Goal: Task Accomplishment & Management: Manage account settings

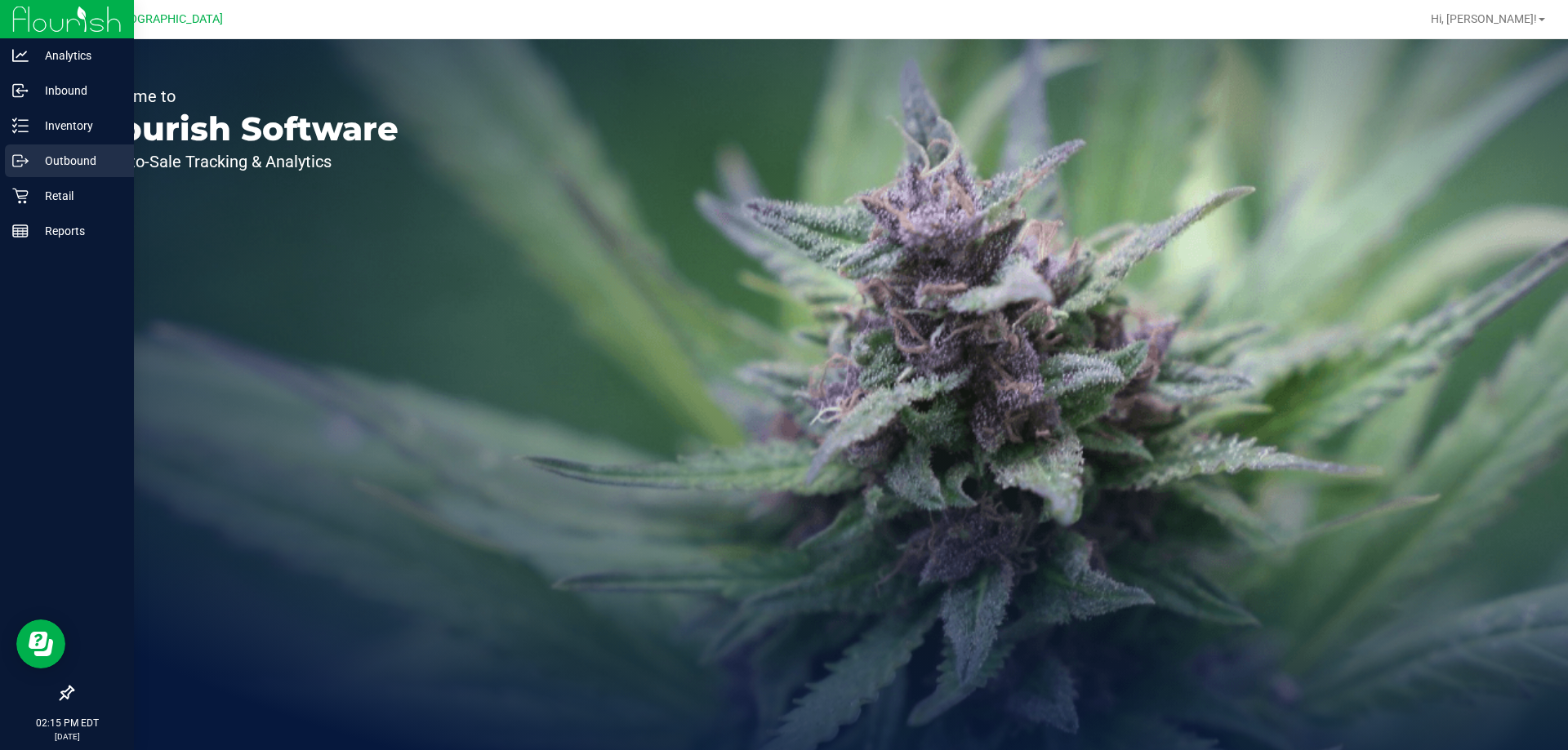
click at [53, 178] on link "Outbound" at bounding box center [66, 161] width 134 height 35
click at [52, 190] on p "Retail" at bounding box center [77, 196] width 98 height 20
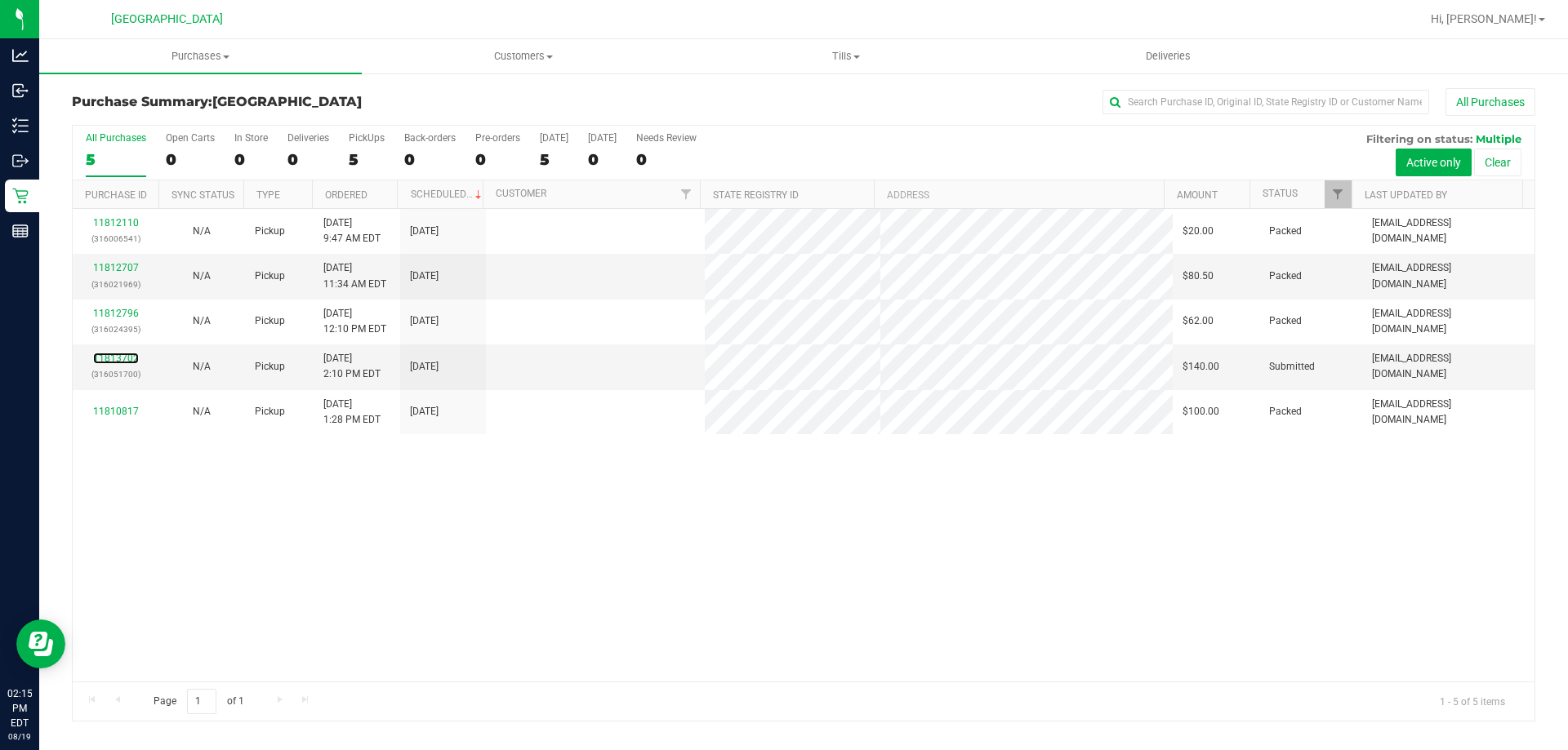
click at [112, 362] on link "11813702" at bounding box center [116, 358] width 46 height 11
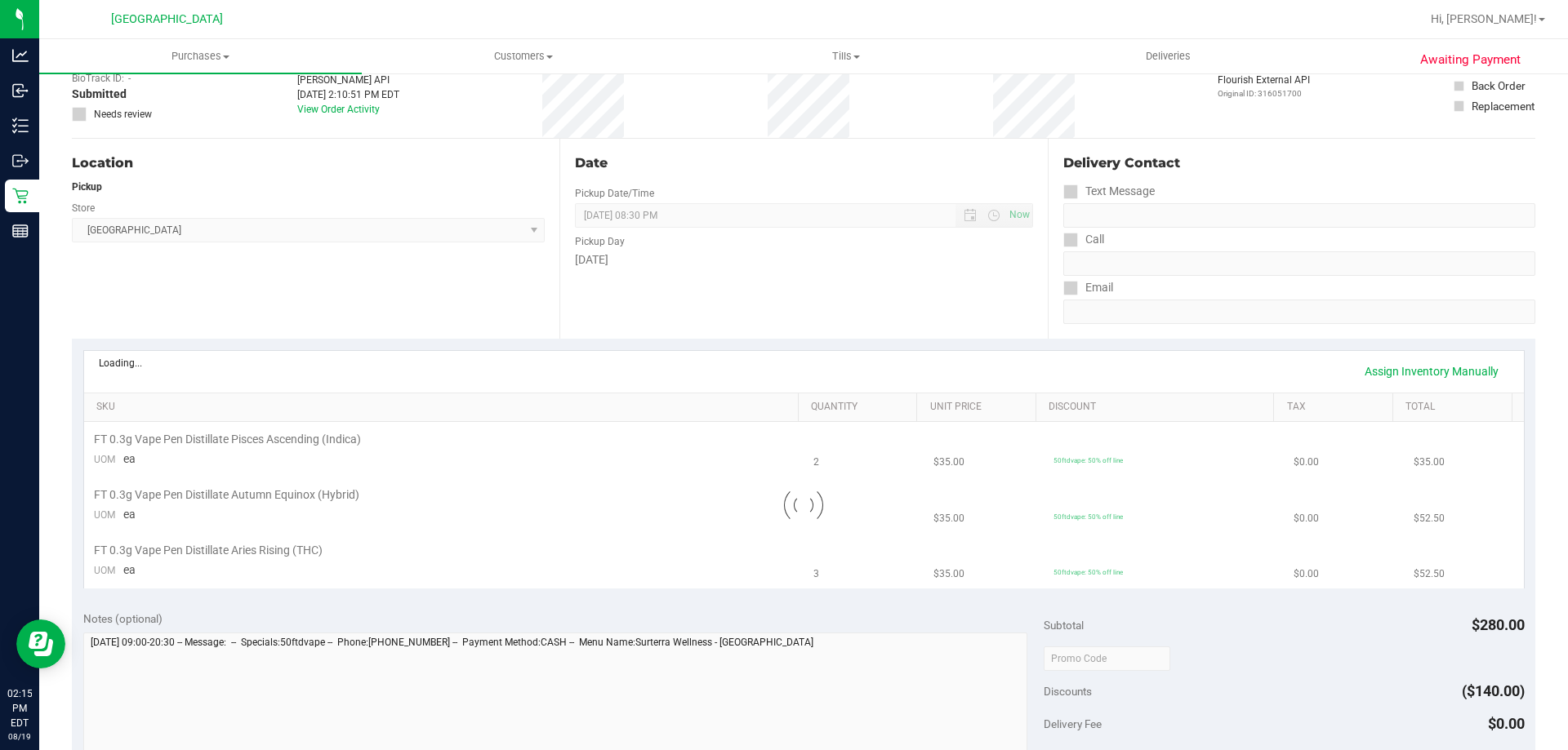
scroll to position [245, 0]
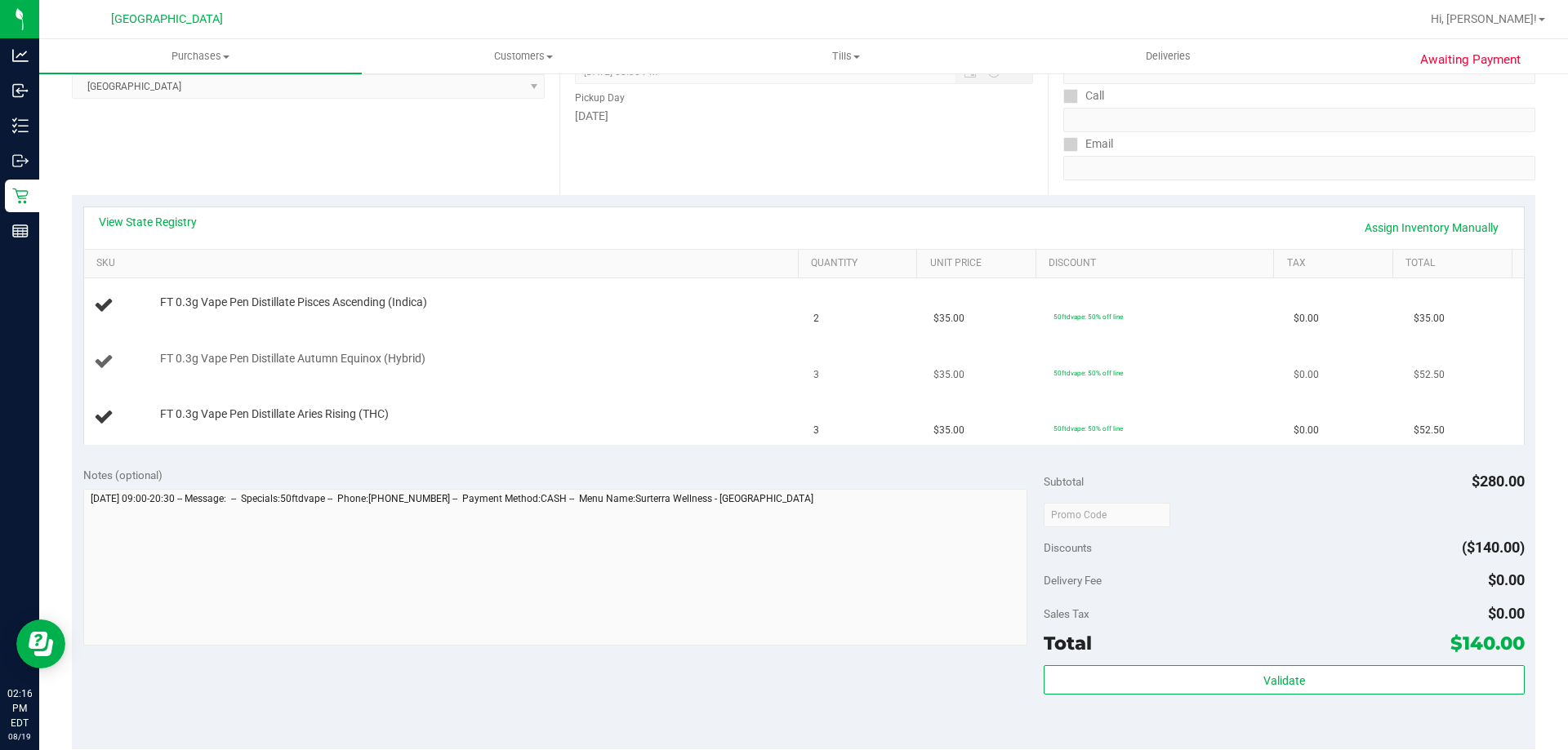
click at [494, 362] on div "FT 0.3g Vape Pen Distillate Autumn Equinox (Hybrid)" at bounding box center [471, 359] width 638 height 16
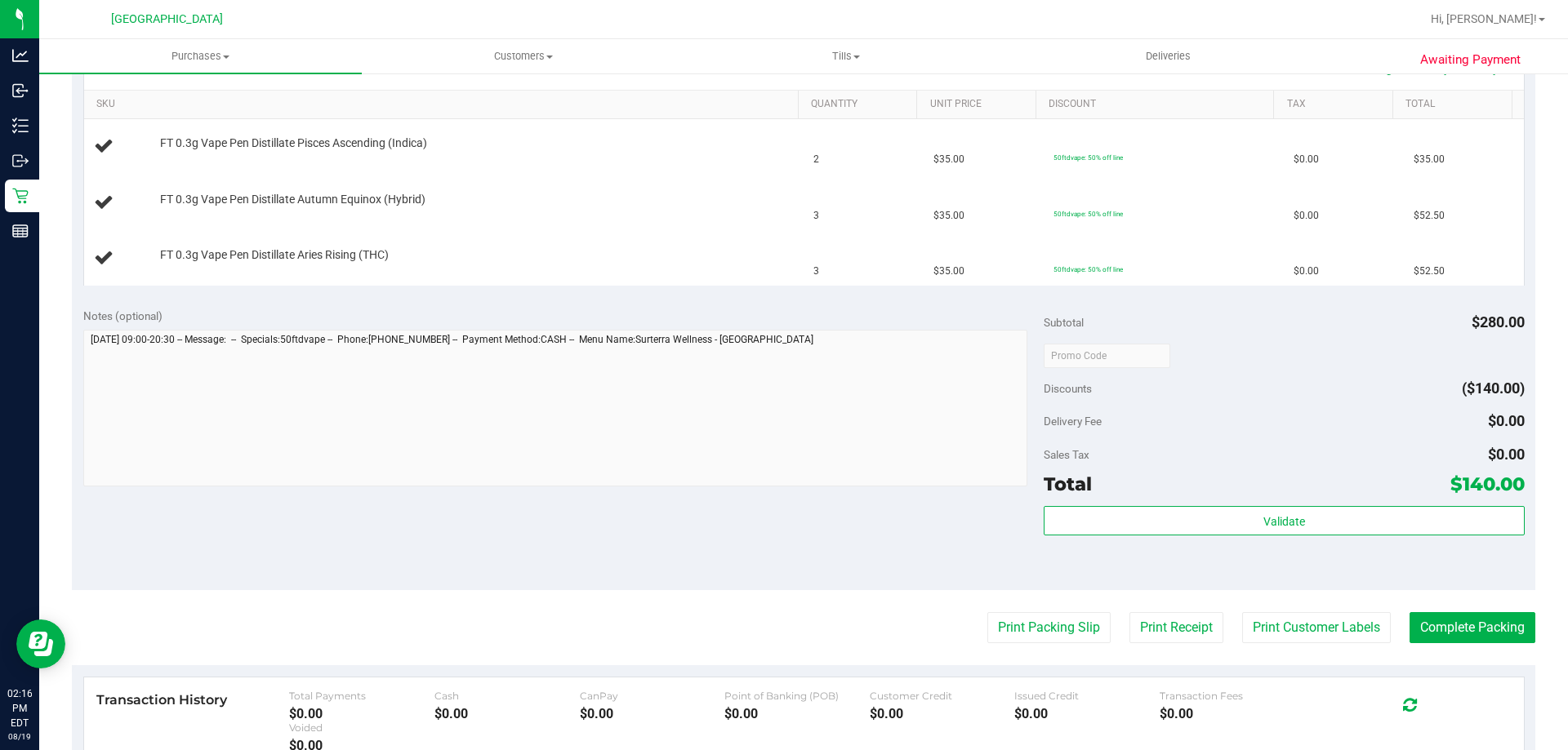
scroll to position [408, 0]
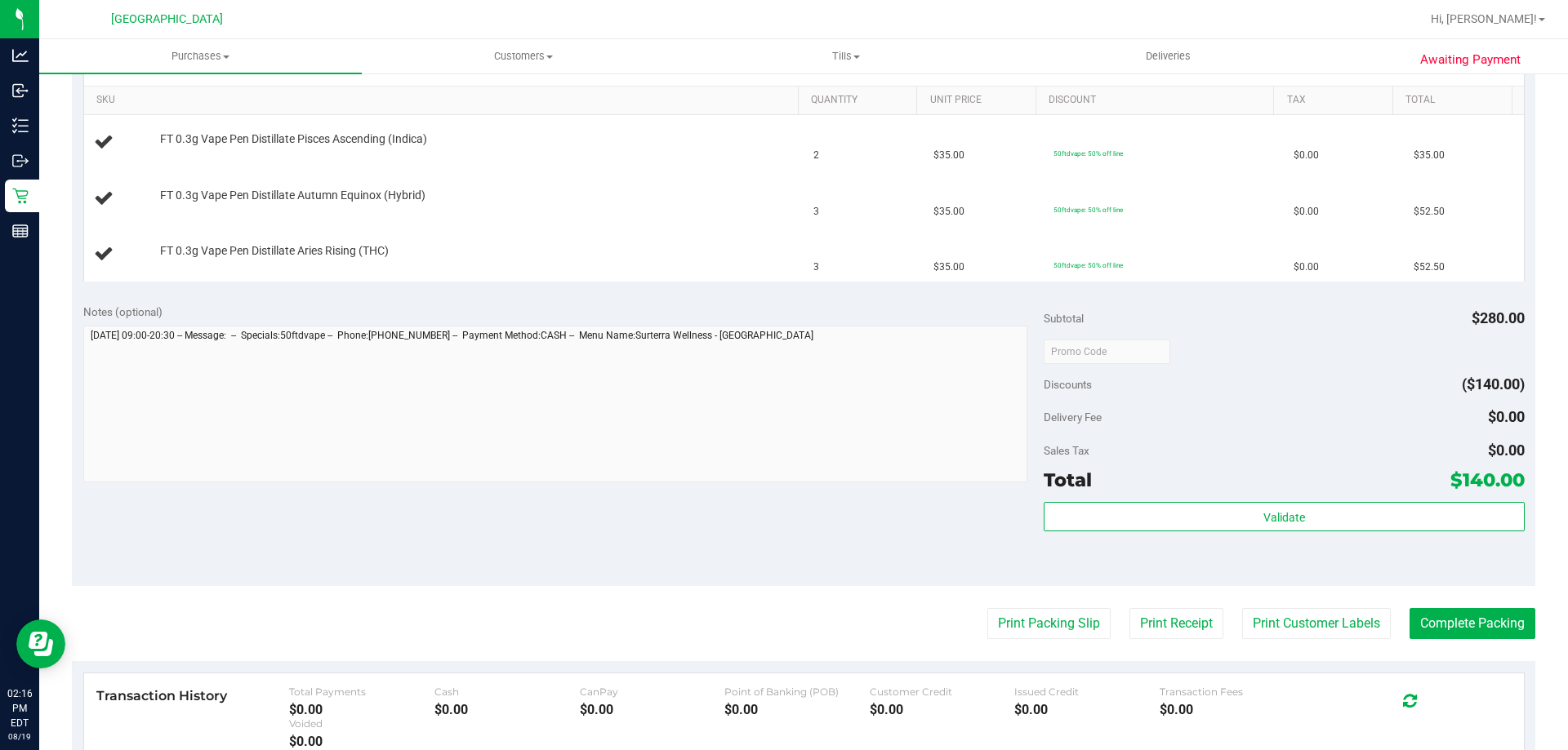
click at [1008, 587] on purchase-details "Back Edit Purchase Cancel Purchase View Profile # 11813702 BioTrack ID: - Submi…" at bounding box center [803, 323] width 1464 height 1286
click at [1007, 609] on button "Print Packing Slip" at bounding box center [1048, 624] width 123 height 31
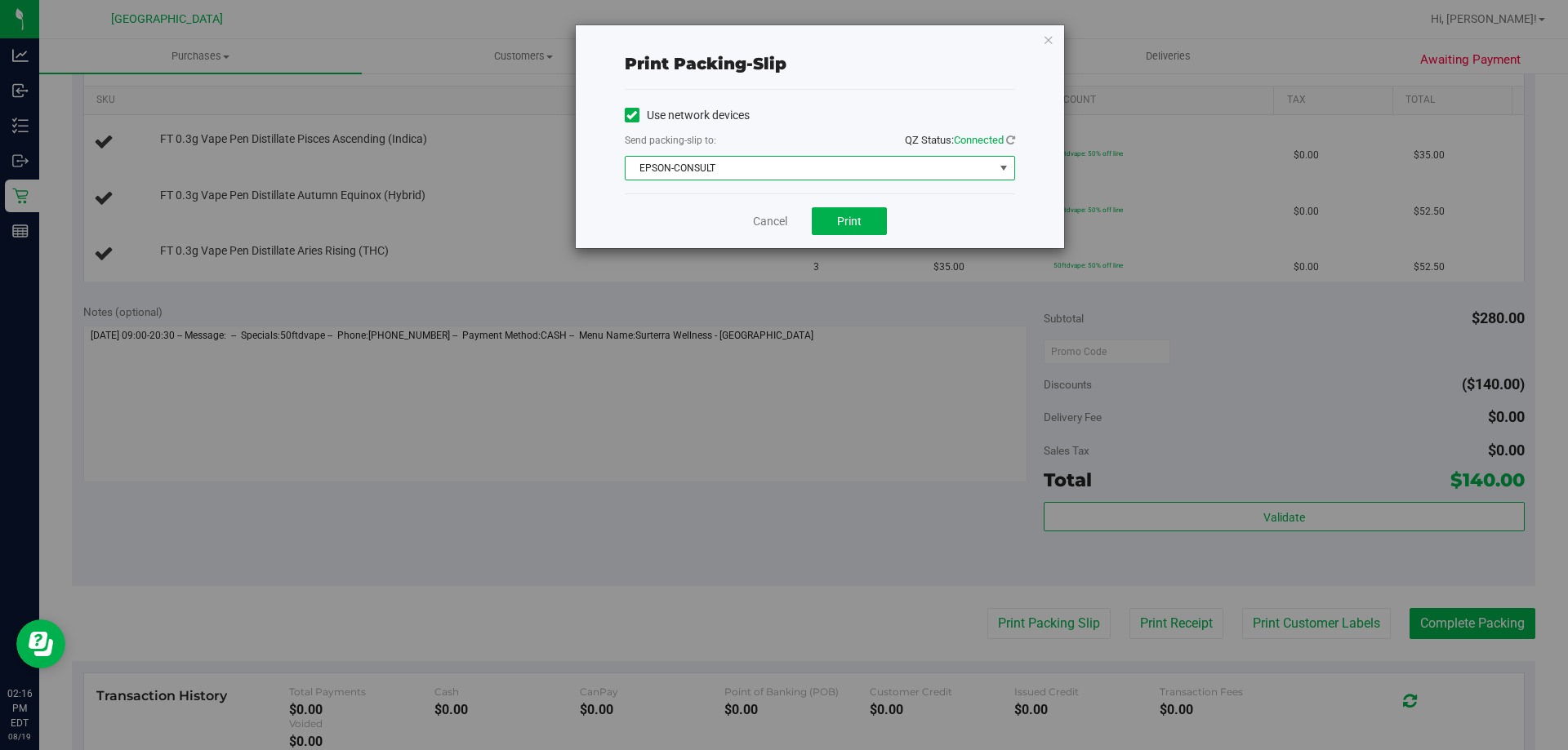
click at [827, 174] on span "EPSON-CONSULT" at bounding box center [810, 168] width 368 height 23
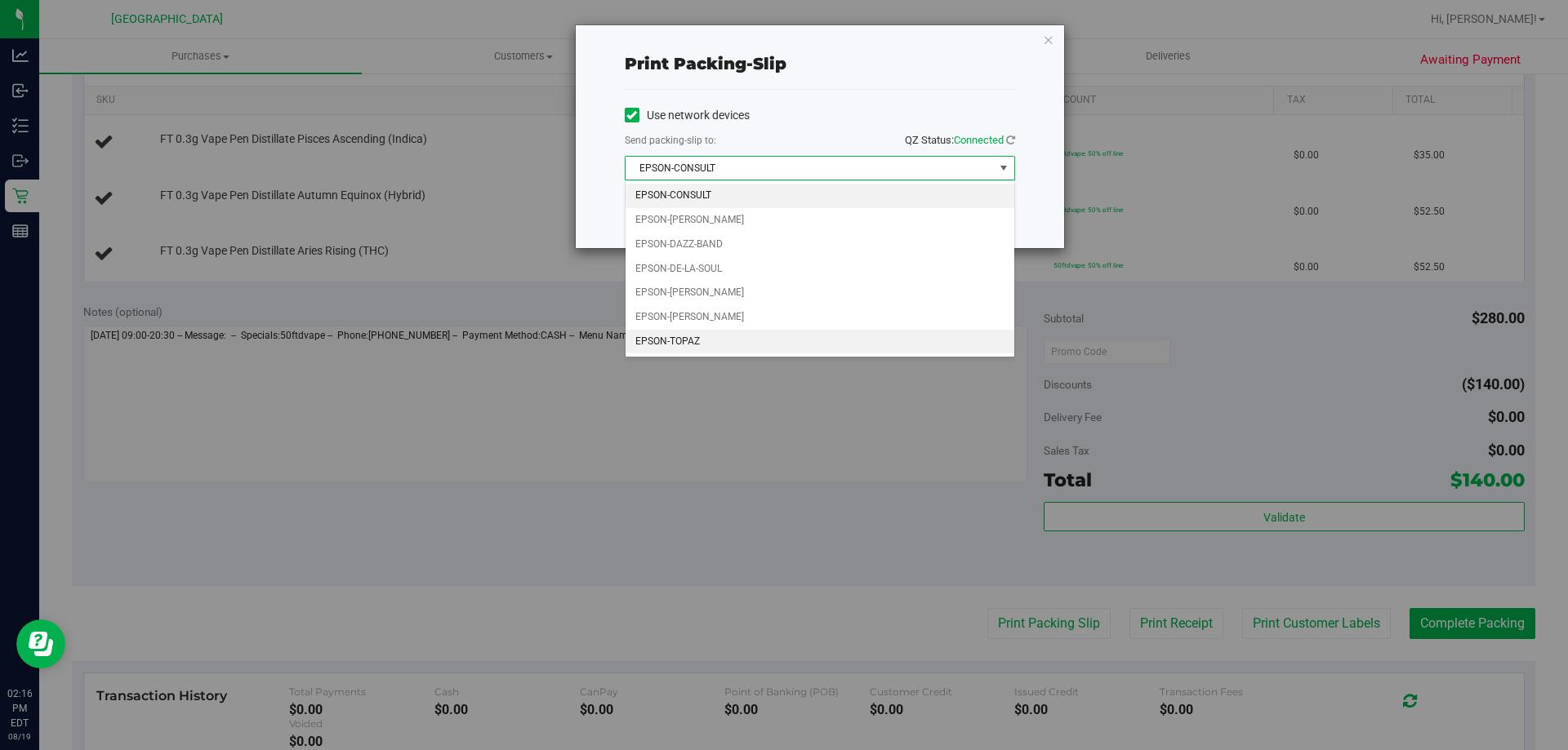
click at [785, 340] on li "EPSON-TOPAZ" at bounding box center [820, 342] width 388 height 25
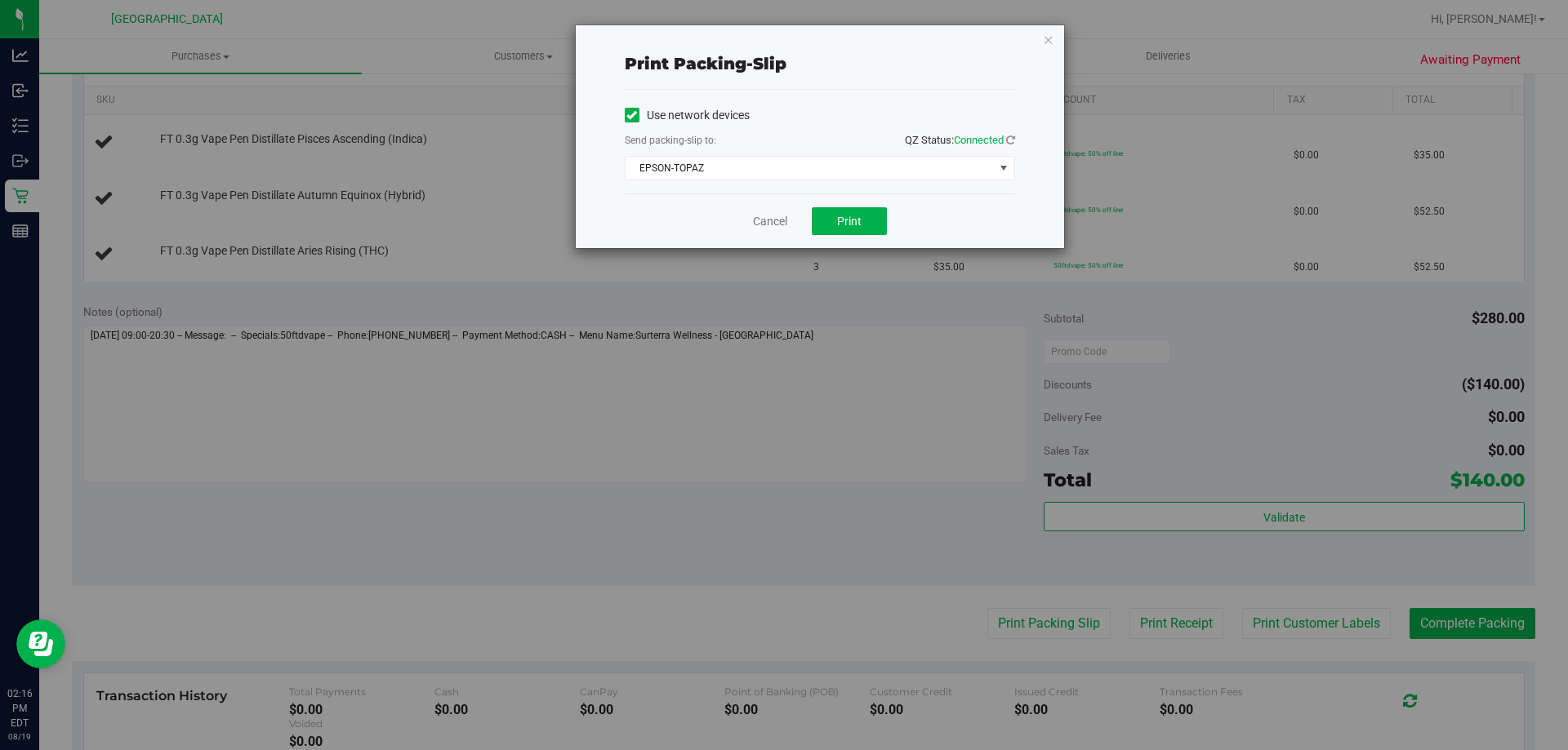
click at [811, 218] on div "Cancel Print" at bounding box center [820, 221] width 390 height 55
click at [816, 218] on button "Print" at bounding box center [849, 220] width 75 height 28
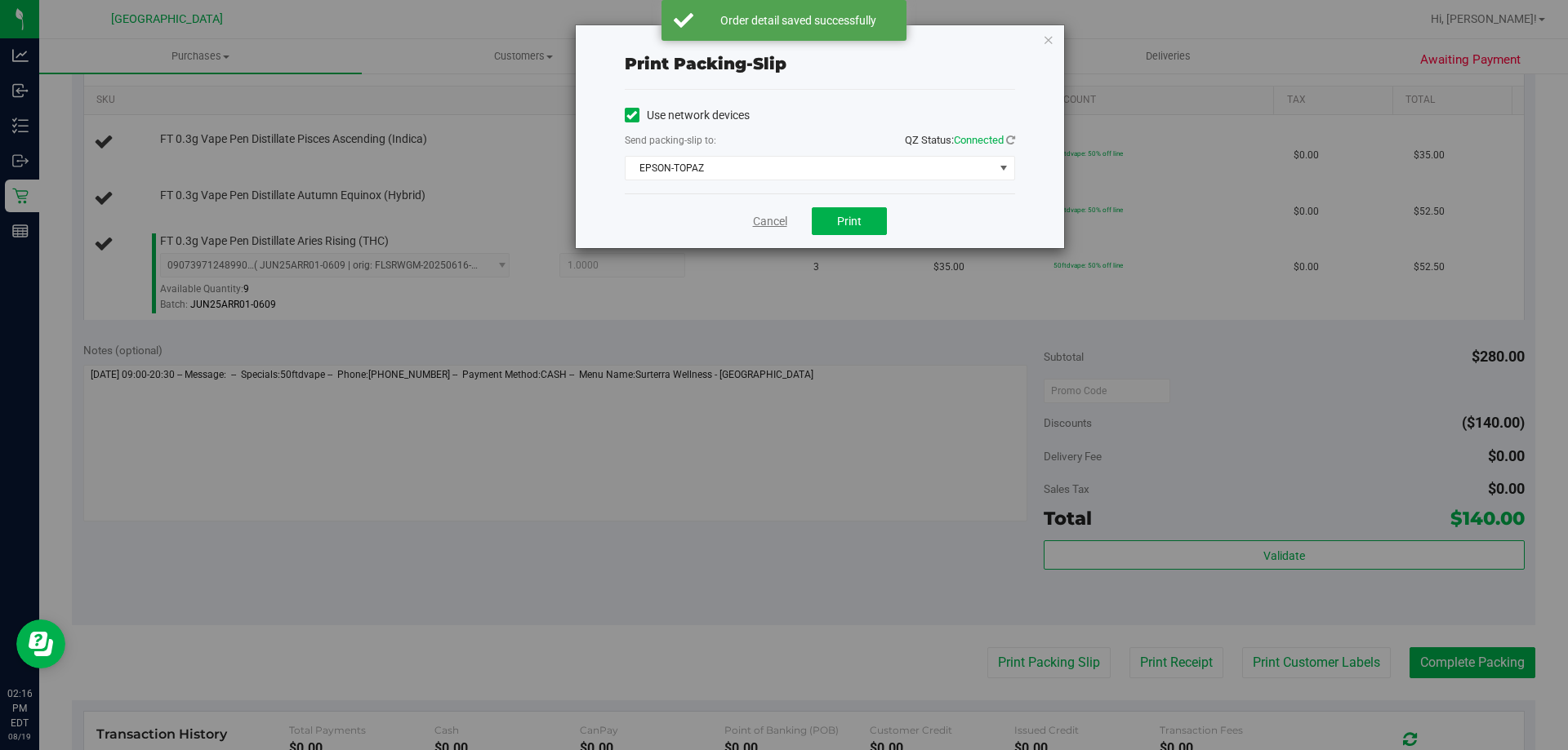
click at [770, 216] on link "Cancel" at bounding box center [770, 221] width 34 height 17
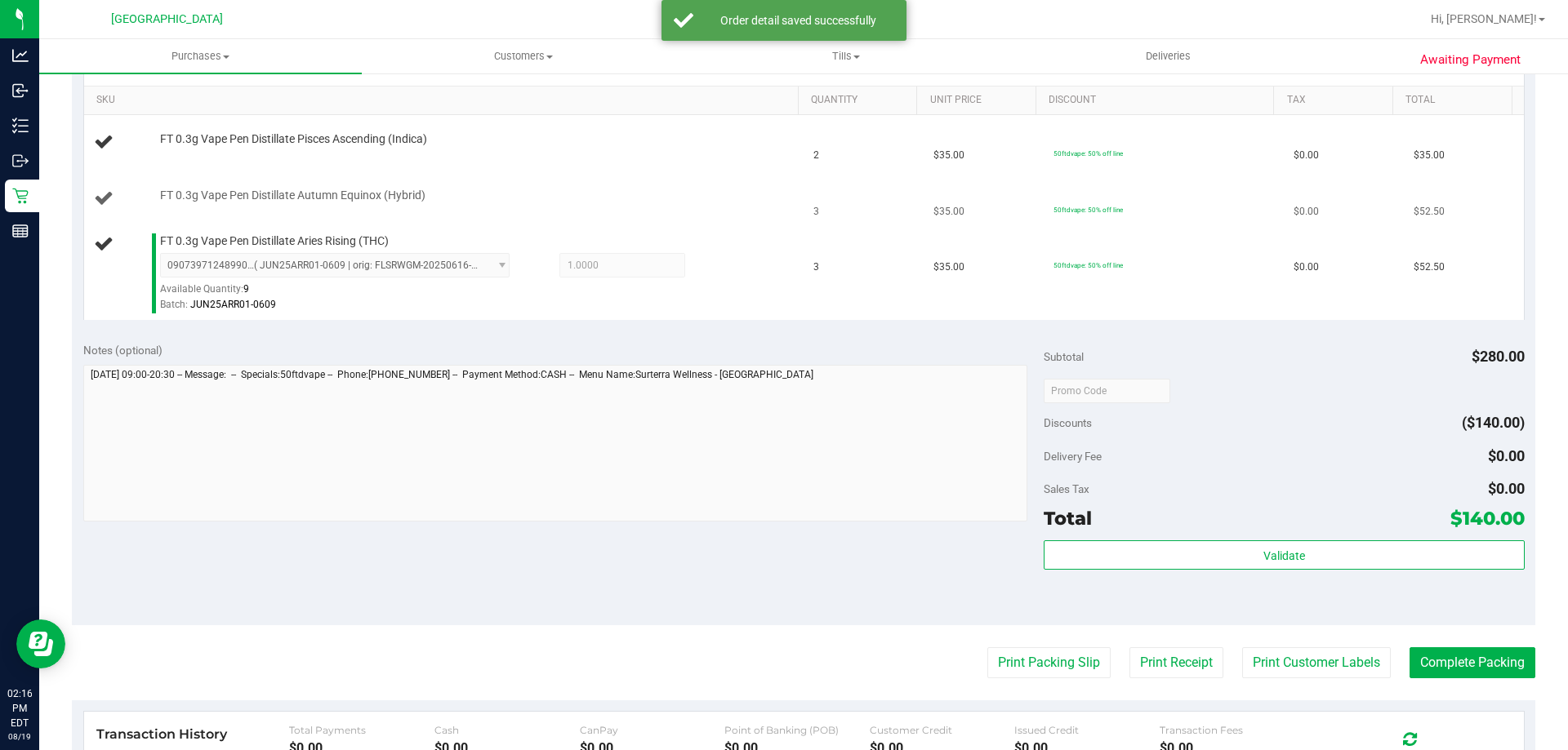
click at [737, 214] on td "FT 0.3g Vape Pen Distillate Autumn Equinox (Hybrid)" at bounding box center [444, 199] width 720 height 55
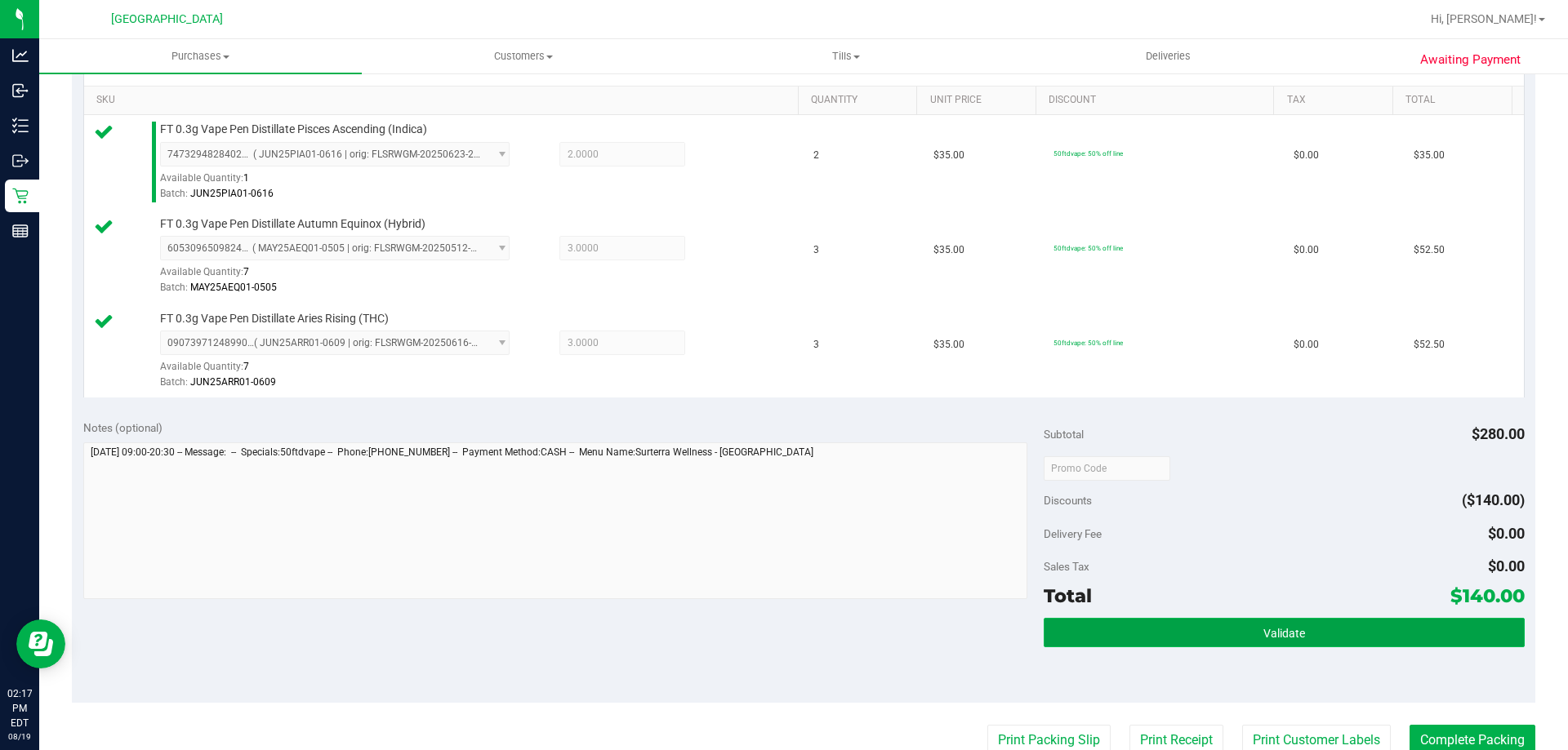
click at [1258, 645] on button "Validate" at bounding box center [1284, 632] width 481 height 29
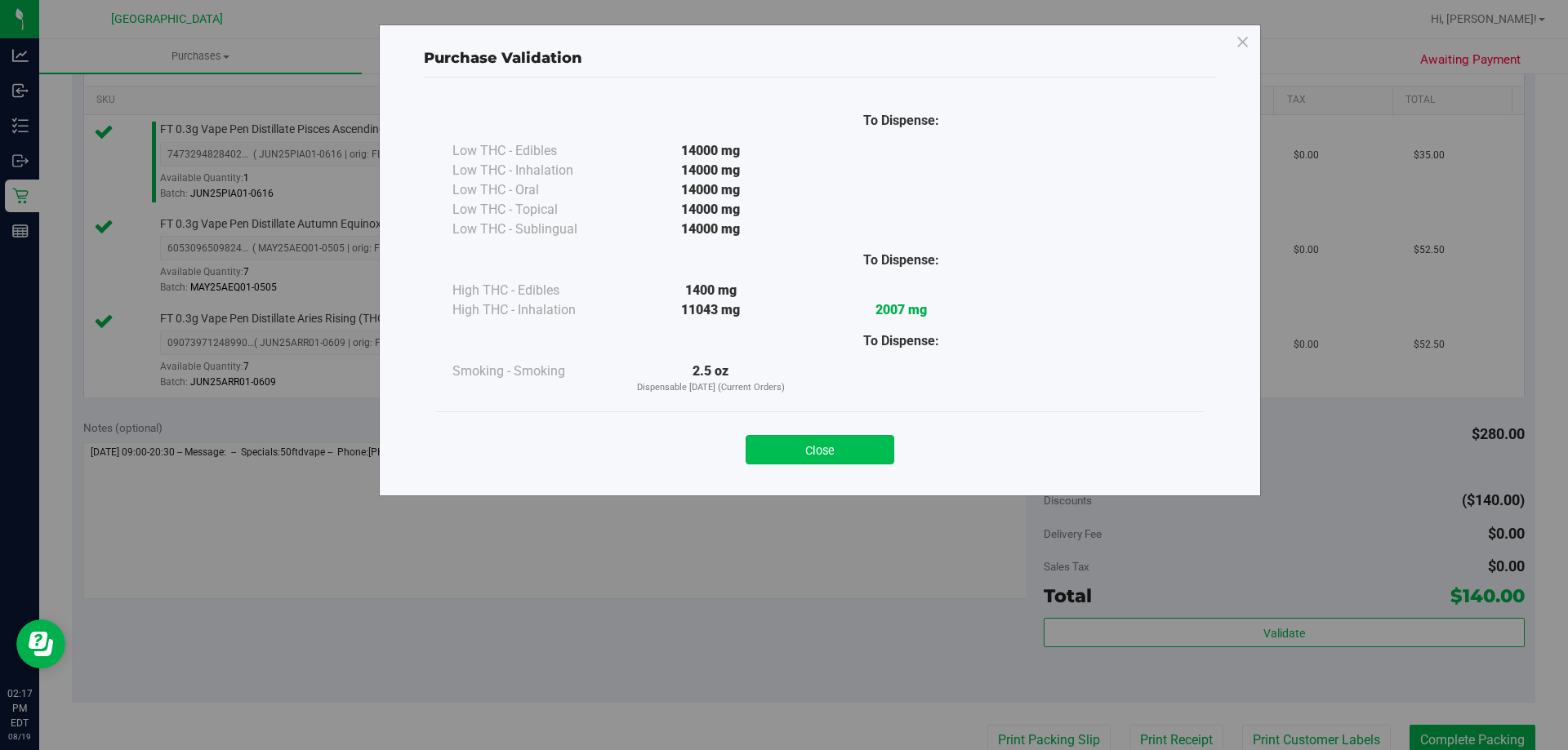
click at [840, 450] on button "Close" at bounding box center [820, 449] width 148 height 29
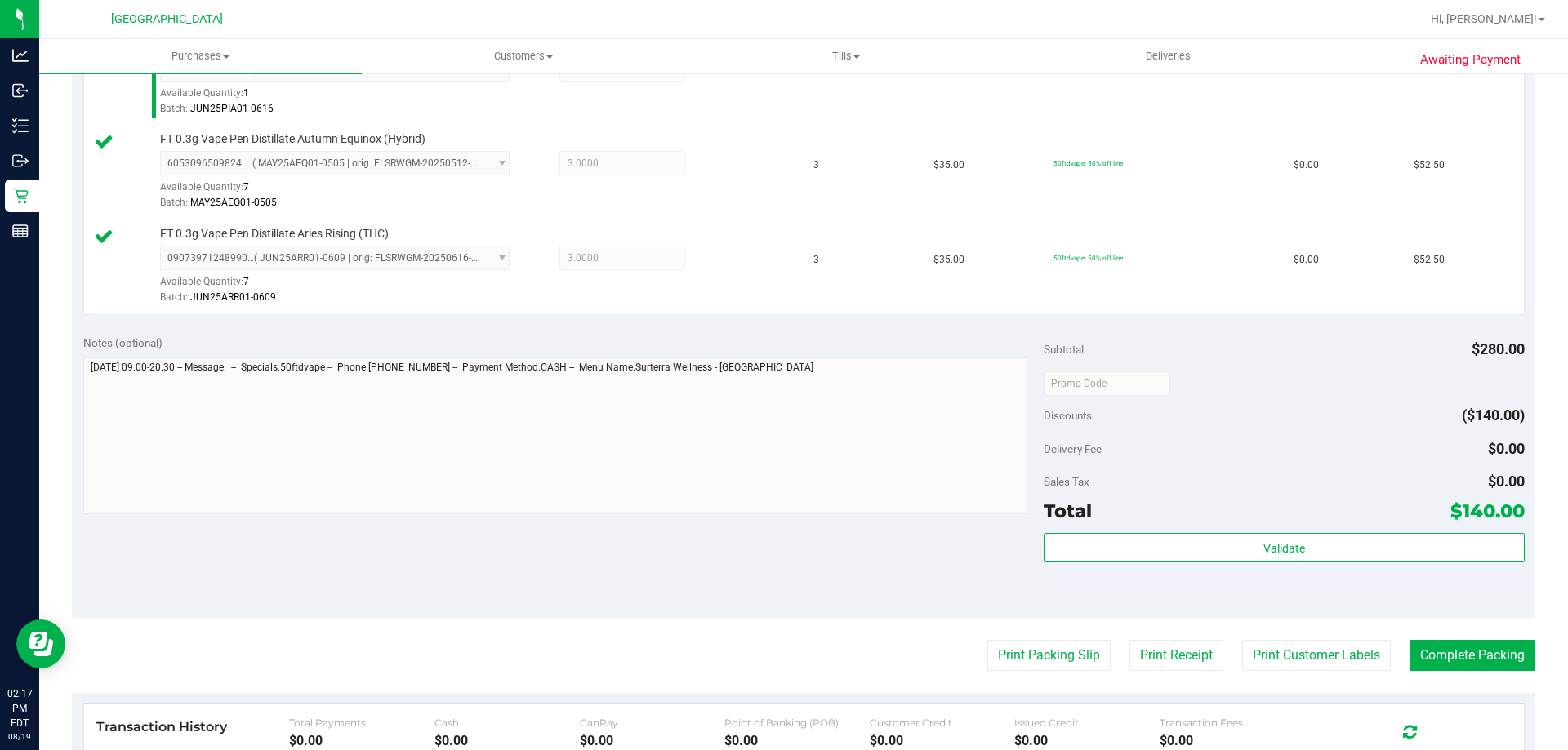
scroll to position [556, 0]
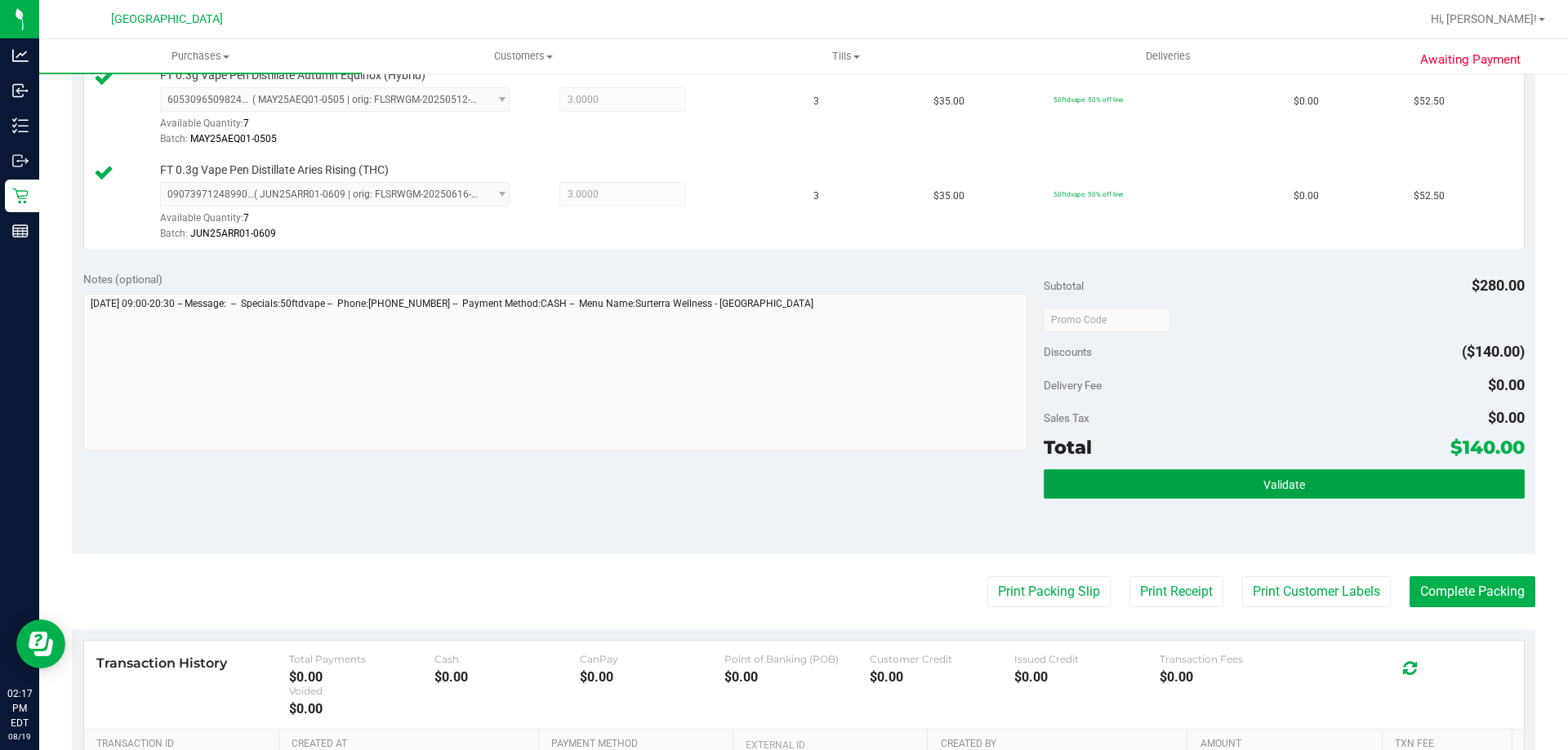
click at [1273, 498] on button "Validate" at bounding box center [1284, 483] width 481 height 29
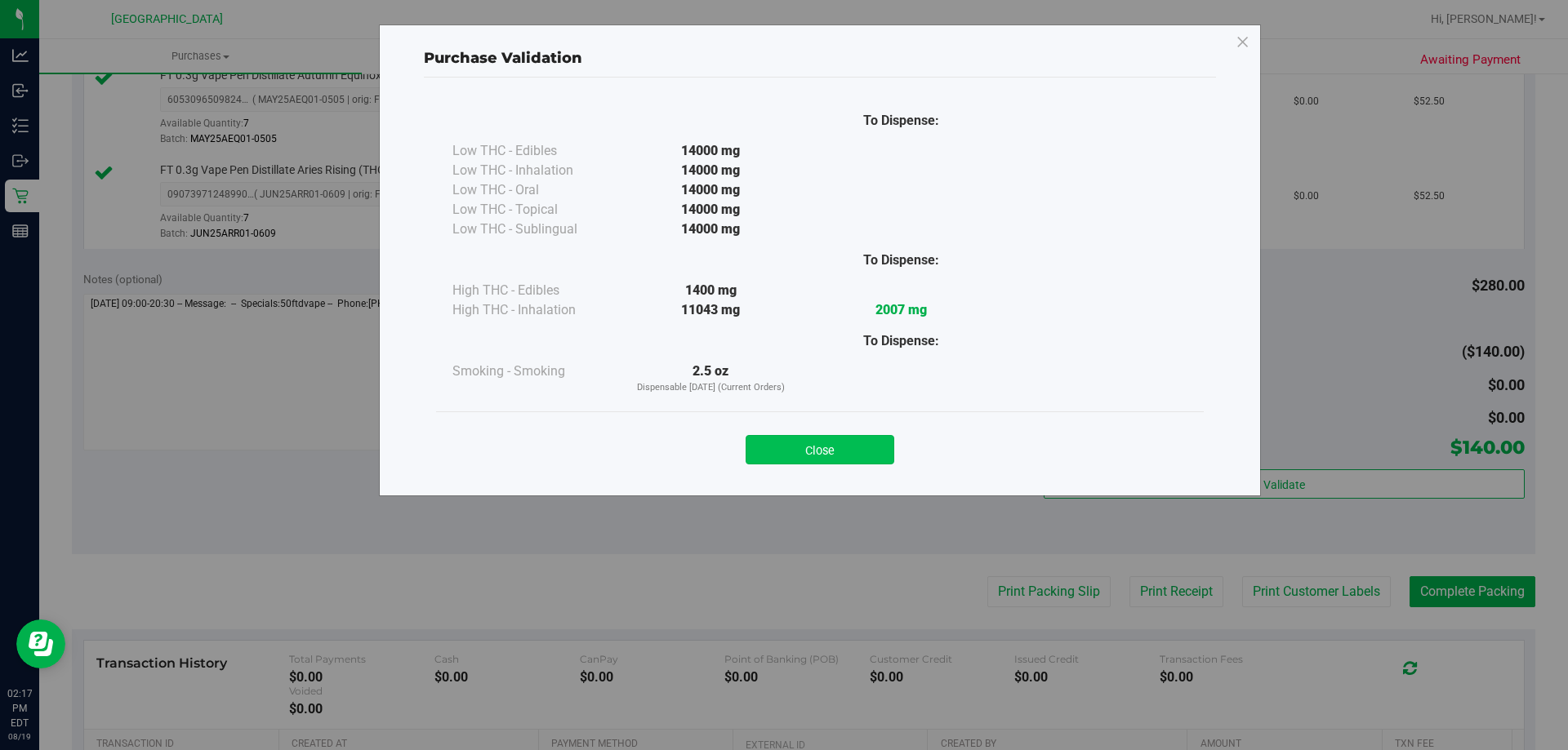
click at [829, 440] on button "Close" at bounding box center [820, 449] width 148 height 29
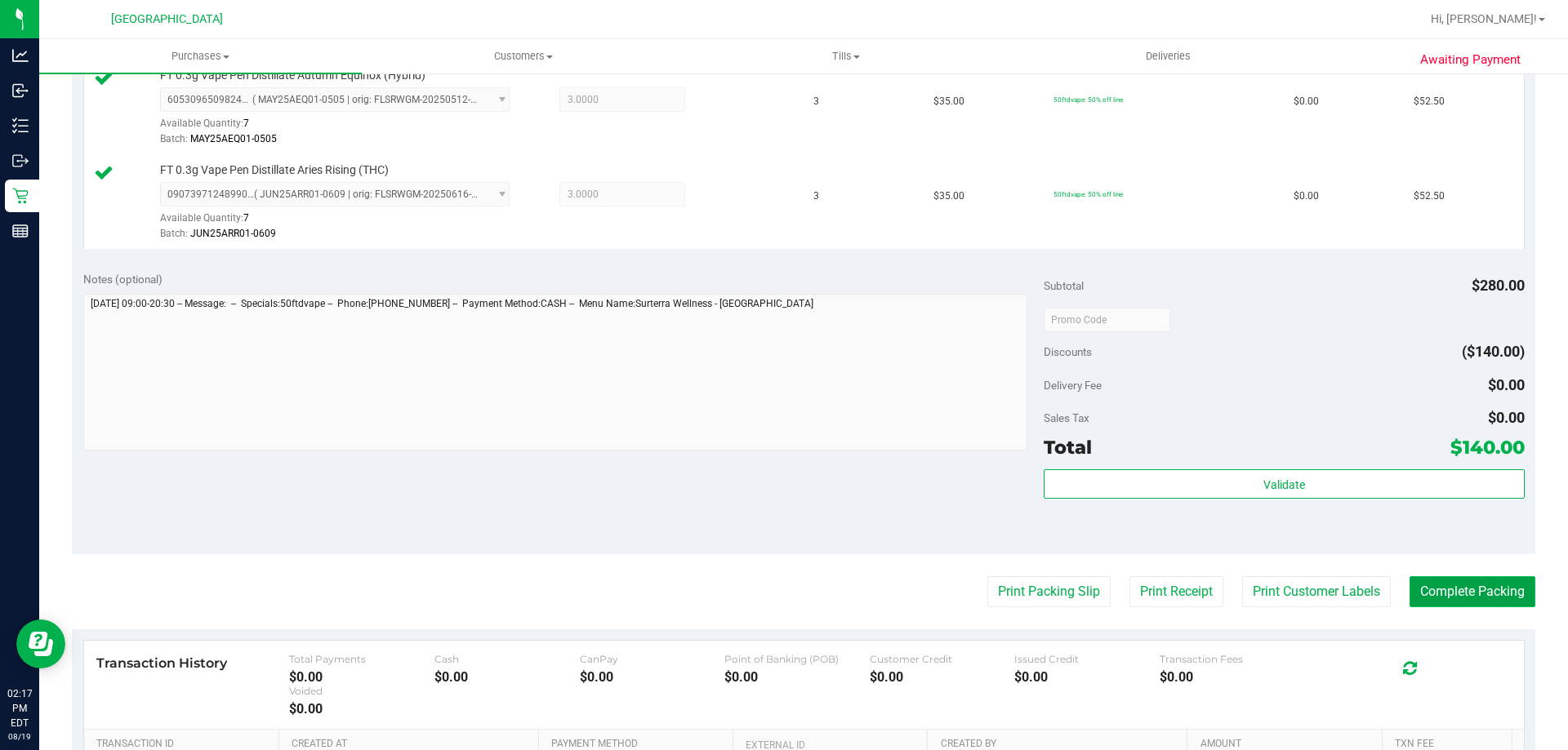
click at [1478, 604] on button "Complete Packing" at bounding box center [1472, 591] width 125 height 31
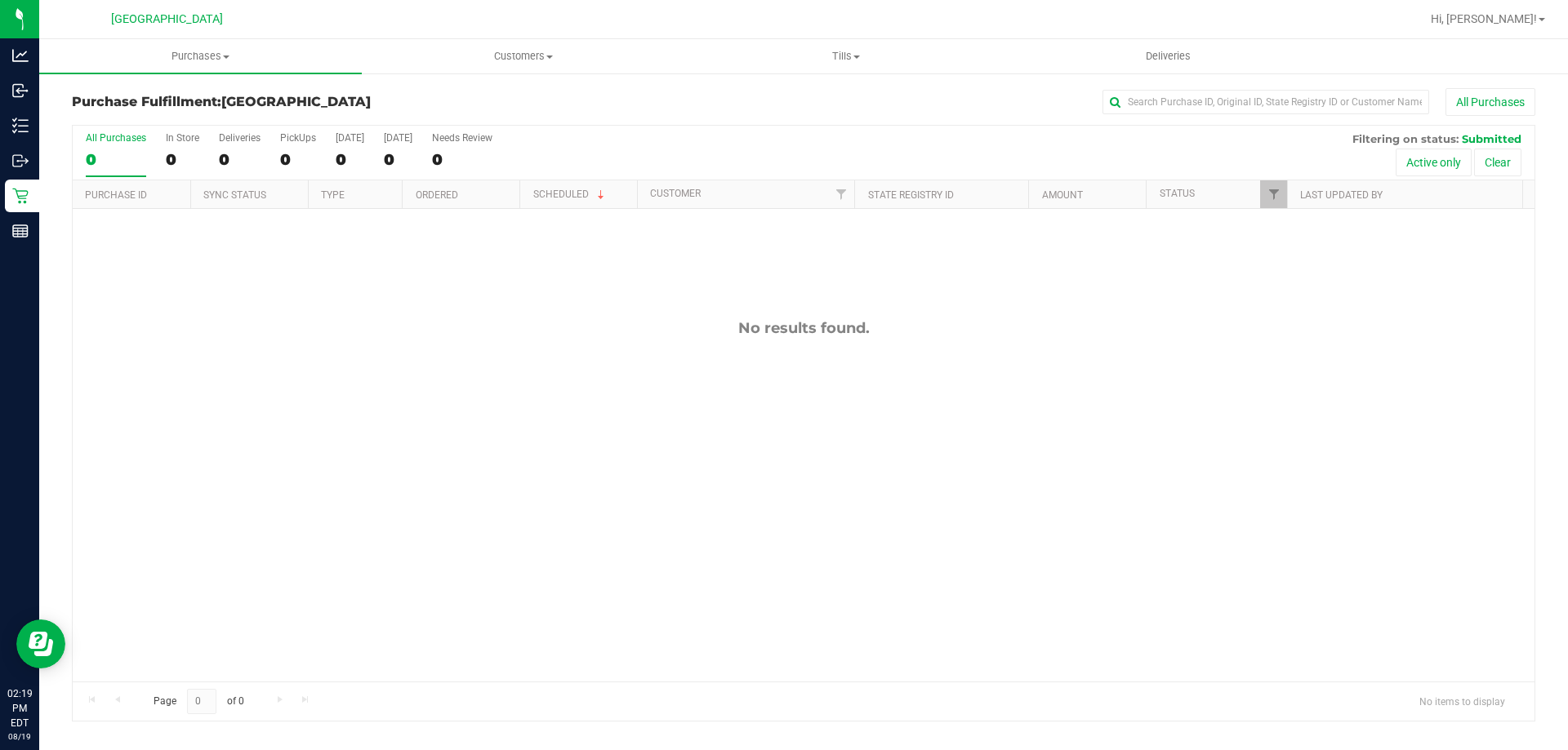
click at [1178, 570] on div "No results found." at bounding box center [803, 500] width 1462 height 583
click at [825, 478] on div "No results found." at bounding box center [803, 500] width 1462 height 583
click at [233, 58] on span "Purchases" at bounding box center [200, 56] width 323 height 14
click at [240, 108] on li "Fulfillment" at bounding box center [200, 118] width 323 height 20
click at [1389, 396] on div "No results found." at bounding box center [803, 500] width 1462 height 583
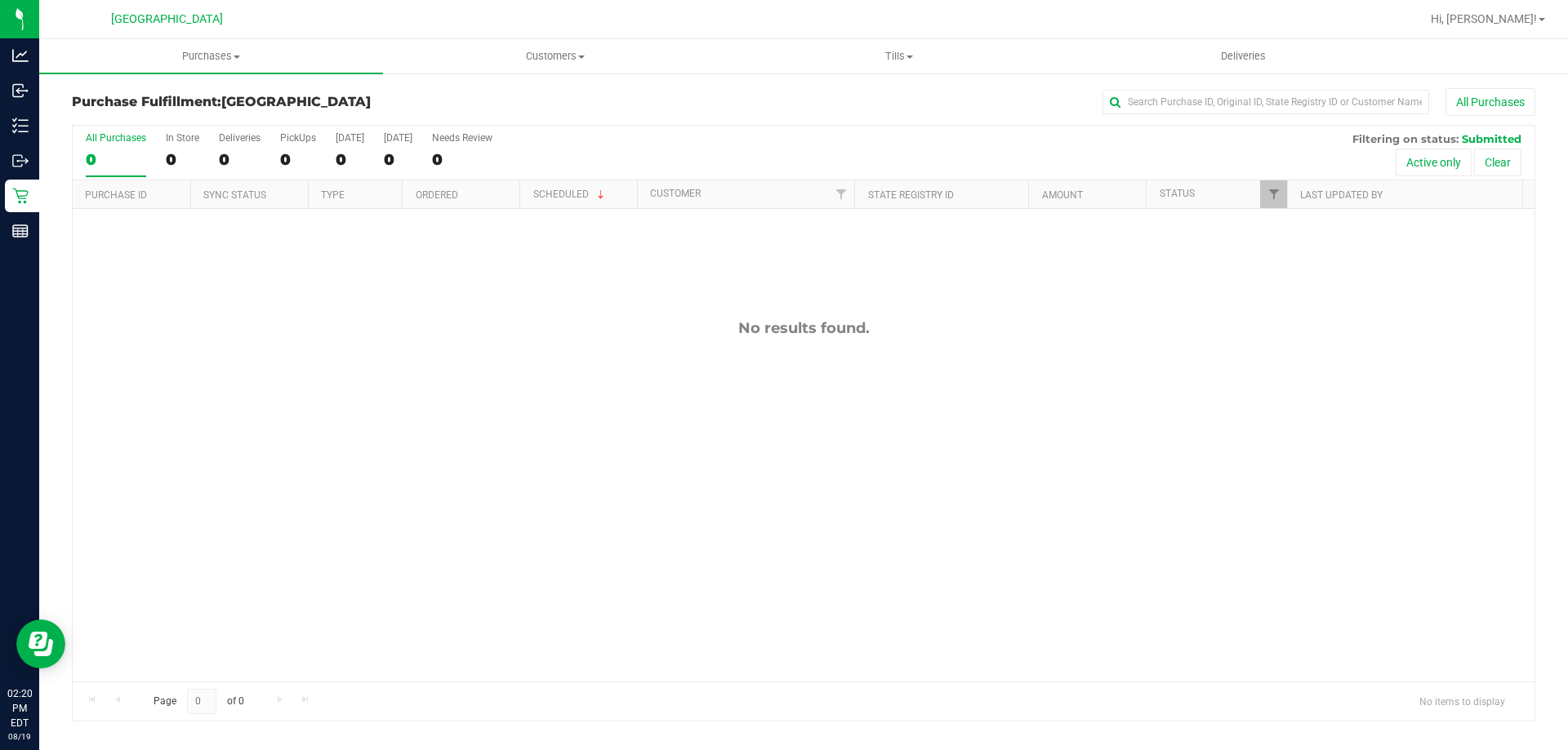
click at [0, 0] on p "Analytics" at bounding box center [0, 0] width 0 height 0
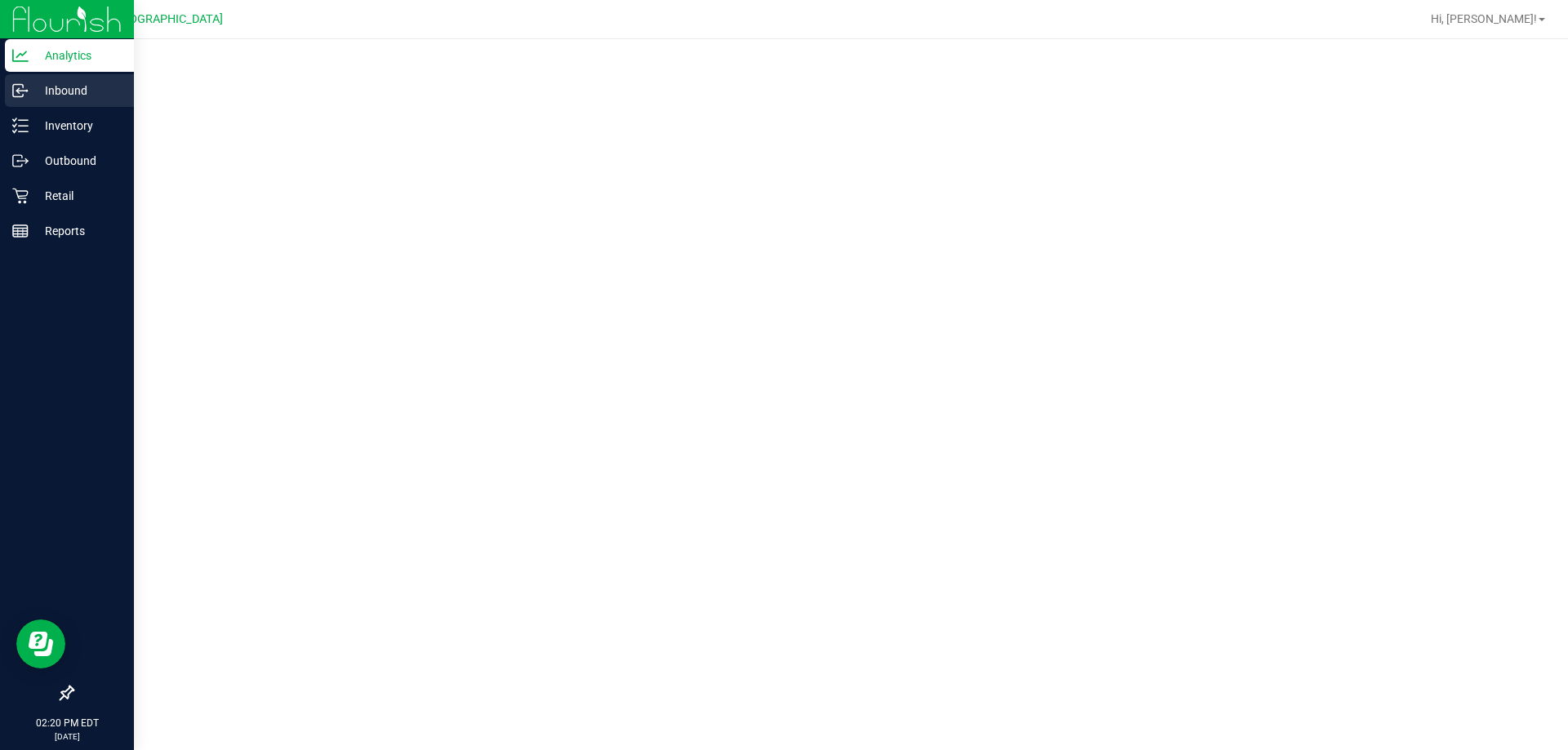
click at [48, 93] on p "Inbound" at bounding box center [77, 90] width 98 height 20
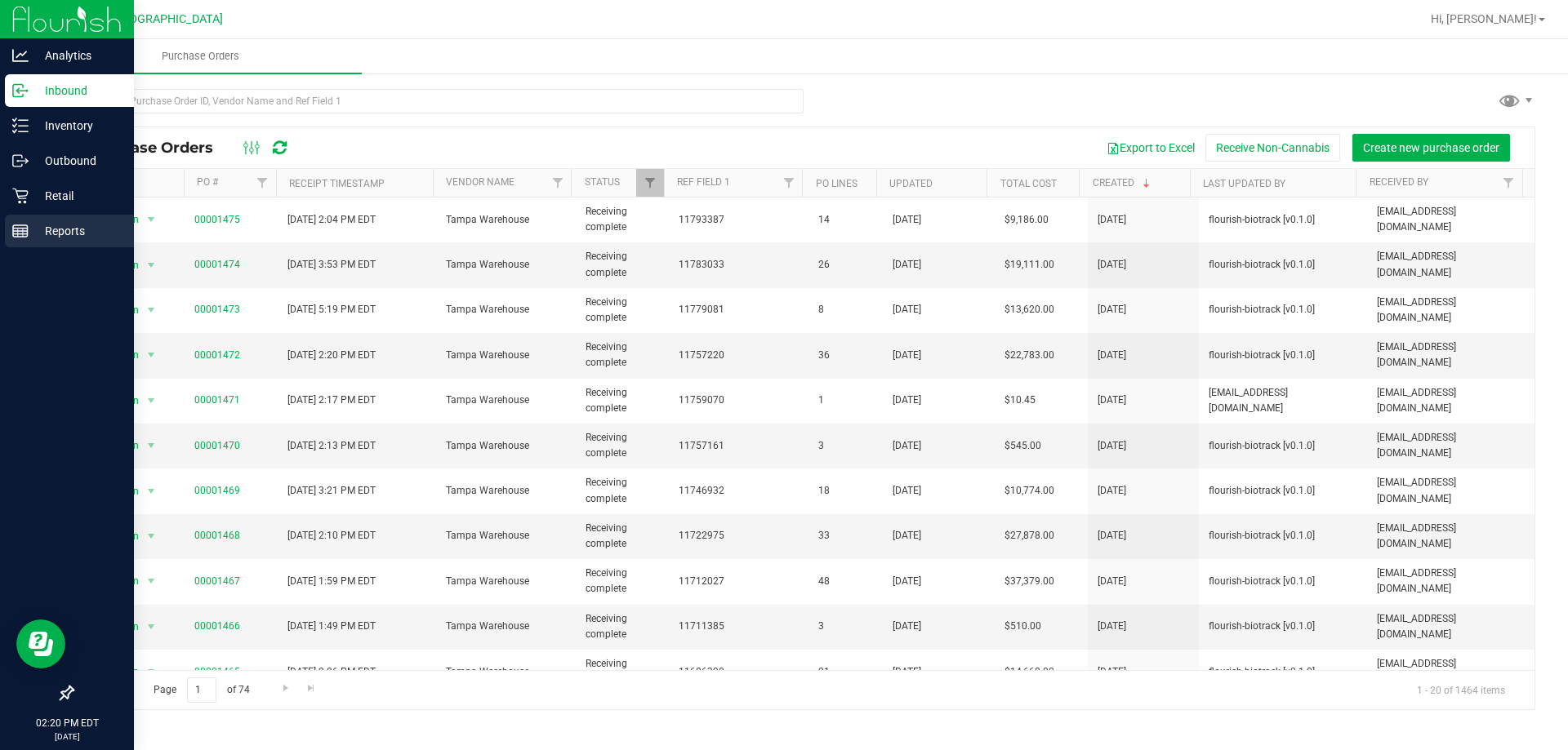
click at [78, 221] on p "Reports" at bounding box center [77, 231] width 98 height 20
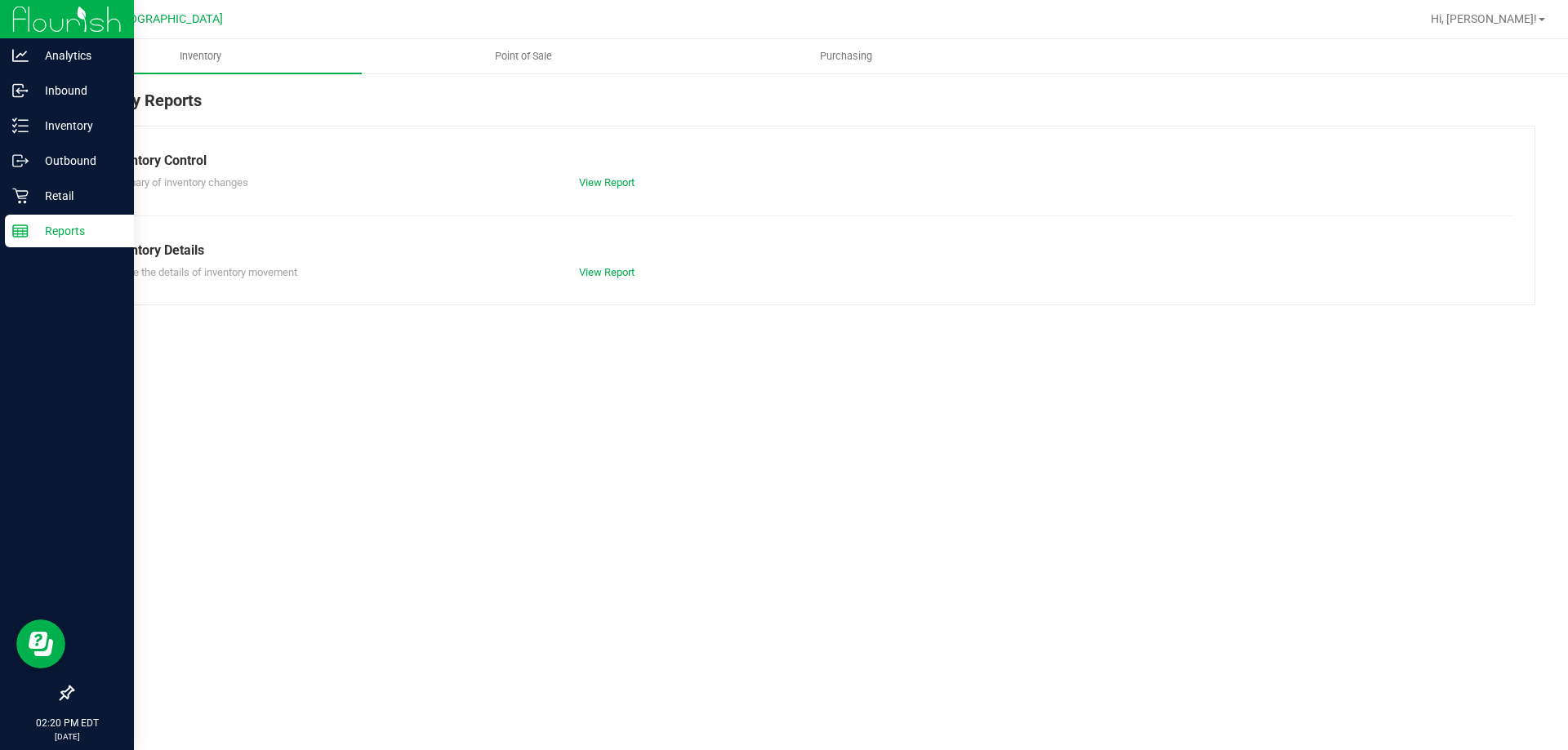
click at [96, 197] on p "Retail" at bounding box center [77, 196] width 98 height 20
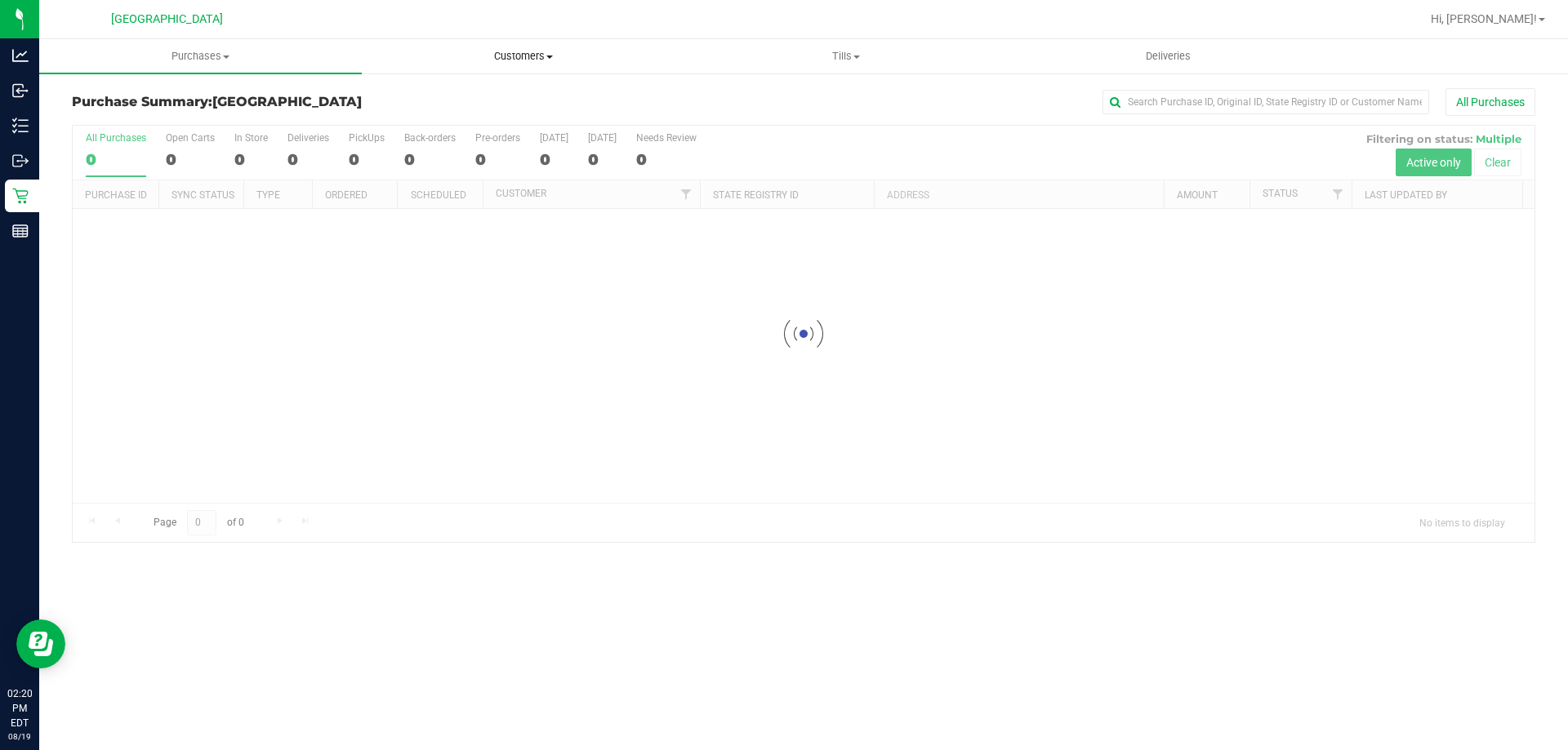
click at [490, 68] on uib-tab-heading "Customers All customers Add a new customer All physicians" at bounding box center [523, 56] width 321 height 32
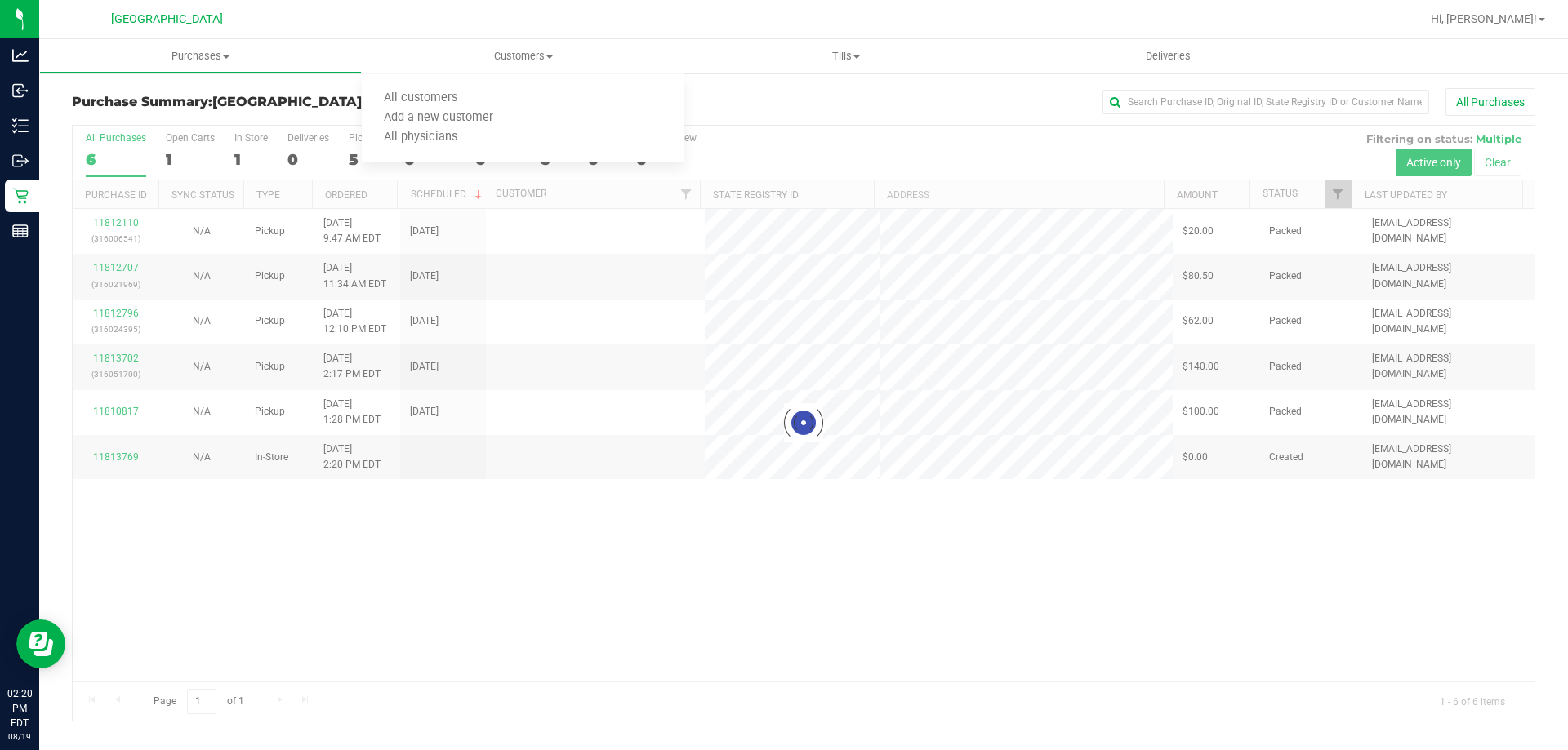
click at [802, 105] on div "All Purchases" at bounding box center [1047, 102] width 975 height 28
click at [724, 601] on div at bounding box center [803, 422] width 1462 height 595
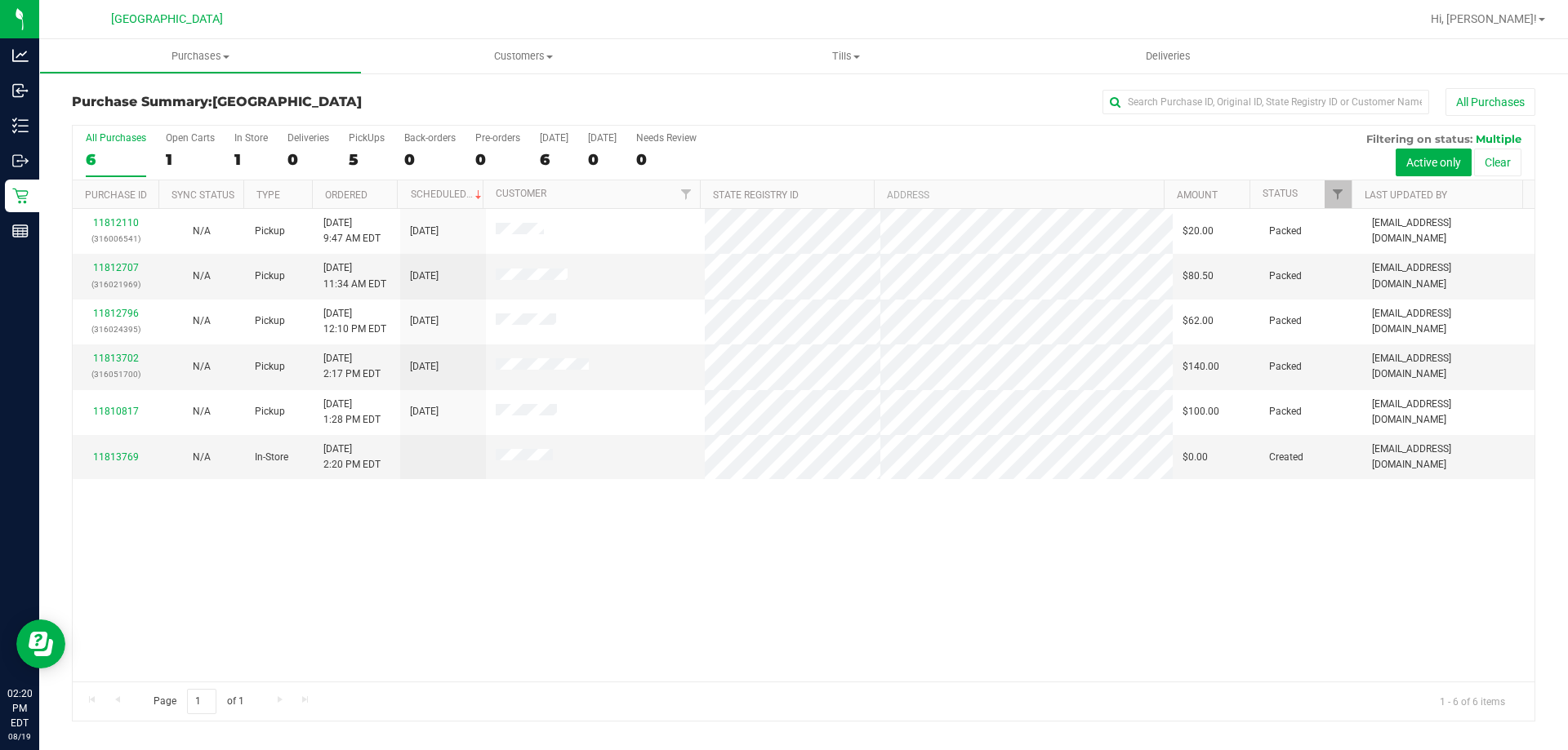
click at [784, 602] on div "11812110 (316006541) N/A Pickup 8/19/2025 9:47 AM EDT 8/19/2025 $20.00 Packed a…" at bounding box center [803, 445] width 1462 height 473
click at [1338, 578] on div "11812110 (316006541) N/A Pickup 8/19/2025 9:47 AM EDT 8/19/2025 $20.00 Packed a…" at bounding box center [803, 445] width 1462 height 473
click at [290, 57] on span "Purchases" at bounding box center [200, 56] width 321 height 14
click at [273, 90] on li "Summary of purchases" at bounding box center [200, 99] width 323 height 20
click at [218, 539] on div "11812110 (316006541) N/A Pickup 8/19/2025 9:47 AM EDT 8/19/2025 $20.00 Packed a…" at bounding box center [803, 445] width 1462 height 473
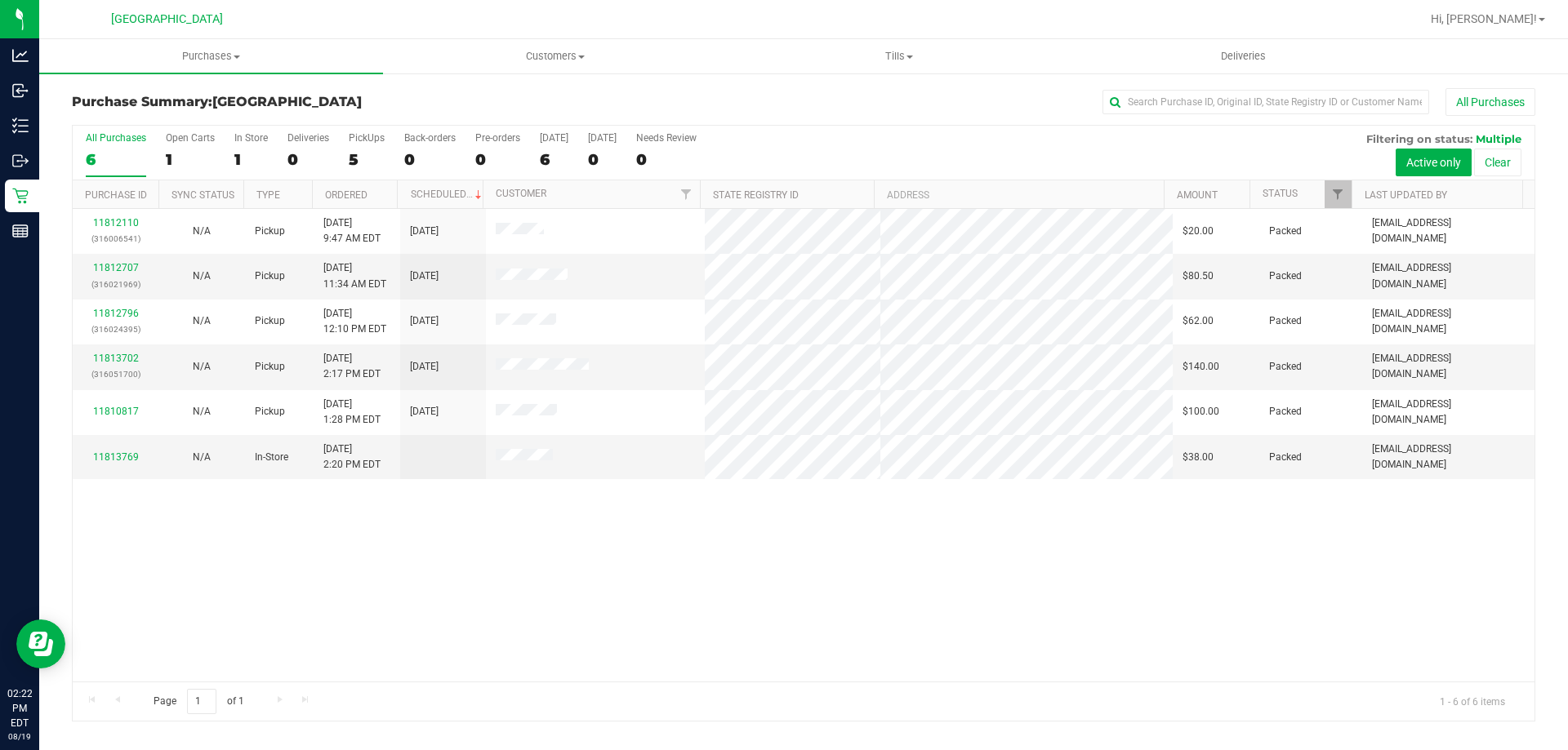
click at [168, 69] on uib-tab-heading "Purchases Summary of purchases Fulfillment All purchases" at bounding box center [211, 56] width 344 height 34
click at [111, 102] on span "Summary of purchases" at bounding box center [123, 98] width 167 height 14
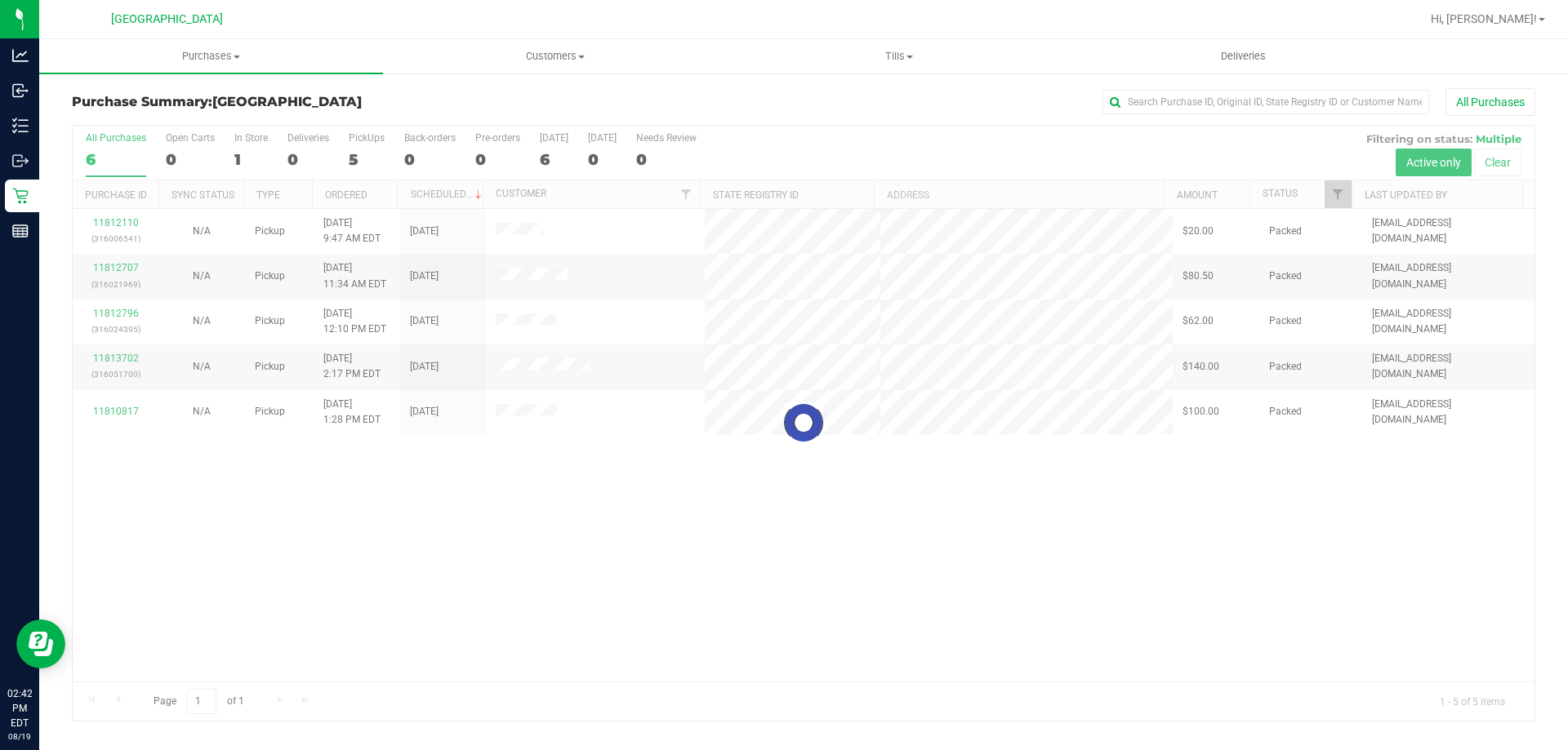
click at [453, 550] on div at bounding box center [803, 422] width 1462 height 595
click at [236, 56] on span at bounding box center [236, 56] width 7 height 3
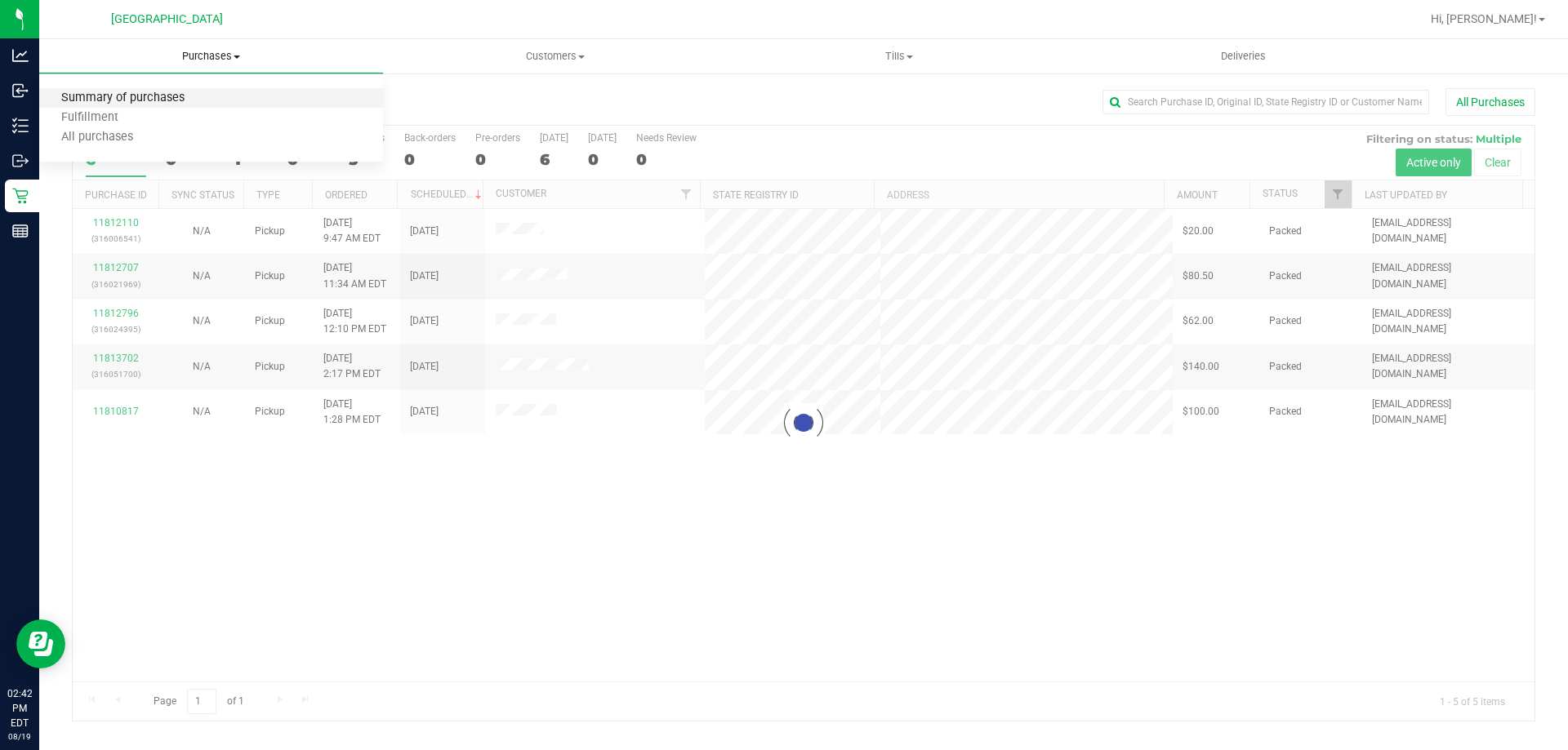
click at [186, 96] on span "Summary of purchases" at bounding box center [123, 98] width 167 height 14
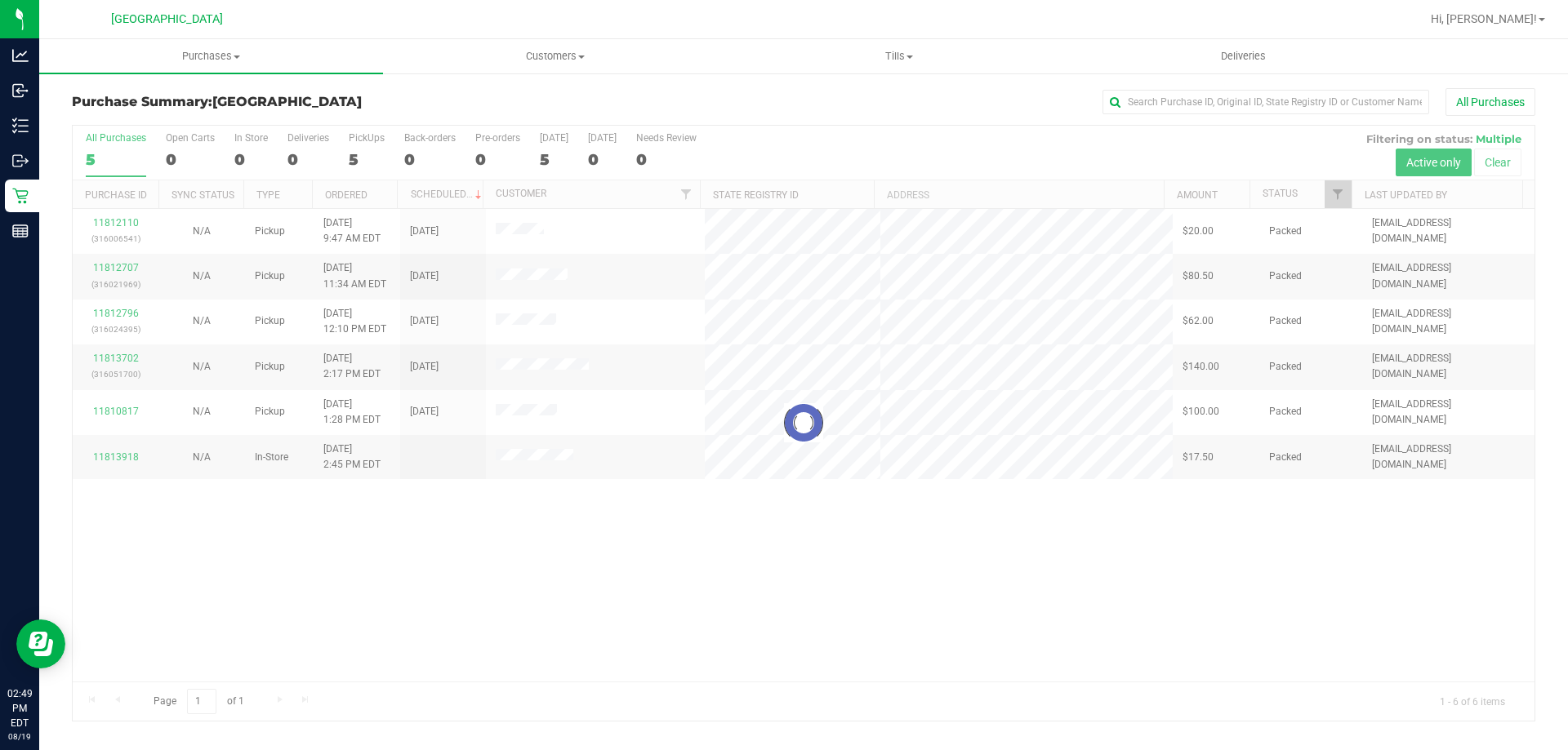
click at [781, 622] on div "Loading... 11812110 (316006541) N/A Pickup 8/19/2025 9:47 AM EDT 8/19/2025 $20.…" at bounding box center [803, 445] width 1462 height 473
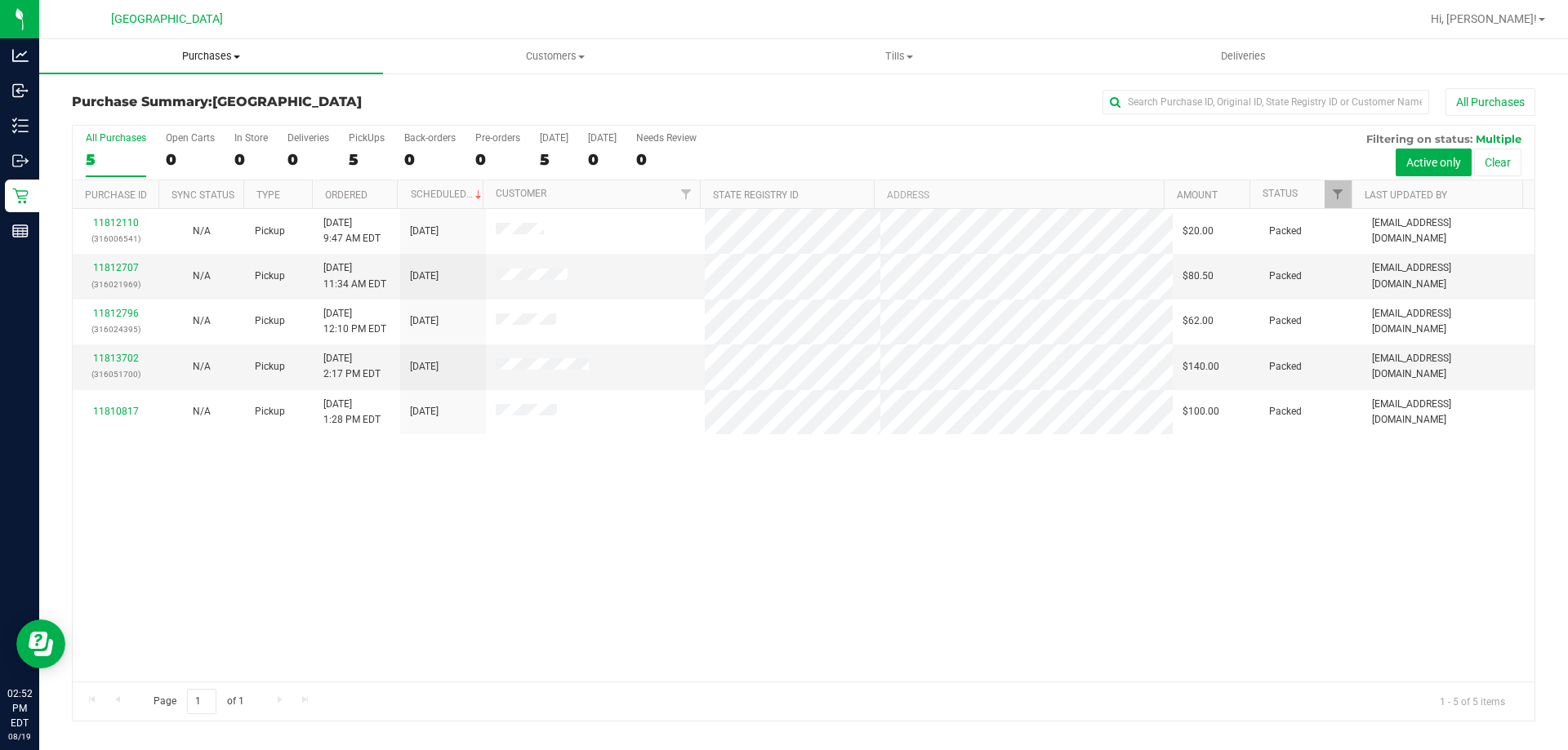
click at [199, 44] on uib-tab-heading "Purchases Summary of purchases Fulfillment All purchases" at bounding box center [211, 56] width 344 height 34
click at [142, 119] on li "Fulfillment" at bounding box center [211, 118] width 344 height 20
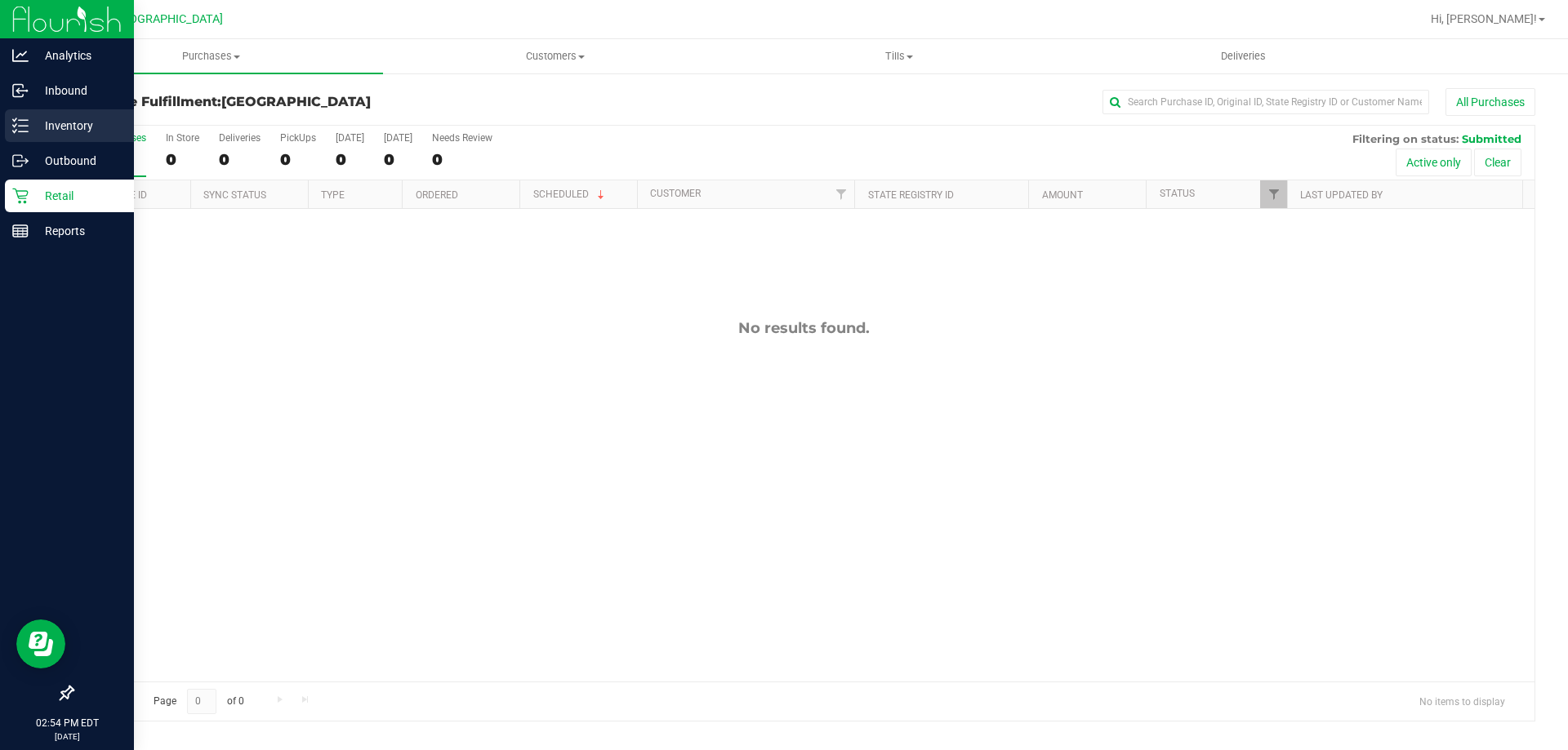
click at [32, 131] on p "Inventory" at bounding box center [77, 125] width 98 height 20
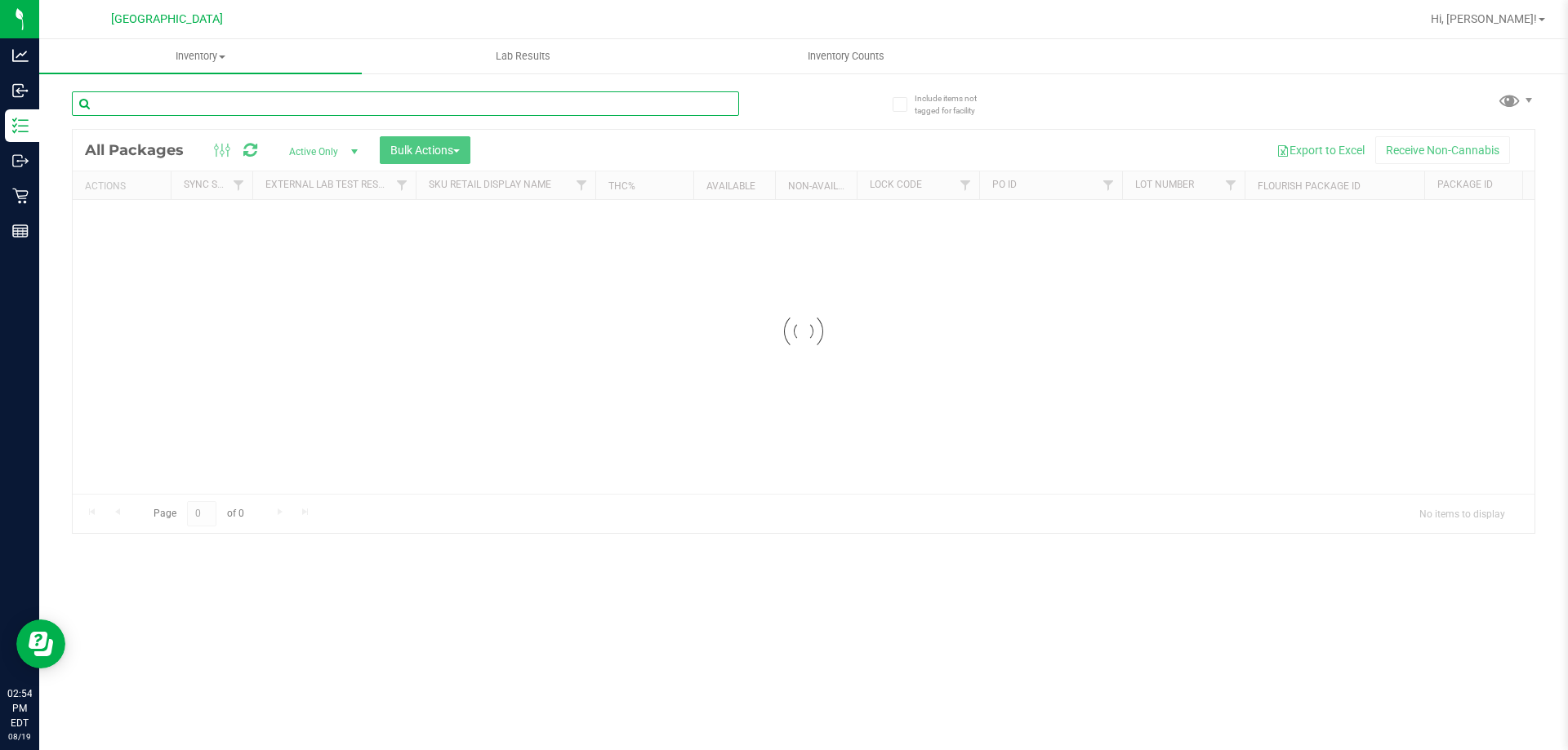
click at [423, 102] on input "text" at bounding box center [406, 103] width 667 height 25
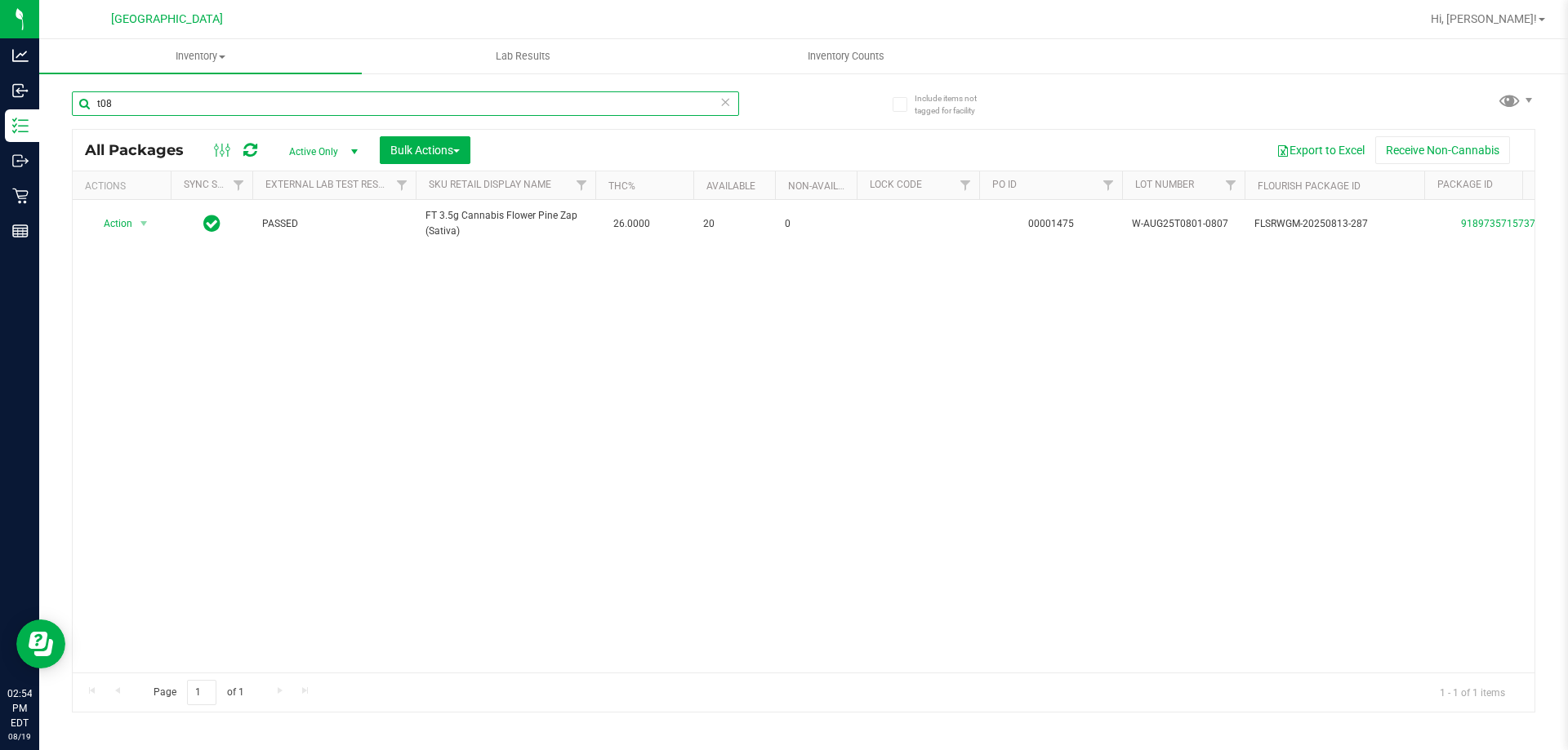
type input "t08"
click at [965, 533] on div "Action Action Adjust qty Create package Edit attributes Global inventory Locate…" at bounding box center [803, 437] width 1462 height 473
click at [726, 101] on icon at bounding box center [725, 101] width 11 height 20
click at [632, 103] on input "text" at bounding box center [406, 103] width 667 height 25
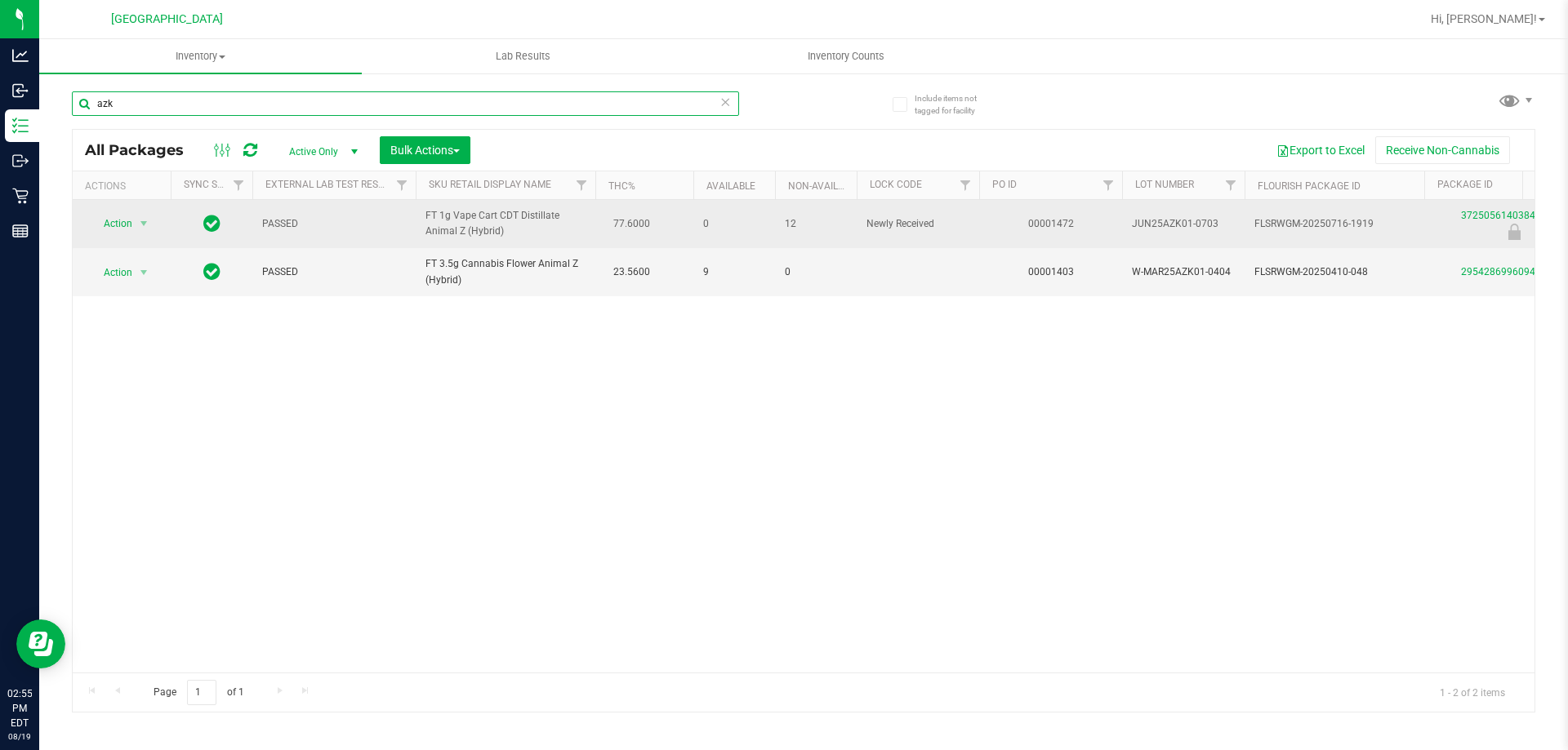
type input "azk"
click at [106, 229] on span "Action" at bounding box center [111, 224] width 44 height 23
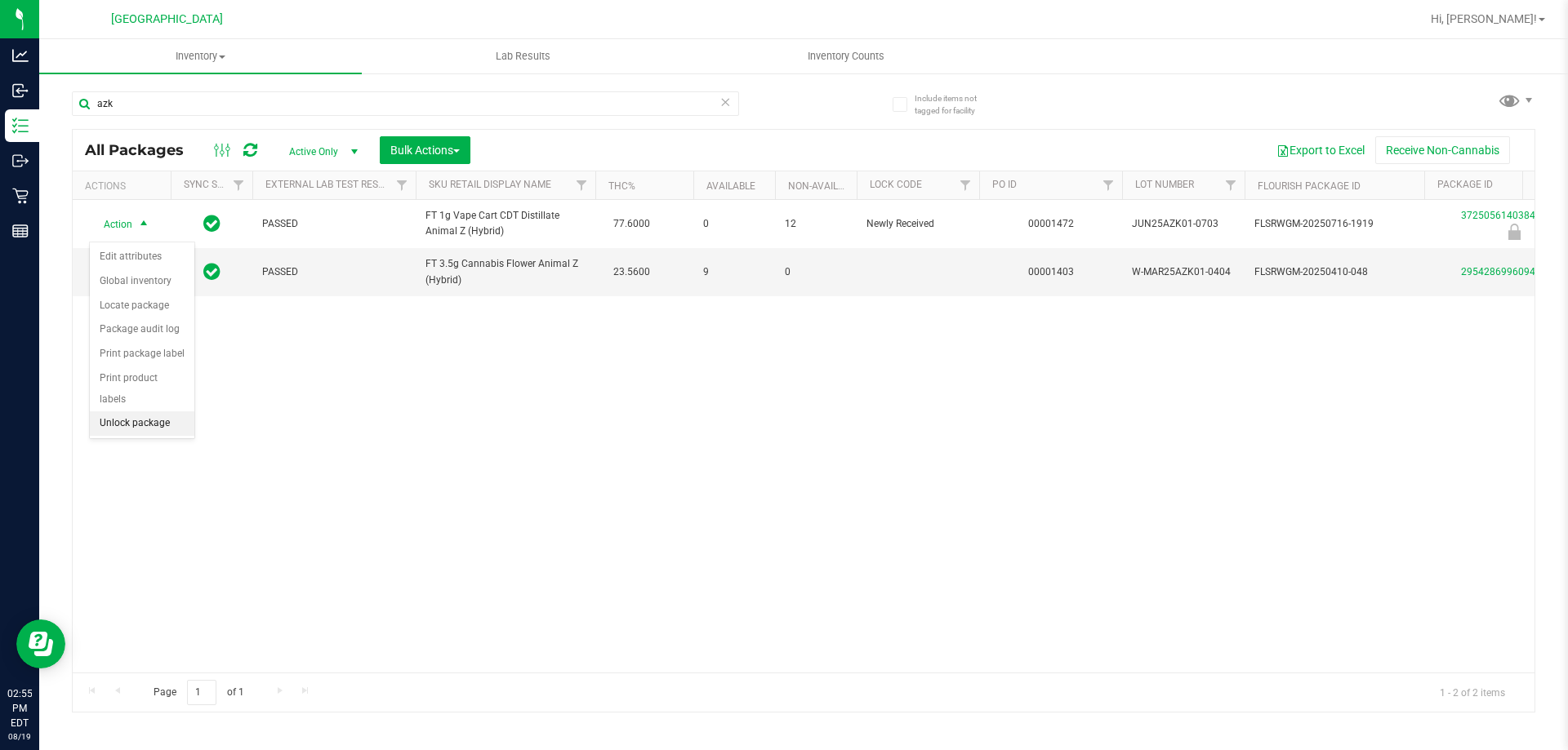
click at [141, 411] on li "Unlock package" at bounding box center [142, 423] width 104 height 25
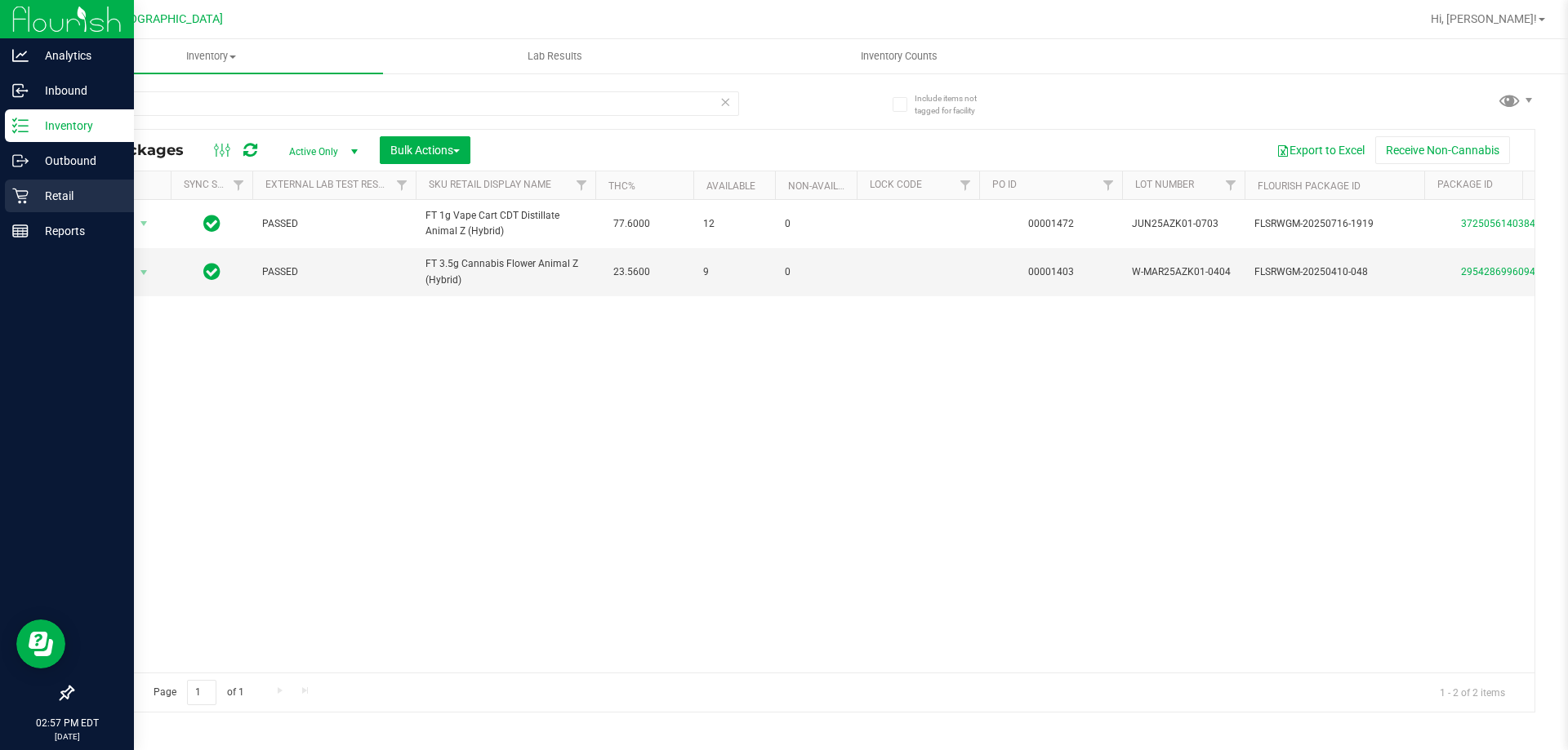
click at [27, 202] on icon at bounding box center [20, 197] width 15 height 15
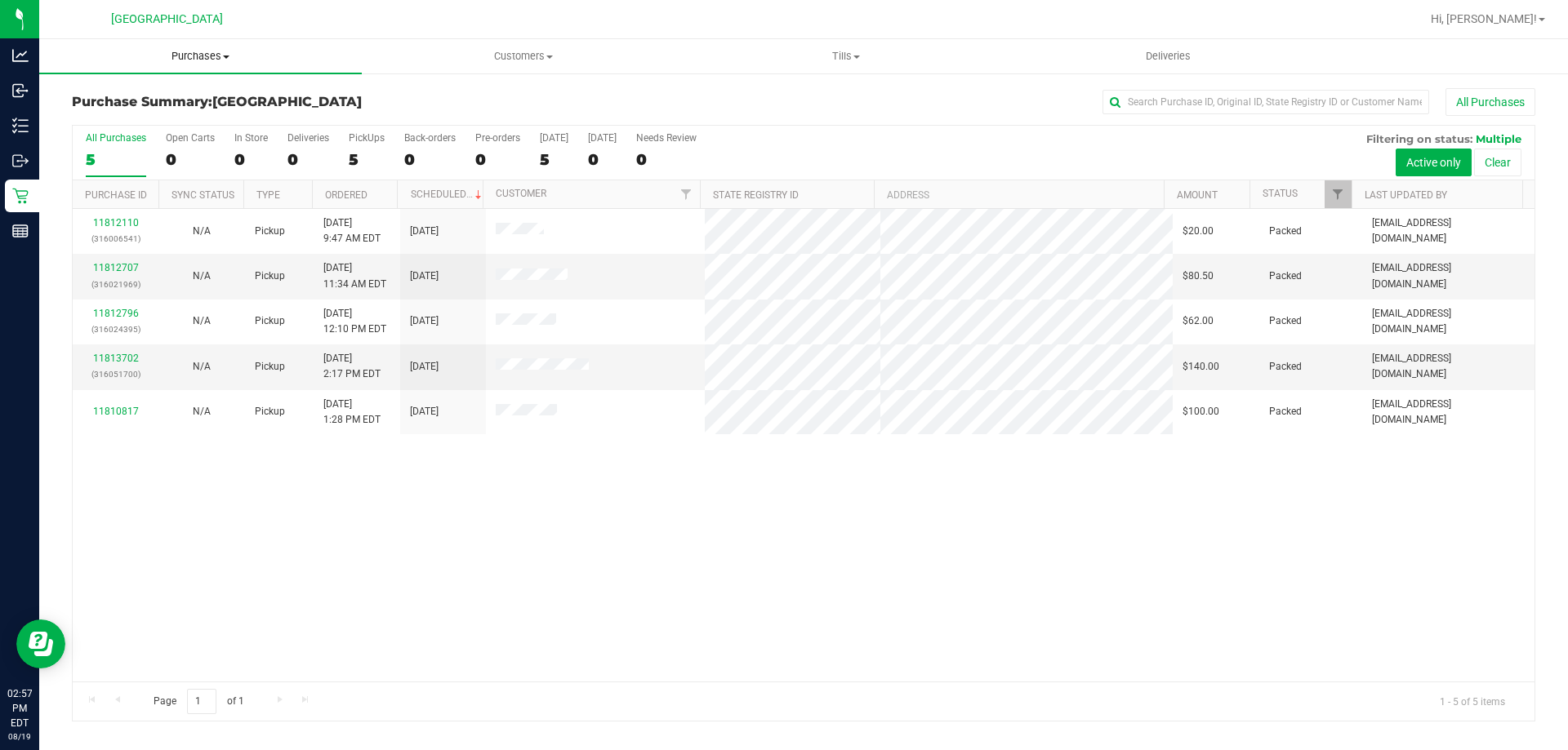
click at [275, 54] on span "Purchases" at bounding box center [200, 56] width 323 height 14
click at [285, 97] on li "Summary of purchases" at bounding box center [200, 99] width 323 height 20
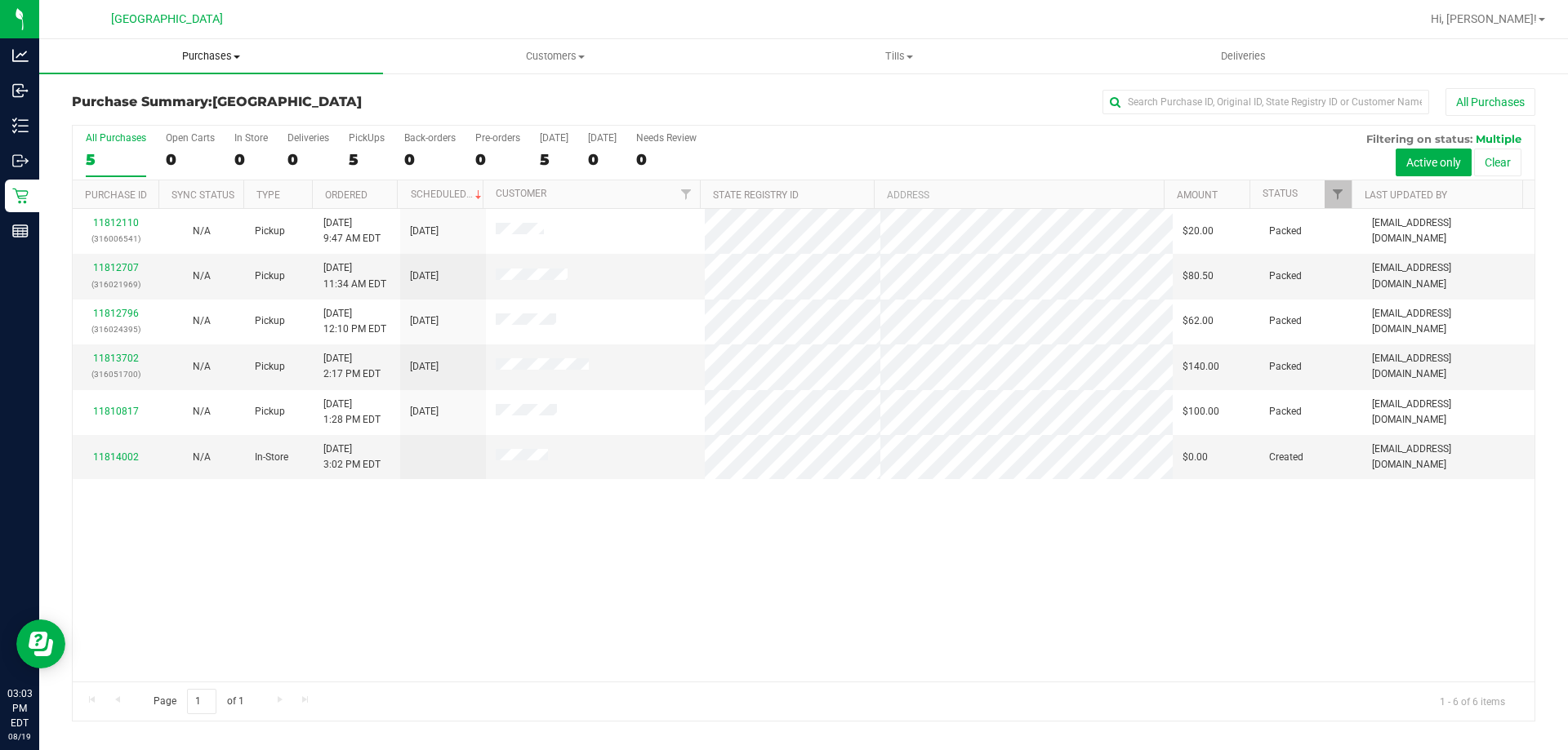
click at [187, 61] on span "Purchases" at bounding box center [211, 56] width 344 height 14
click at [162, 117] on li "Fulfillment" at bounding box center [211, 118] width 344 height 20
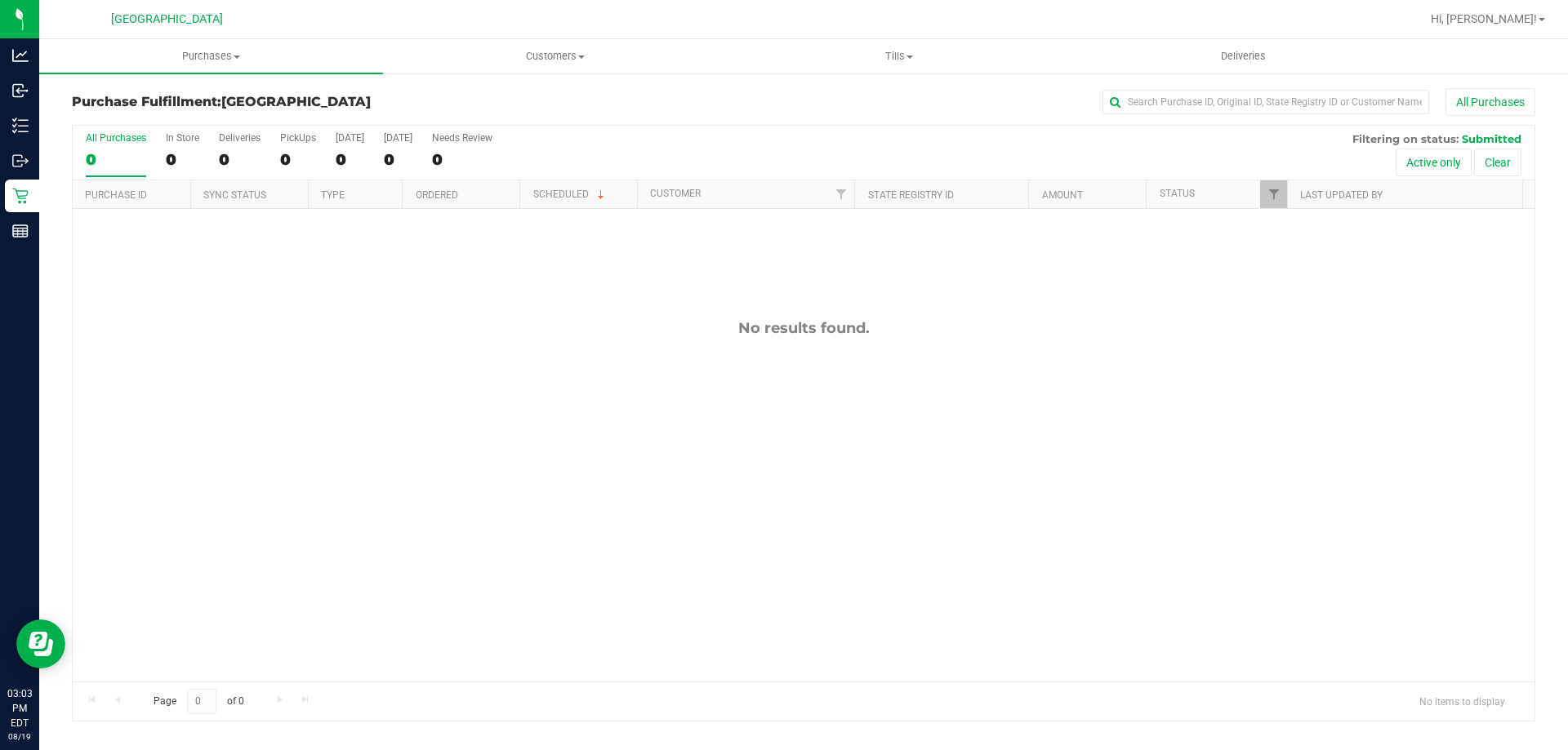
click at [488, 465] on div "No results found." at bounding box center [803, 500] width 1462 height 583
click at [403, 620] on div "No results found." at bounding box center [803, 500] width 1462 height 583
click at [311, 461] on div "No results found." at bounding box center [803, 500] width 1462 height 583
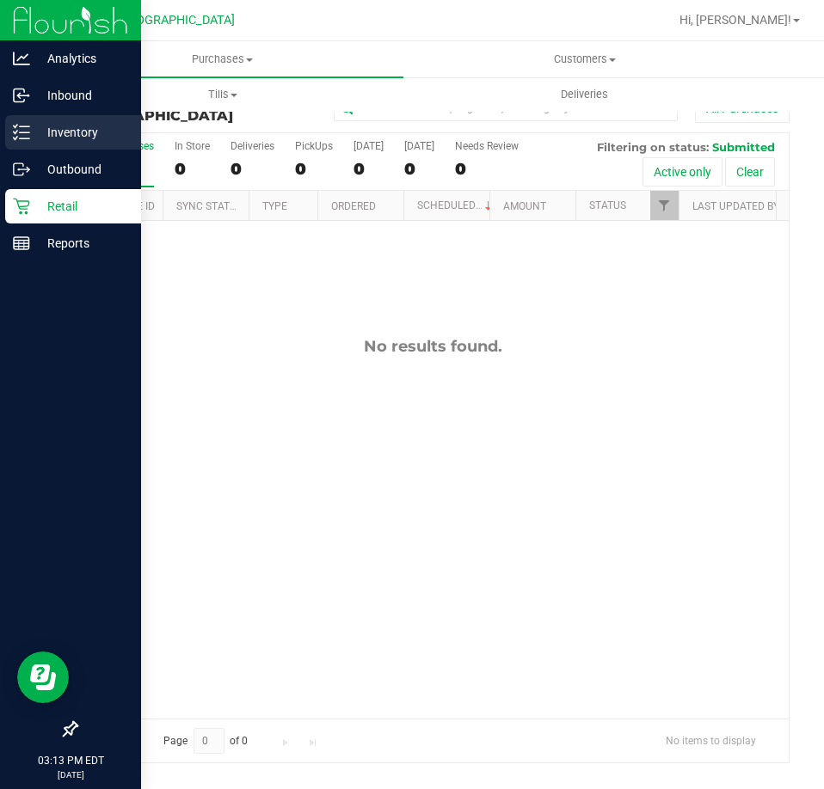
click at [38, 130] on p "Inventory" at bounding box center [81, 132] width 103 height 21
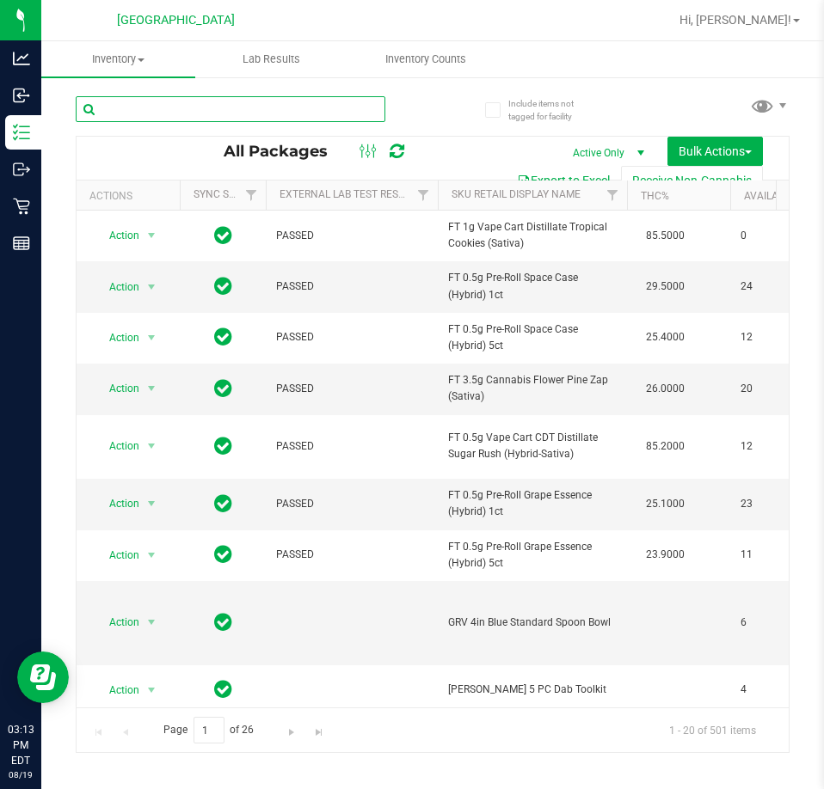
click at [307, 99] on input "text" at bounding box center [231, 109] width 310 height 26
paste input "FEB25JEL02-0227"
type input "FEB25JEL02-0227"
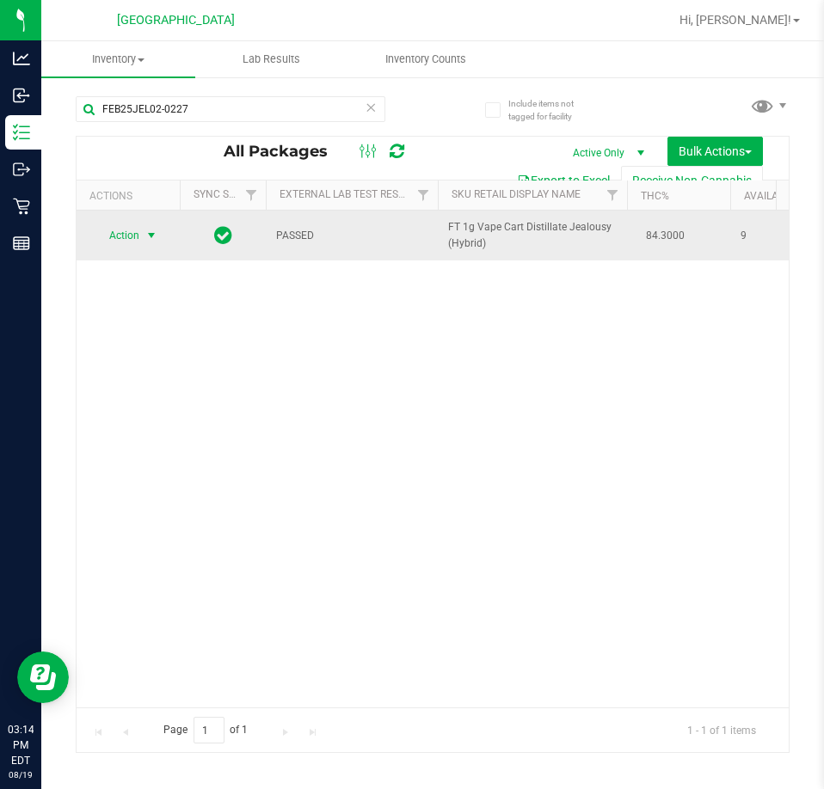
click at [160, 238] on span "select" at bounding box center [151, 236] width 21 height 24
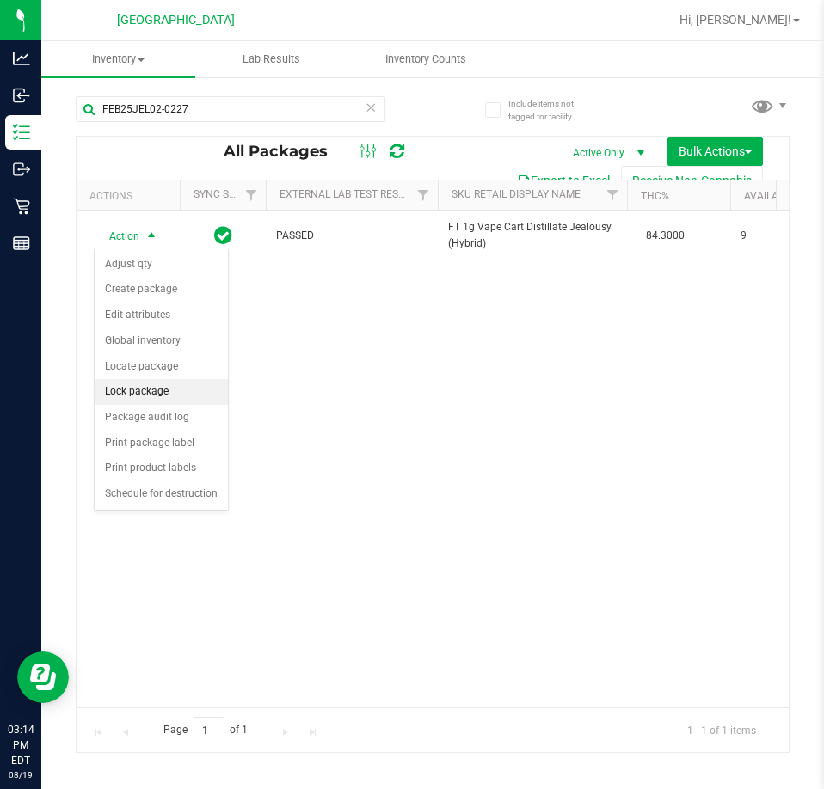
click at [162, 397] on li "Lock package" at bounding box center [161, 392] width 133 height 26
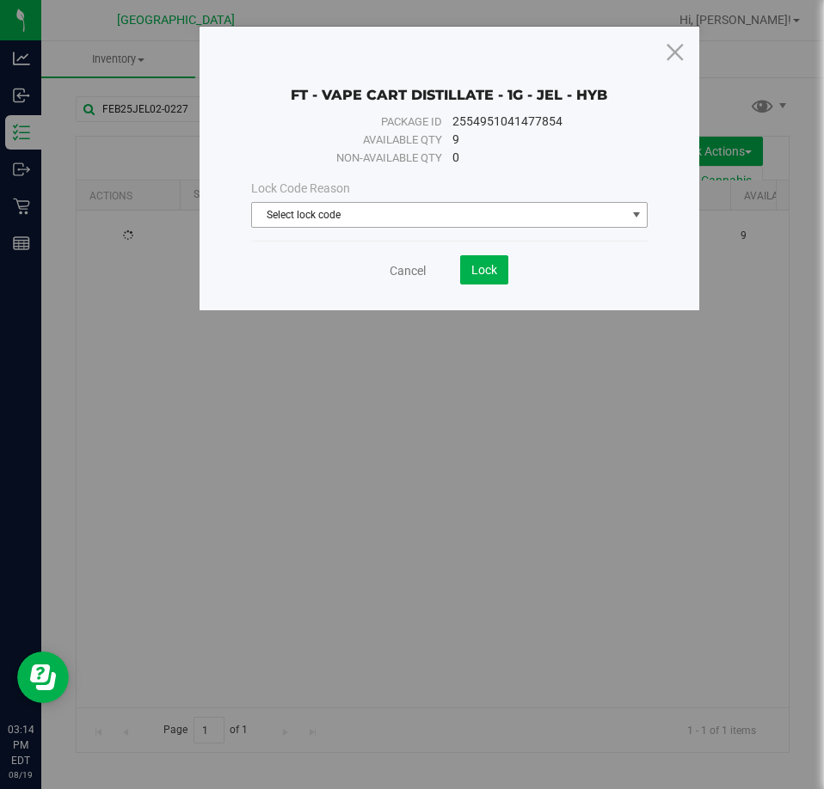
click at [395, 218] on span "Select lock code" at bounding box center [439, 215] width 374 height 24
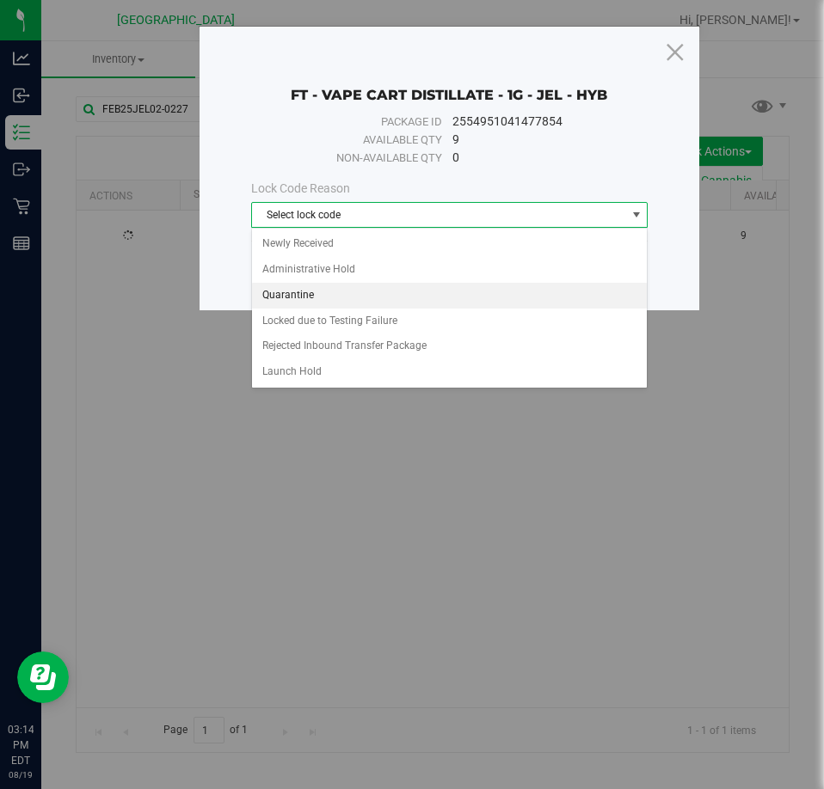
click at [352, 297] on li "Quarantine" at bounding box center [449, 296] width 395 height 26
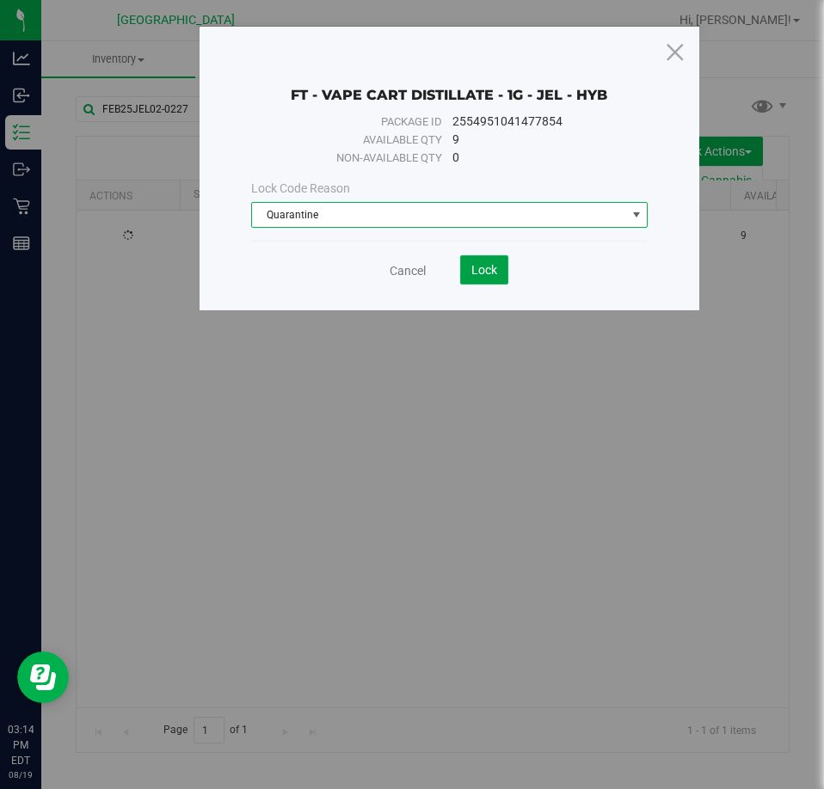
click at [493, 267] on span "Lock" at bounding box center [484, 270] width 26 height 14
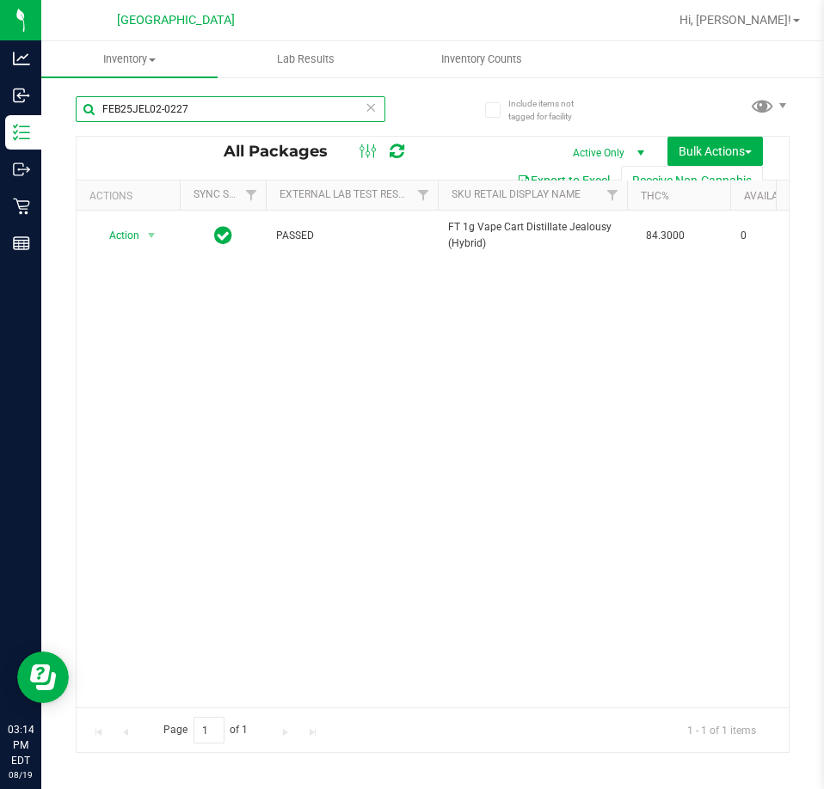
click at [271, 100] on input "FEB25JEL02-0227" at bounding box center [231, 109] width 310 height 26
paste input "SEP24AFT01C-0930"
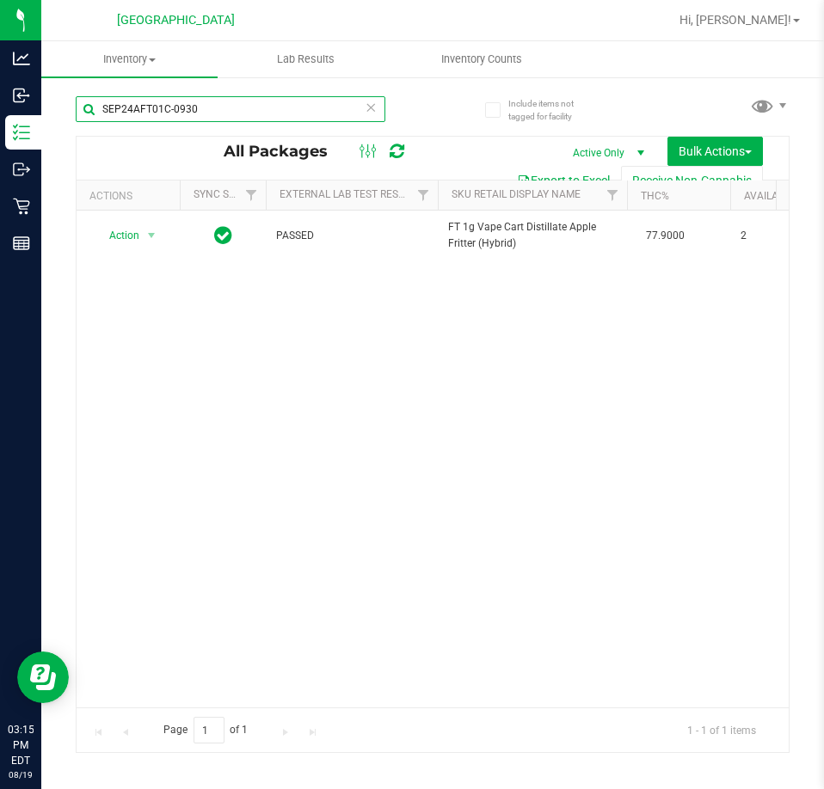
click at [292, 110] on input "SEP24AFT01C-0930" at bounding box center [231, 109] width 310 height 26
paste input "MSA01-0911"
type input "SEP24MSA01-0911"
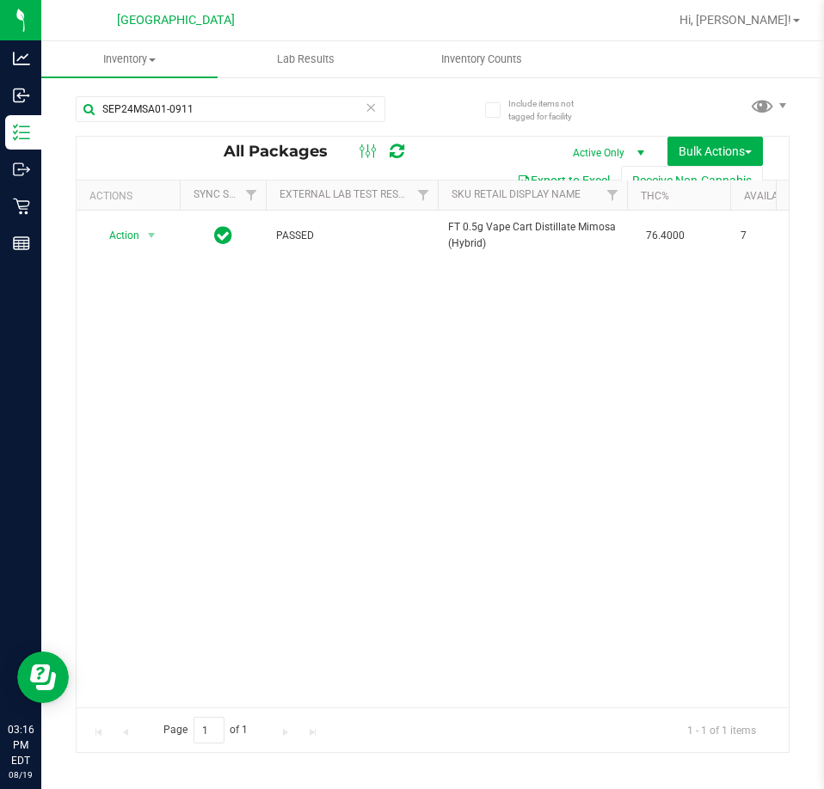
click at [366, 102] on icon at bounding box center [371, 106] width 12 height 21
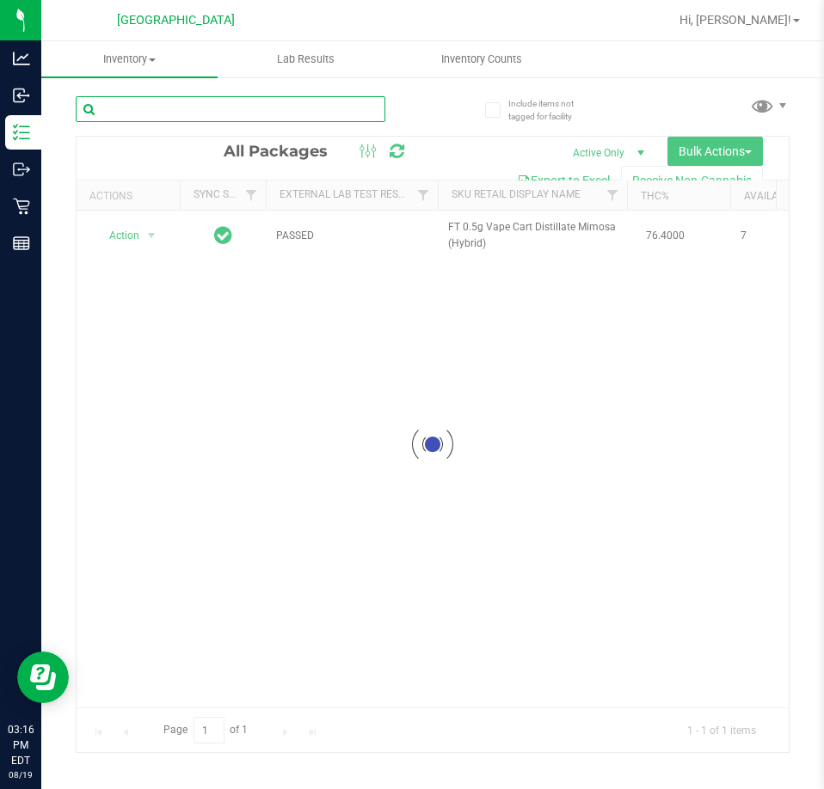
click at [333, 106] on input "text" at bounding box center [231, 109] width 310 height 26
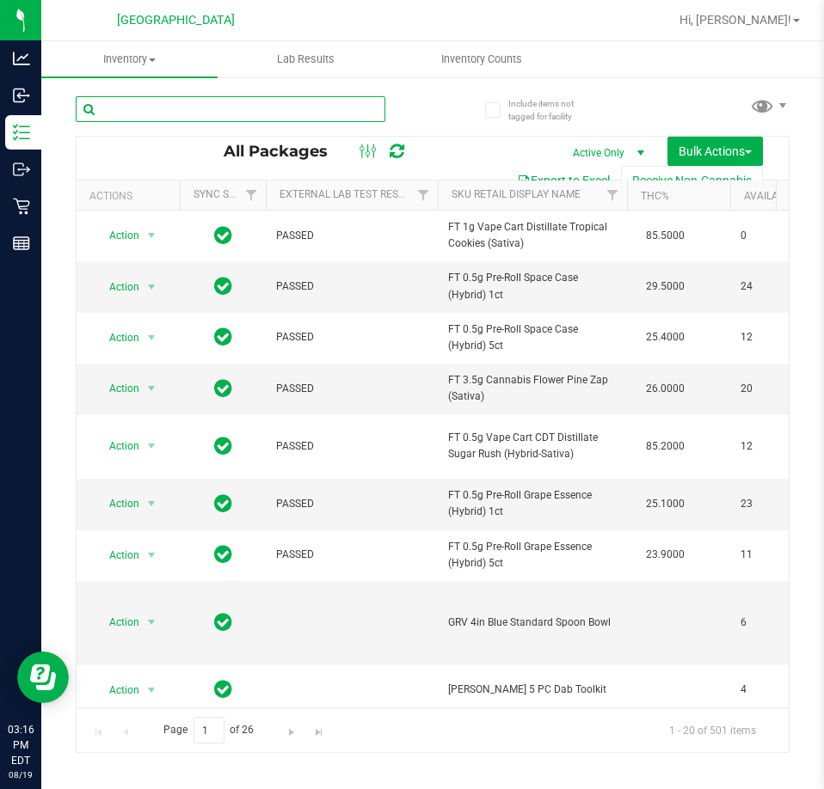
paste input "SEP24SUN01-0918"
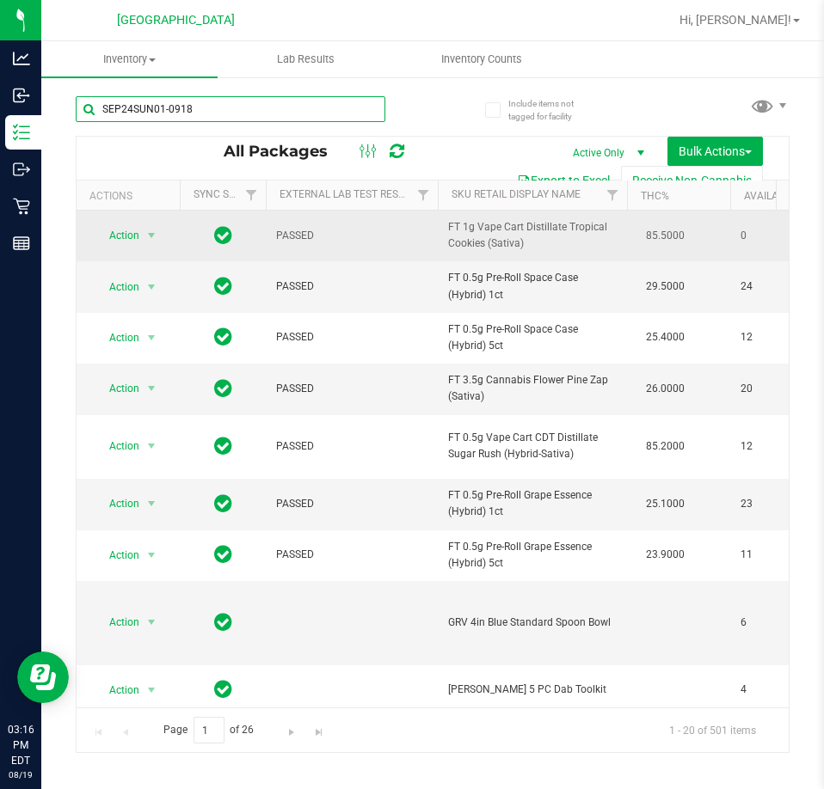
type input "SEP24SUN01-0918"
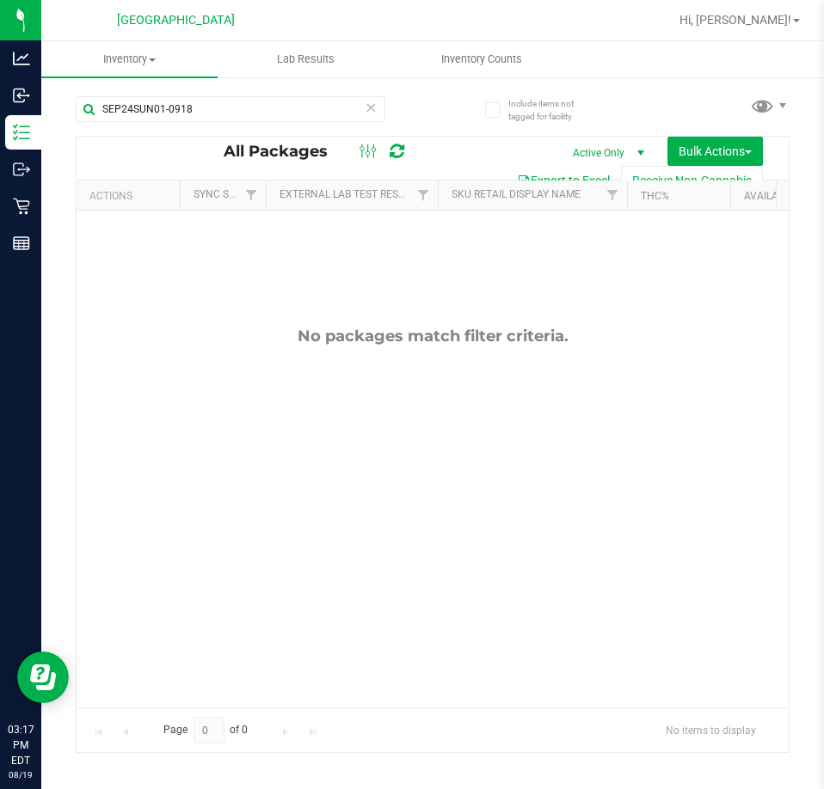
click at [385, 105] on div "SEP24SUN01-0918" at bounding box center [254, 108] width 357 height 55
click at [378, 108] on input "SEP24SUN01-0918" at bounding box center [231, 109] width 310 height 26
click at [370, 113] on icon at bounding box center [371, 106] width 12 height 21
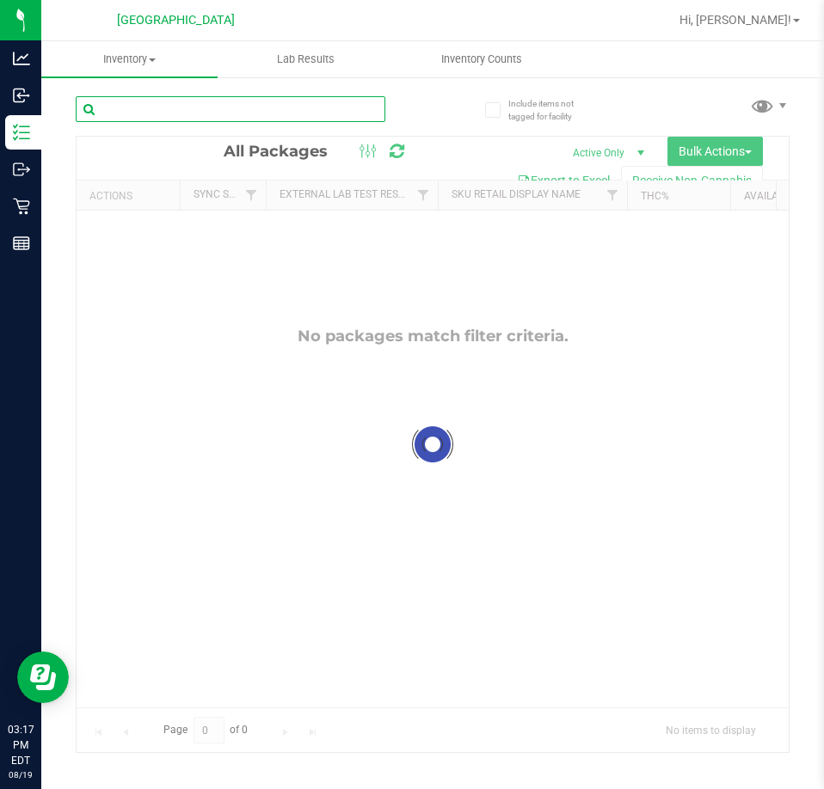
click at [320, 118] on input "text" at bounding box center [231, 109] width 310 height 26
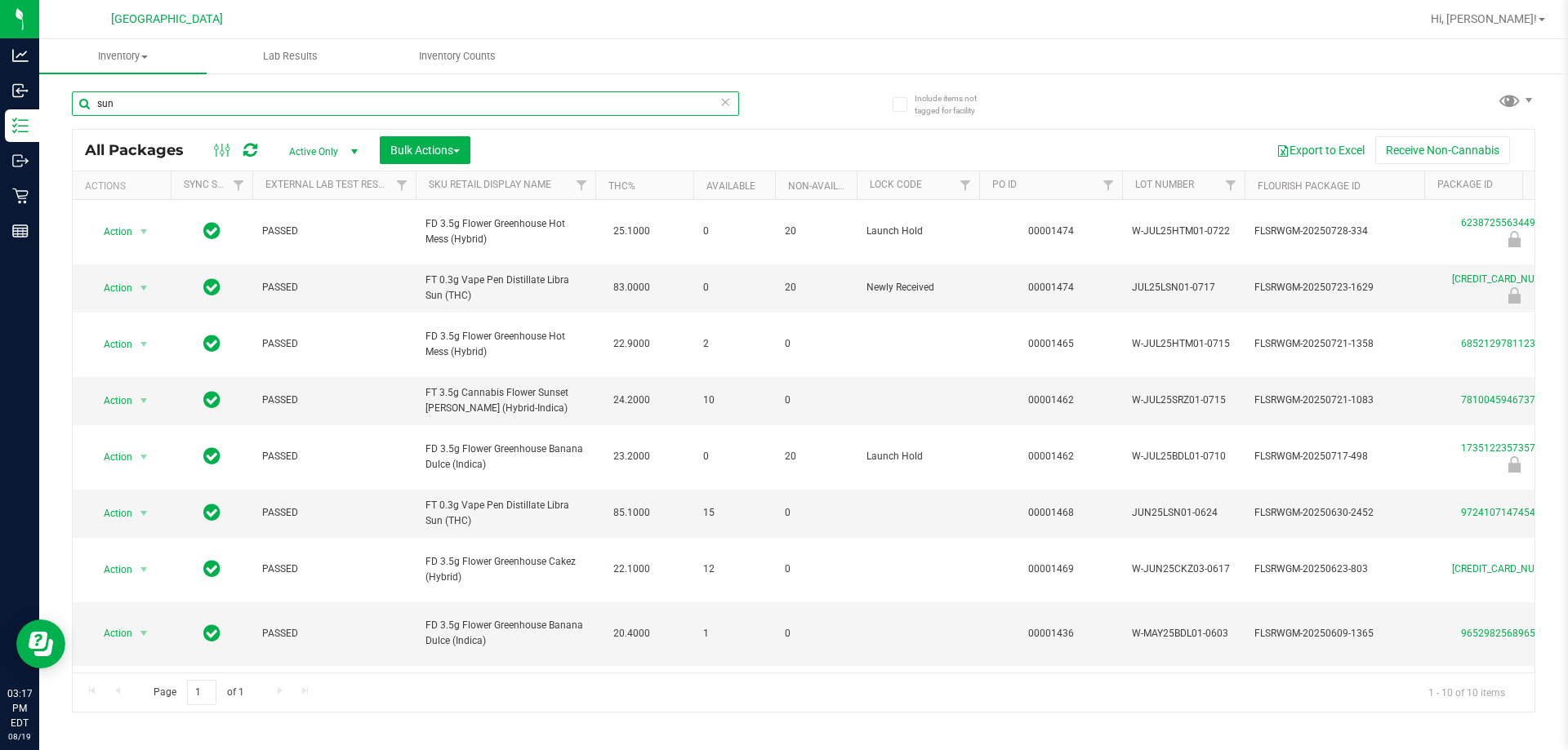
type input "sun"
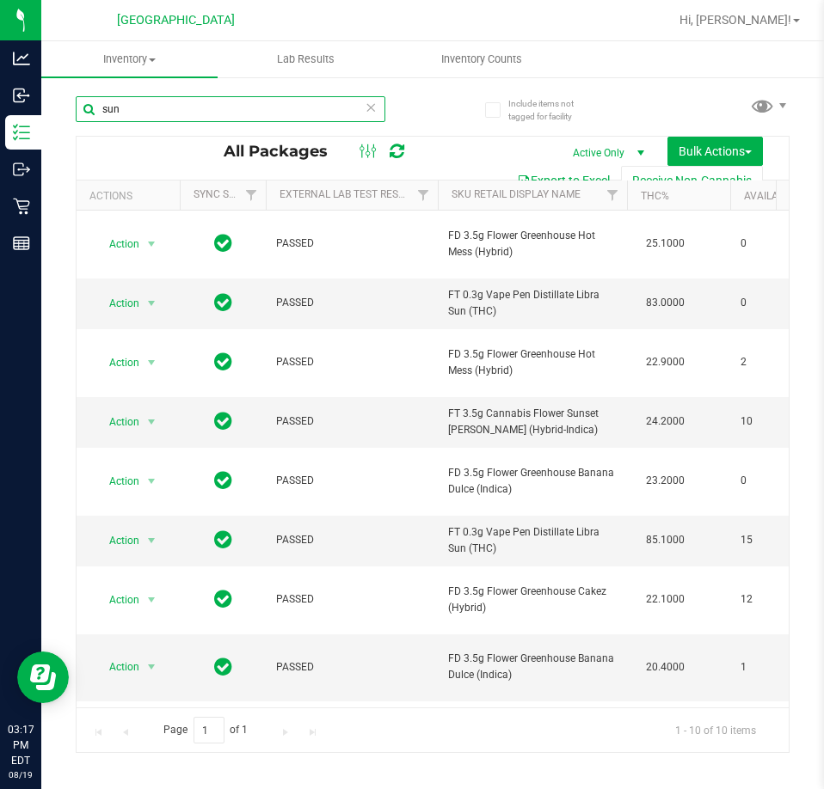
click at [363, 107] on input "sun" at bounding box center [231, 109] width 310 height 26
click at [366, 109] on icon at bounding box center [371, 106] width 12 height 21
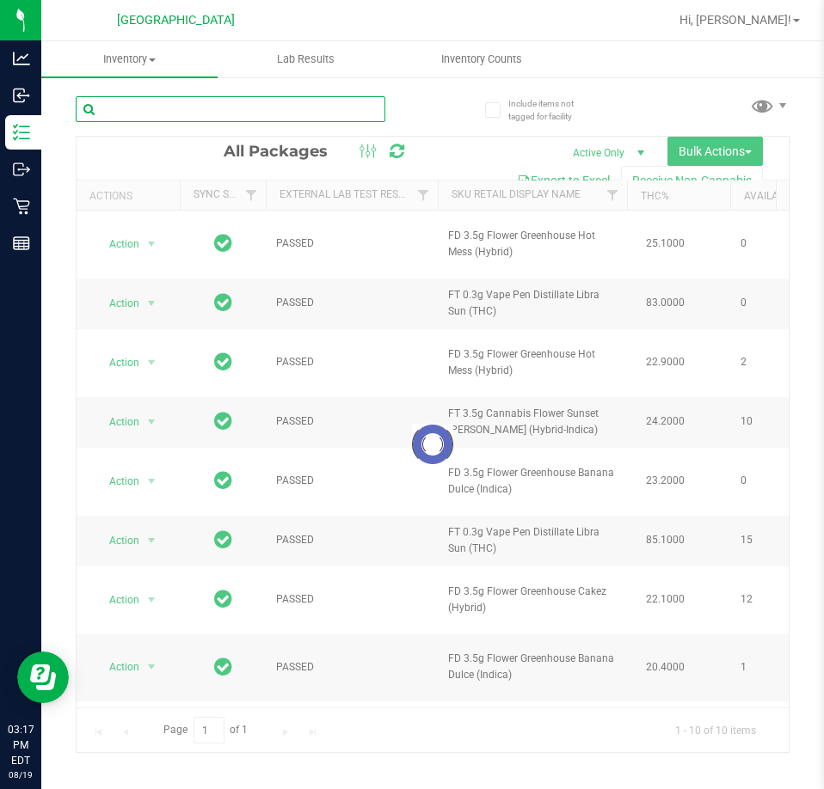
click at [322, 118] on input "text" at bounding box center [231, 109] width 310 height 26
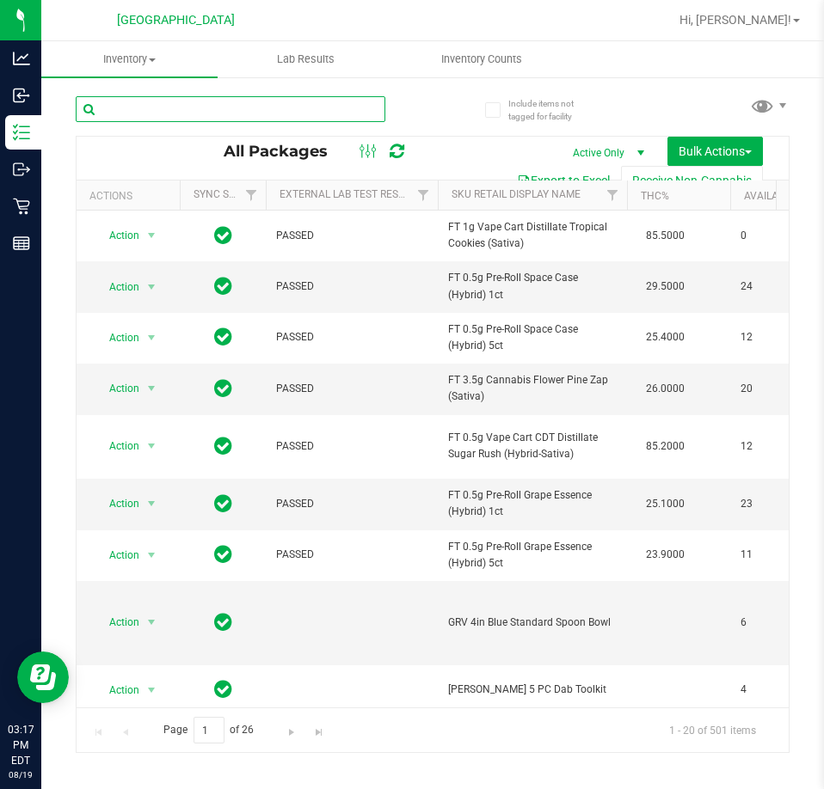
paste input "FEB25JEL02-0227"
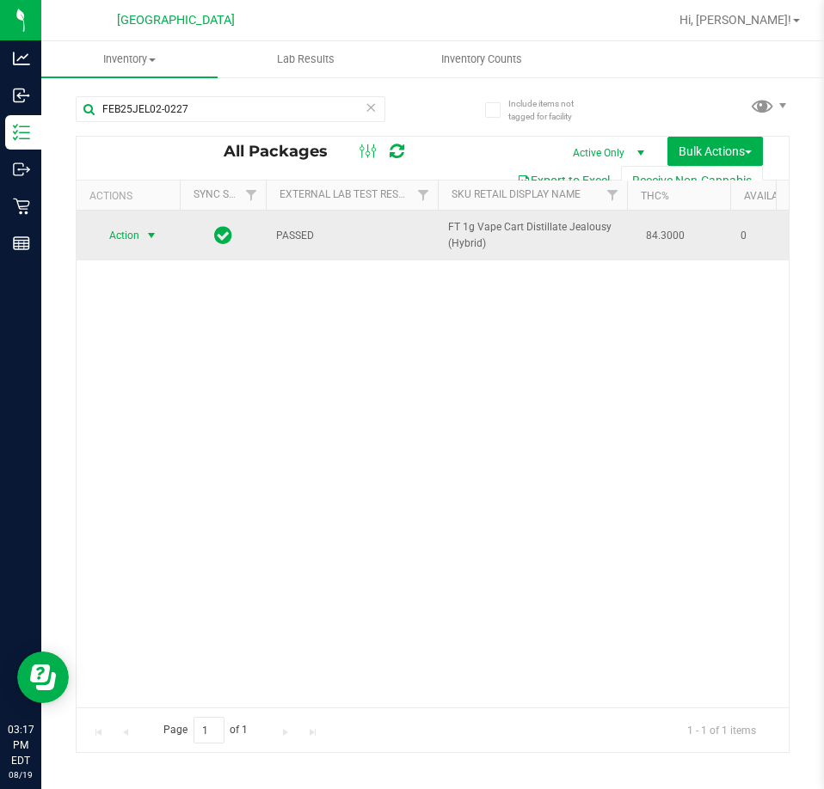
click at [148, 233] on span "select" at bounding box center [151, 236] width 14 height 14
click at [144, 236] on span "select" at bounding box center [151, 236] width 21 height 24
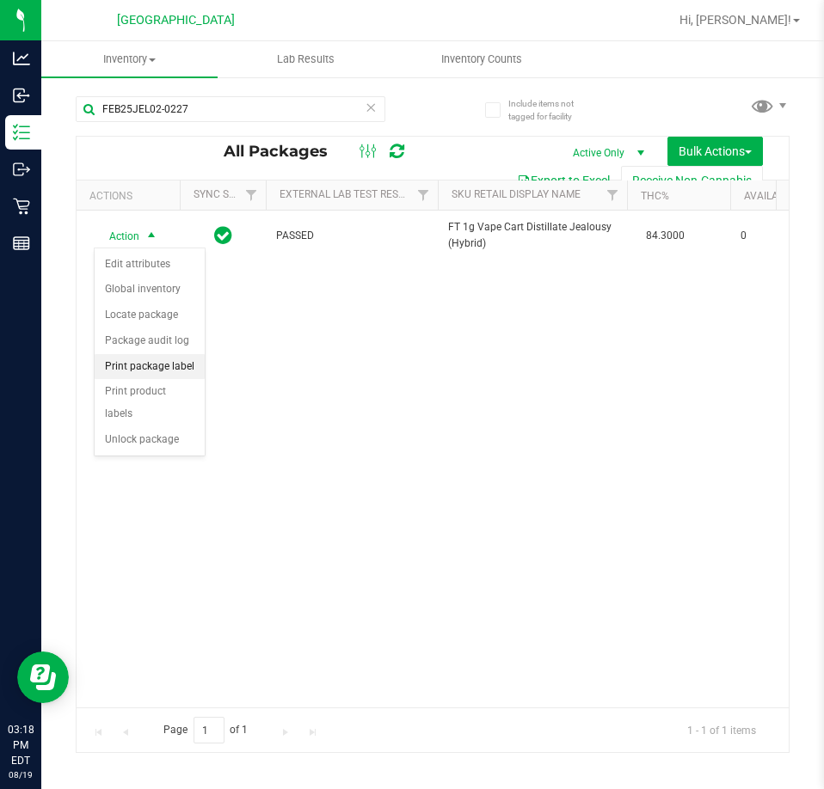
click at [163, 370] on li "Print package label" at bounding box center [150, 367] width 110 height 26
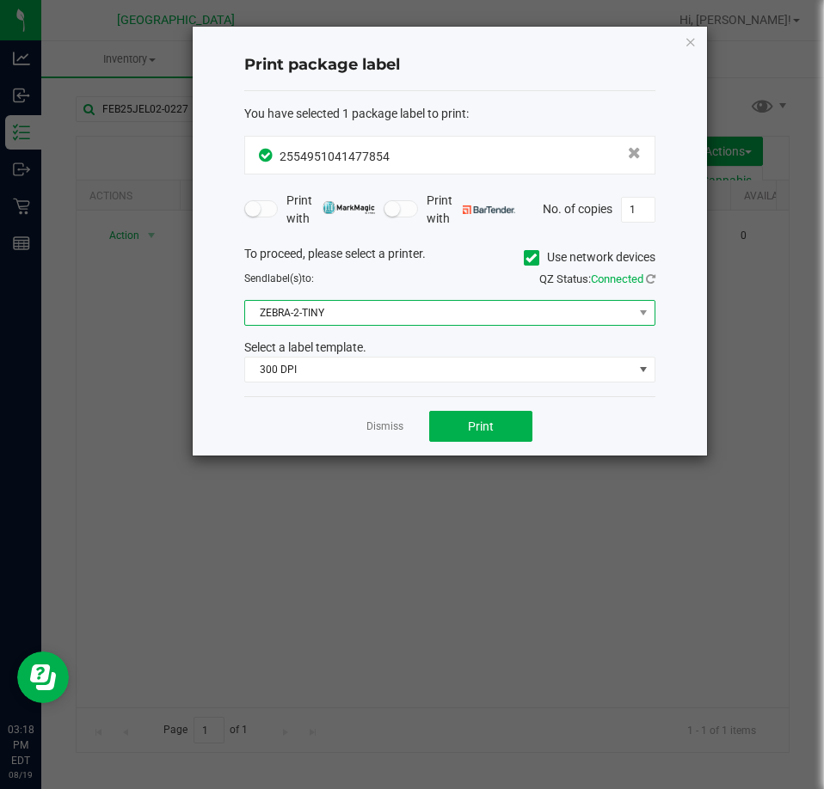
click at [415, 306] on span "ZEBRA-2-TINY" at bounding box center [439, 313] width 388 height 24
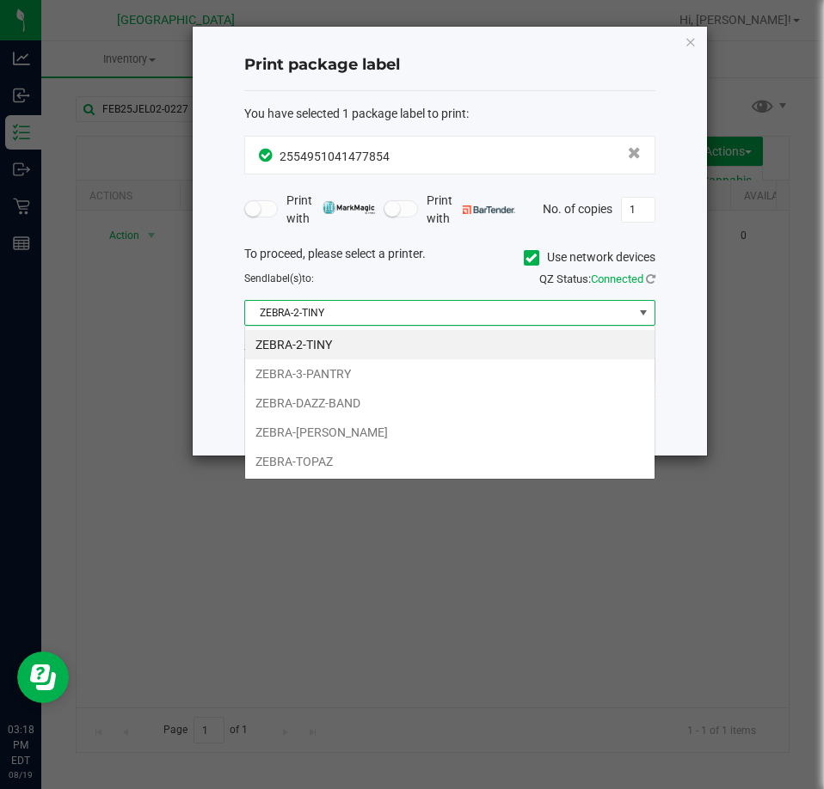
scroll to position [26, 411]
click at [193, 291] on div "Print package label You have selected 1 package label to print : 25549510414778…" at bounding box center [450, 241] width 514 height 429
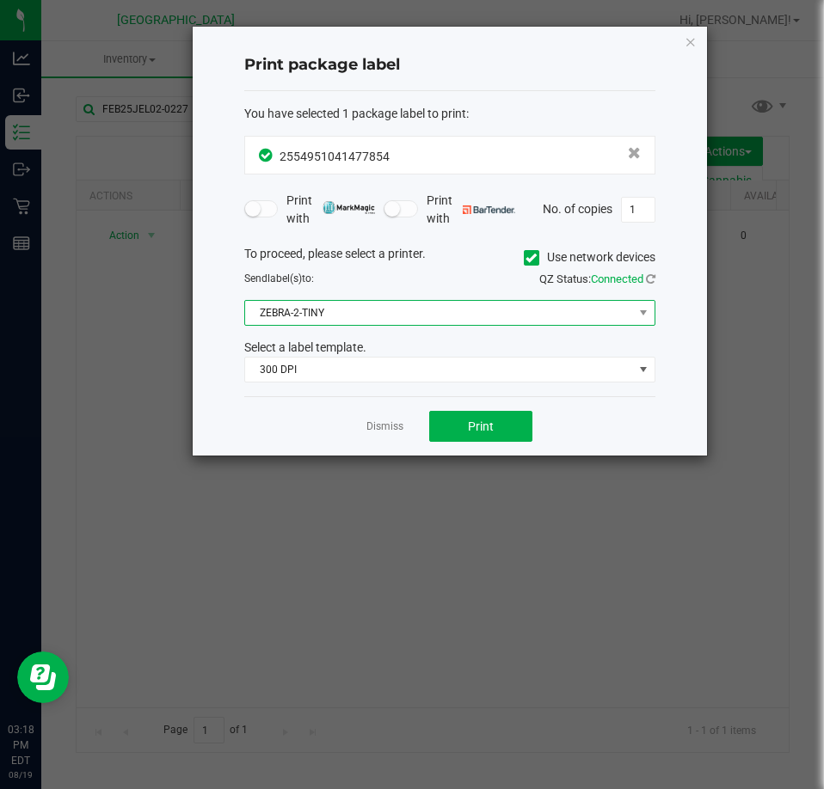
click at [367, 322] on span "ZEBRA-2-TINY" at bounding box center [439, 313] width 388 height 24
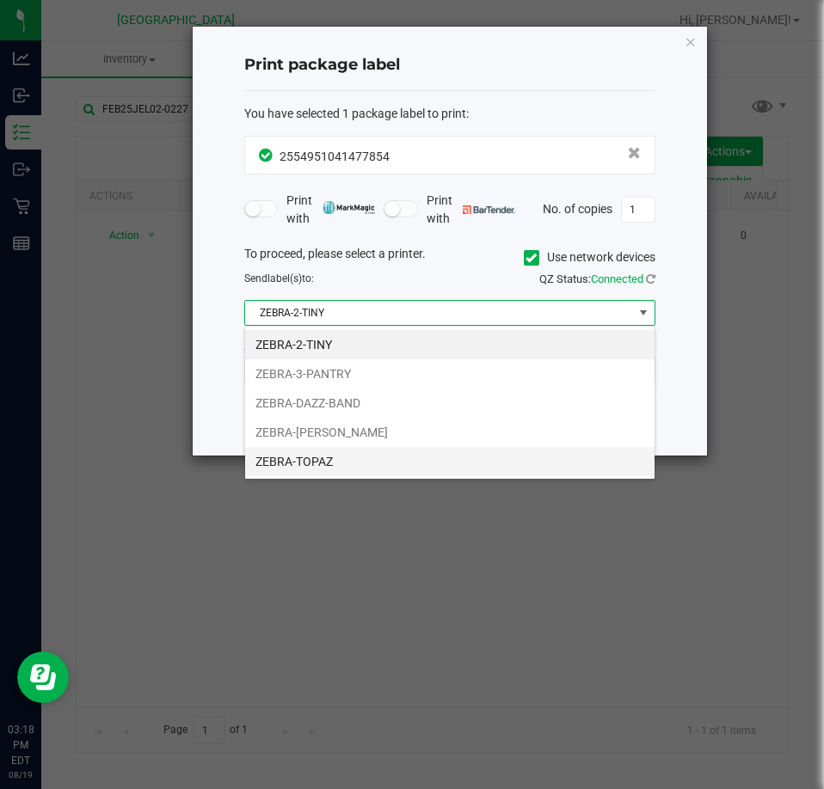
click at [321, 453] on li "ZEBRA-TOPAZ" at bounding box center [449, 461] width 409 height 29
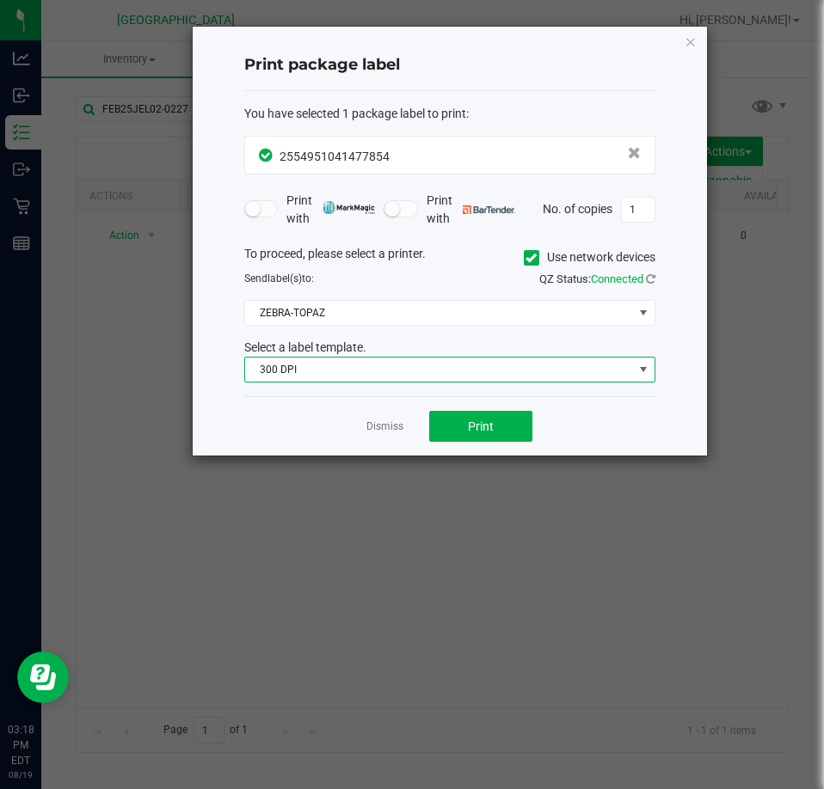
click at [315, 367] on span "300 DPI" at bounding box center [439, 370] width 388 height 24
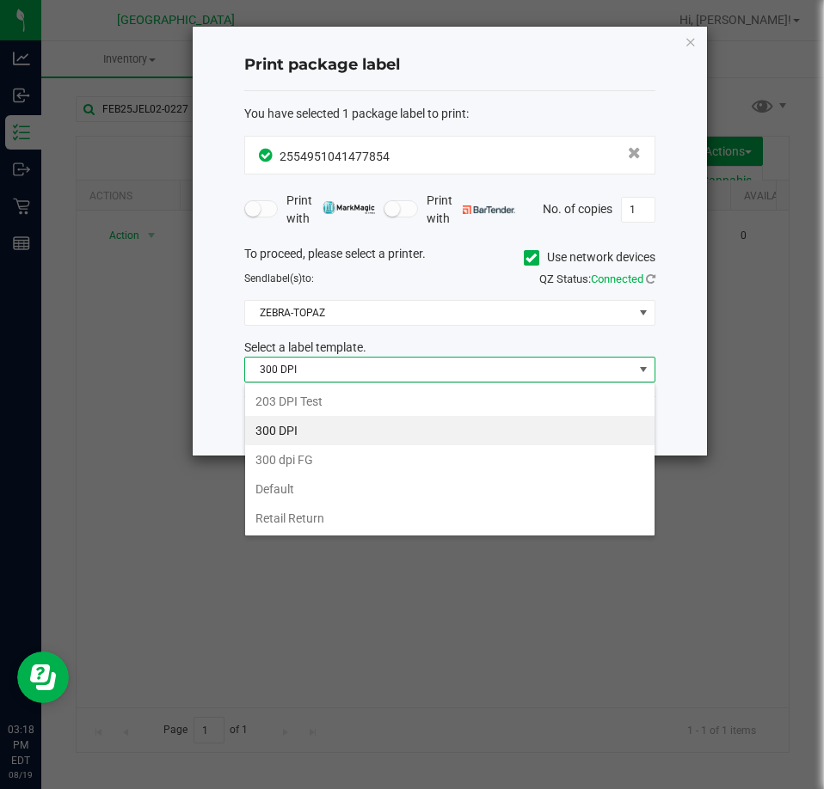
click at [214, 409] on div "Print package label You have selected 1 package label to print : 25549510414778…" at bounding box center [450, 241] width 514 height 429
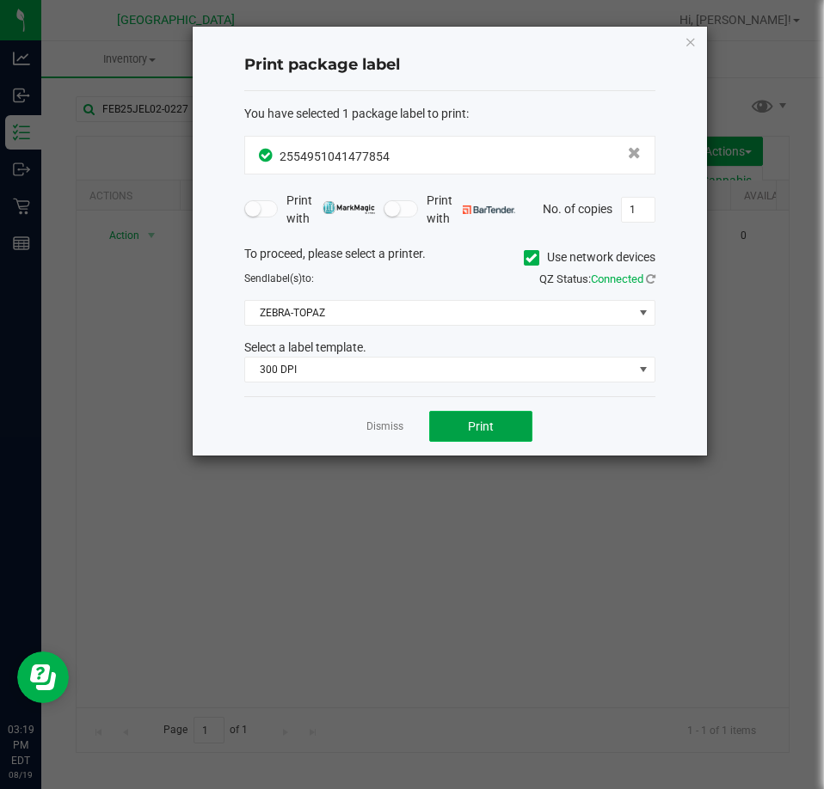
click at [499, 425] on button "Print" at bounding box center [480, 426] width 103 height 31
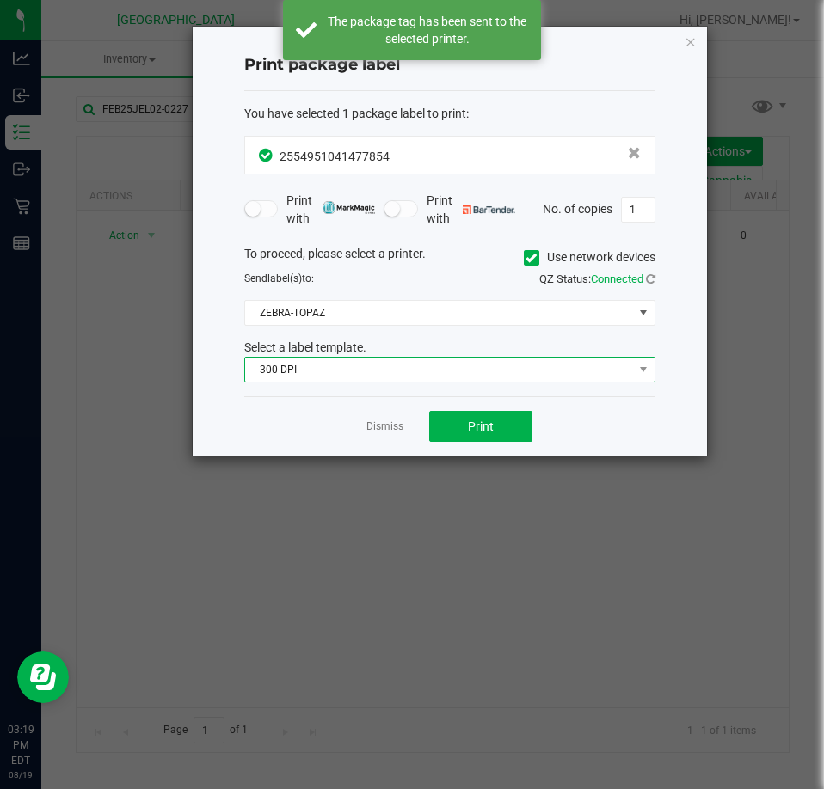
click at [474, 362] on span "300 DPI" at bounding box center [439, 370] width 388 height 24
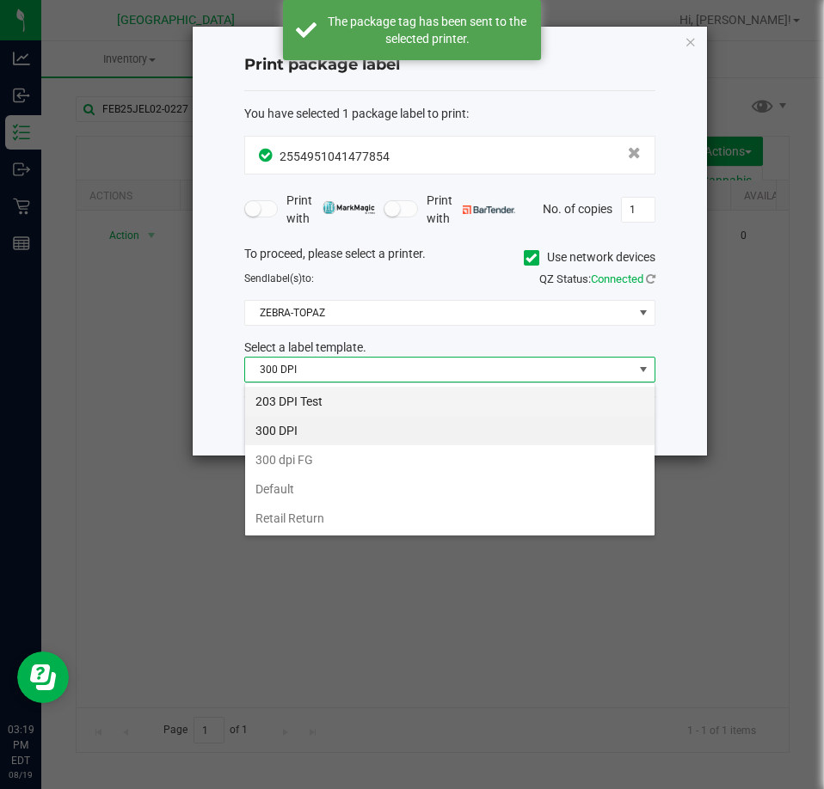
click at [406, 402] on li "203 DPI Test" at bounding box center [449, 401] width 409 height 29
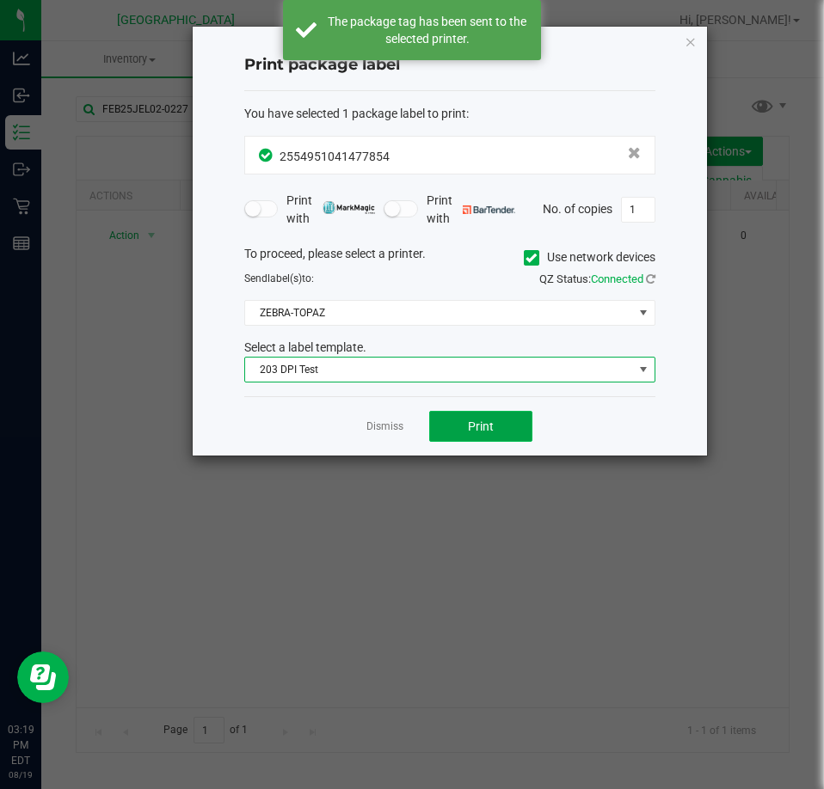
click at [464, 417] on button "Print" at bounding box center [480, 426] width 103 height 31
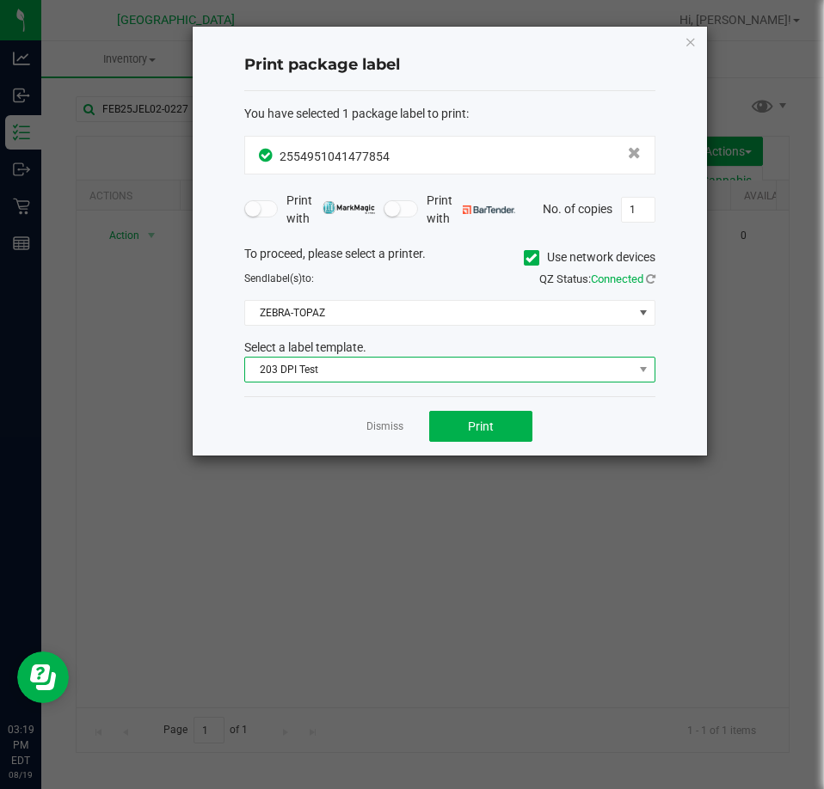
click at [444, 381] on span "203 DPI Test" at bounding box center [439, 370] width 388 height 24
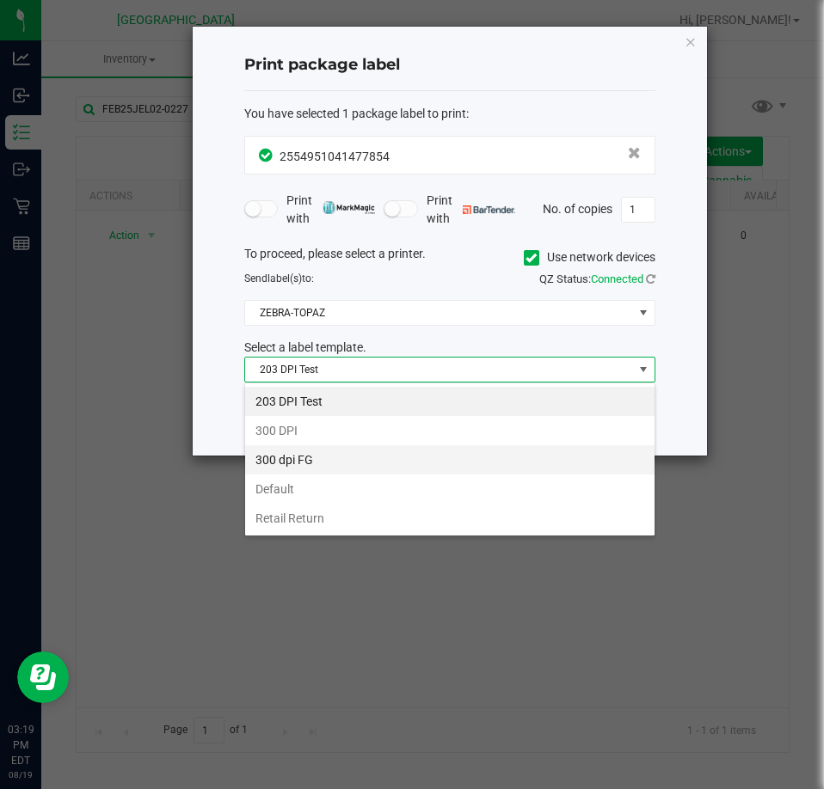
click at [369, 473] on li "300 dpi FG" at bounding box center [449, 459] width 409 height 29
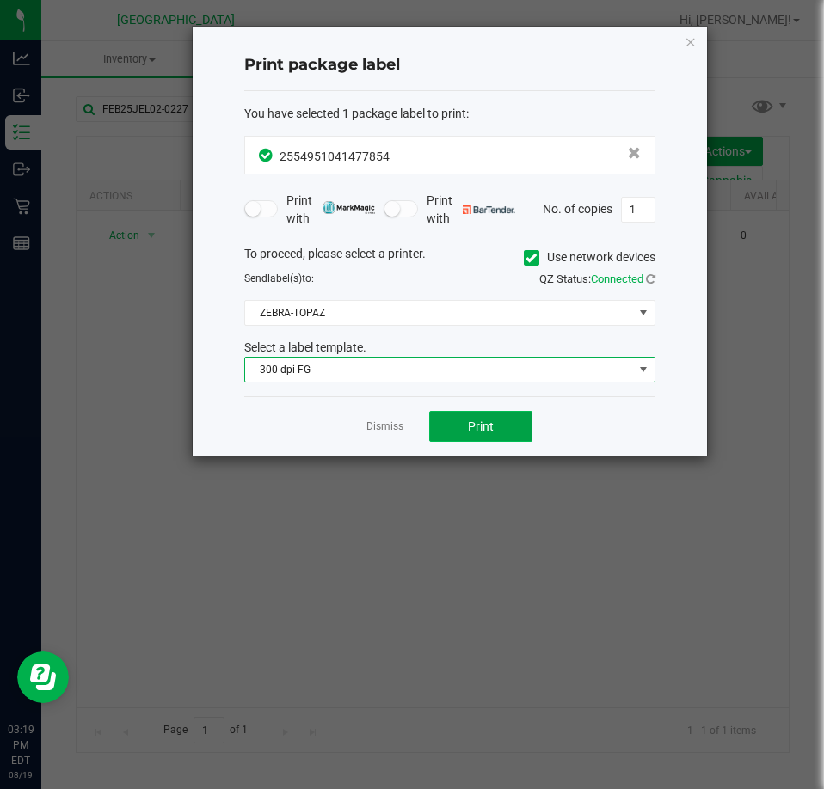
click at [456, 417] on button "Print" at bounding box center [480, 426] width 103 height 31
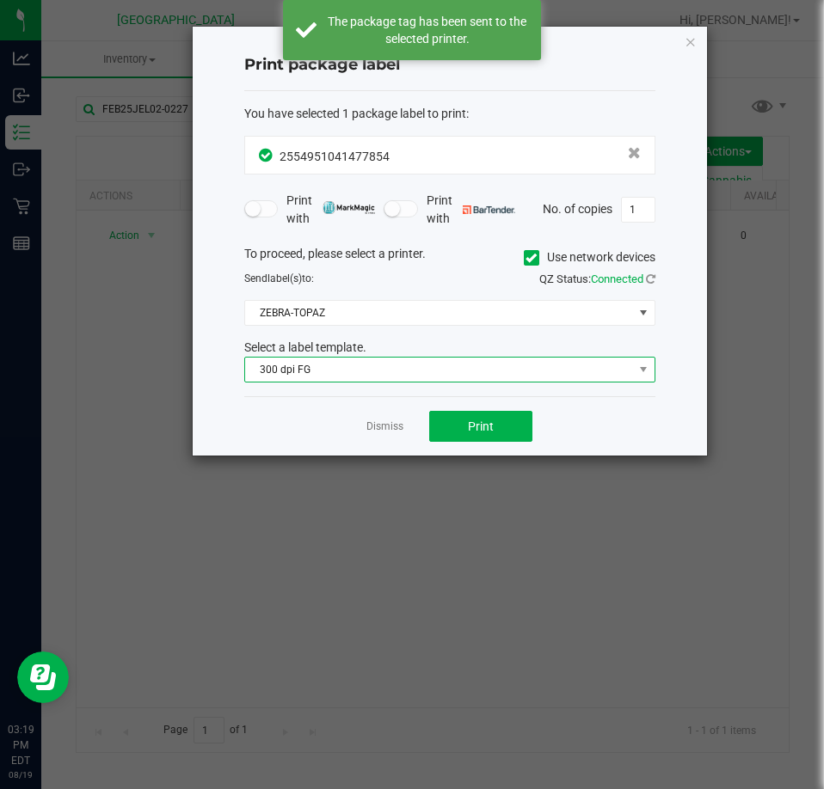
click at [444, 379] on span "300 dpi FG" at bounding box center [439, 370] width 388 height 24
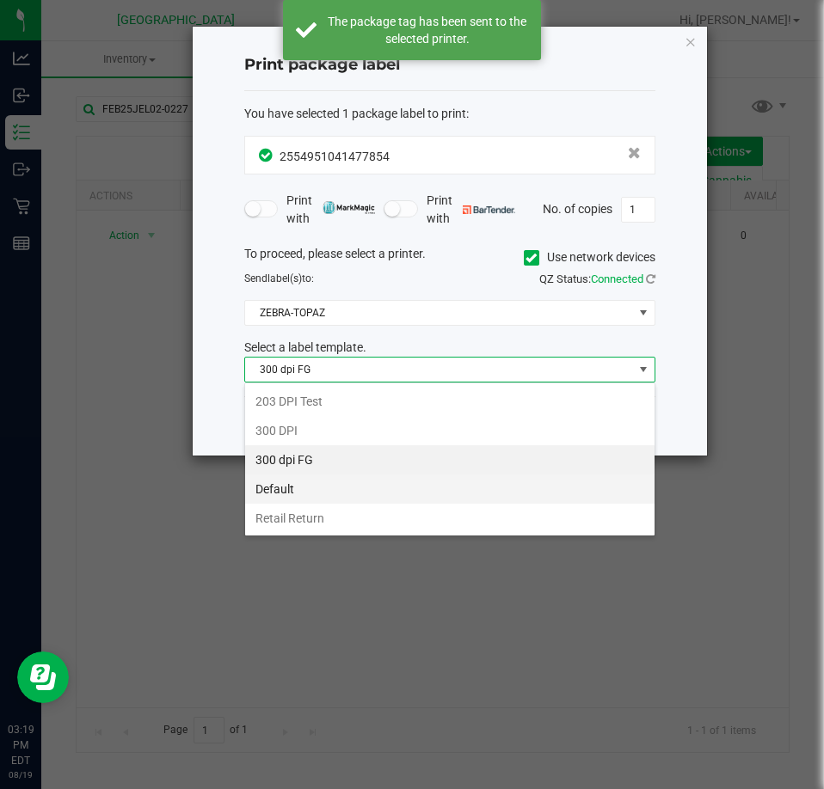
click at [357, 485] on li "Default" at bounding box center [449, 489] width 409 height 29
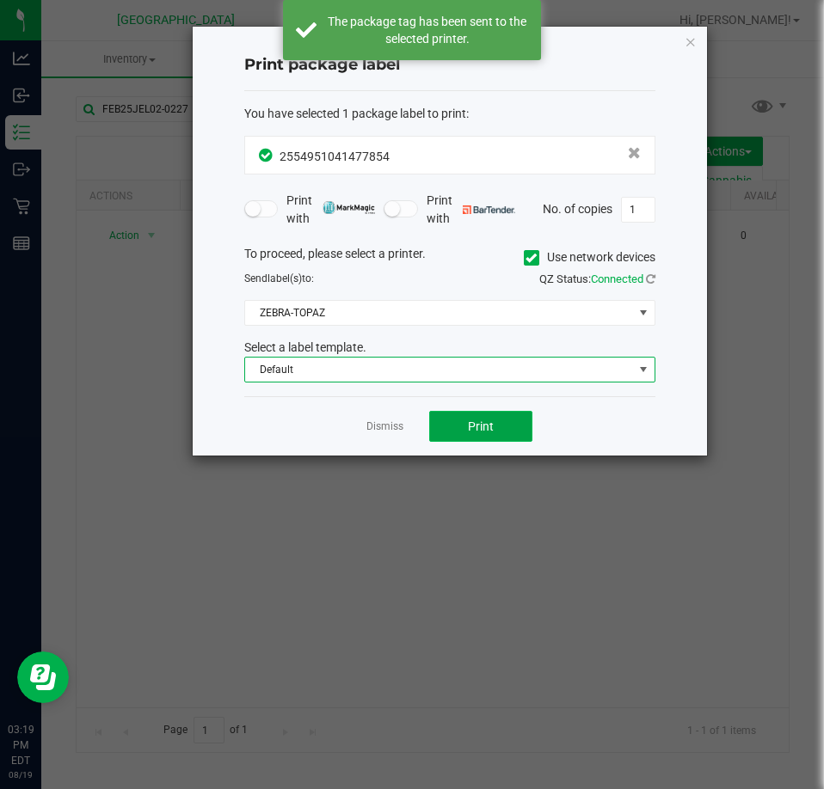
click at [453, 421] on button "Print" at bounding box center [480, 426] width 103 height 31
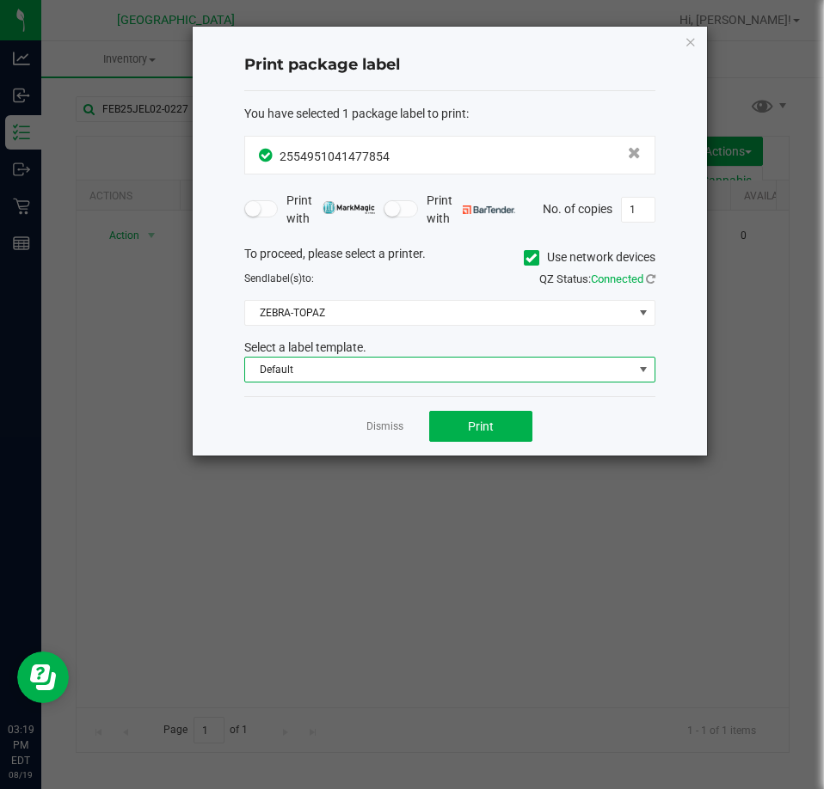
click at [418, 368] on span "Default" at bounding box center [439, 370] width 388 height 24
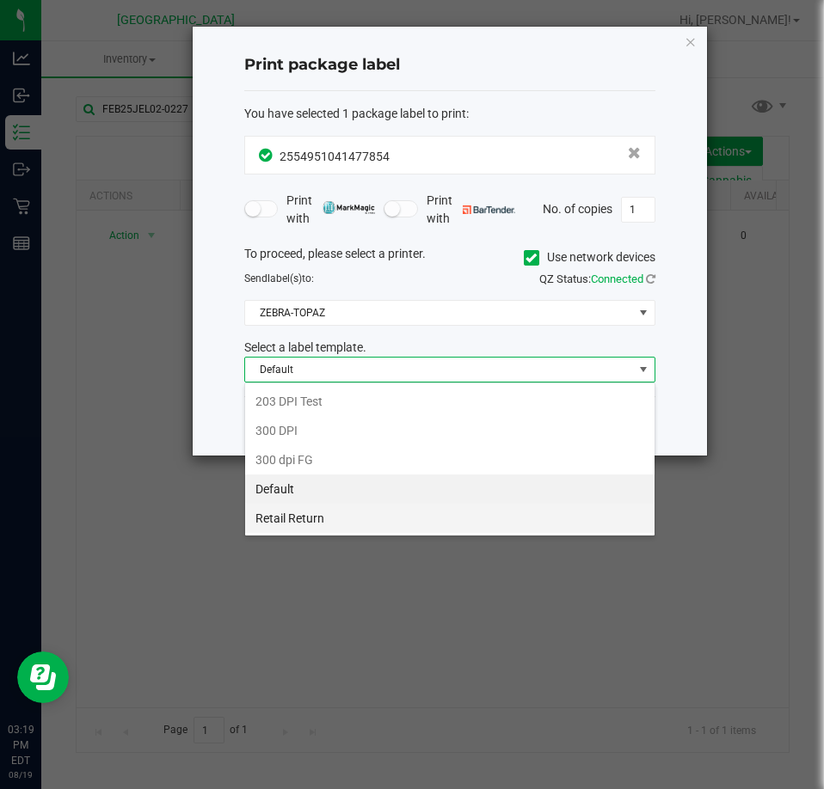
click at [351, 513] on li "Retail Return" at bounding box center [449, 518] width 409 height 29
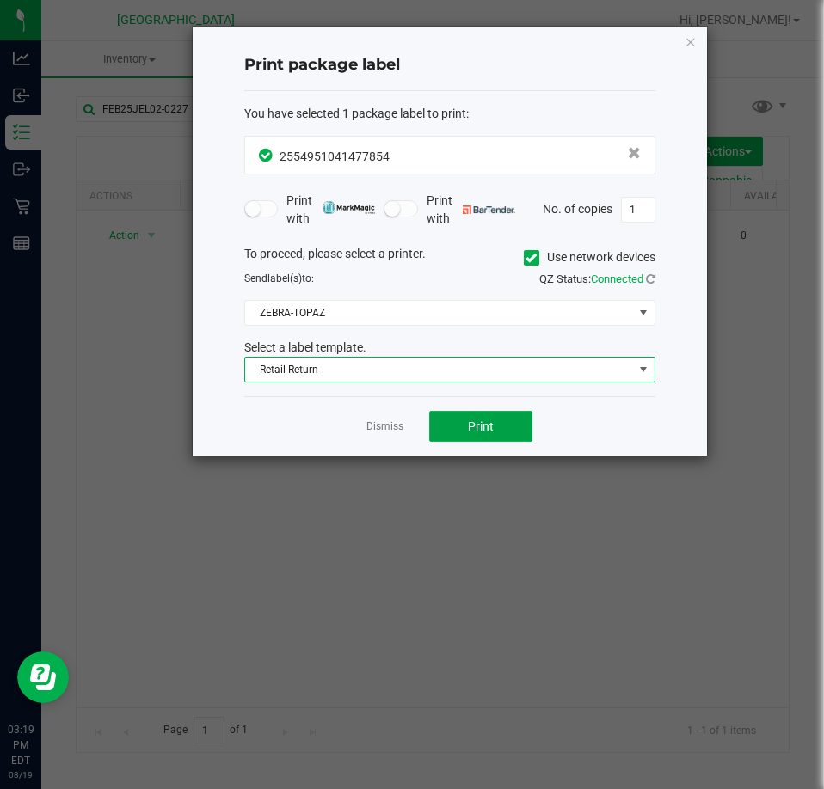
click at [465, 420] on button "Print" at bounding box center [480, 426] width 103 height 31
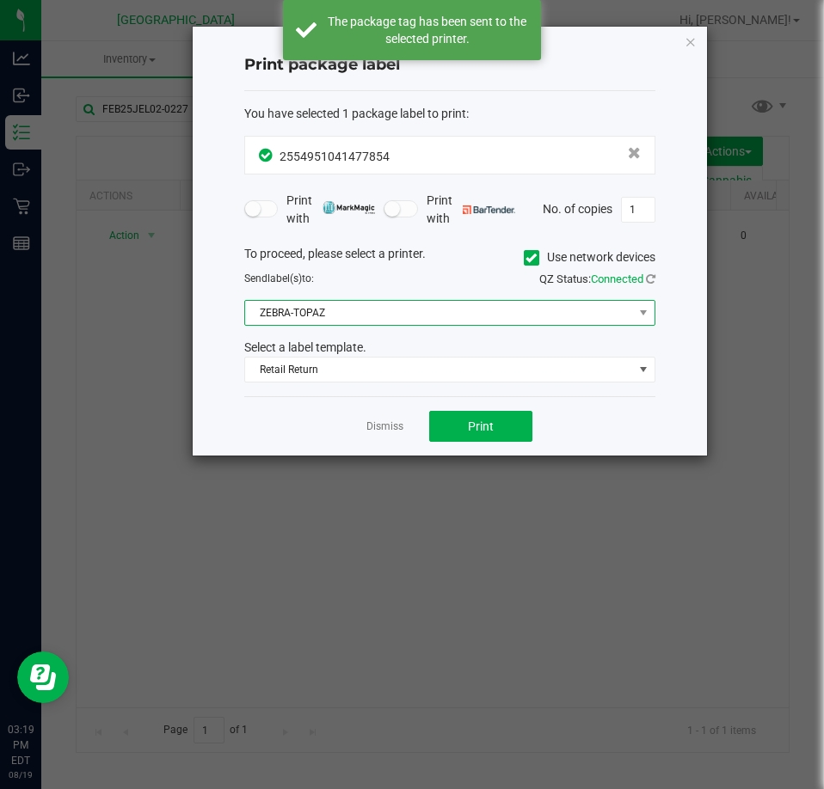
click at [395, 322] on span "ZEBRA-TOPAZ" at bounding box center [439, 313] width 388 height 24
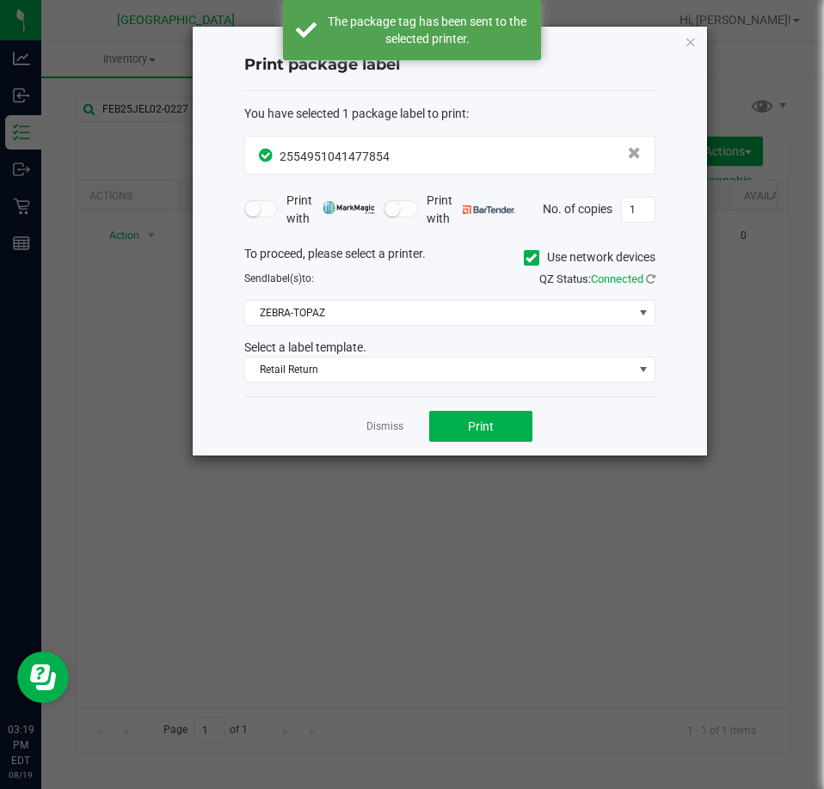
click at [233, 281] on div "Send label(s) to:" at bounding box center [340, 278] width 218 height 15
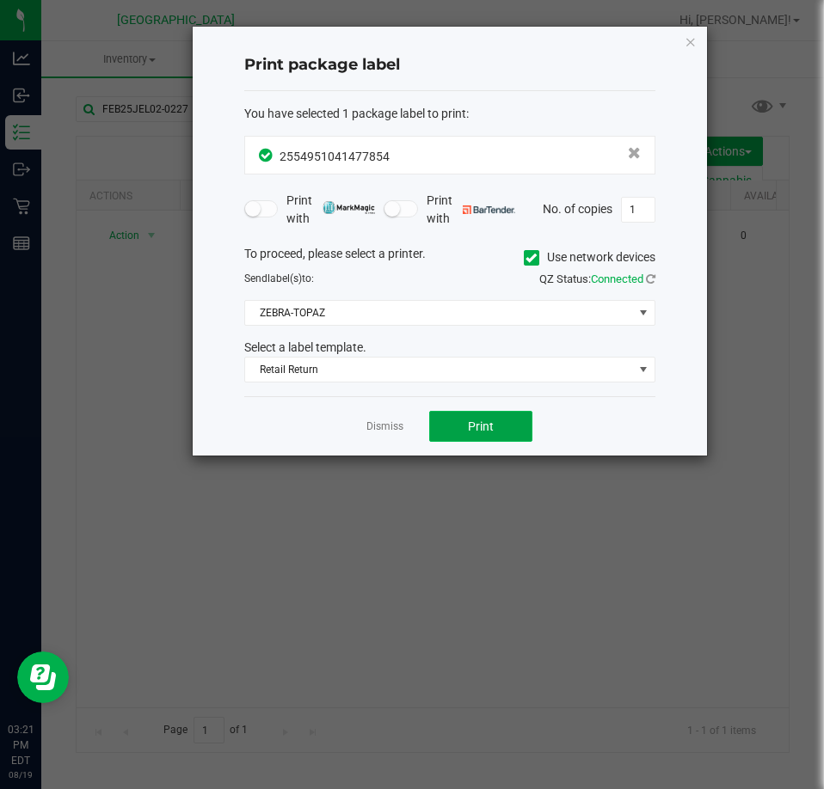
click at [486, 418] on button "Print" at bounding box center [480, 426] width 103 height 31
drag, startPoint x: 717, startPoint y: 55, endPoint x: 684, endPoint y: 51, distance: 33.0
click at [714, 55] on ngb-modal-window "Print package label You have selected 1 package label to print : 25549510414778…" at bounding box center [418, 394] width 837 height 789
click at [684, 51] on icon "button" at bounding box center [690, 41] width 12 height 21
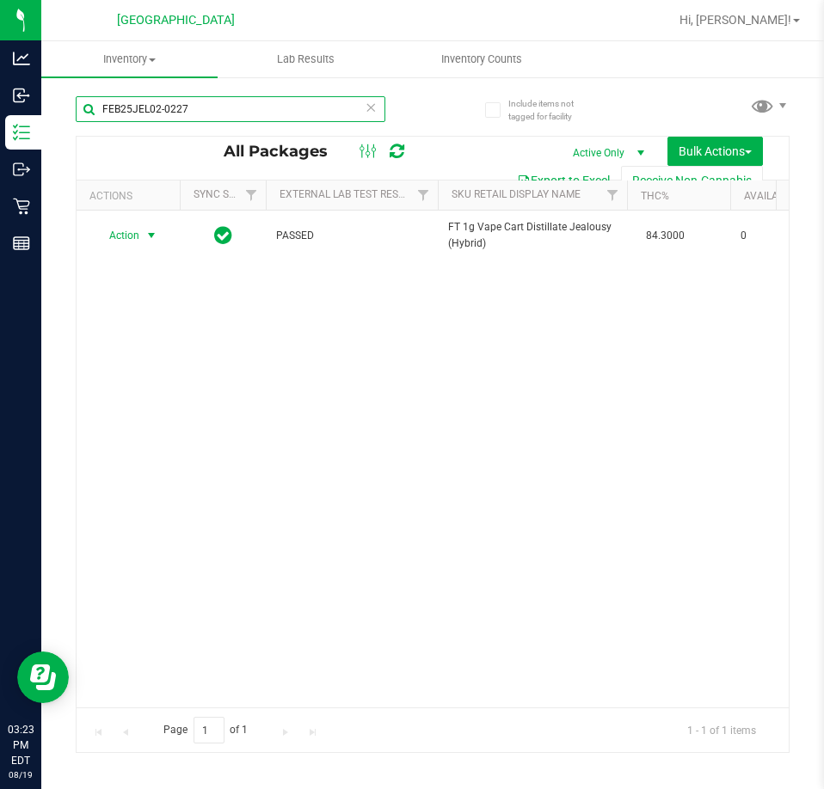
click at [168, 112] on input "FEB25JEL02-0227" at bounding box center [231, 109] width 310 height 26
paste input "SEP24AFT01C-0930"
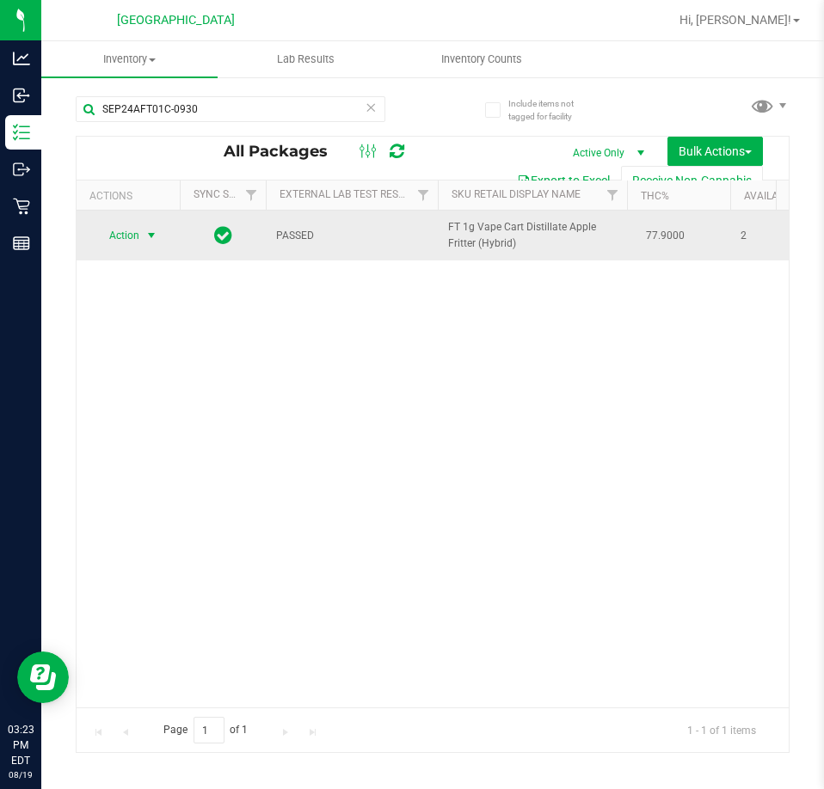
click at [150, 244] on span "select" at bounding box center [151, 236] width 21 height 24
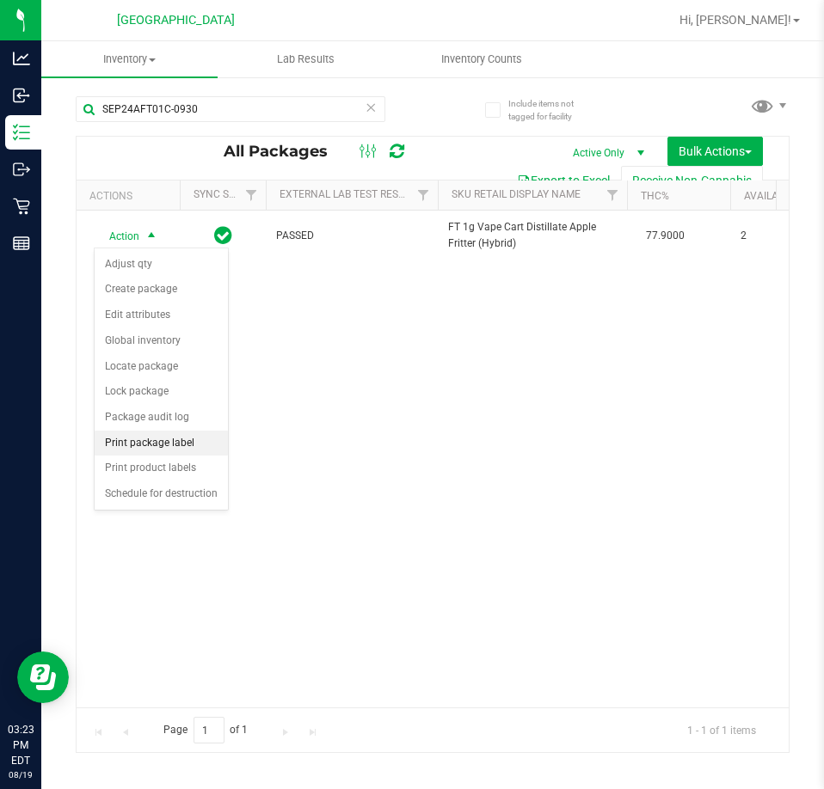
click at [150, 451] on li "Print package label" at bounding box center [161, 444] width 133 height 26
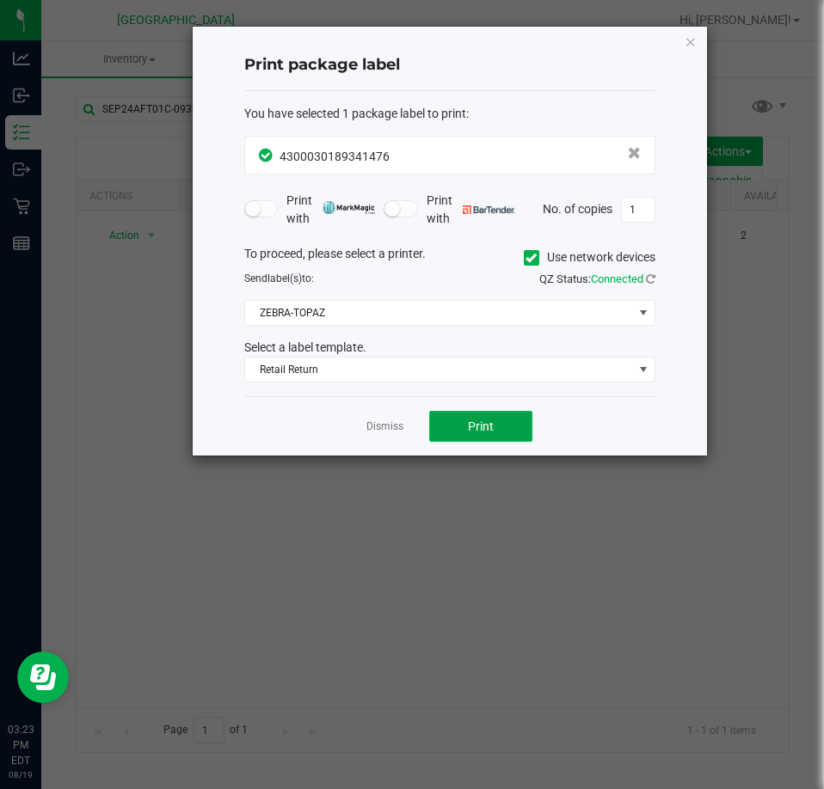
click at [457, 424] on button "Print" at bounding box center [480, 426] width 103 height 31
click at [687, 53] on div "Print package label You have selected 1 package label to print : 43000301893414…" at bounding box center [450, 241] width 514 height 429
click at [687, 45] on icon "button" at bounding box center [690, 41] width 12 height 21
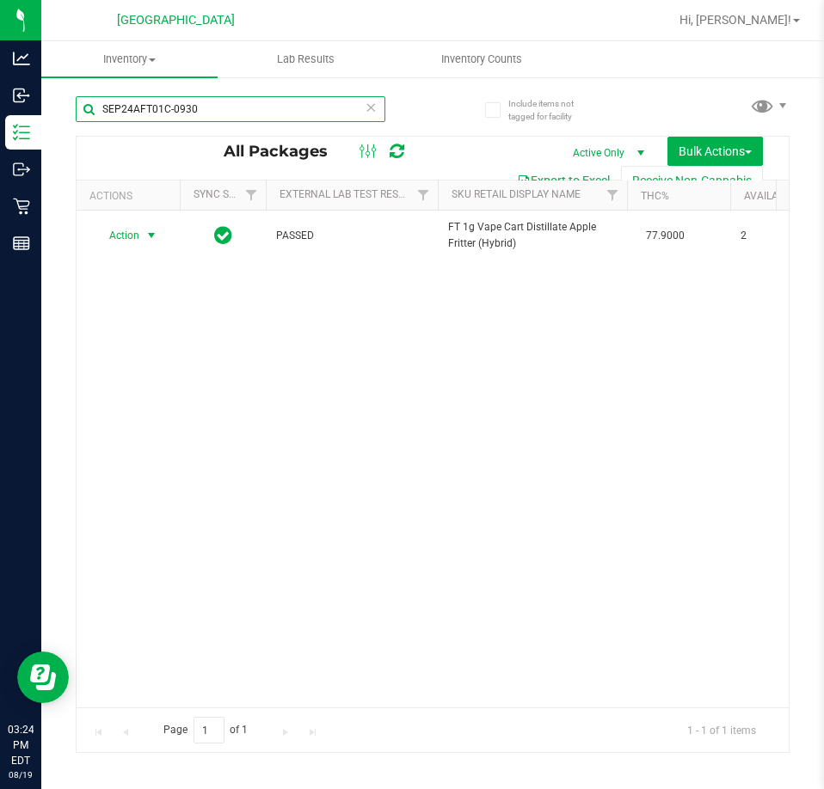
click at [325, 109] on input "SEP24AFT01C-0930" at bounding box center [231, 109] width 310 height 26
paste input "MSA01-0911"
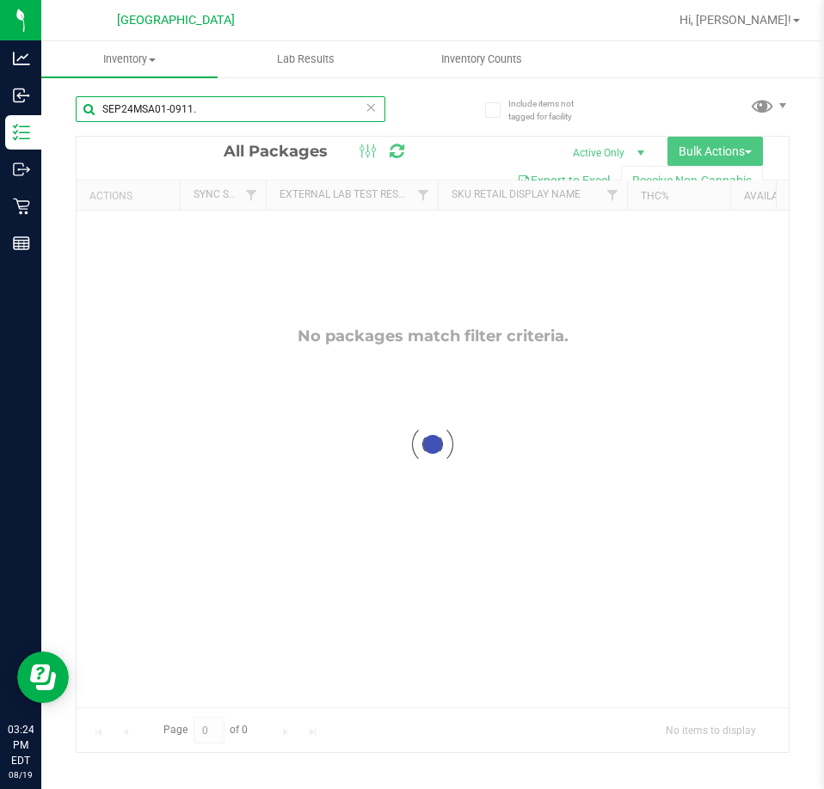
type input "SEP24MSA01-0911"
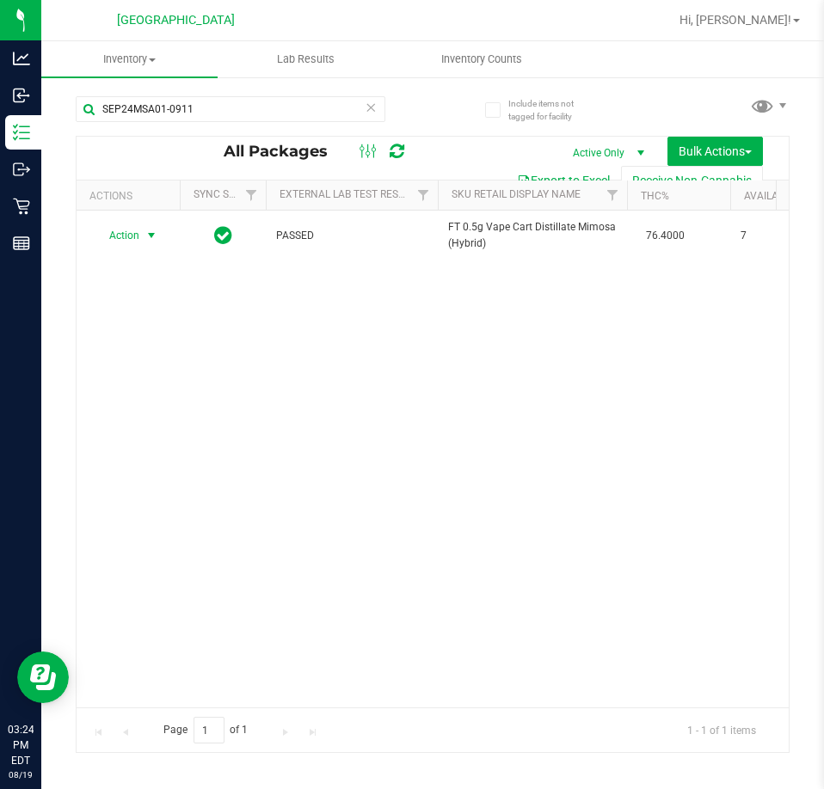
click at [123, 238] on span "Action" at bounding box center [117, 236] width 46 height 24
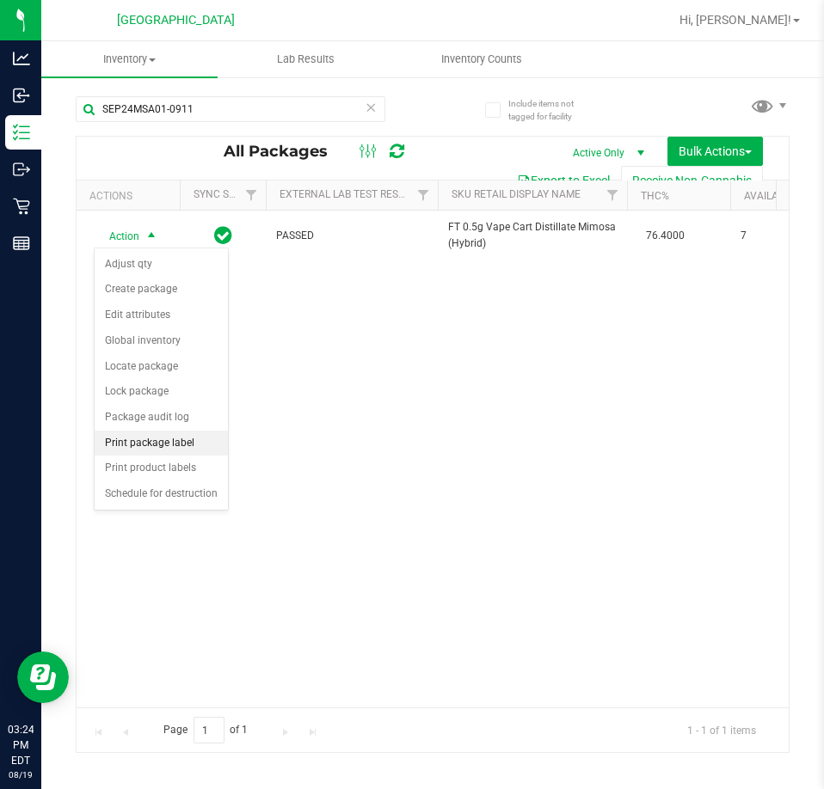
click at [166, 448] on li "Print package label" at bounding box center [161, 444] width 133 height 26
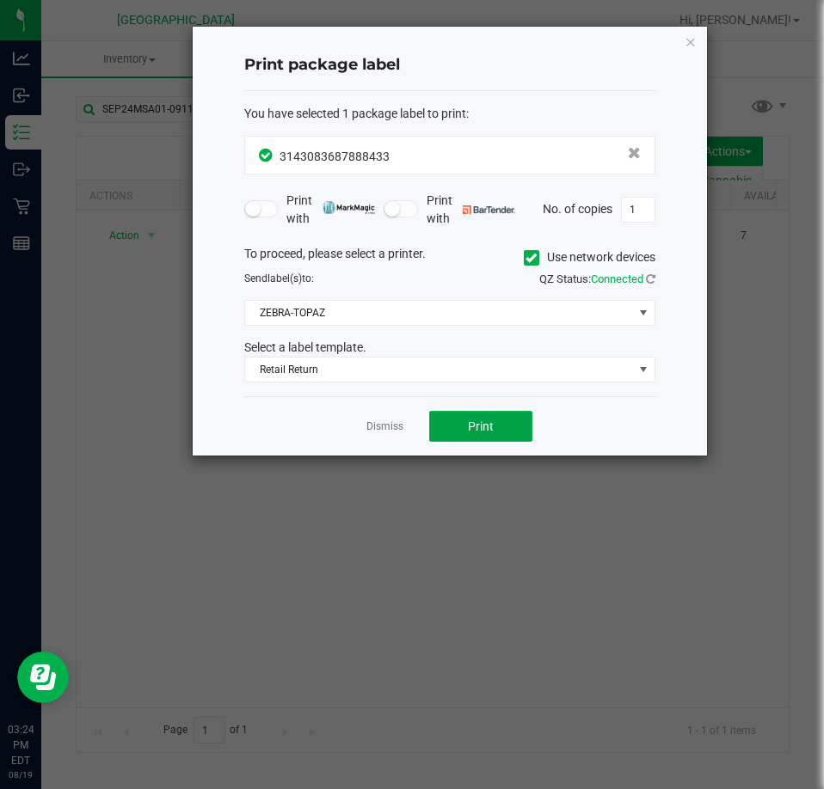
click at [462, 421] on button "Print" at bounding box center [480, 426] width 103 height 31
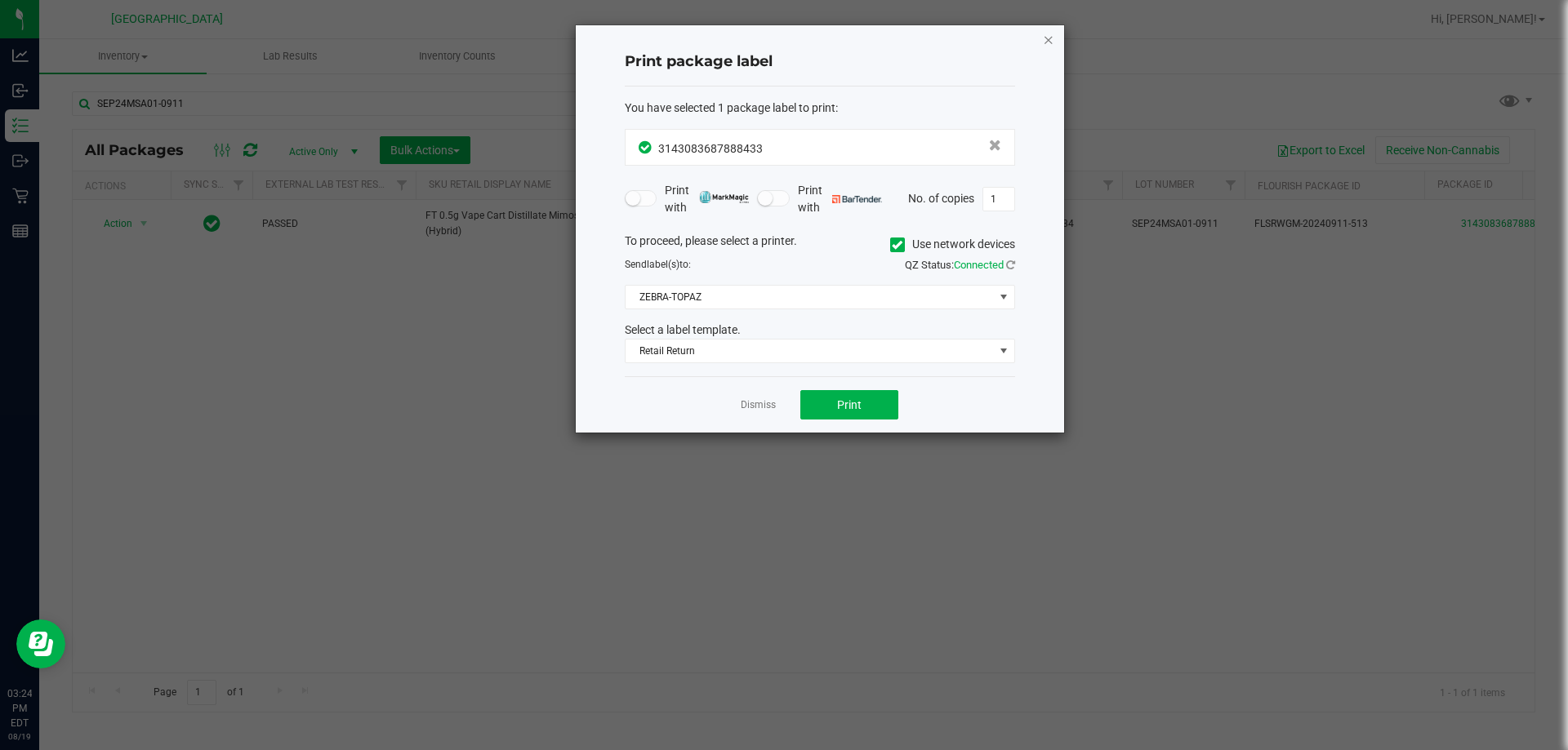
click at [1049, 36] on icon "button" at bounding box center [1048, 39] width 11 height 20
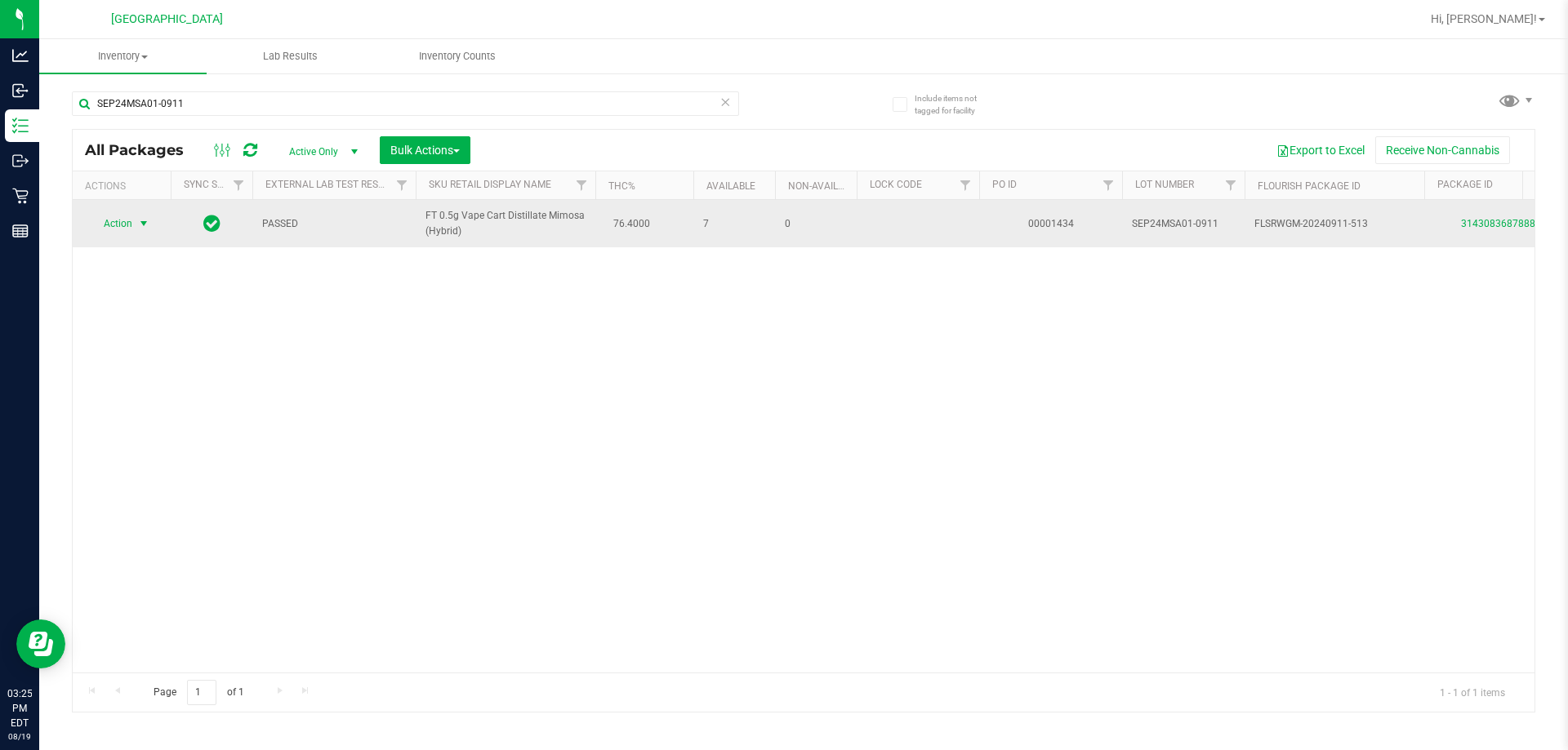
click at [114, 225] on span "Action" at bounding box center [111, 224] width 44 height 23
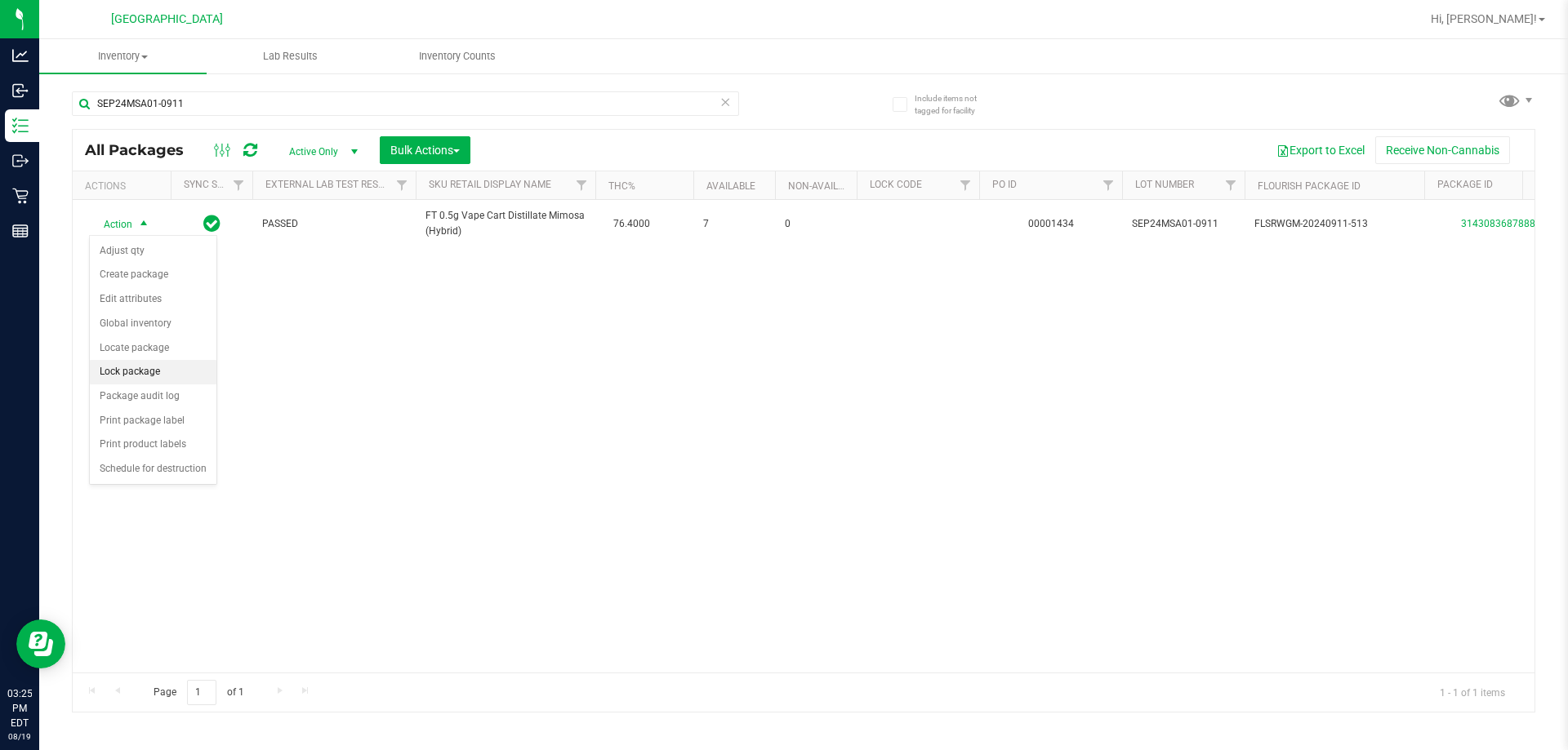
click at [131, 365] on li "Lock package" at bounding box center [153, 372] width 126 height 25
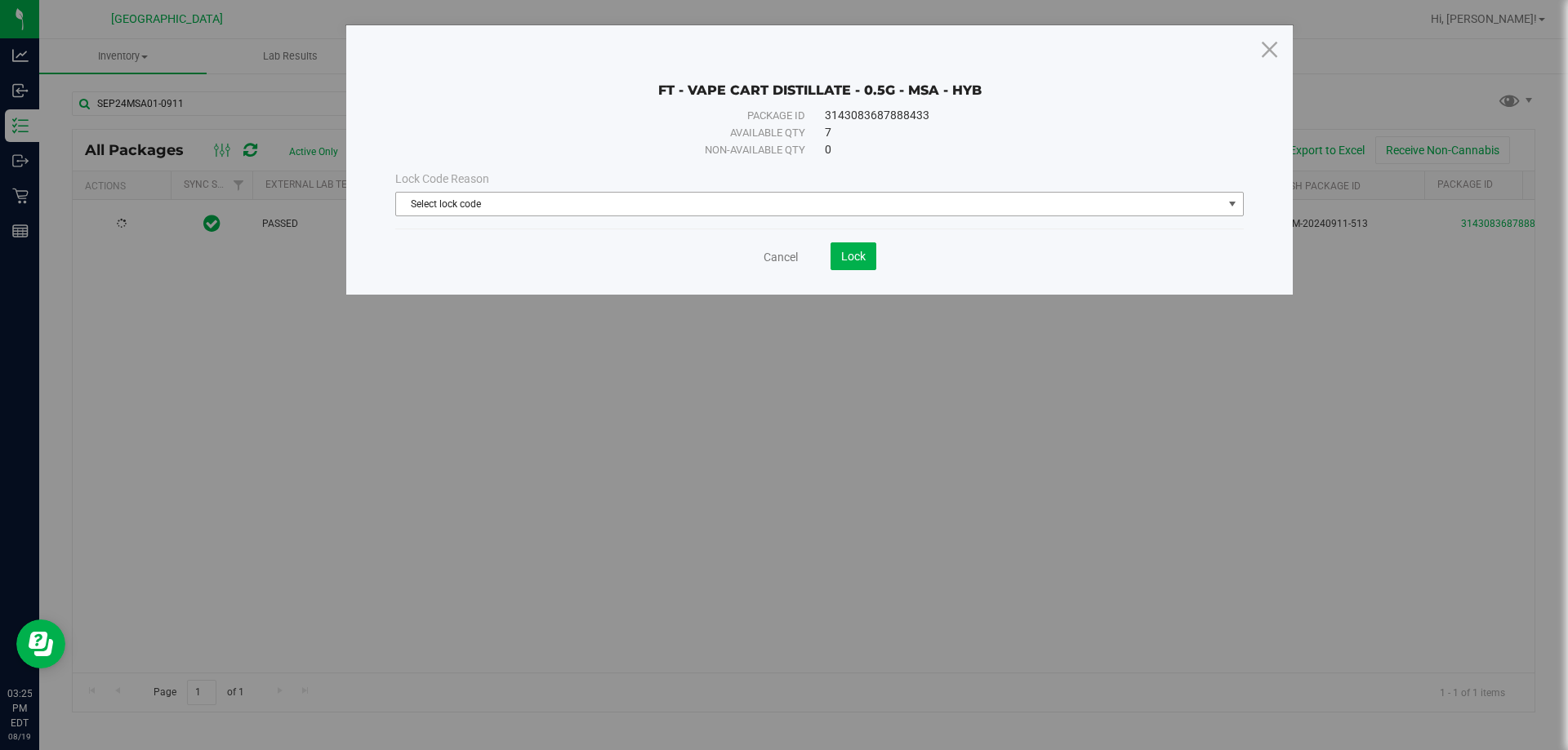
click at [646, 209] on span "Select lock code" at bounding box center [809, 204] width 826 height 23
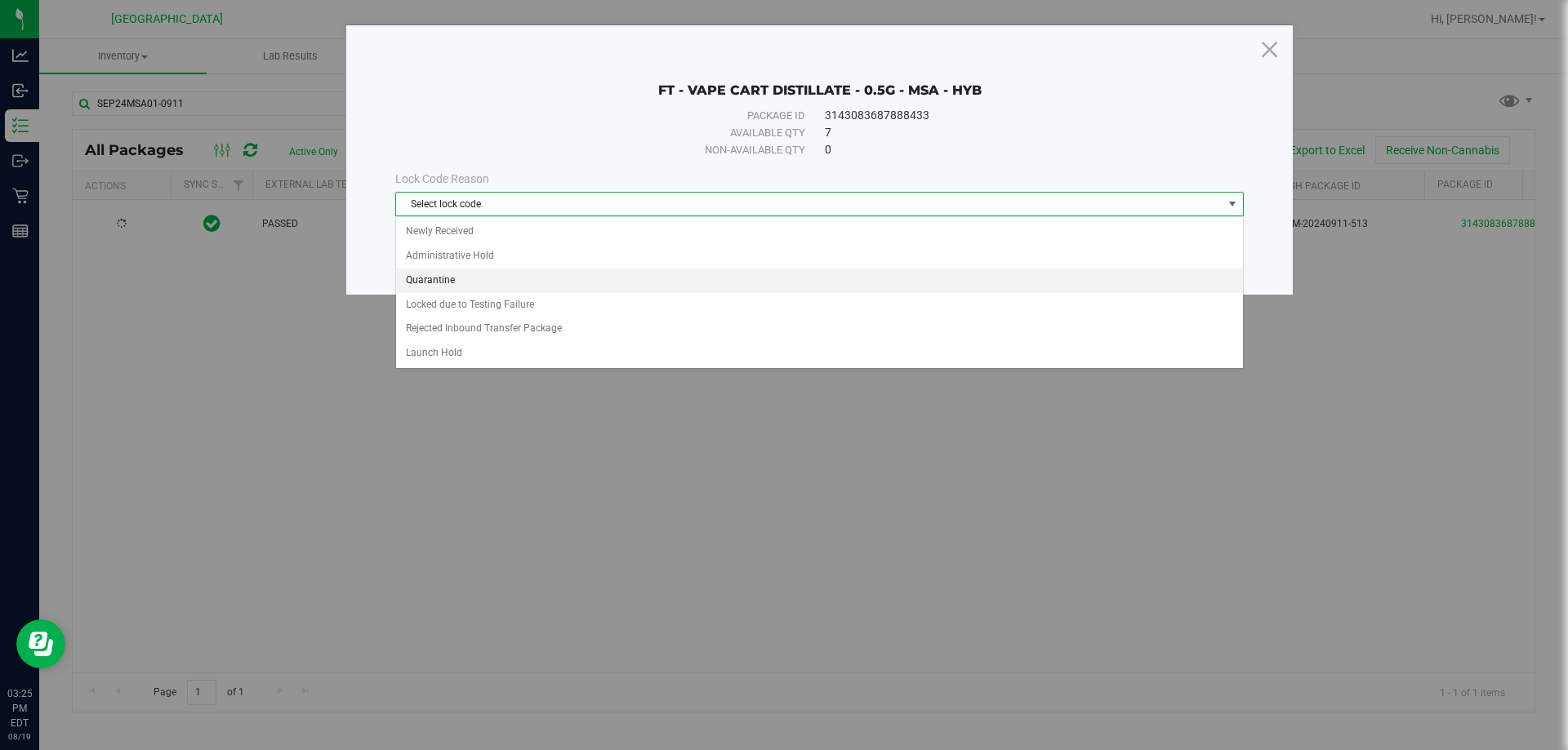
click at [517, 273] on li "Quarantine" at bounding box center [820, 281] width 847 height 25
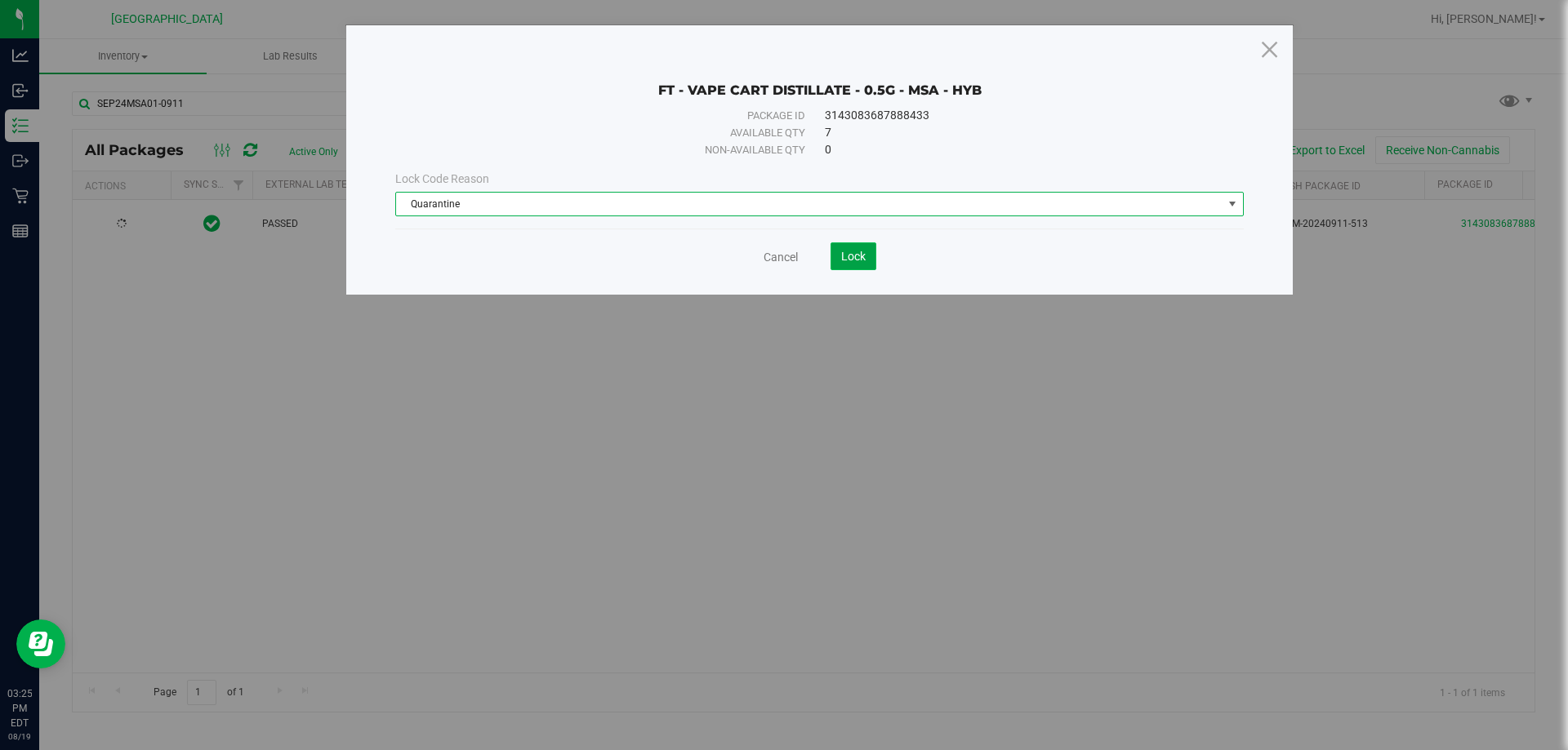
click at [847, 255] on span "Lock" at bounding box center [854, 256] width 25 height 13
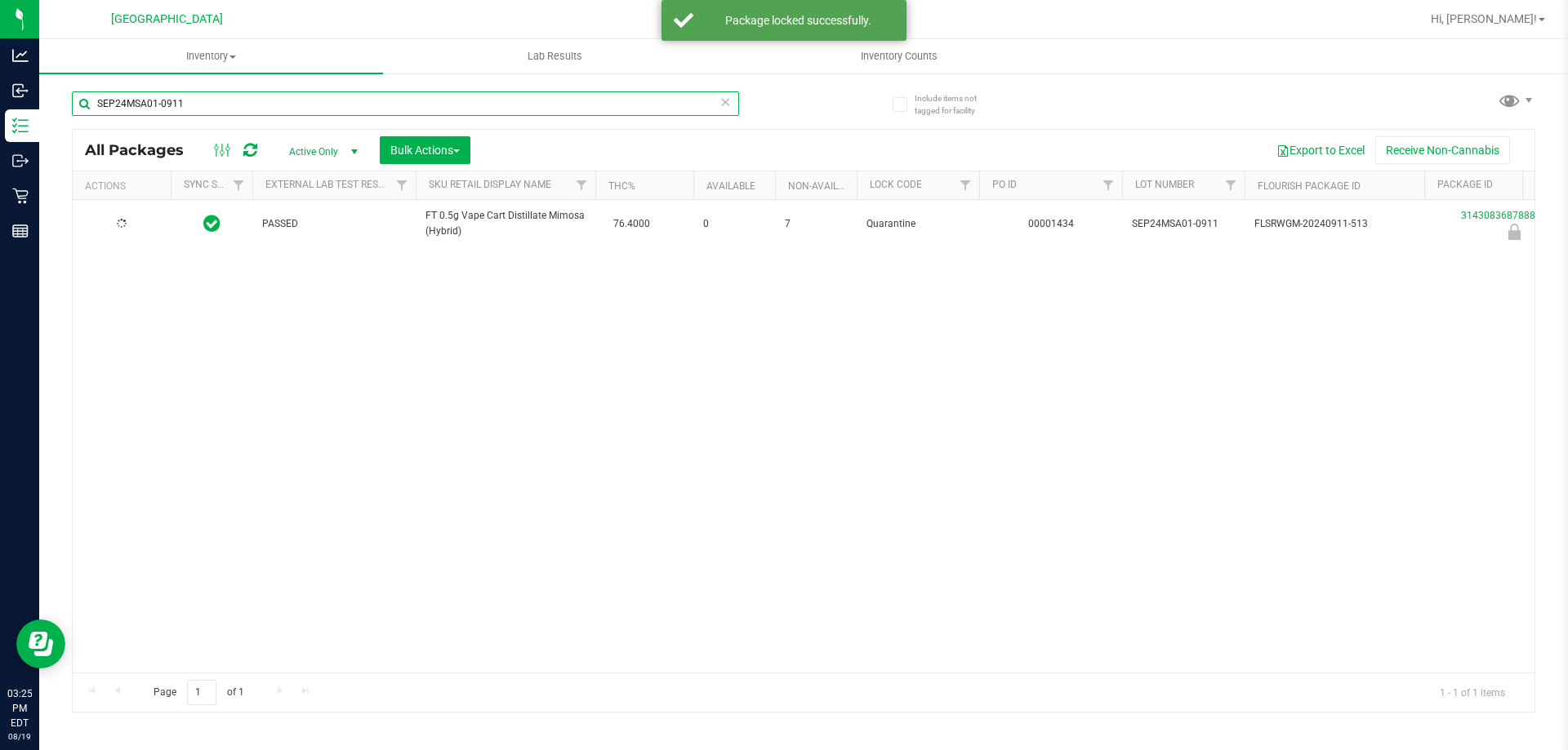
click at [423, 107] on input "SEP24MSA01-0911" at bounding box center [406, 103] width 667 height 25
type input "AFT"
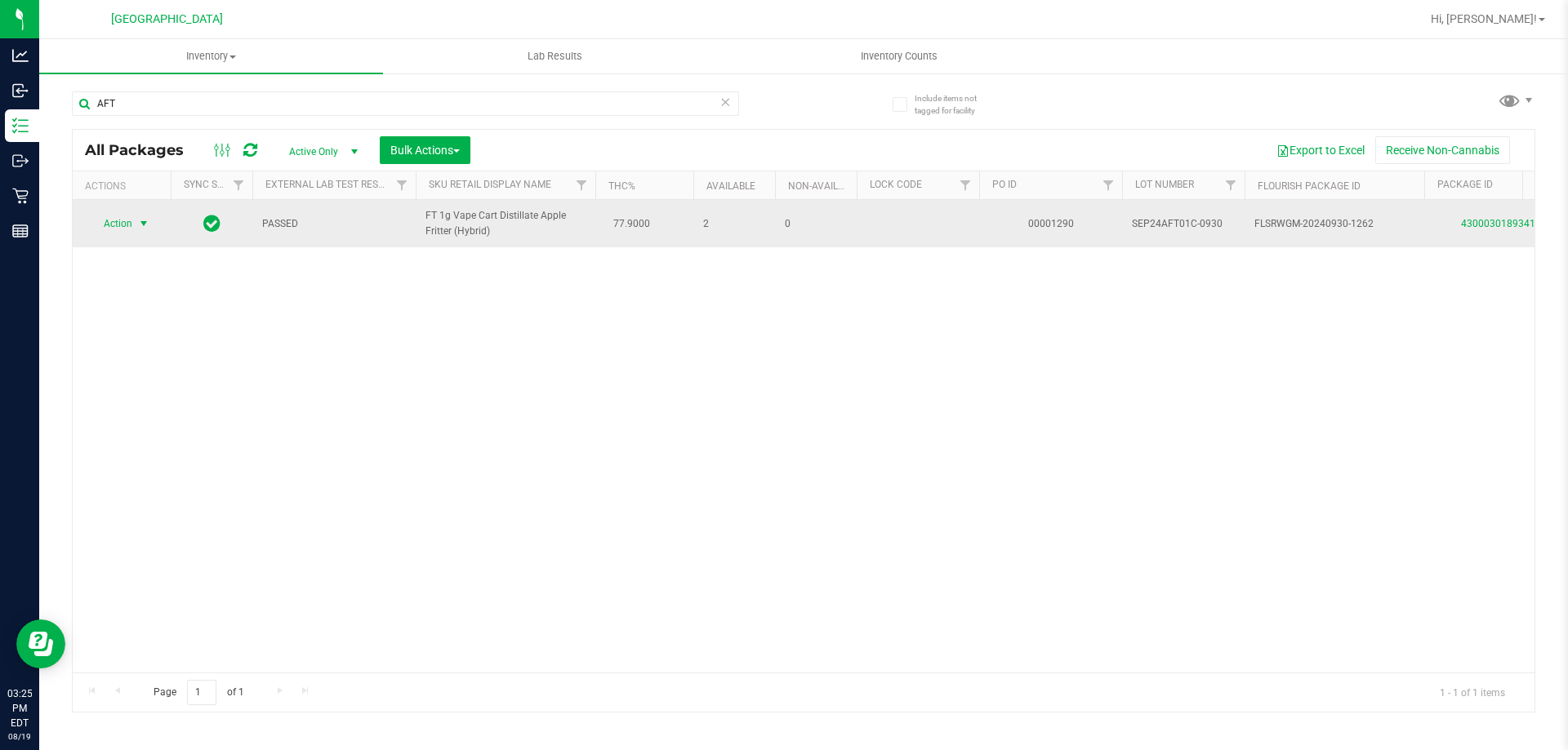
click at [134, 229] on span "select" at bounding box center [143, 224] width 20 height 23
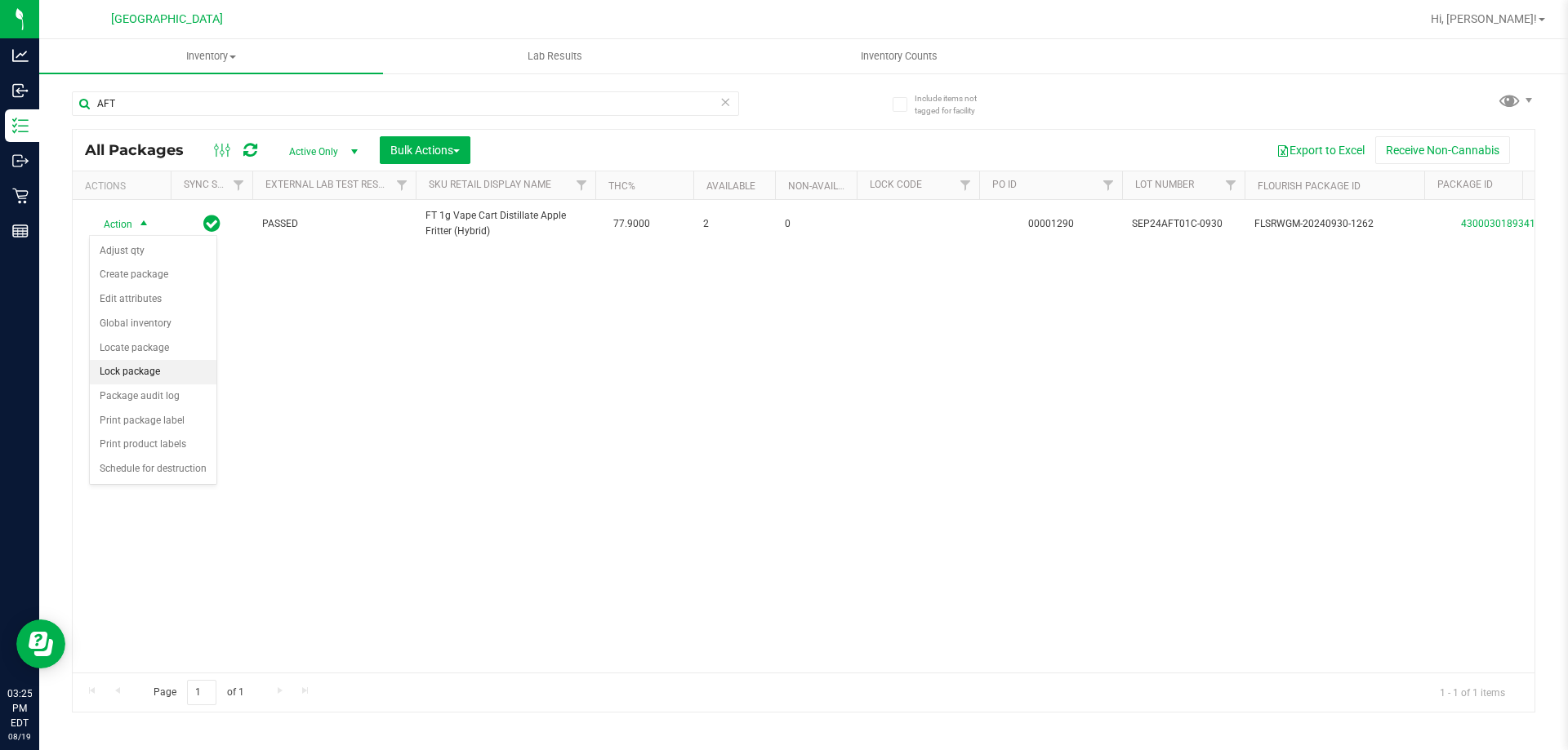
click at [168, 380] on li "Lock package" at bounding box center [153, 372] width 126 height 25
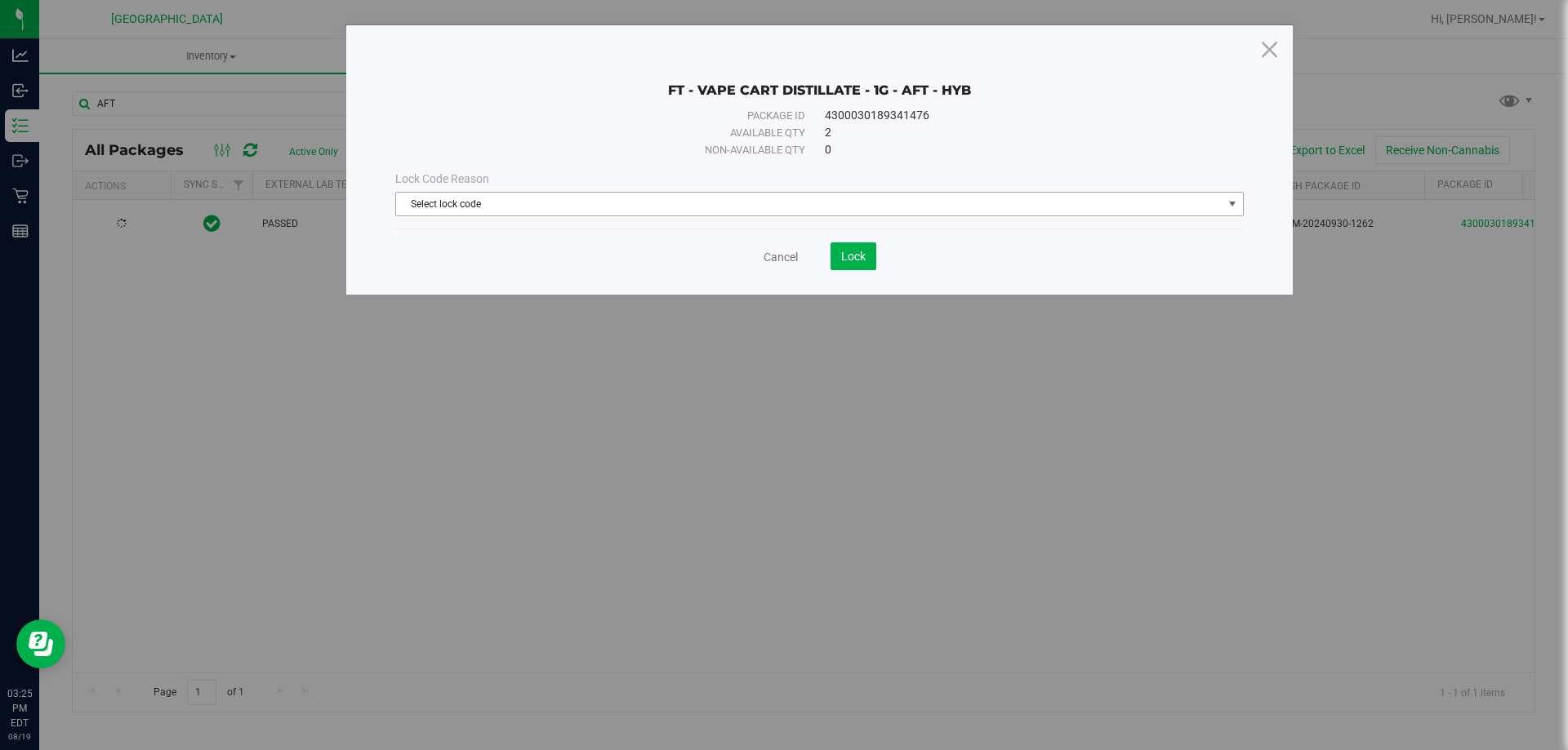
click at [535, 179] on div "Lock Code Reason" at bounding box center [819, 179] width 848 height 17
click at [521, 201] on span "Select lock code" at bounding box center [809, 204] width 826 height 23
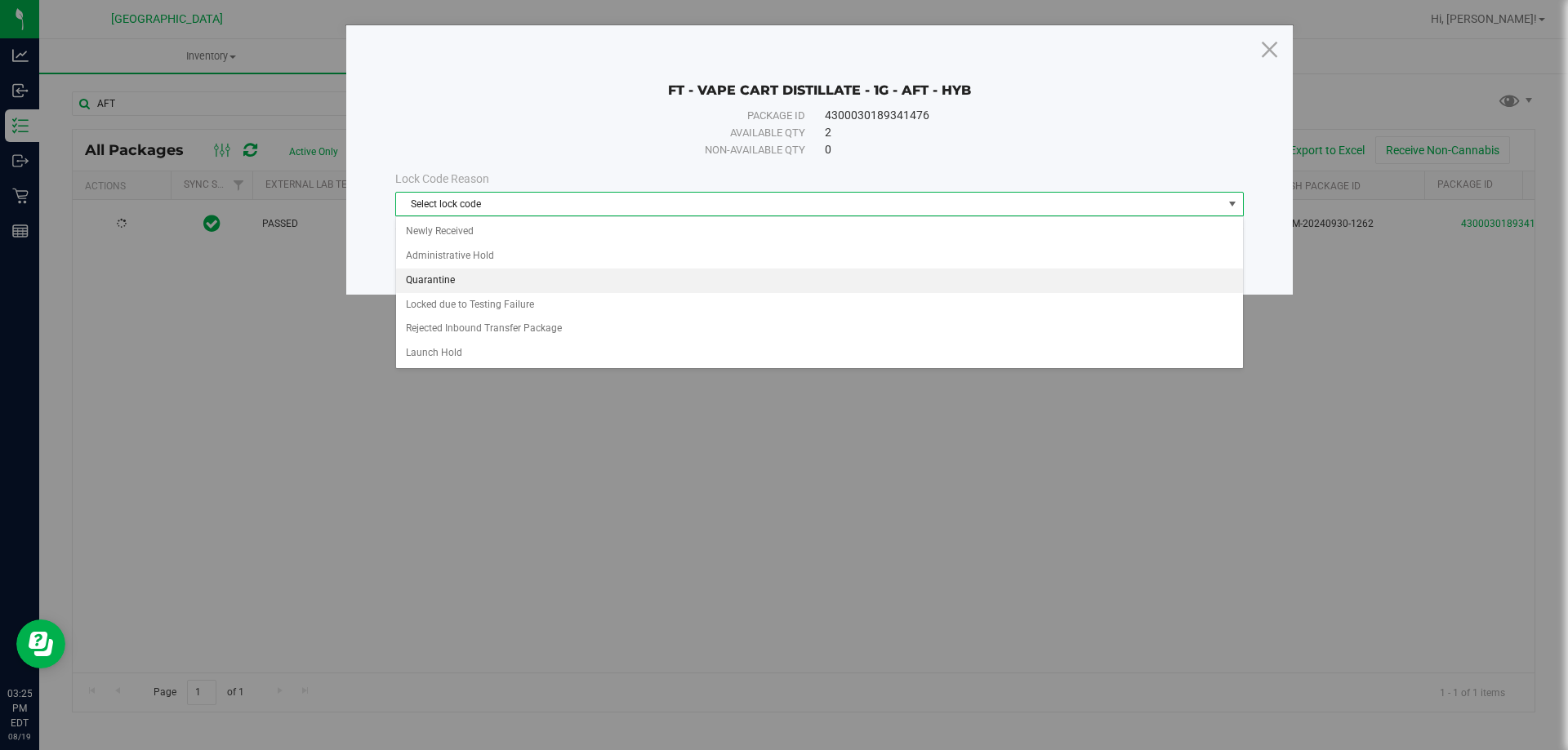
click at [464, 271] on li "Quarantine" at bounding box center [820, 281] width 847 height 25
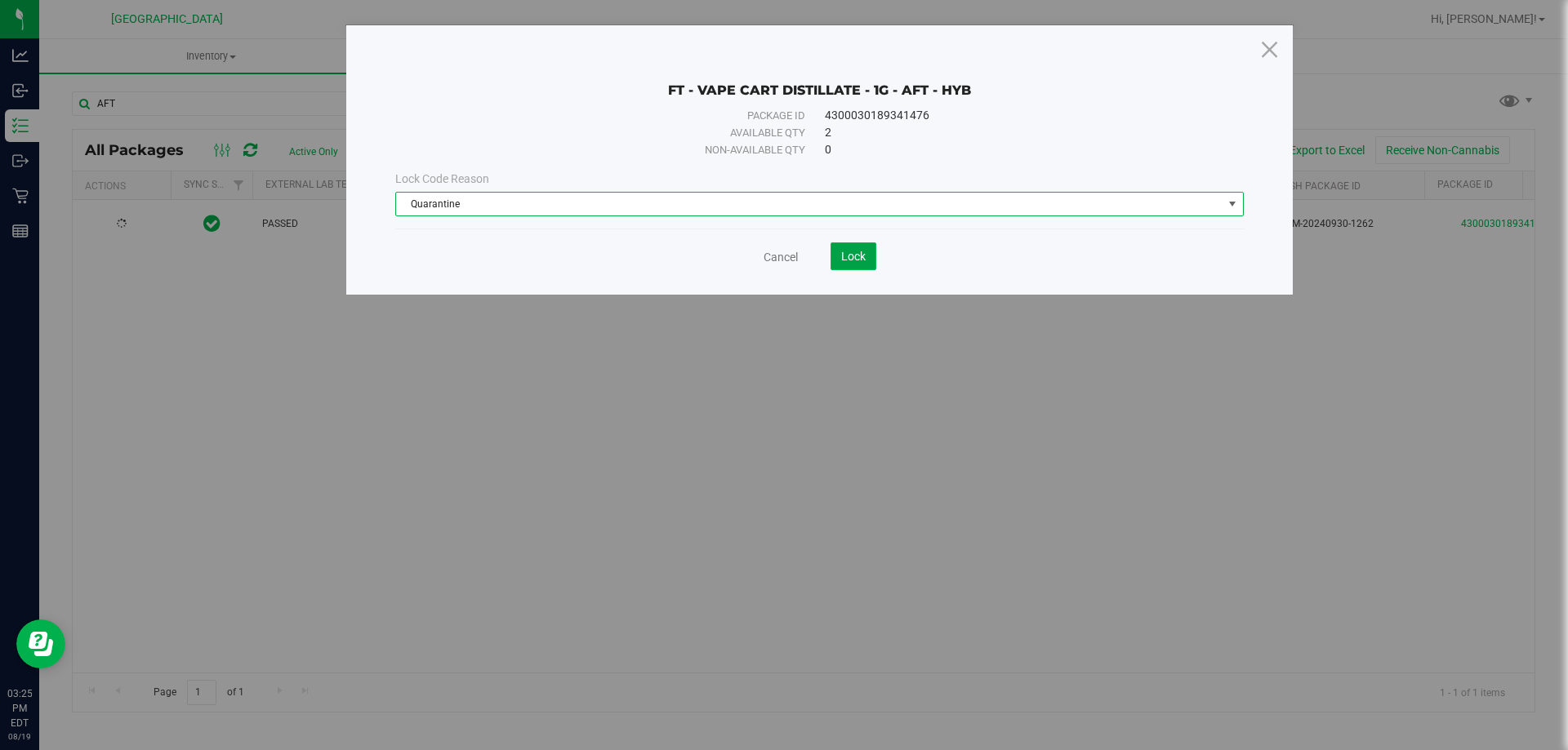
click at [874, 259] on button "Lock" at bounding box center [853, 255] width 46 height 28
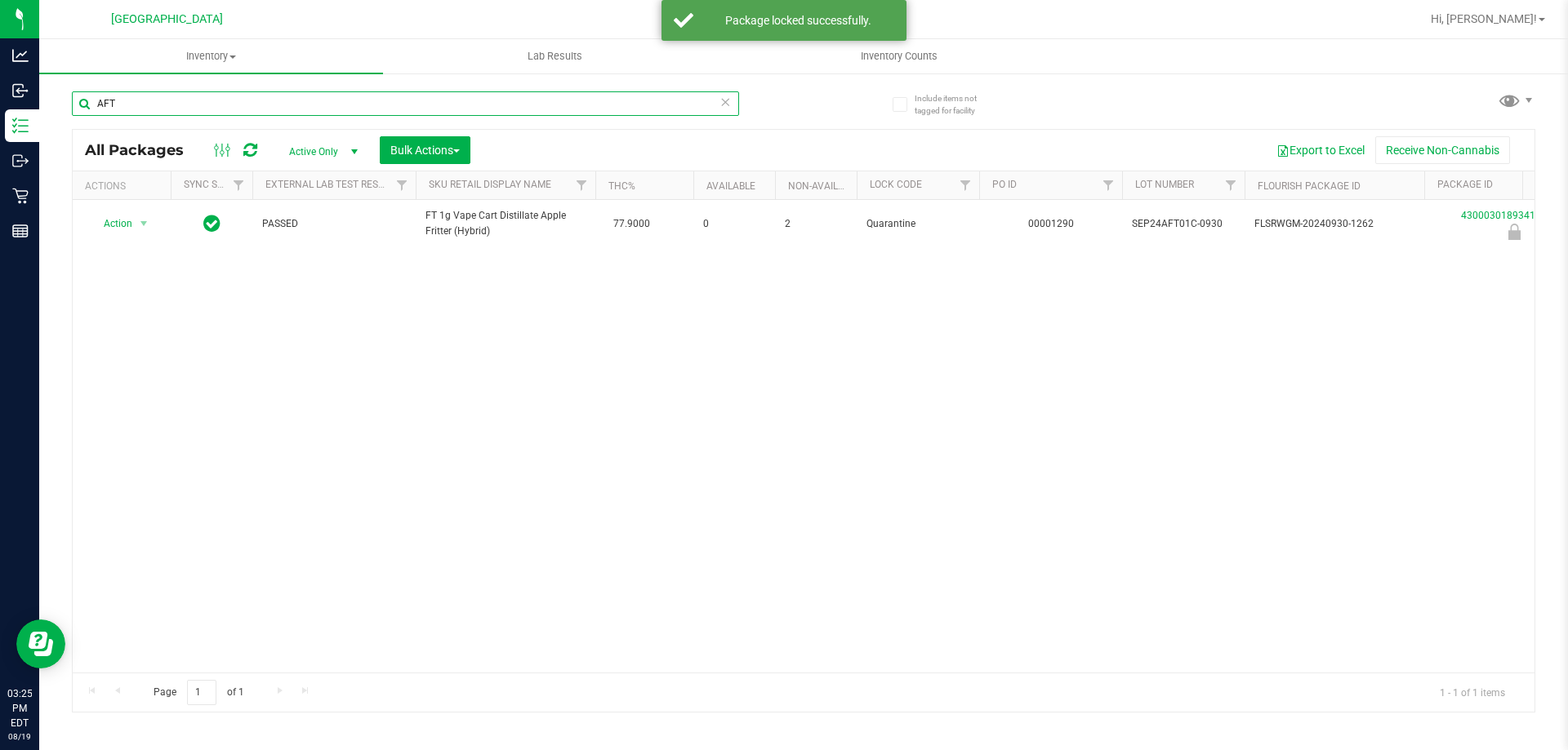
click at [155, 107] on input "AFT" at bounding box center [406, 103] width 667 height 25
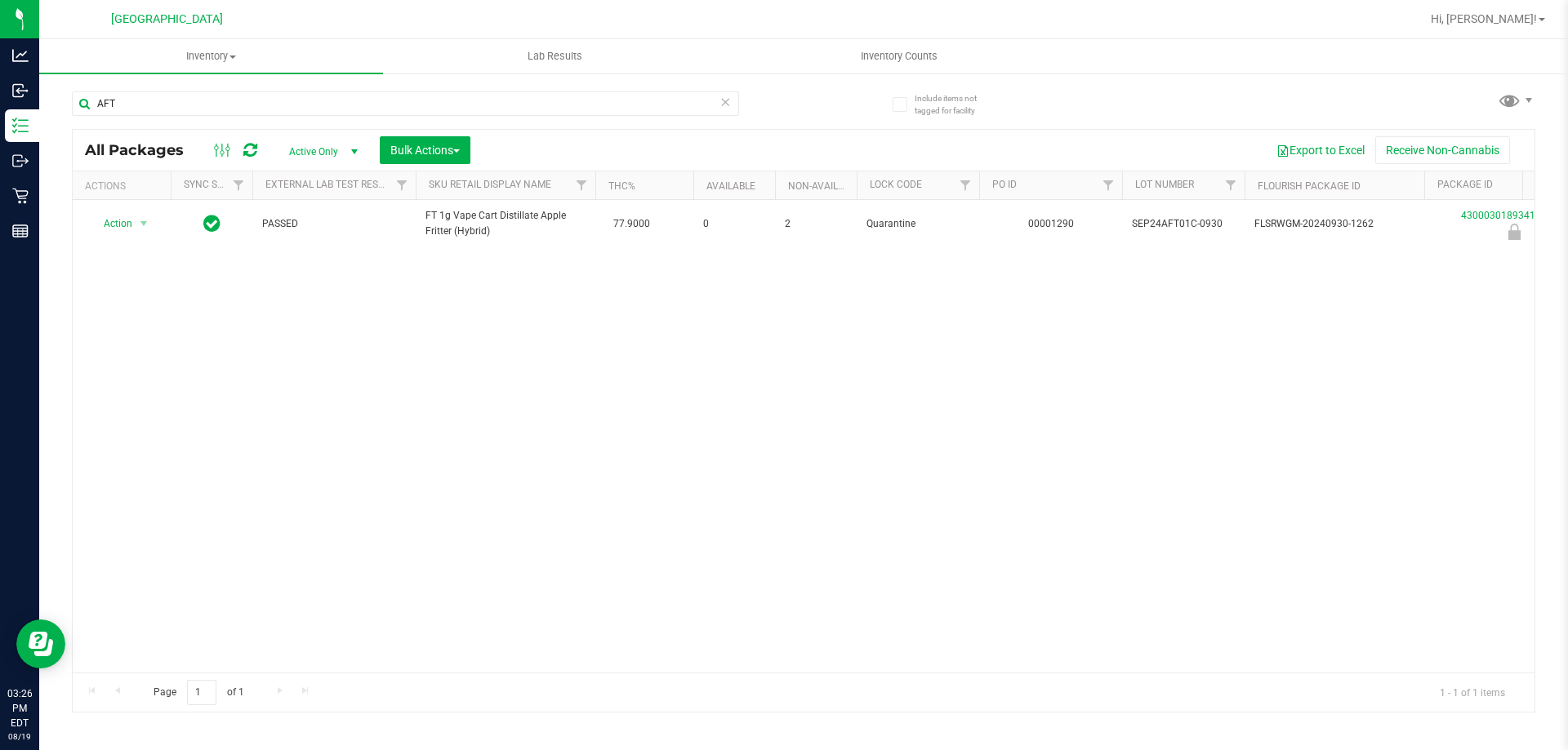
click at [99, 382] on div "Action Action Edit attributes Global inventory Locate package Package audit log…" at bounding box center [803, 437] width 1462 height 473
drag, startPoint x: 0, startPoint y: 3, endPoint x: 301, endPoint y: 352, distance: 460.9
click at [301, 352] on div "Action Action Edit attributes Global inventory Locate package Package audit log…" at bounding box center [803, 437] width 1462 height 473
click at [737, 106] on input "AFT" at bounding box center [406, 103] width 667 height 25
click at [736, 103] on input "AFT" at bounding box center [406, 103] width 667 height 25
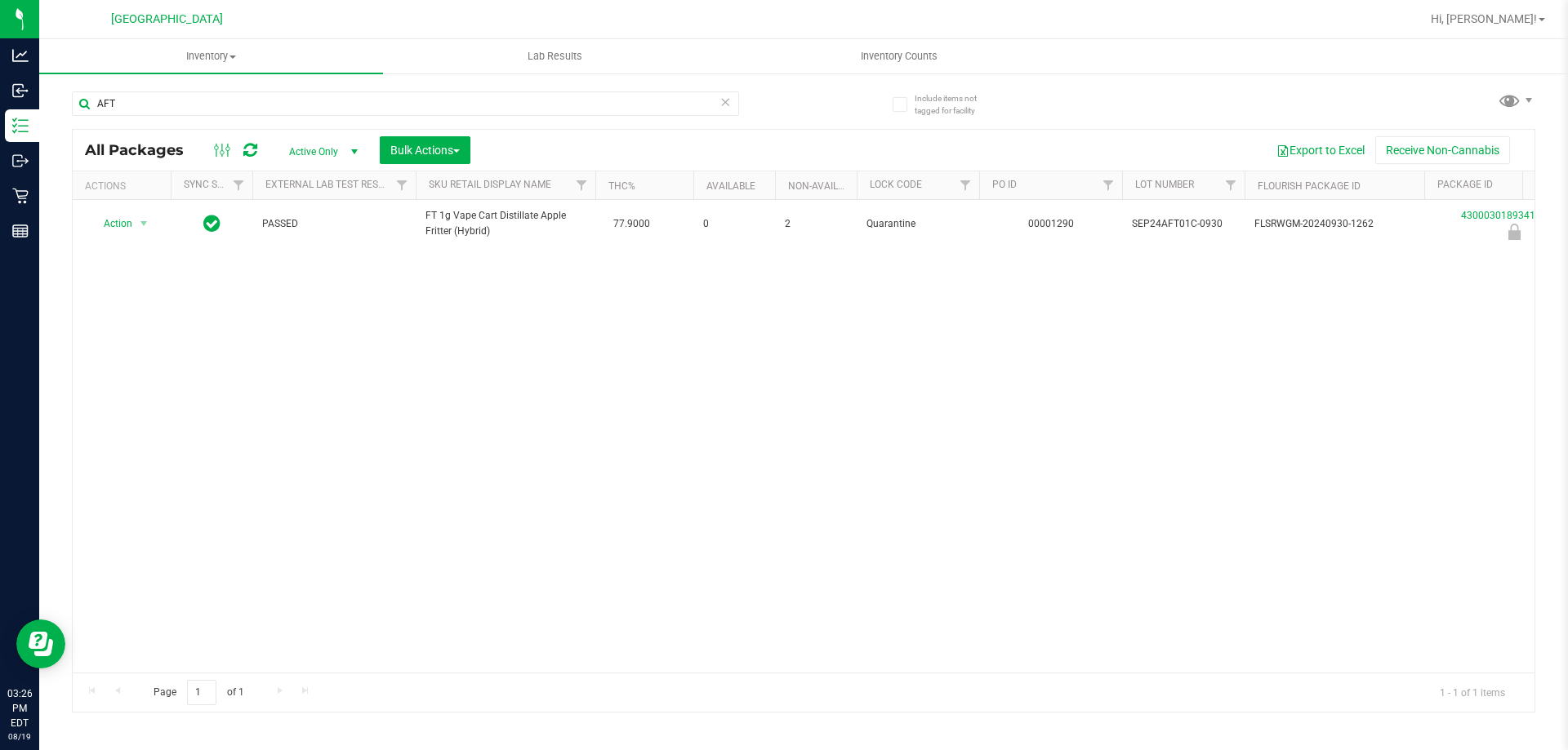
click at [729, 100] on icon at bounding box center [725, 101] width 11 height 20
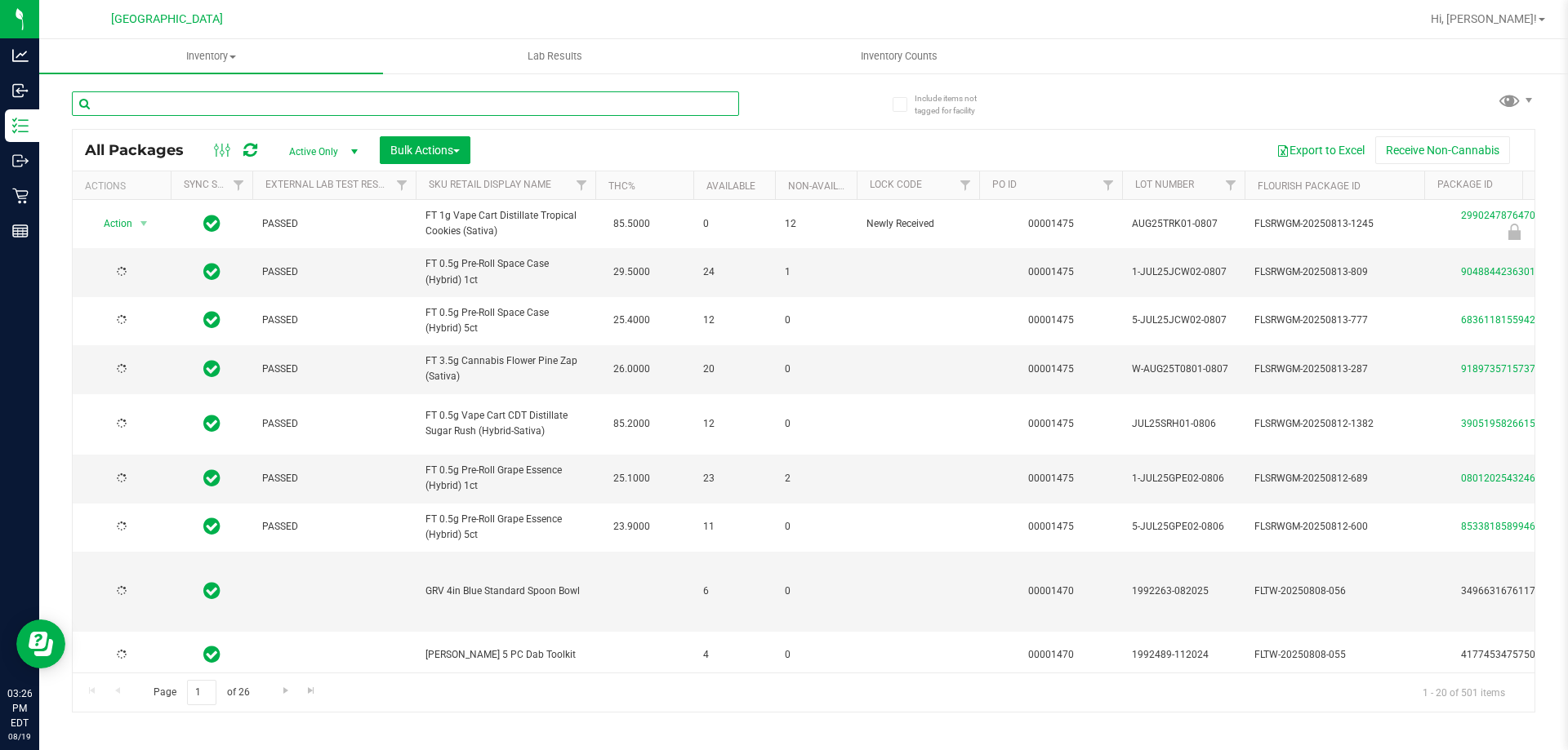
click at [529, 102] on input "text" at bounding box center [406, 103] width 667 height 25
type input "jel"
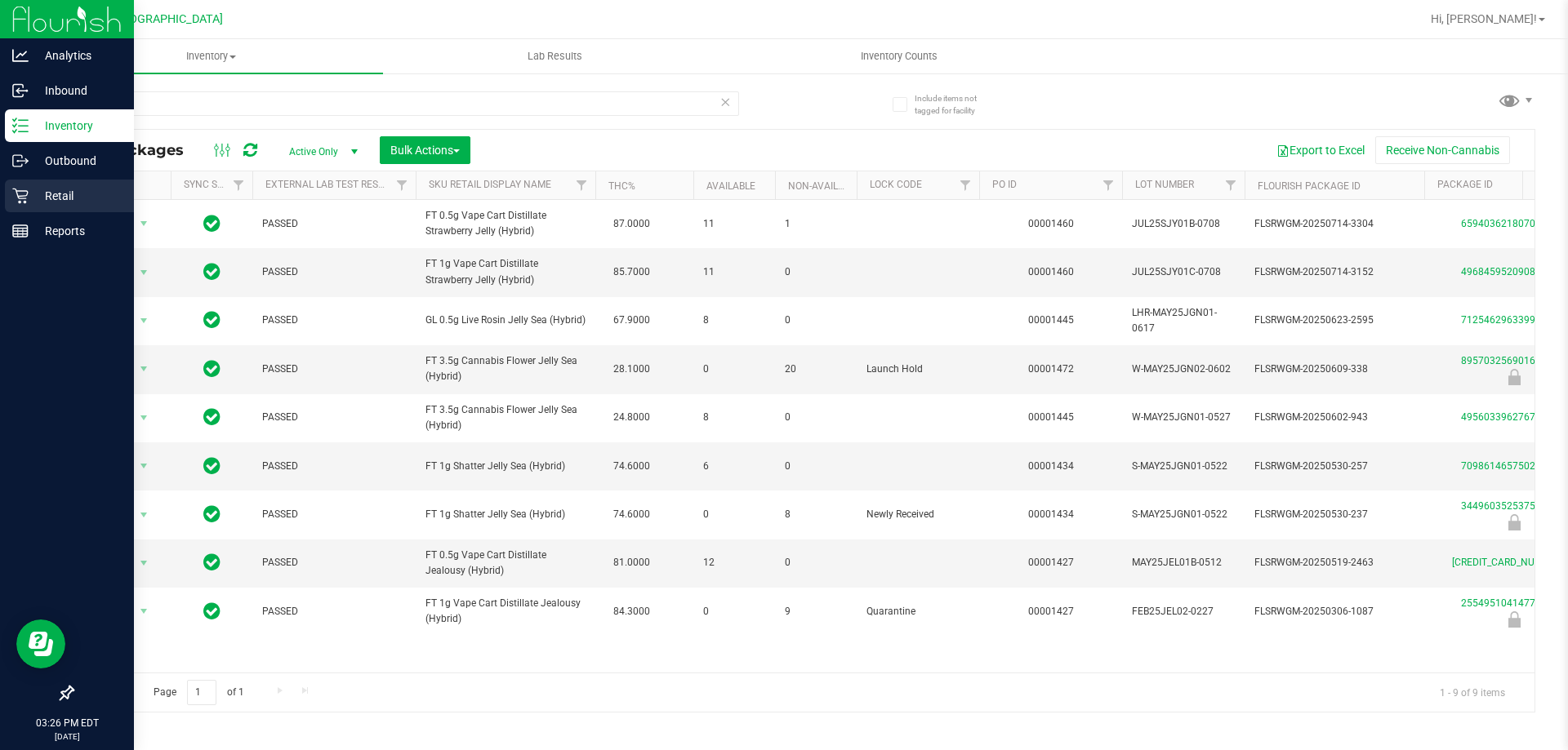
click at [14, 199] on icon at bounding box center [20, 196] width 16 height 16
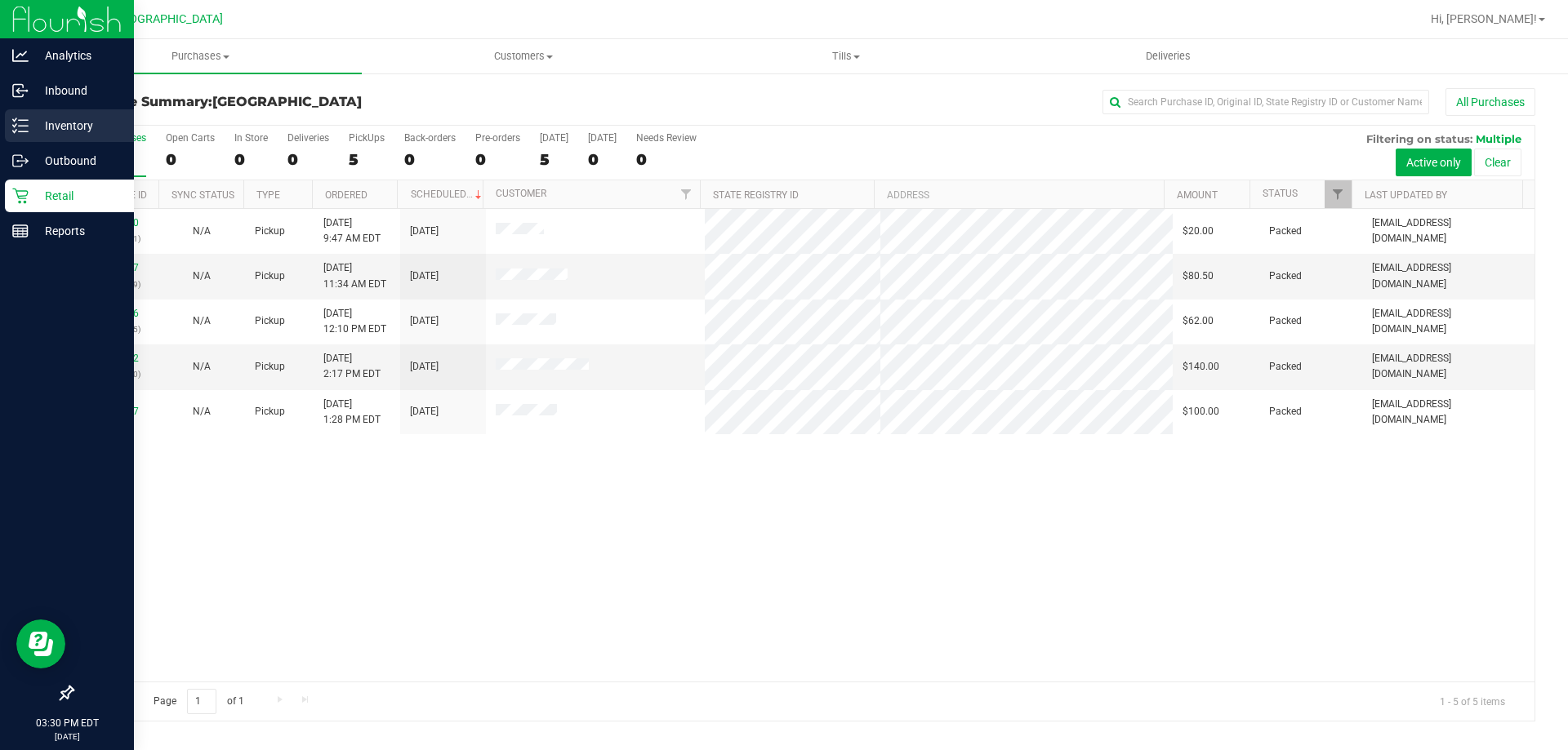
click at [30, 130] on p "Inventory" at bounding box center [77, 125] width 98 height 20
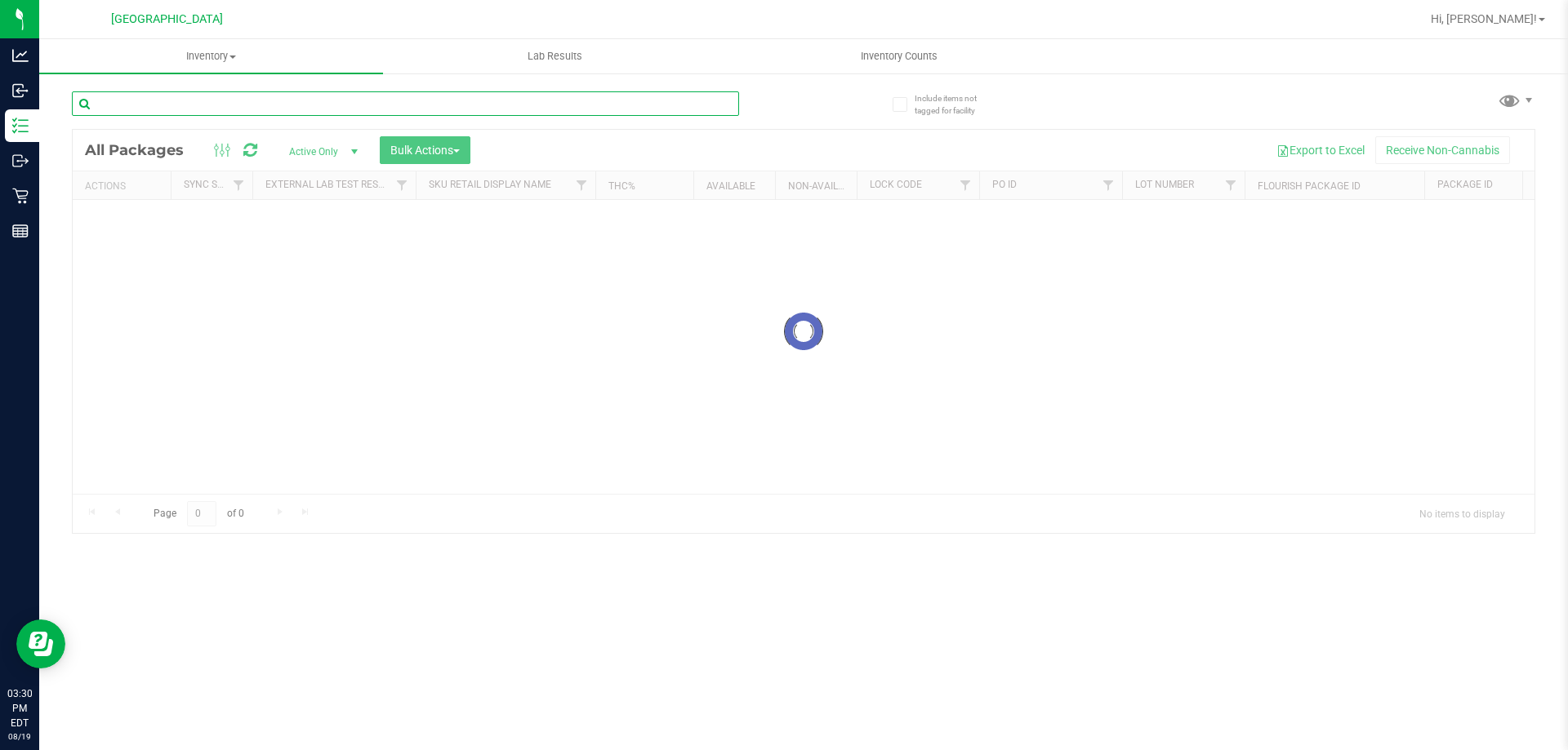
click at [356, 114] on input "text" at bounding box center [406, 103] width 667 height 25
paste input "SEP24MSA01-0911"
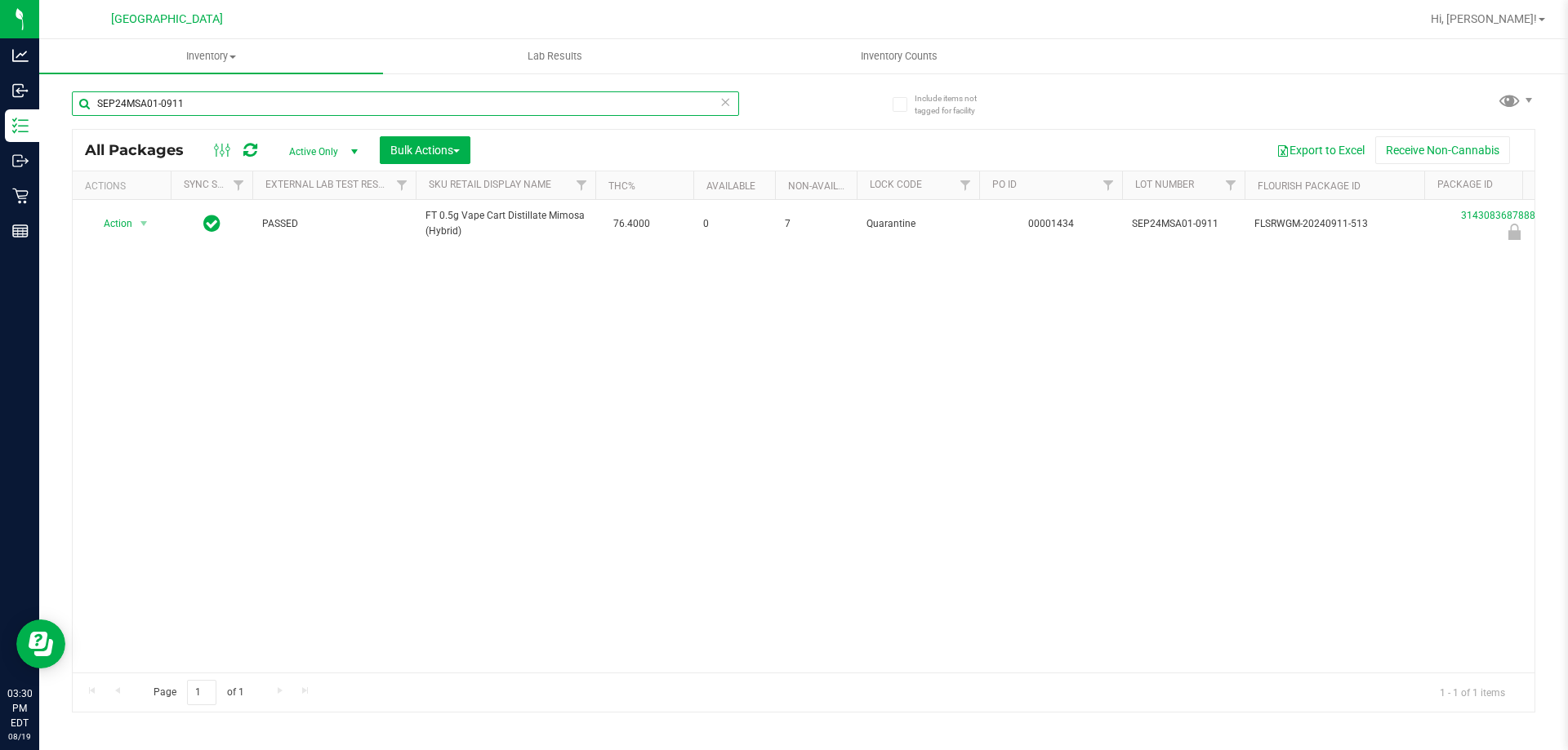
click at [274, 116] on div "SEP24MSA01-0911" at bounding box center [406, 110] width 667 height 38
click at [274, 113] on input "SEP24MSA01-0911" at bounding box center [406, 103] width 667 height 25
paste input "W-AUG25GRZ0"
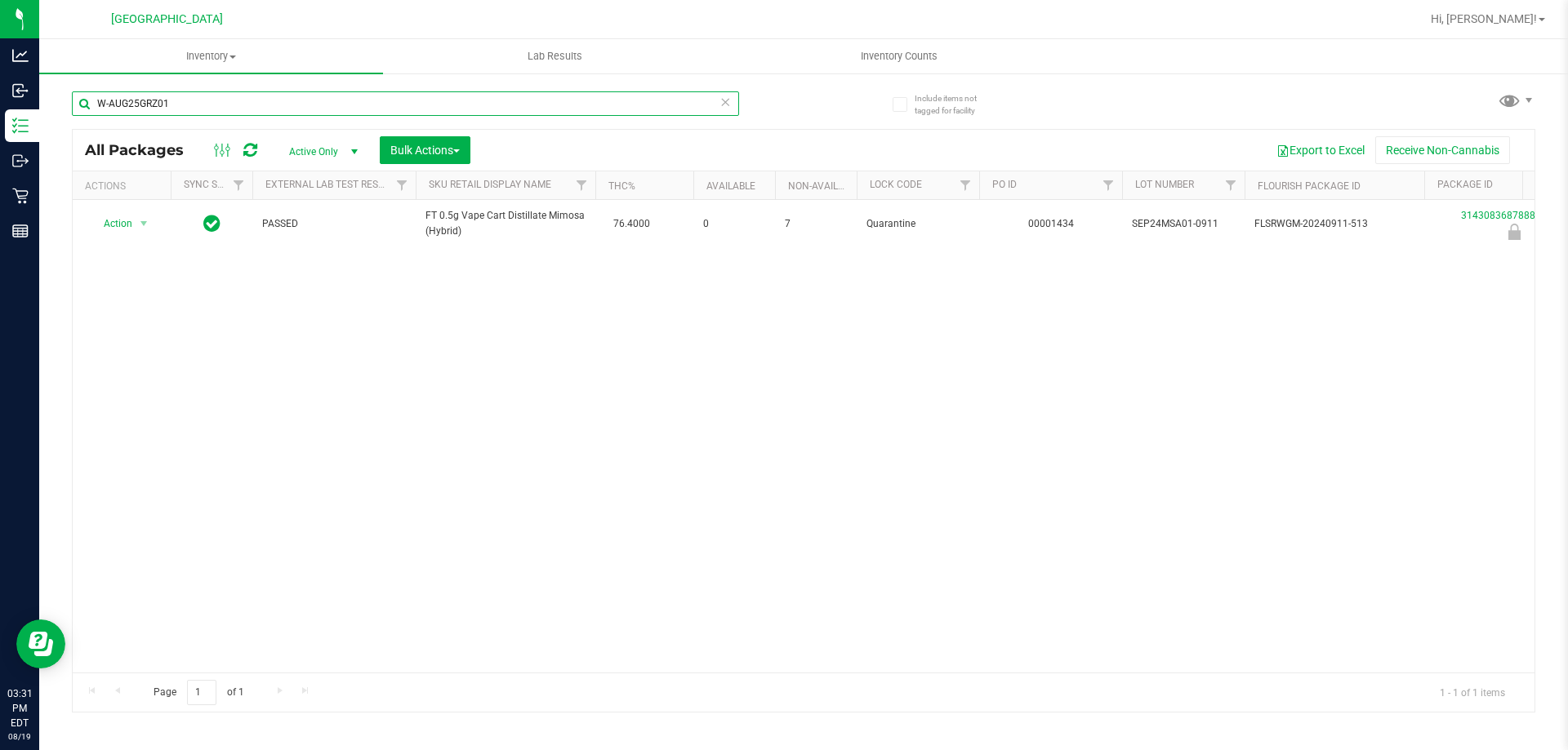
type input "W-AUG25GRZ01"
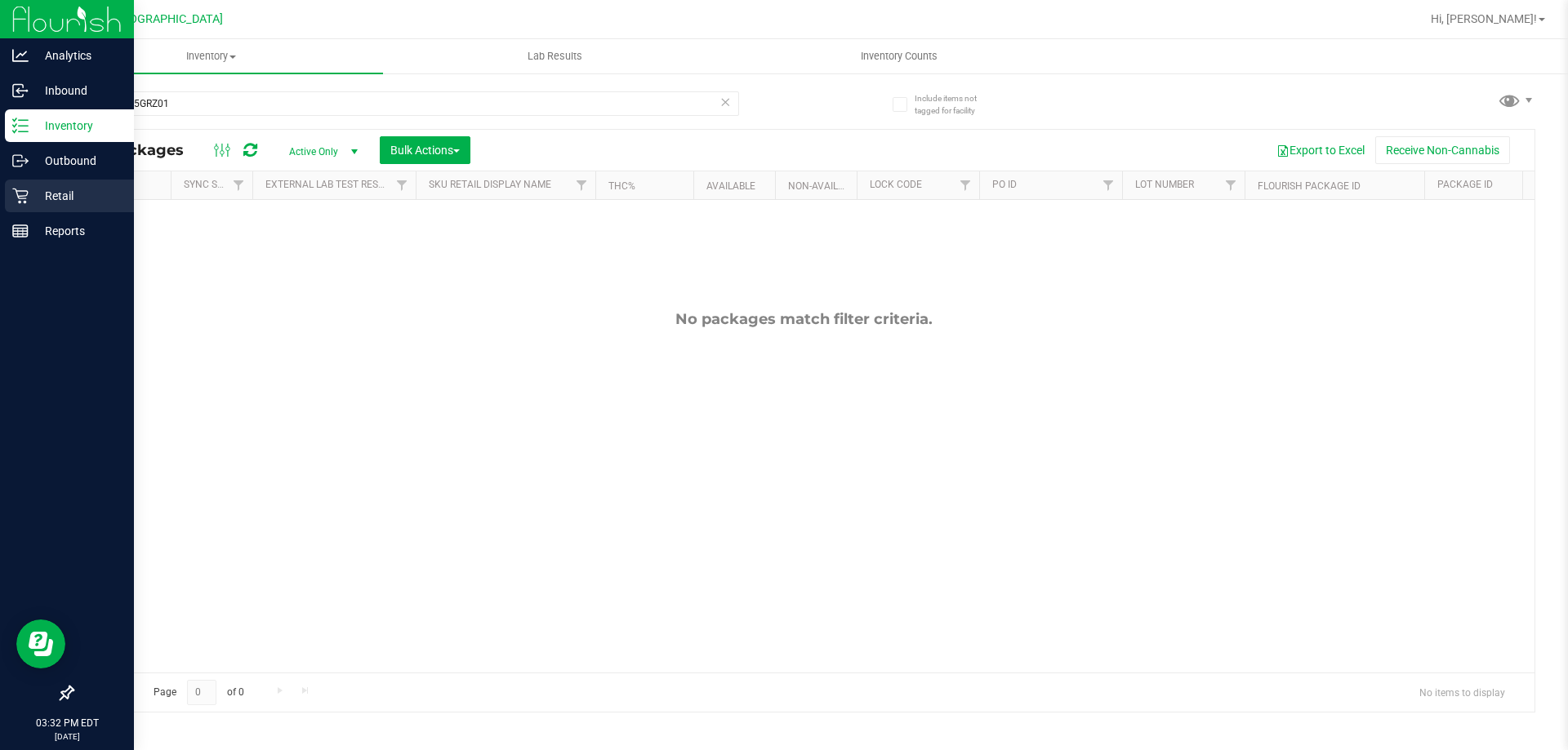
click at [21, 192] on icon at bounding box center [20, 196] width 16 height 16
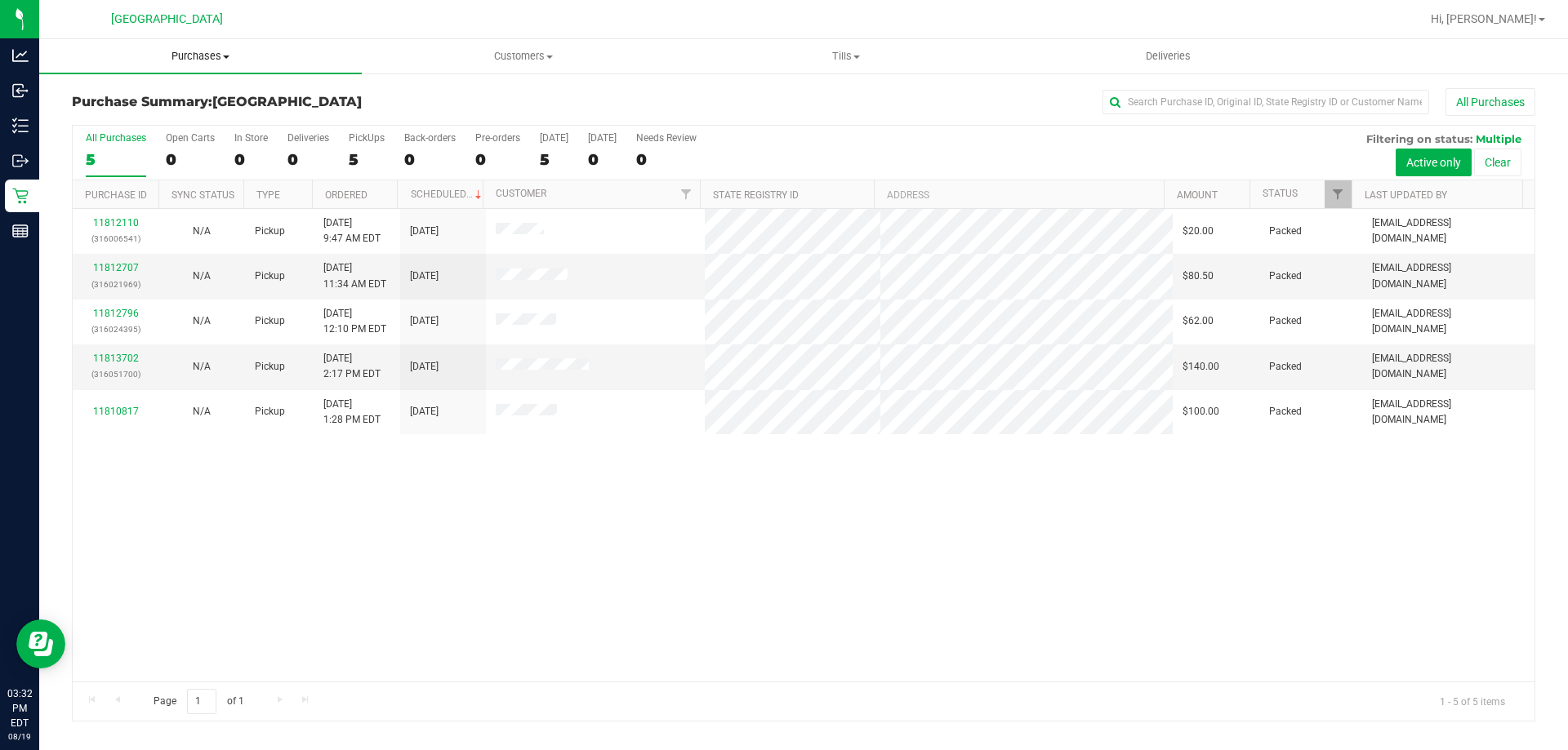
click at [207, 66] on uib-tab-heading "Purchases Summary of purchases Fulfillment All purchases" at bounding box center [200, 56] width 323 height 34
click at [197, 117] on li "Fulfillment" at bounding box center [200, 118] width 323 height 20
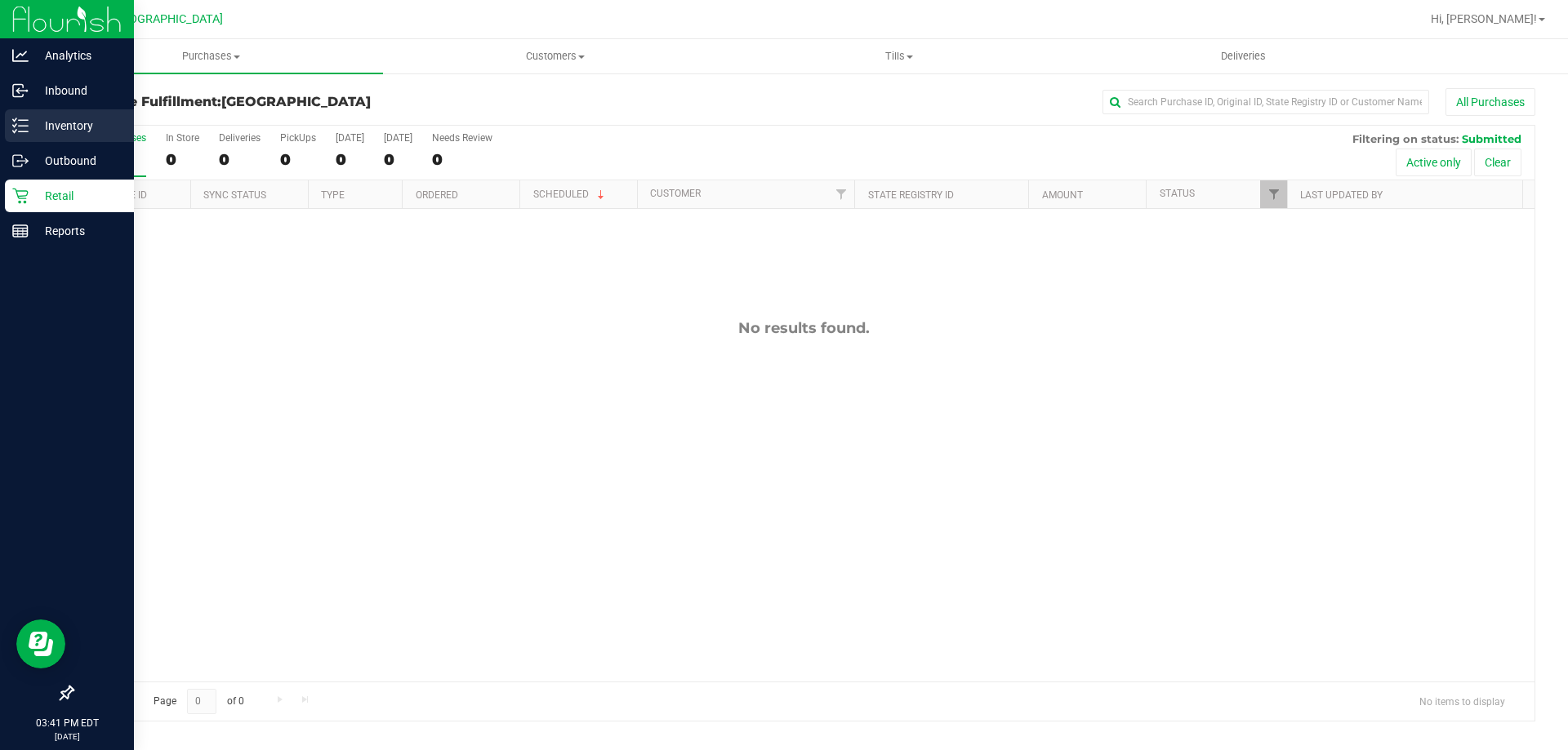
click at [14, 120] on icon at bounding box center [20, 125] width 16 height 16
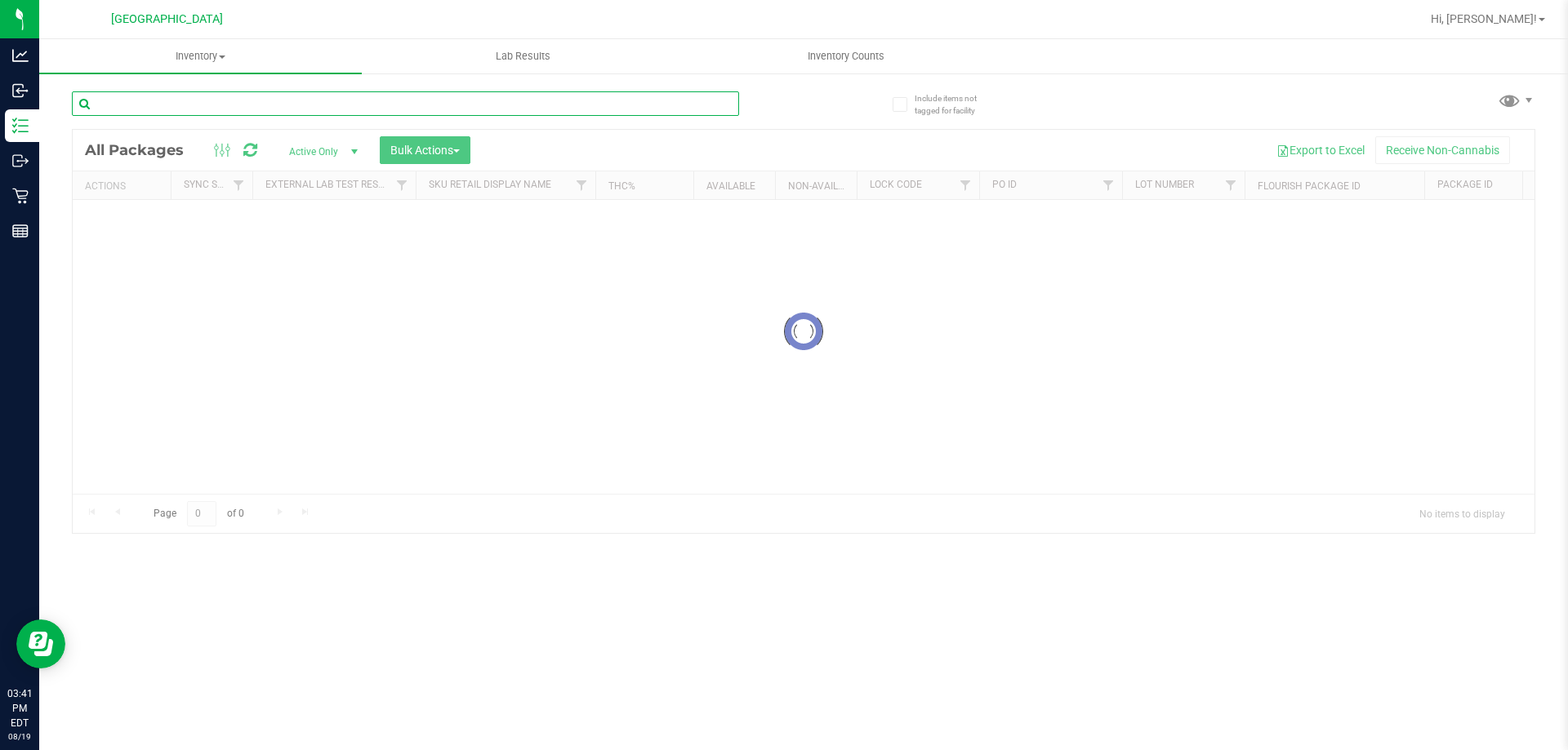
click at [285, 103] on input "text" at bounding box center [406, 103] width 667 height 25
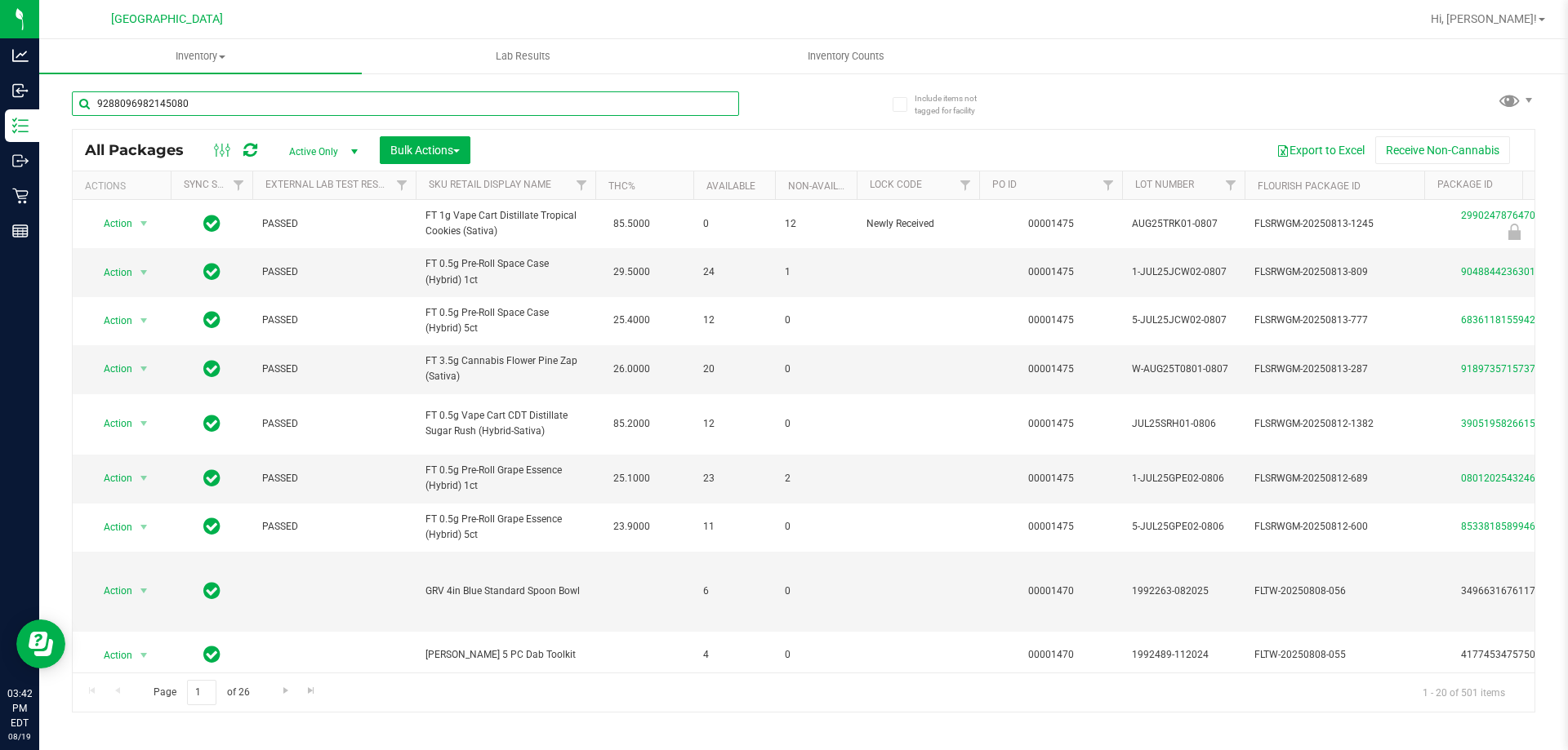
type input "9288096982145080"
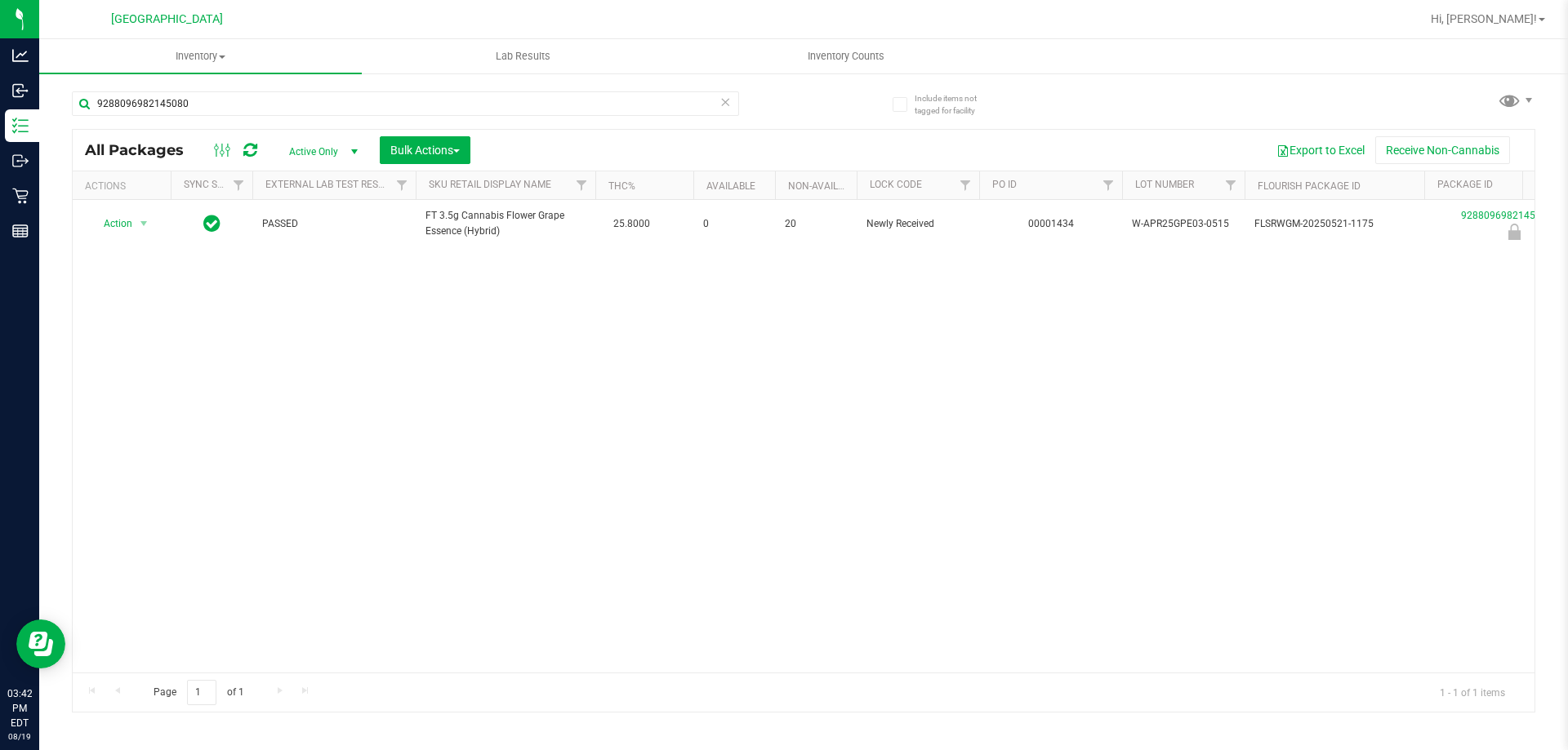
click at [523, 323] on div "Action Action Edit attributes Global inventory Locate package Package audit log…" at bounding box center [803, 437] width 1462 height 473
click at [763, 416] on div "Action Action Edit attributes Global inventory Locate package Package audit log…" at bounding box center [803, 437] width 1462 height 473
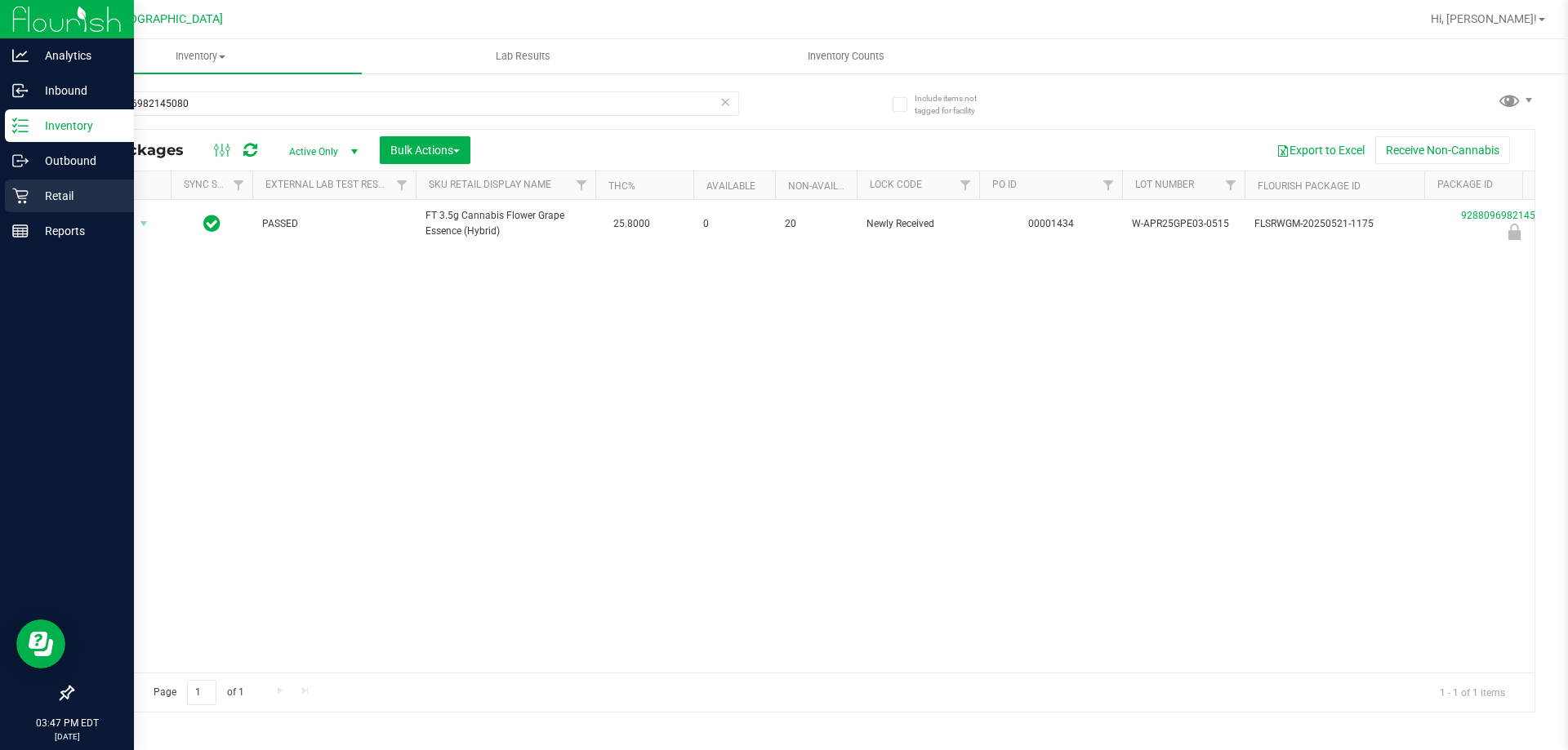
click at [85, 204] on p "Retail" at bounding box center [77, 196] width 98 height 20
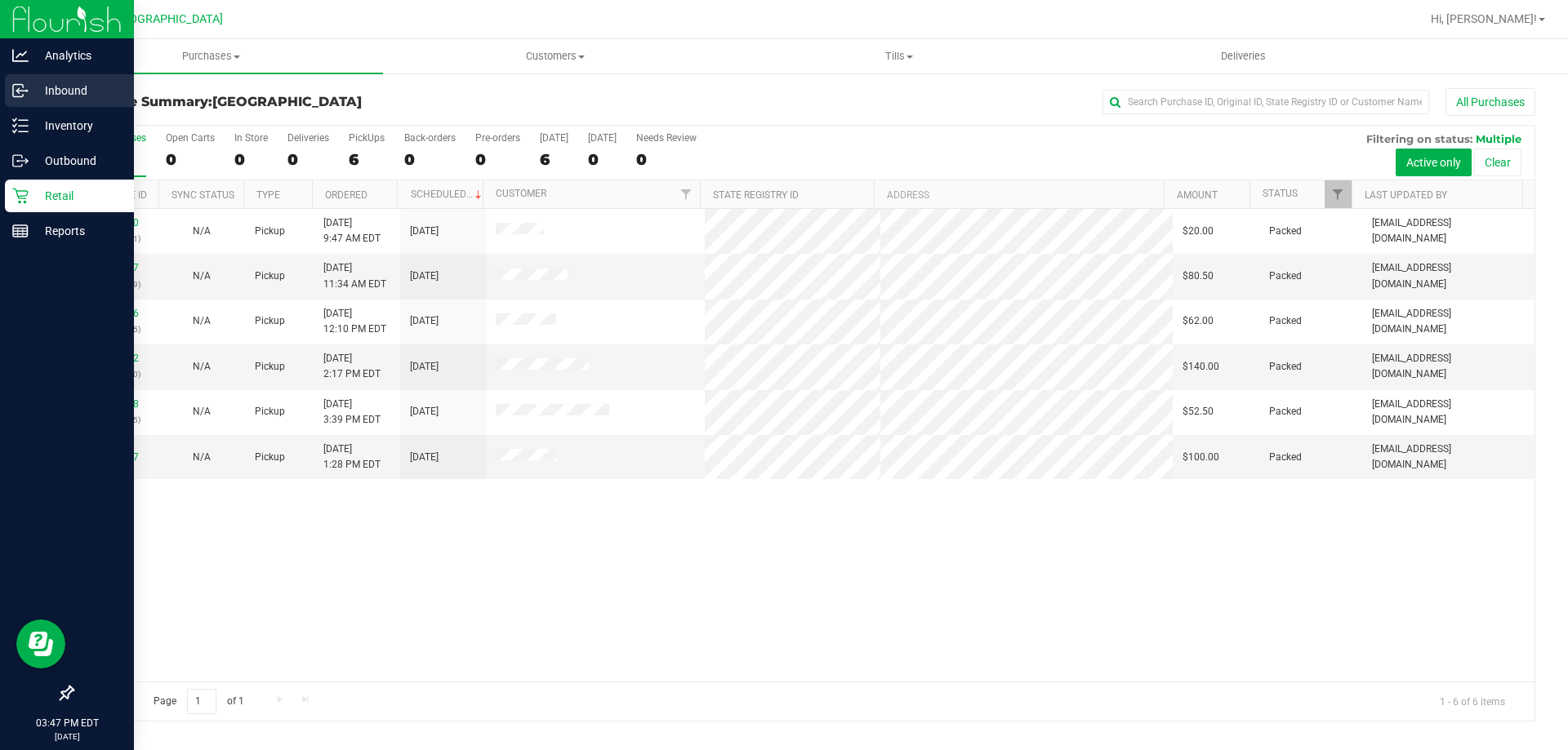
click at [78, 78] on div "Inbound" at bounding box center [69, 90] width 129 height 32
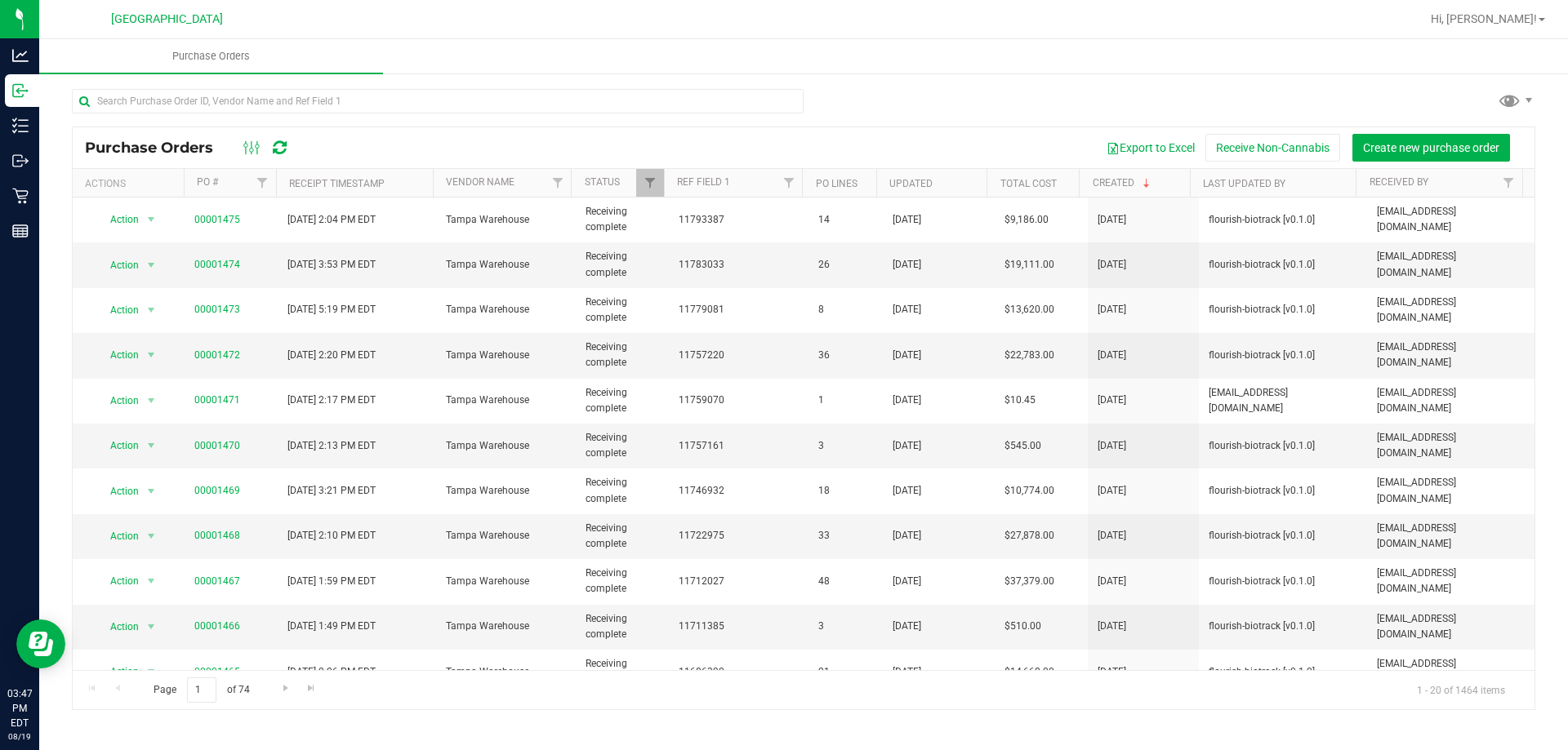
click at [870, 709] on div "Purchase Orders Export to Excel Receive Non-Cannabis Create new purchase order …" at bounding box center [803, 418] width 1464 height 584
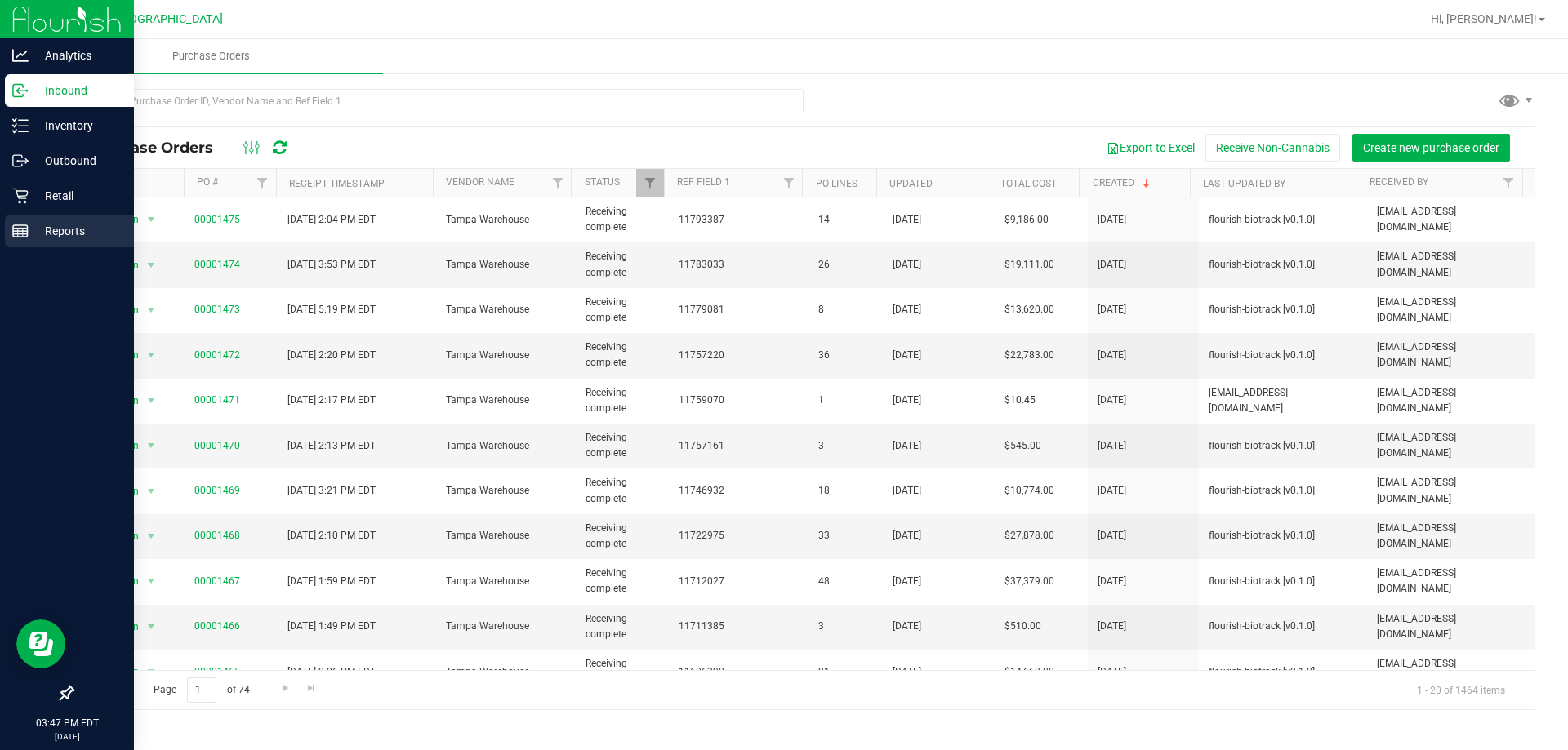
click at [38, 229] on p "Reports" at bounding box center [77, 231] width 98 height 20
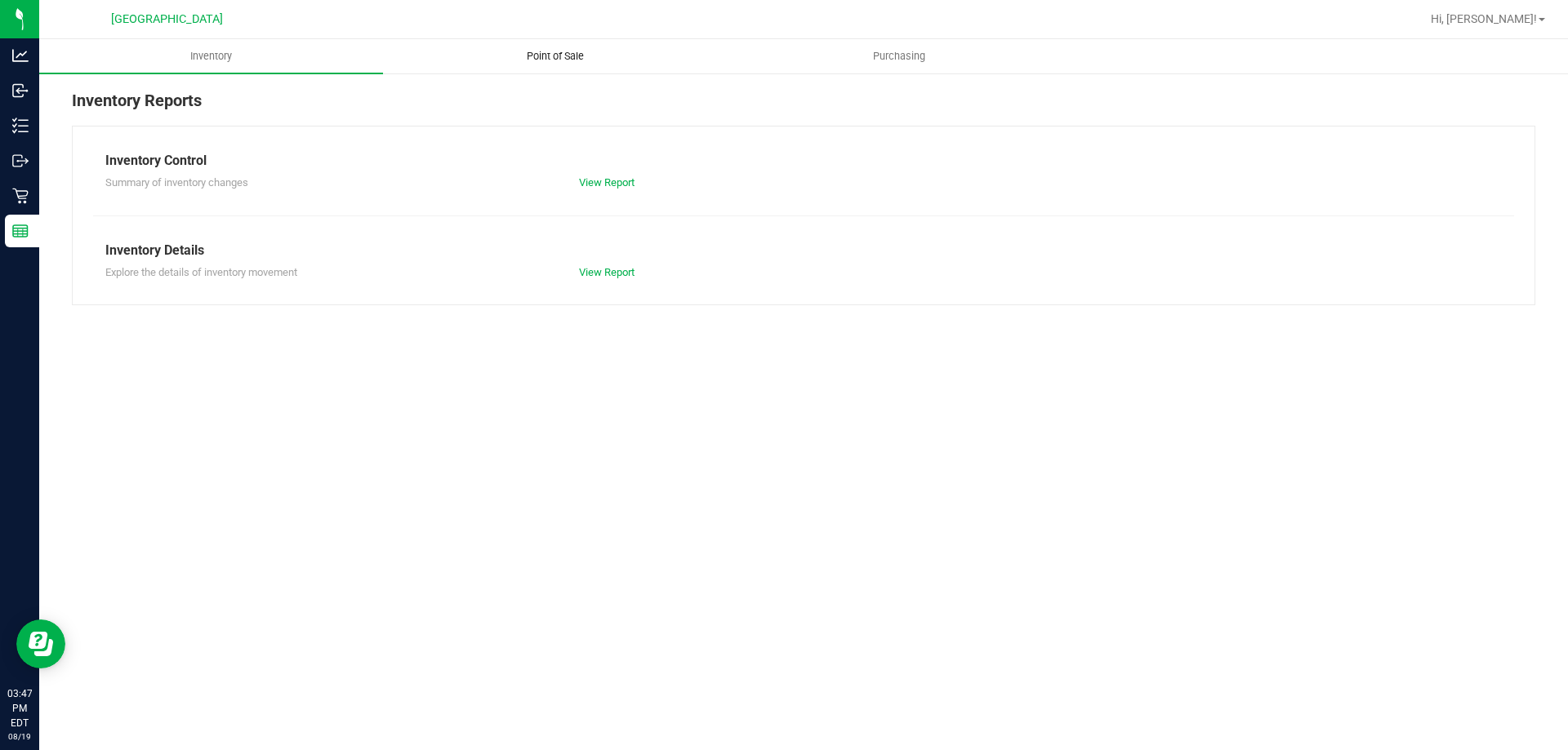
click at [528, 60] on span "Point of Sale" at bounding box center [555, 56] width 102 height 14
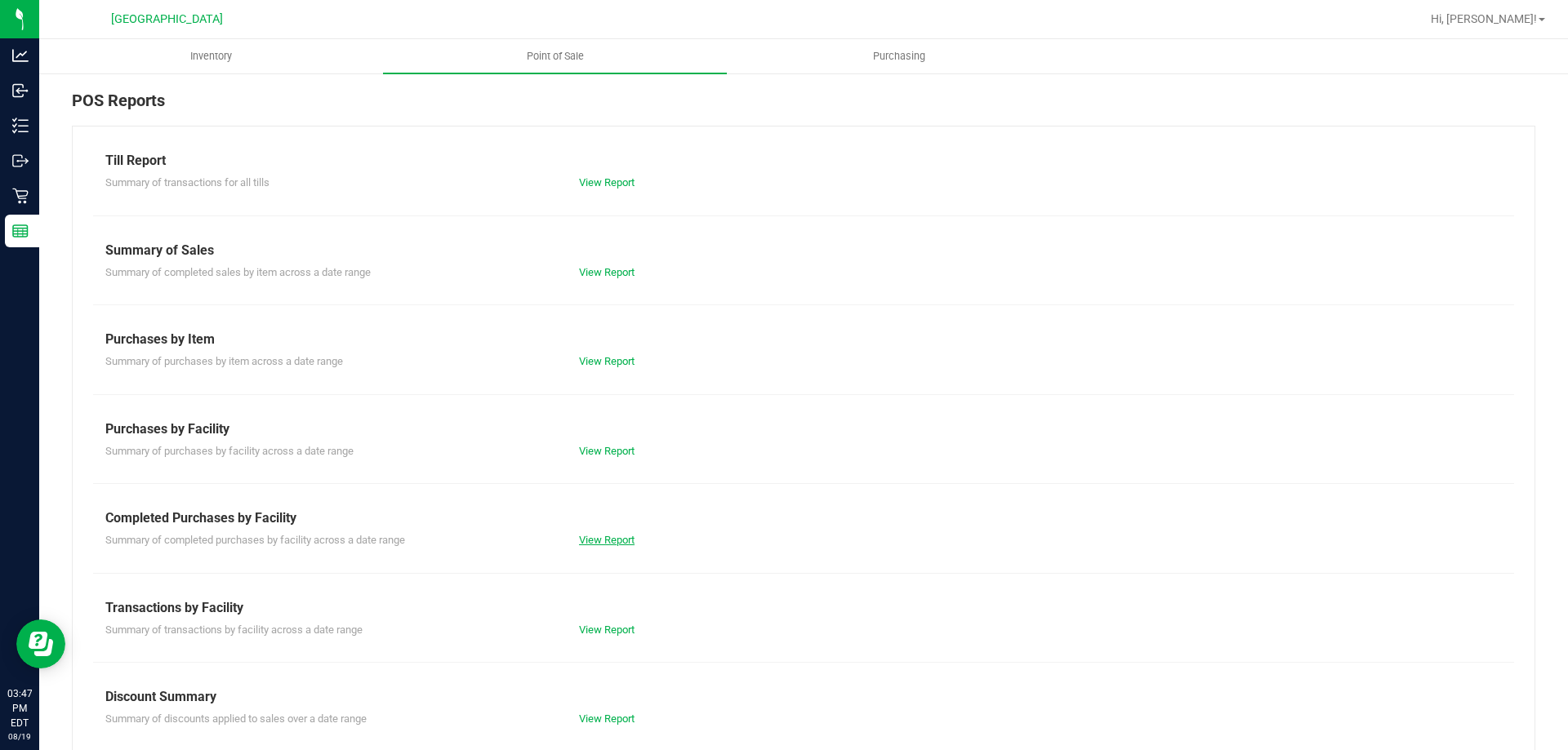
click at [583, 543] on link "View Report" at bounding box center [607, 539] width 55 height 12
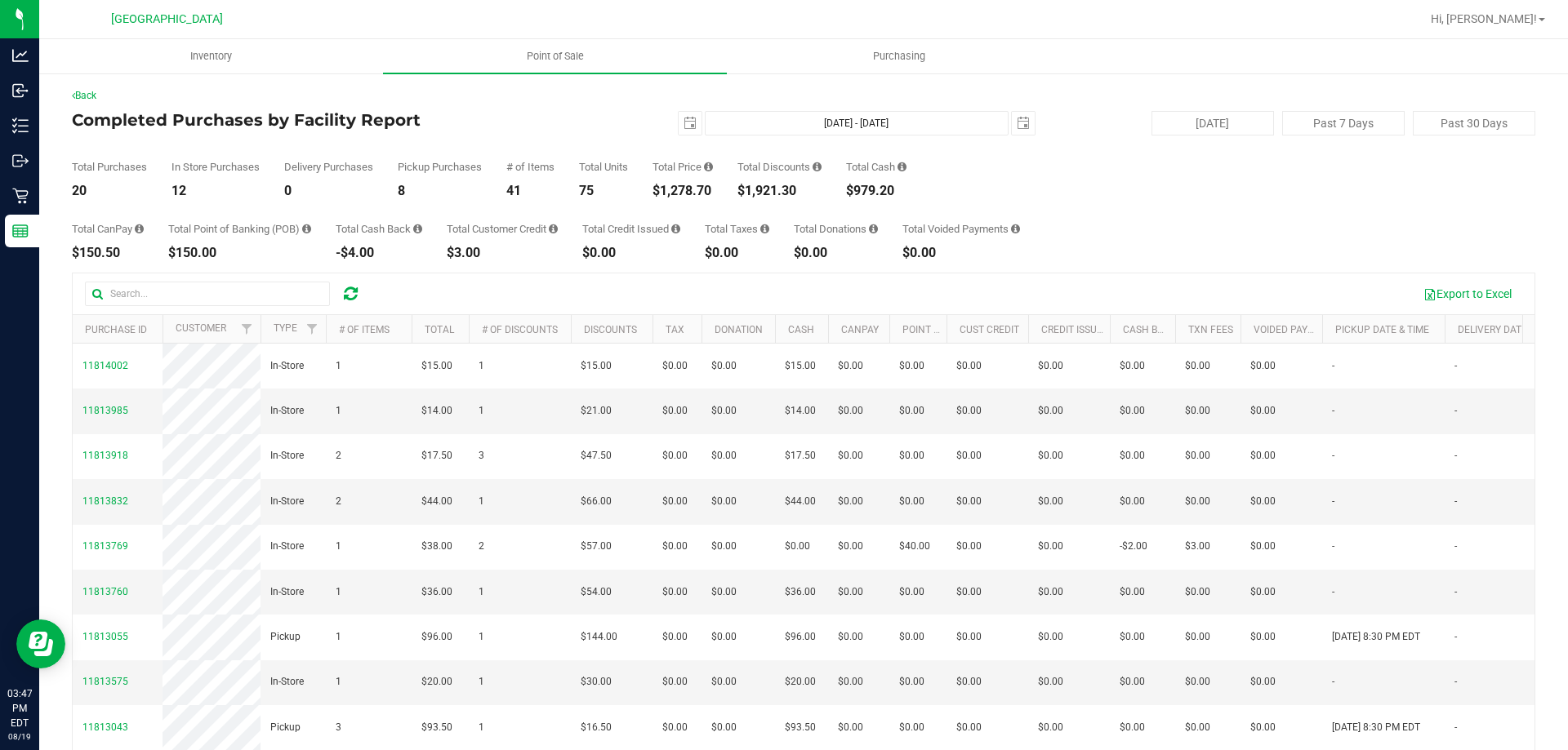
click at [562, 141] on div "Total Purchases 20 In Store Purchases 12 Delivery Purchases 0 Pickup Purchases …" at bounding box center [803, 166] width 1464 height 62
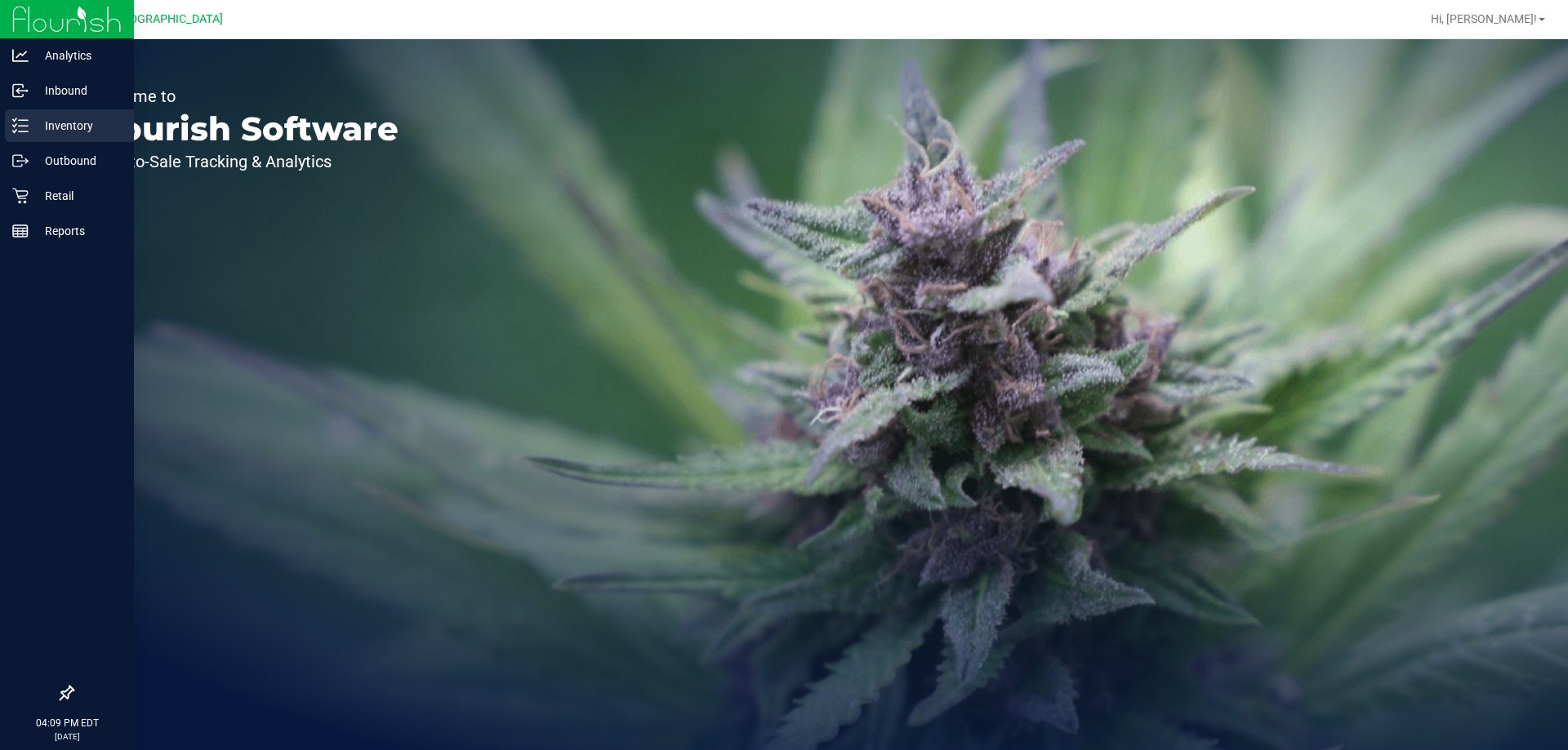
click at [58, 119] on p "Inventory" at bounding box center [77, 125] width 98 height 20
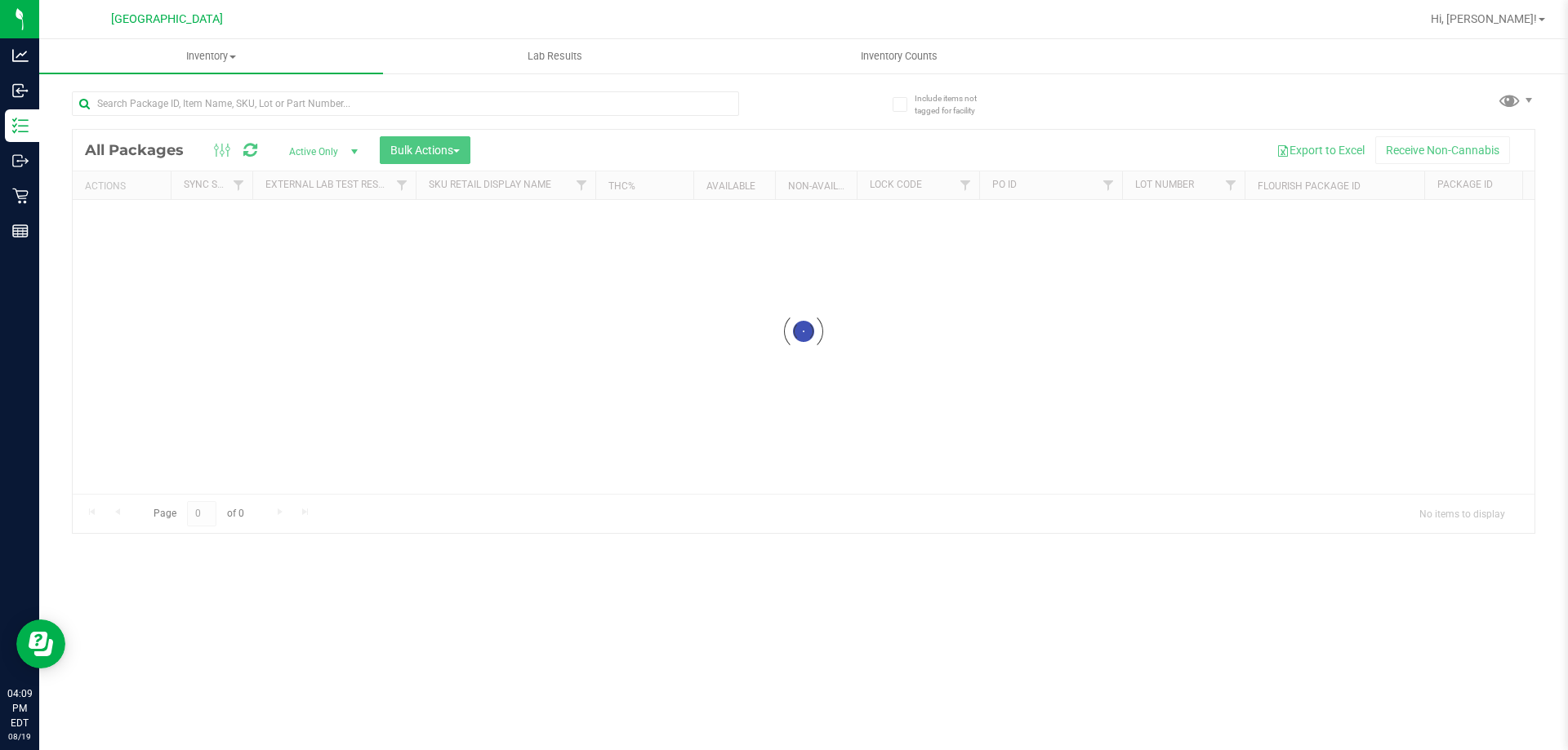
click at [264, 75] on div "Include items not tagged for facility Loading... All Packages Active Only Activ…" at bounding box center [803, 321] width 1528 height 497
click at [283, 103] on div "Inventory All packages All inventory Waste log Create inventory Lab Results Inv…" at bounding box center [803, 394] width 1528 height 711
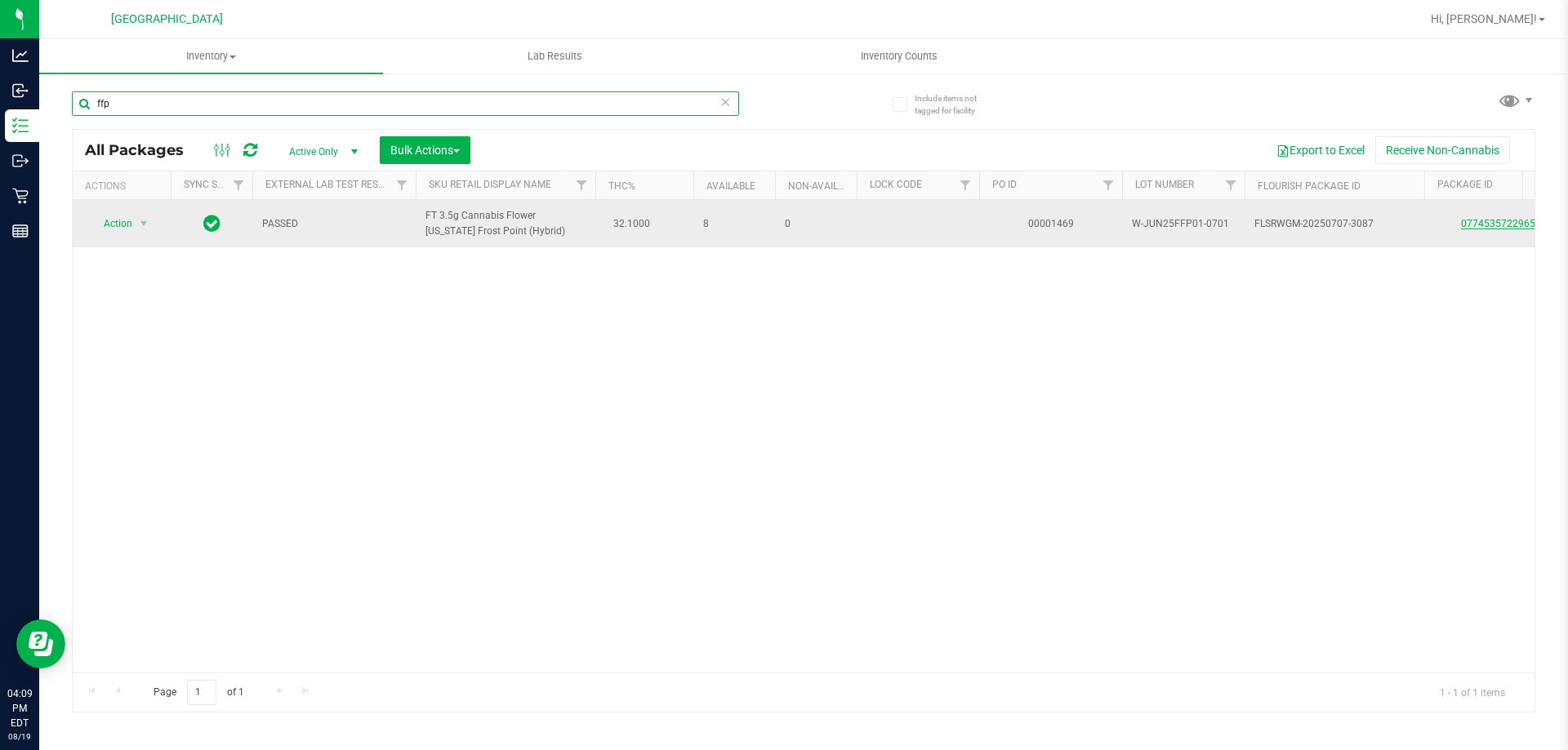
type input "ffp"
click at [1479, 224] on link "0774535722965465" at bounding box center [1506, 224] width 91 height 11
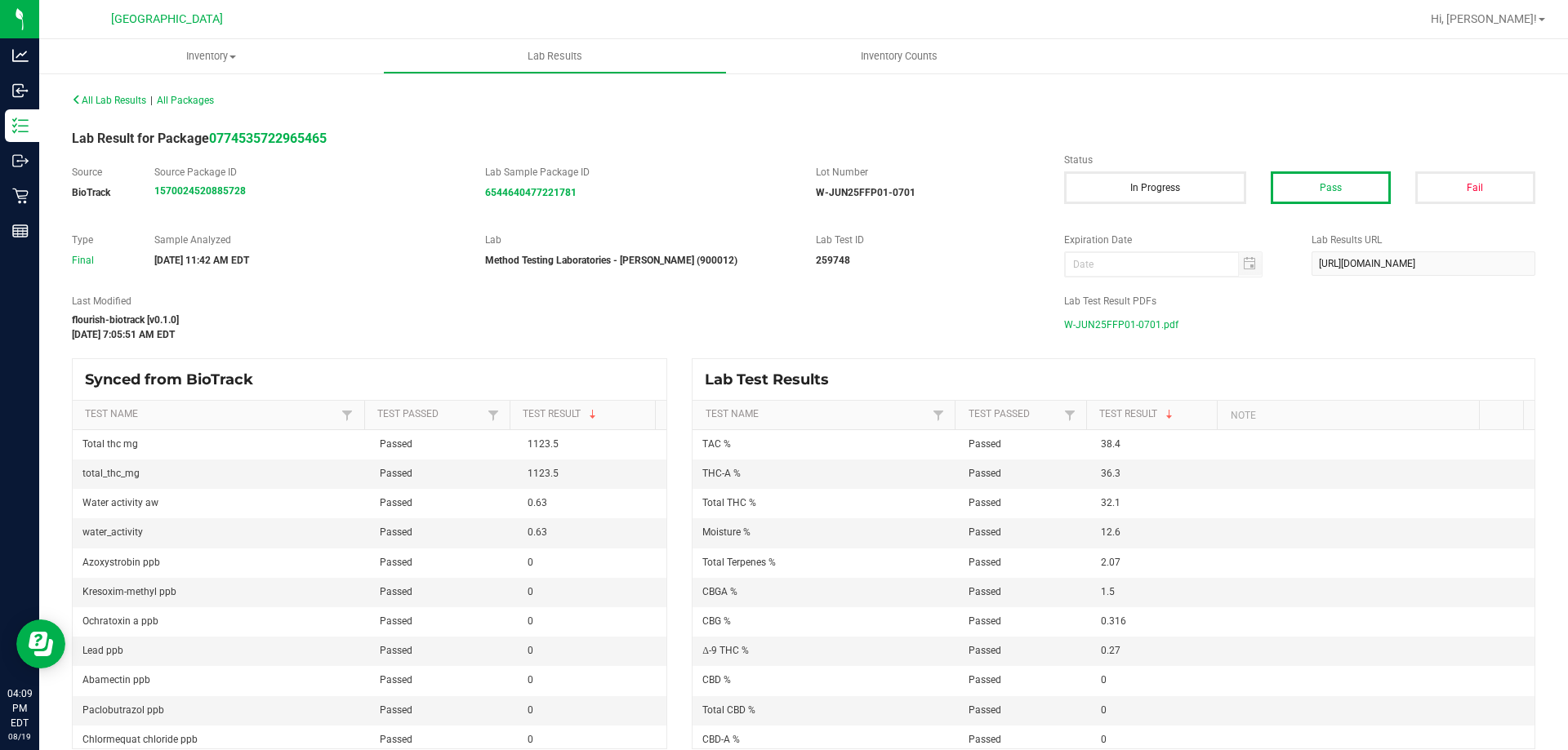
click at [1127, 322] on span "W-JUN25FFP01-0701.pdf" at bounding box center [1121, 325] width 114 height 25
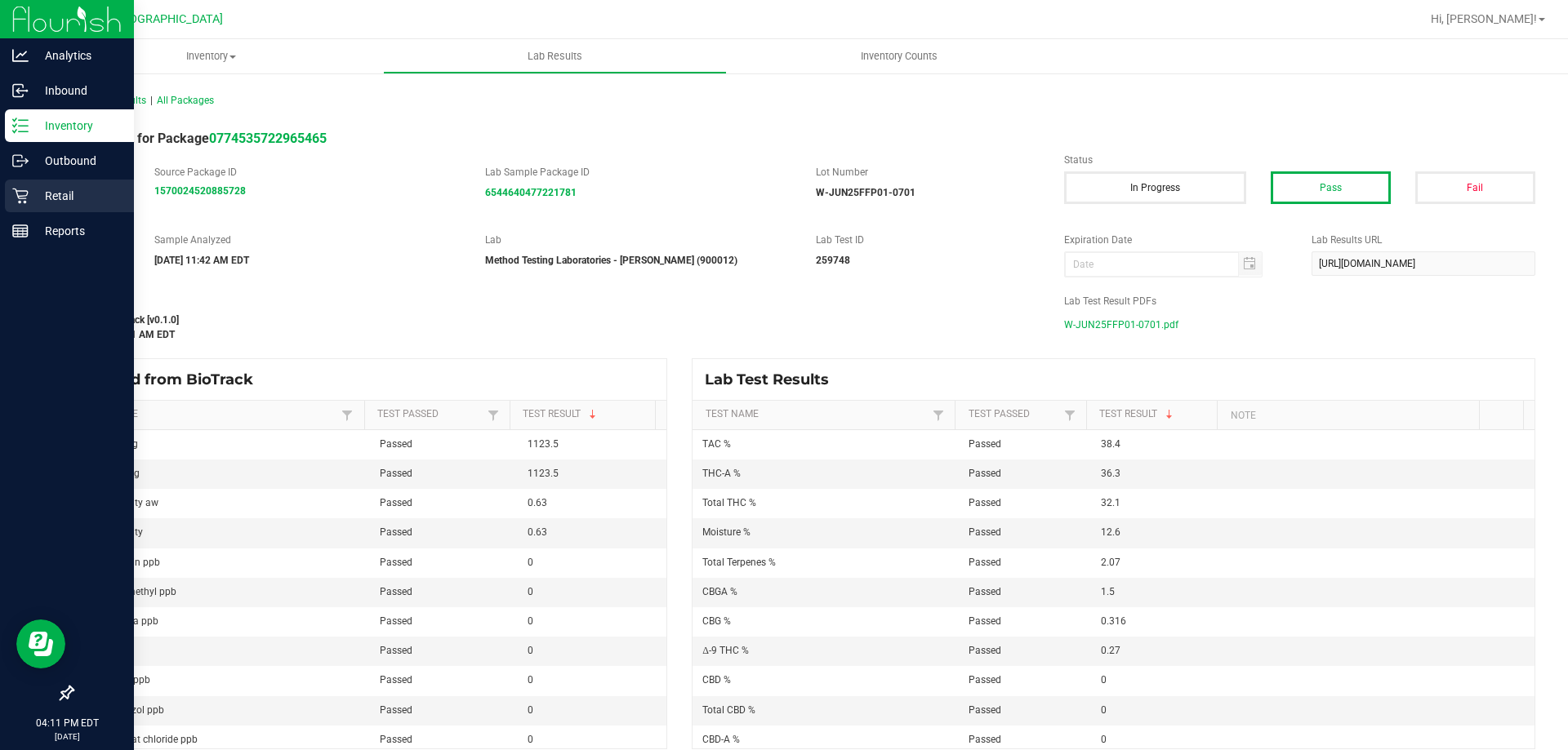
click at [25, 195] on icon at bounding box center [20, 196] width 16 height 16
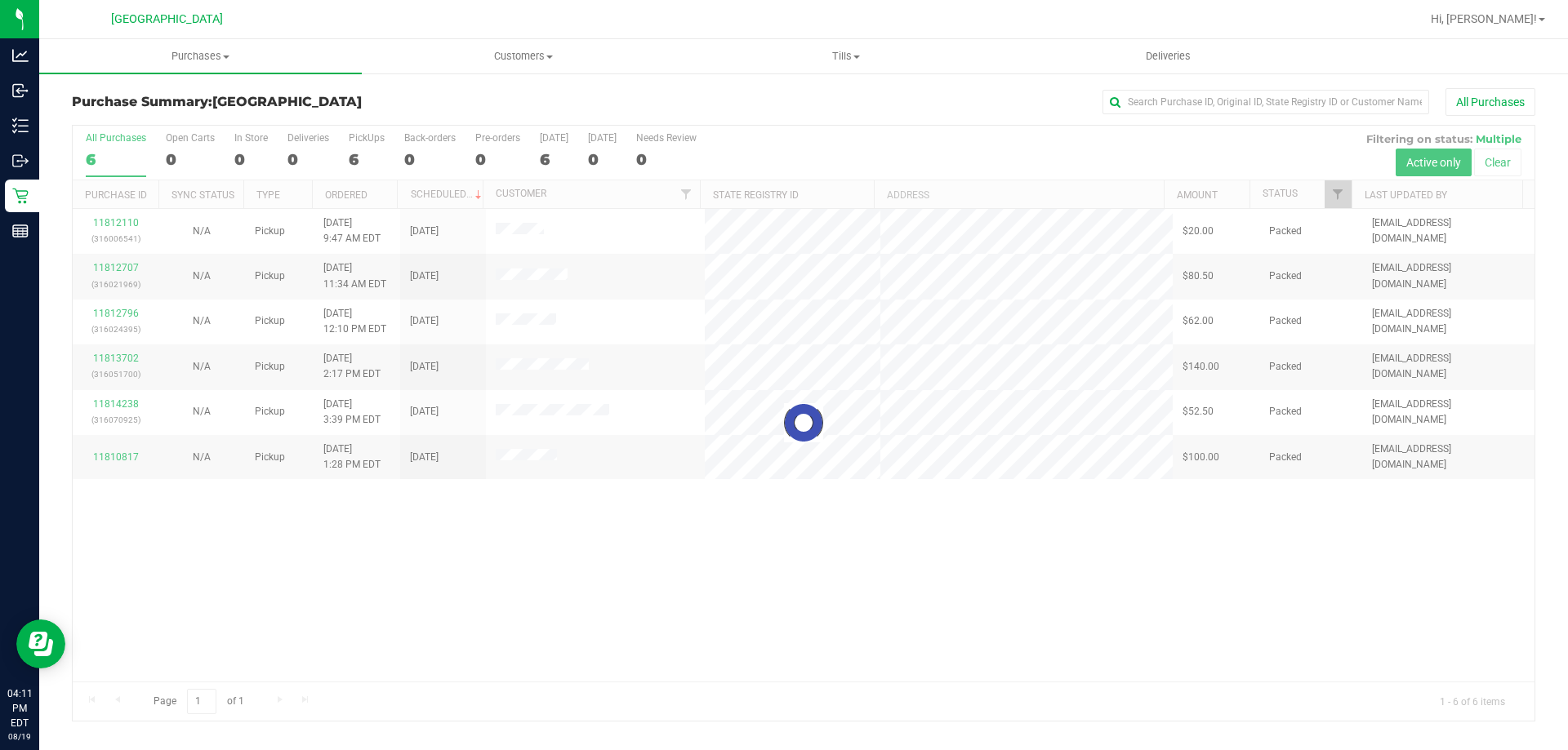
click at [1099, 458] on div at bounding box center [803, 422] width 1462 height 595
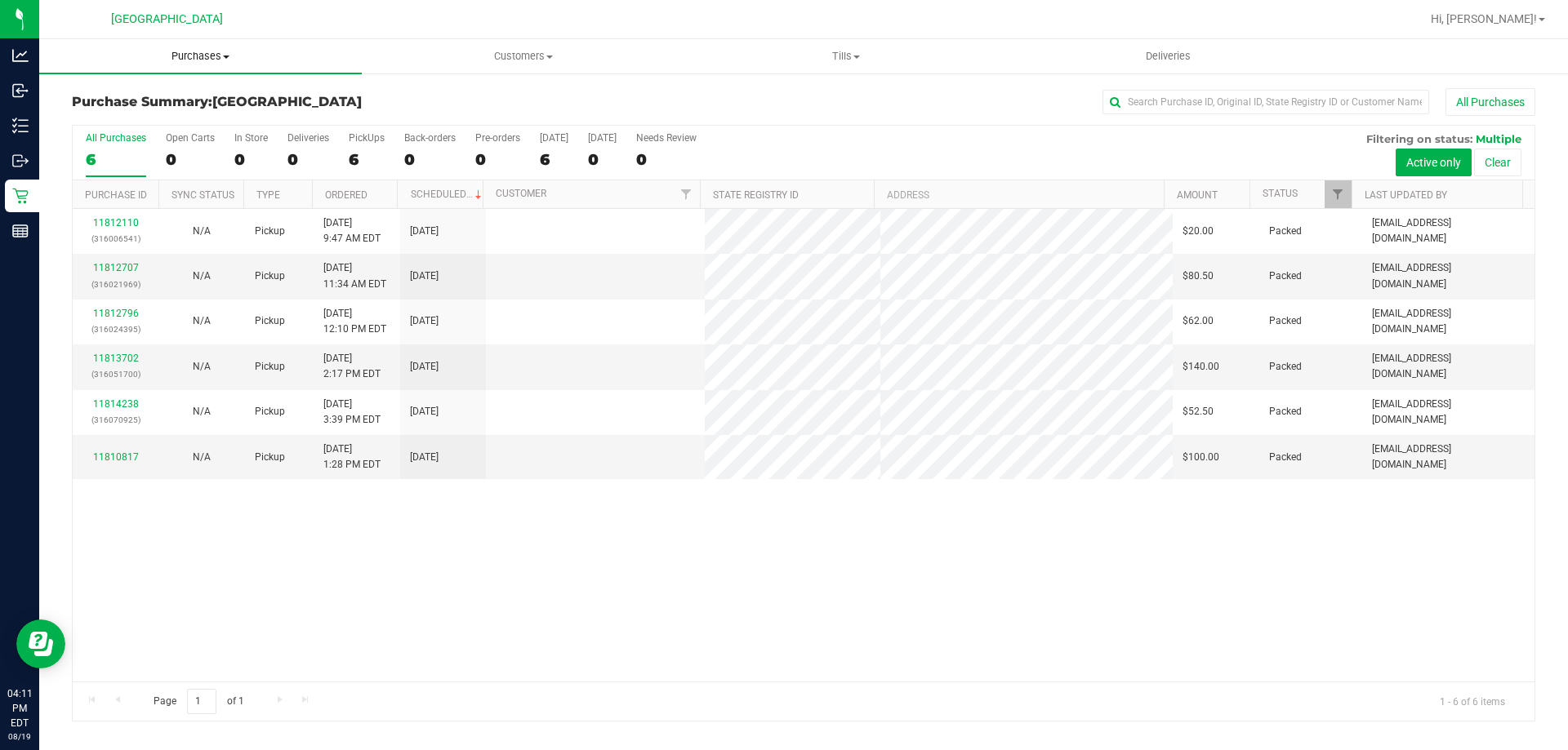
click at [272, 62] on span "Purchases" at bounding box center [200, 56] width 323 height 14
click at [245, 111] on li "Fulfillment" at bounding box center [200, 118] width 323 height 20
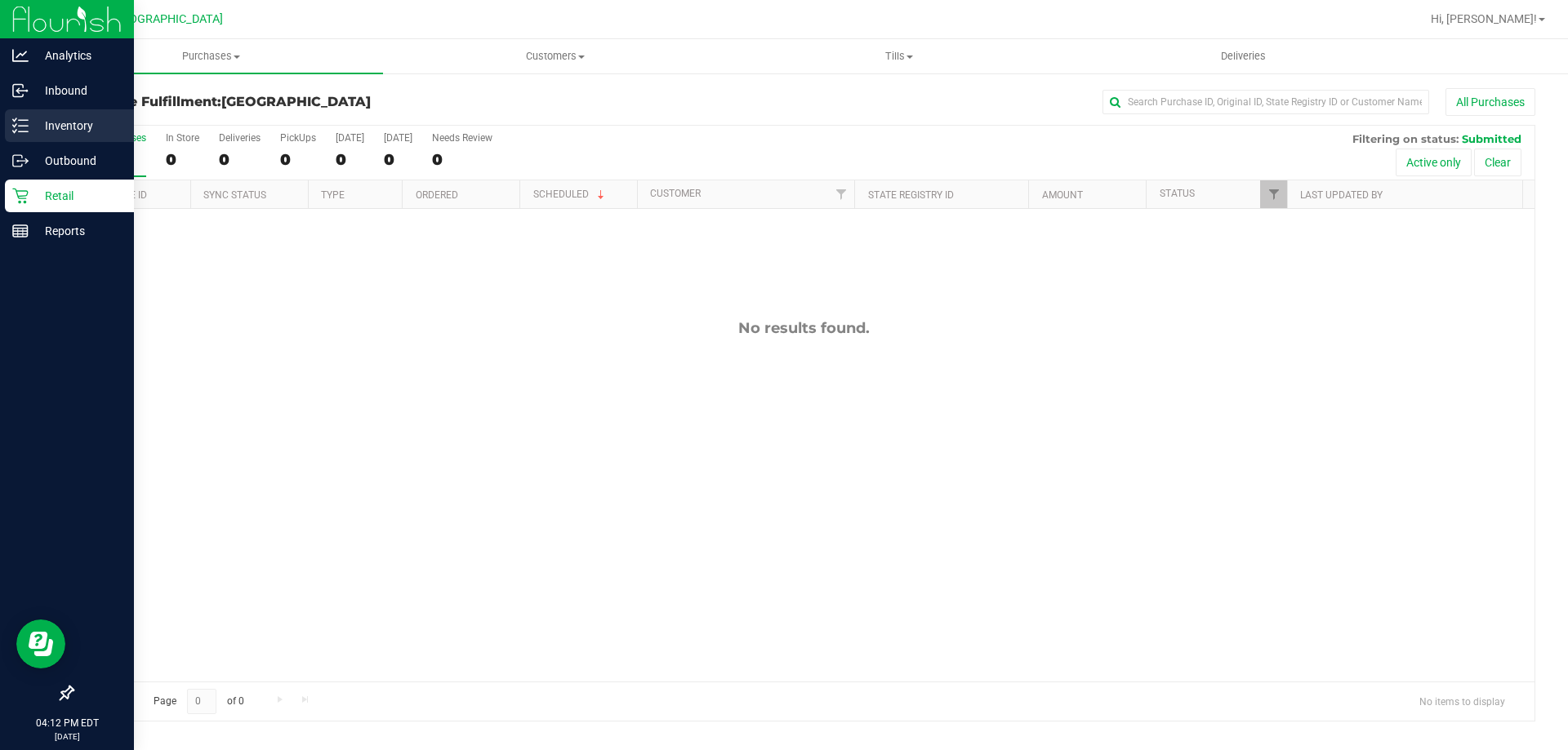
click at [9, 128] on div "Inventory" at bounding box center [69, 125] width 129 height 32
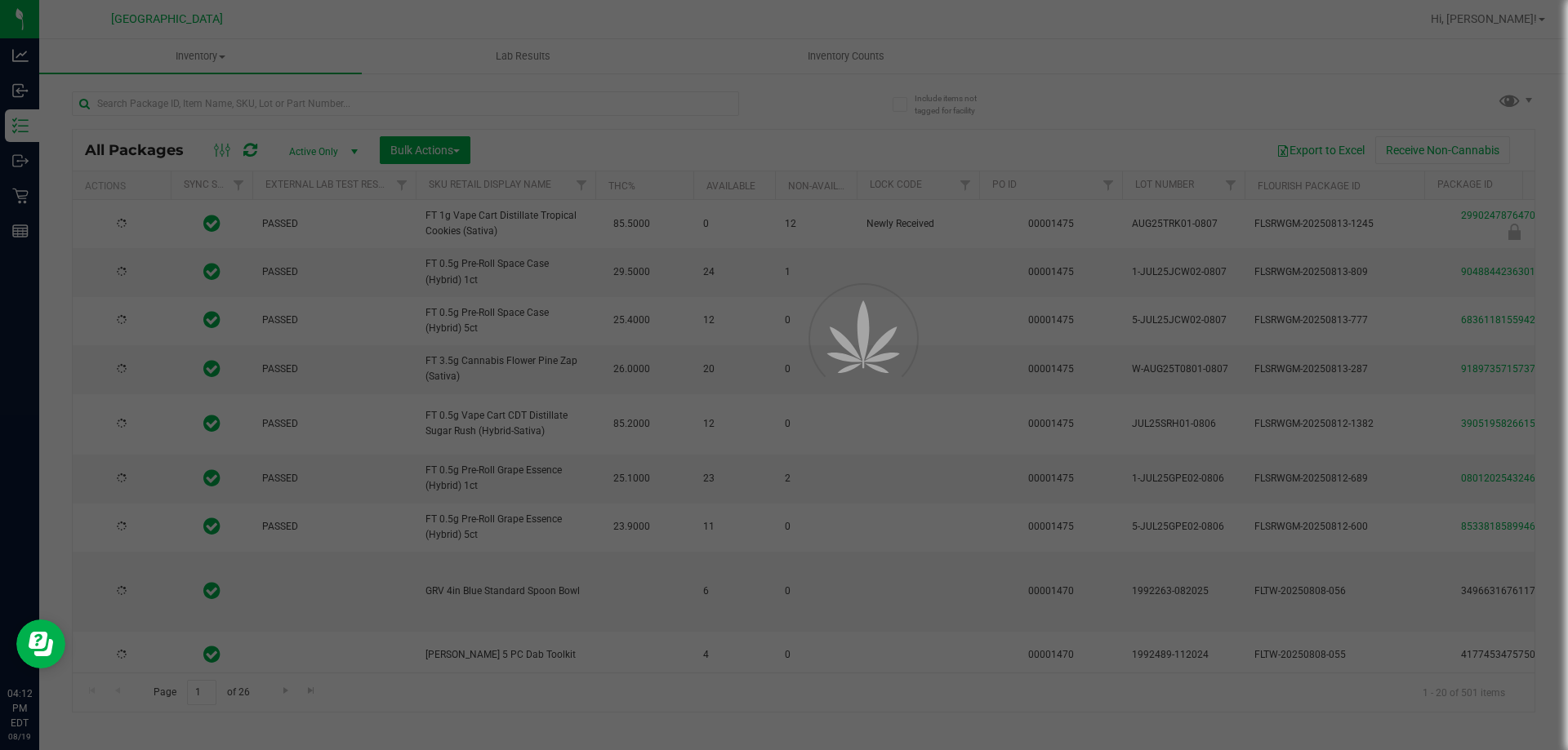
click at [574, 114] on div at bounding box center [784, 375] width 1568 height 750
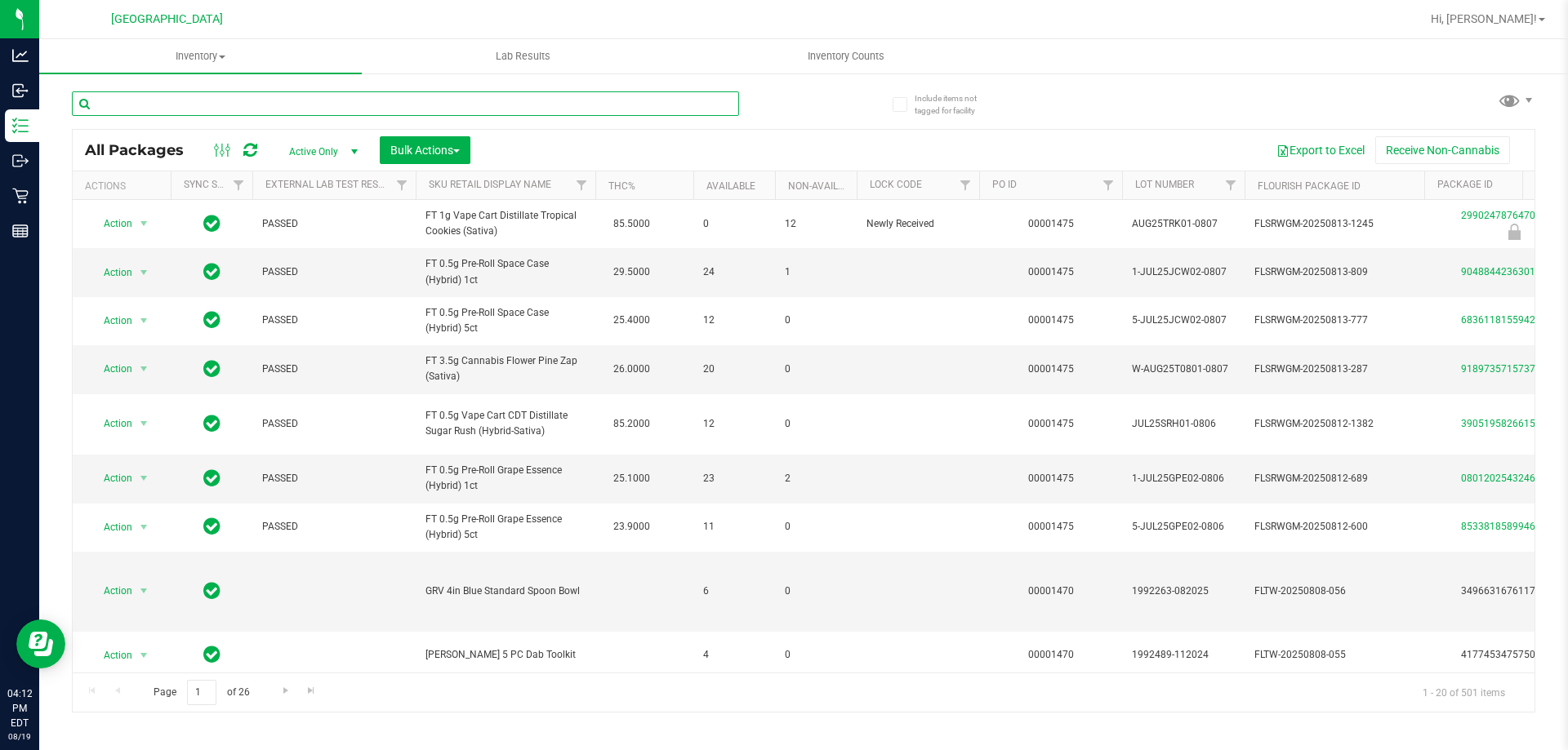
click at [660, 104] on input "text" at bounding box center [406, 103] width 667 height 25
type input "LSN"
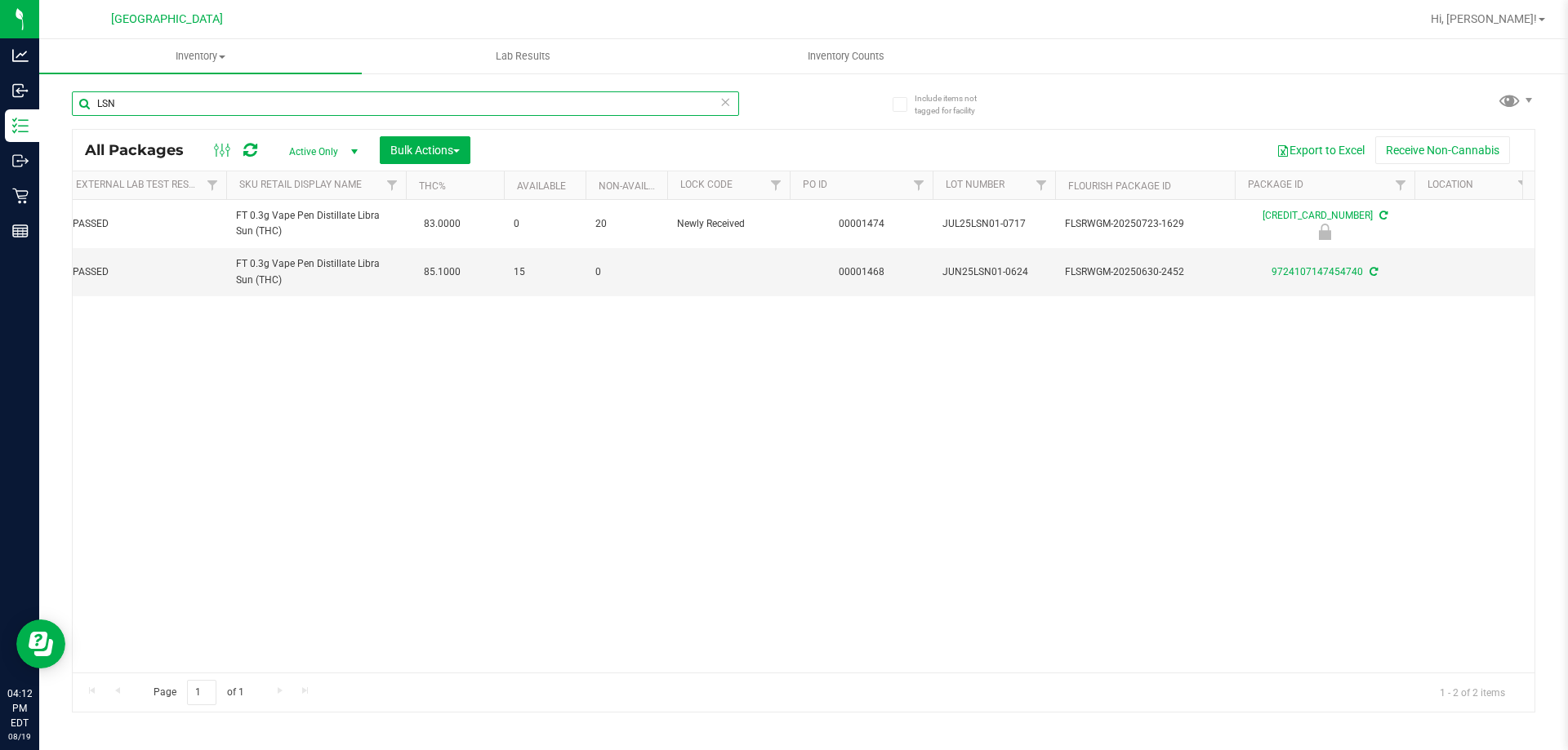
scroll to position [0, 198]
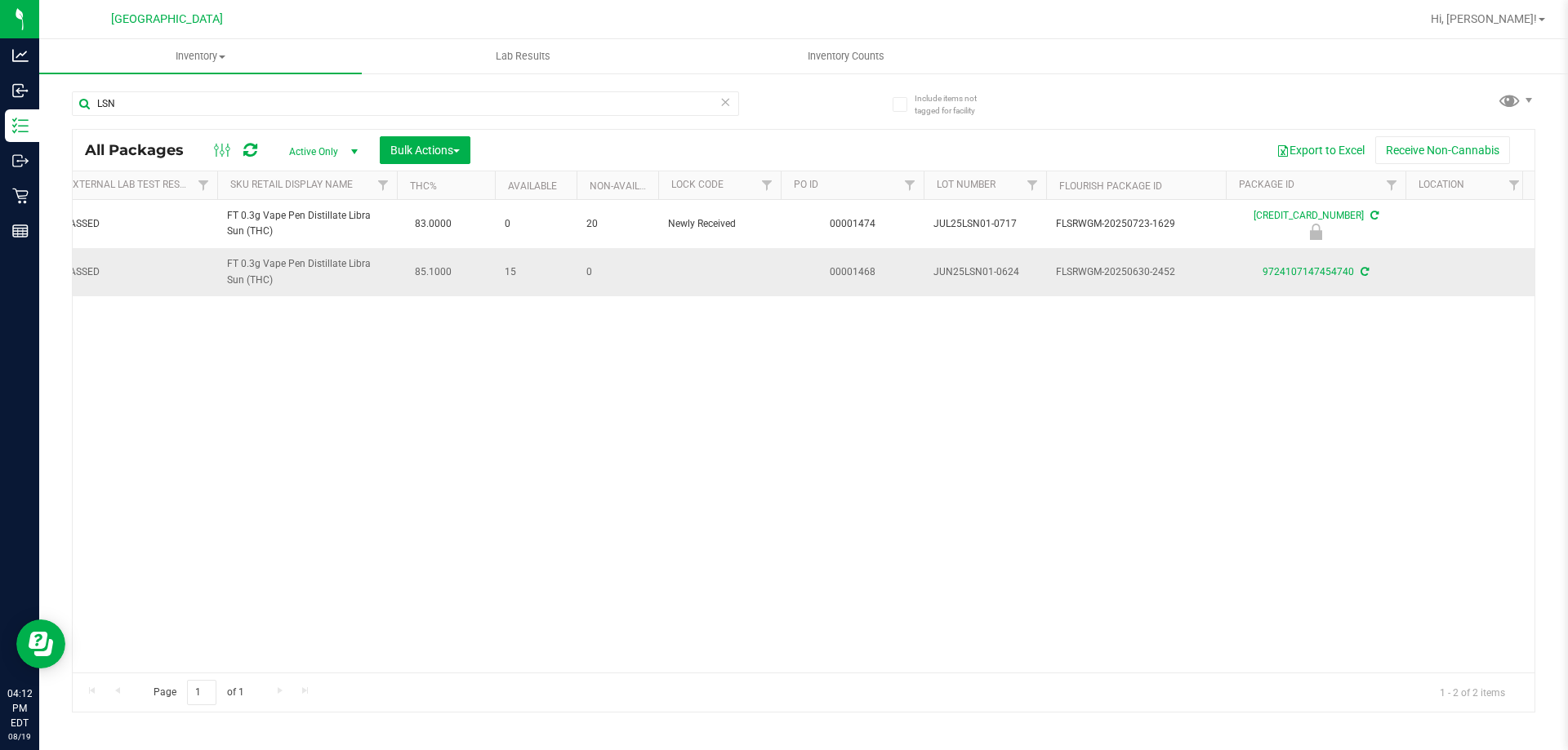
click at [352, 256] on span "FT 0.3g Vape Pen Distillate Libra Sun (THC)" at bounding box center [307, 272] width 161 height 31
click at [193, 54] on span "Inventory" at bounding box center [200, 56] width 323 height 14
click at [112, 114] on span "All inventory" at bounding box center [94, 118] width 110 height 14
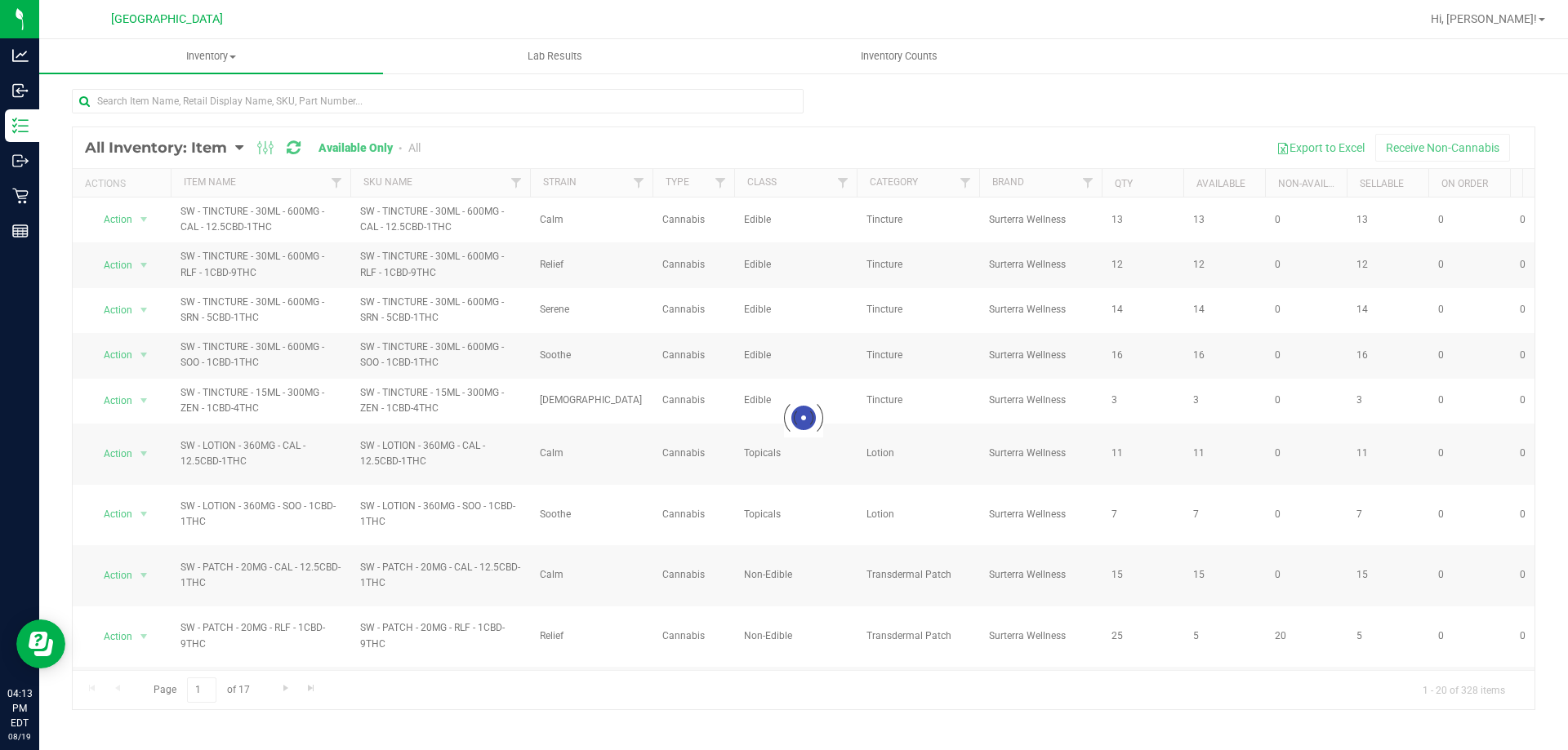
click at [411, 147] on div at bounding box center [803, 418] width 1462 height 582
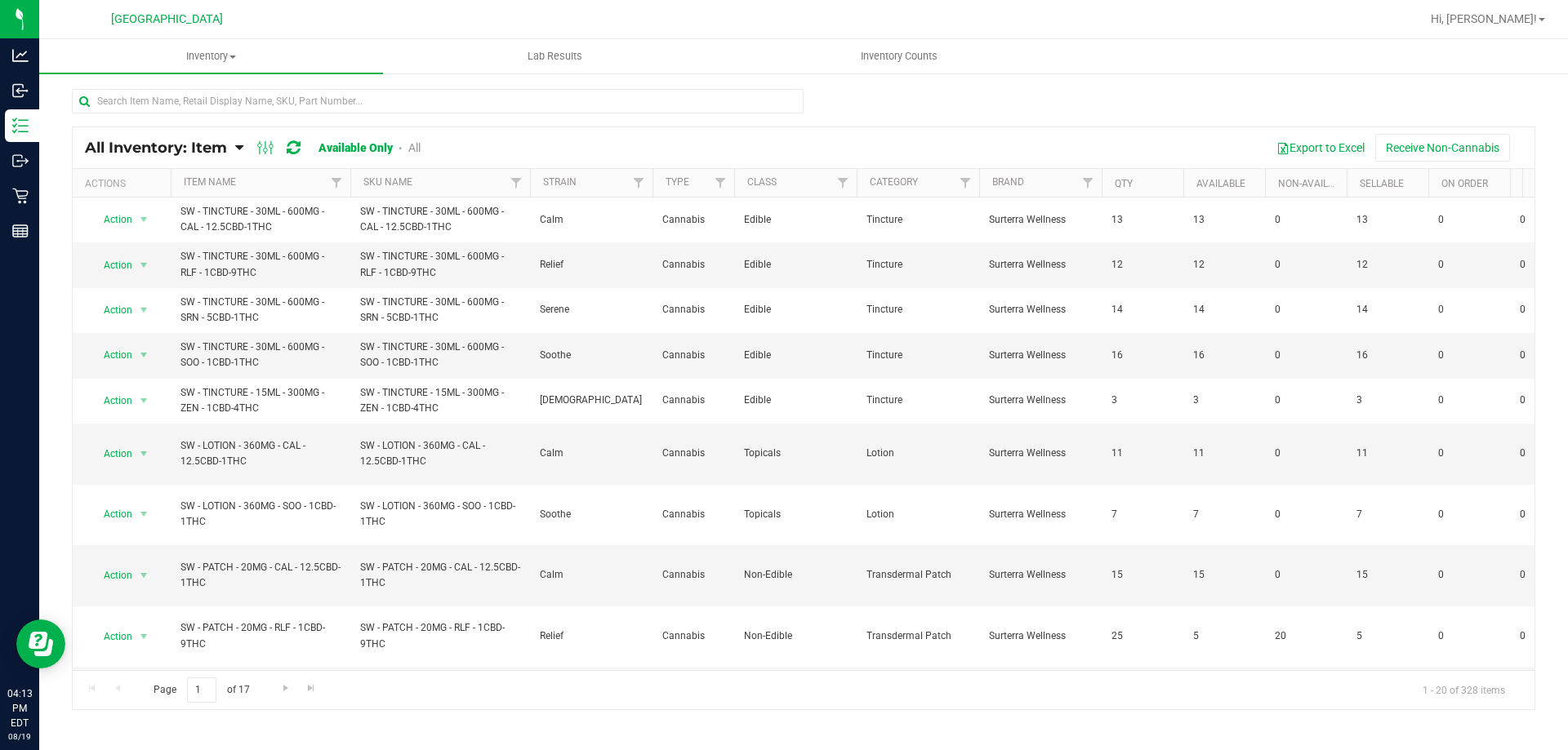
click at [411, 147] on link "All" at bounding box center [414, 148] width 12 height 13
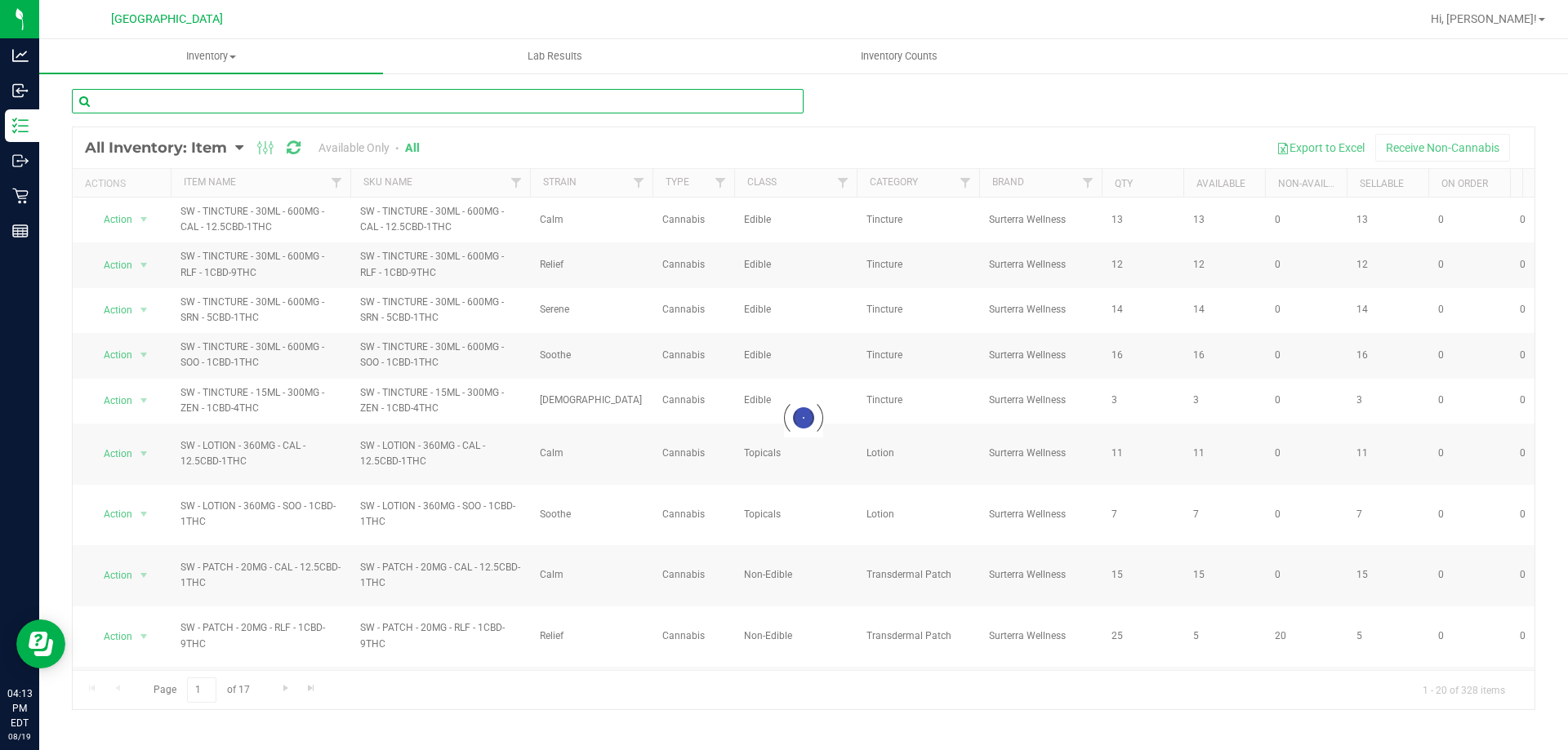
click at [389, 98] on input "text" at bounding box center [438, 102] width 731 height 25
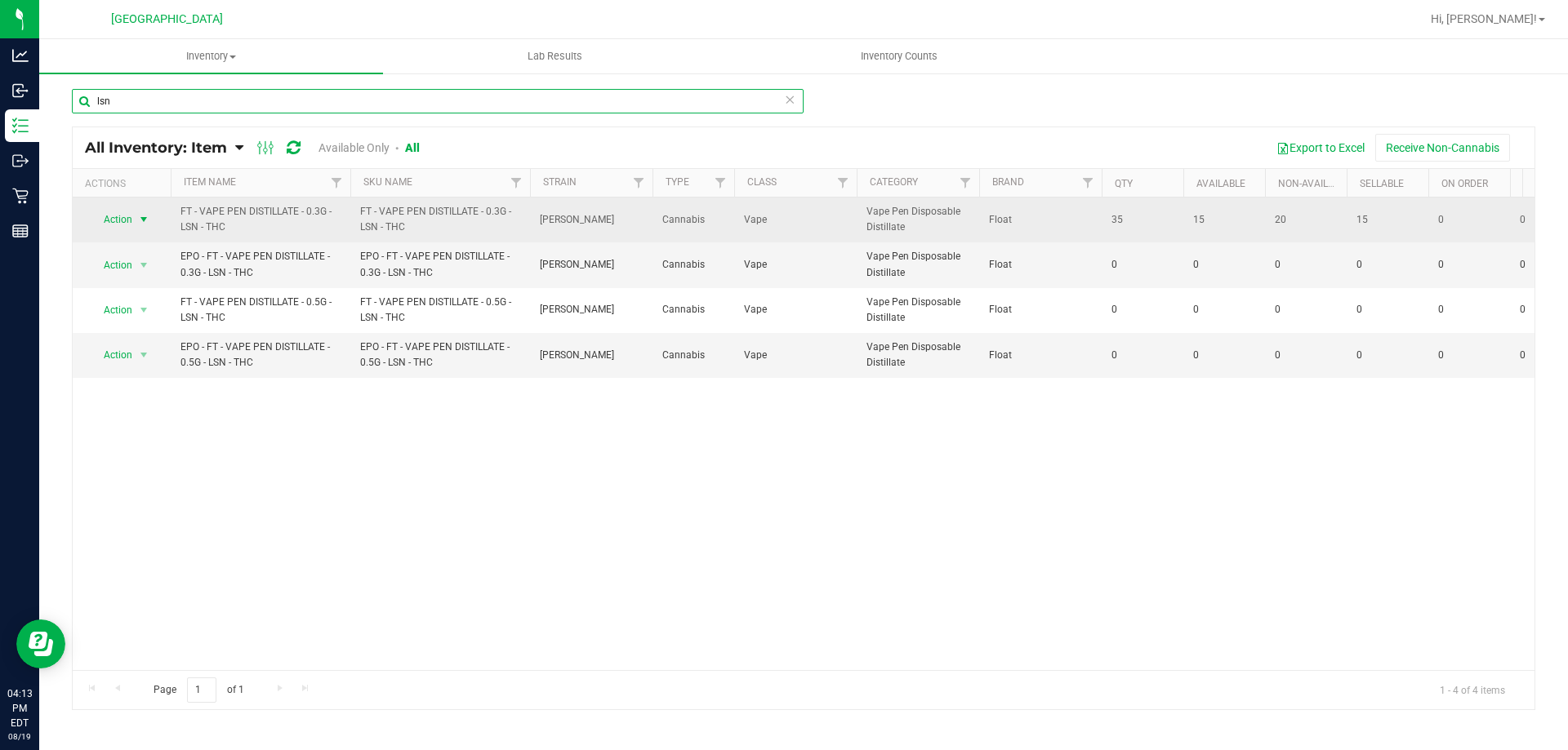
type input "lsn"
click at [119, 209] on span "Action" at bounding box center [111, 219] width 44 height 23
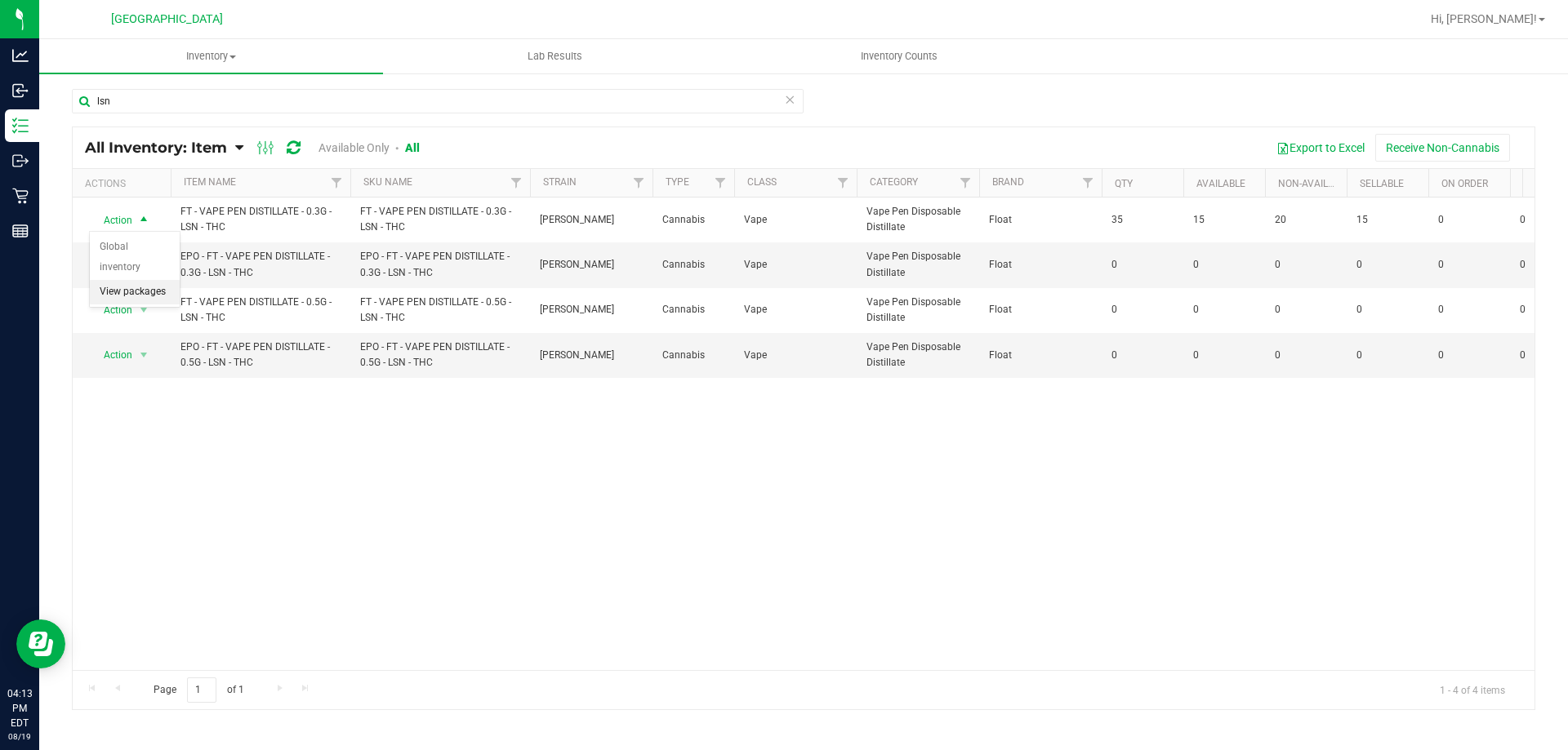
click at [152, 280] on li "View packages" at bounding box center [135, 292] width 90 height 25
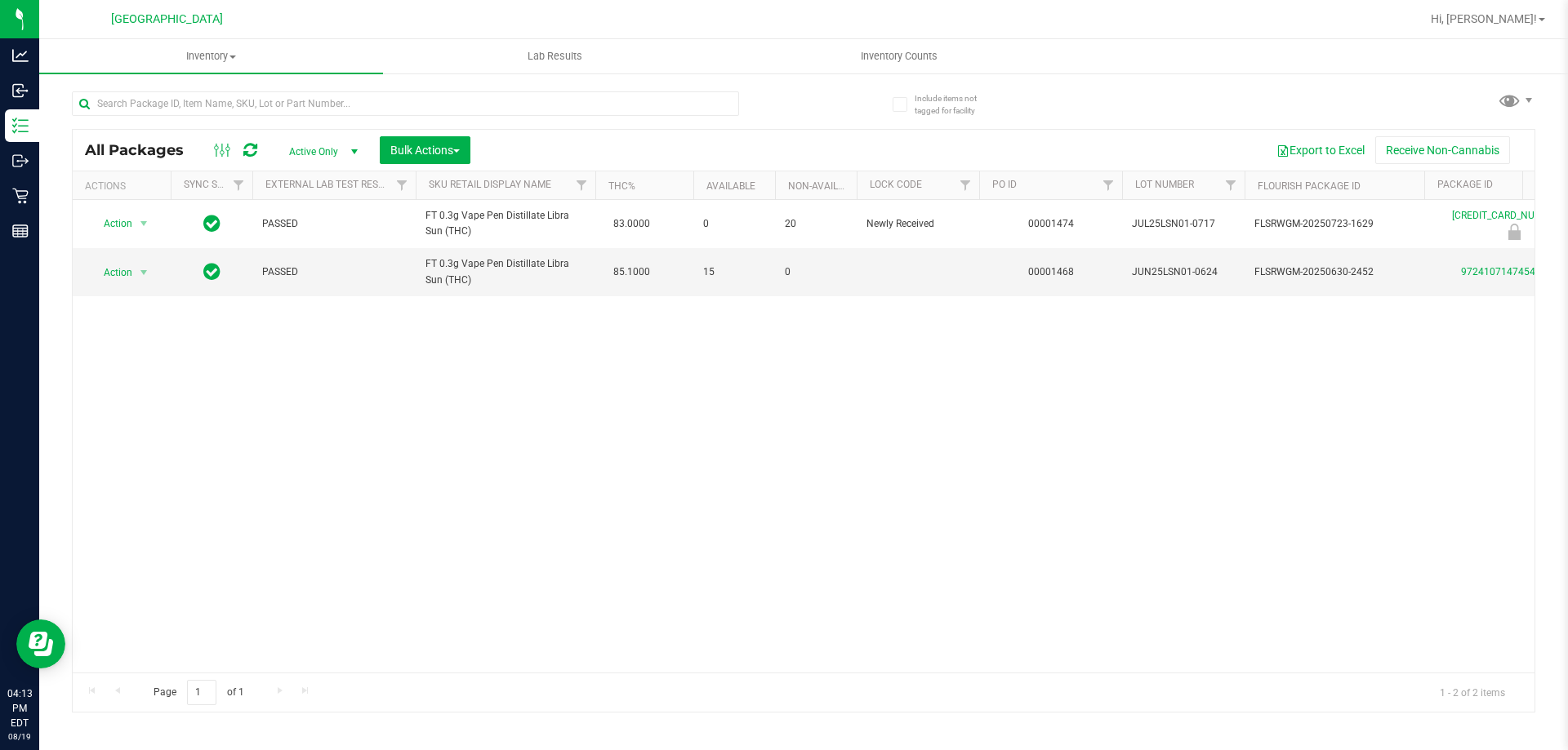
click at [345, 152] on span "select" at bounding box center [353, 152] width 20 height 23
click at [309, 243] on li "All" at bounding box center [319, 251] width 88 height 25
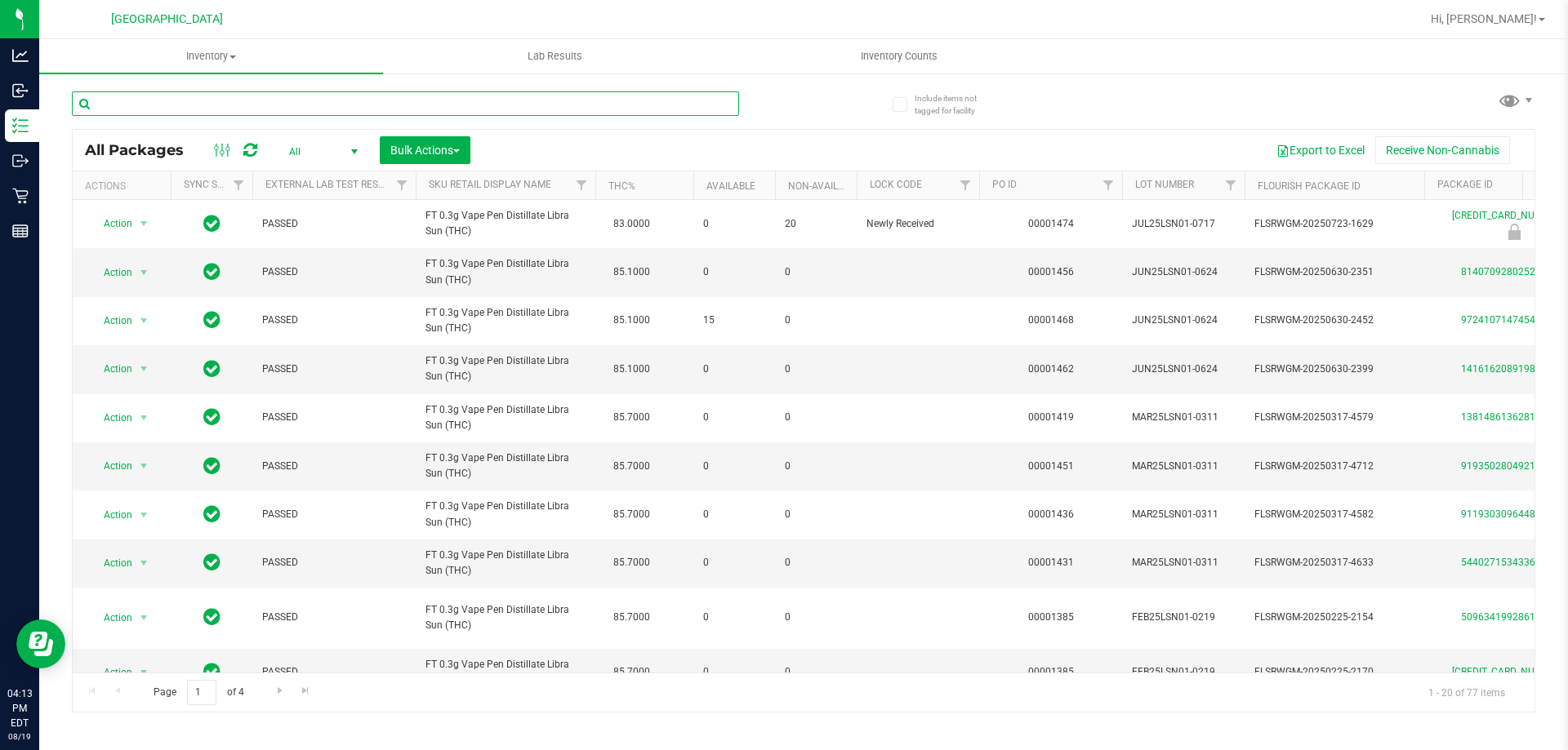
click at [440, 110] on input "text" at bounding box center [406, 103] width 667 height 25
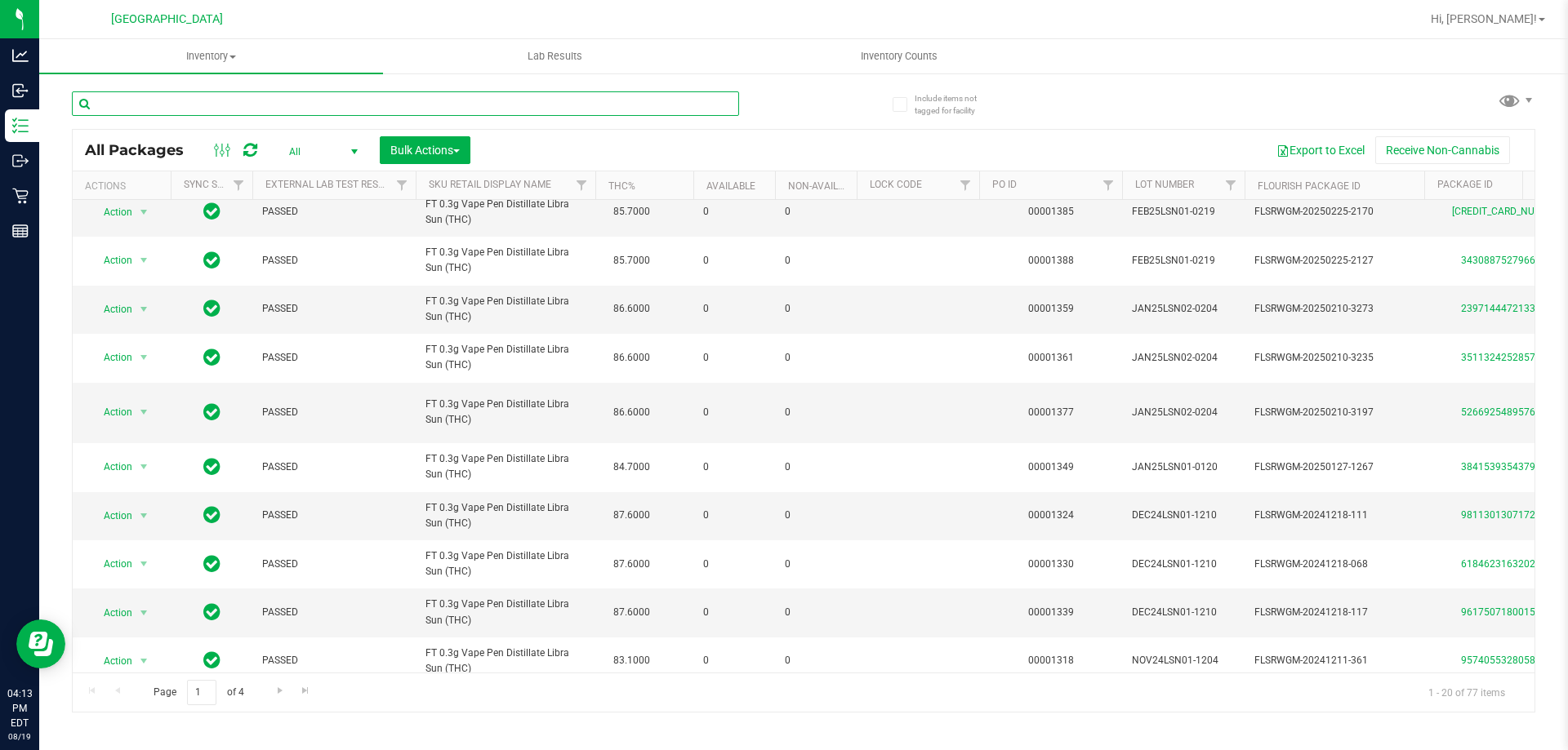
scroll to position [490, 0]
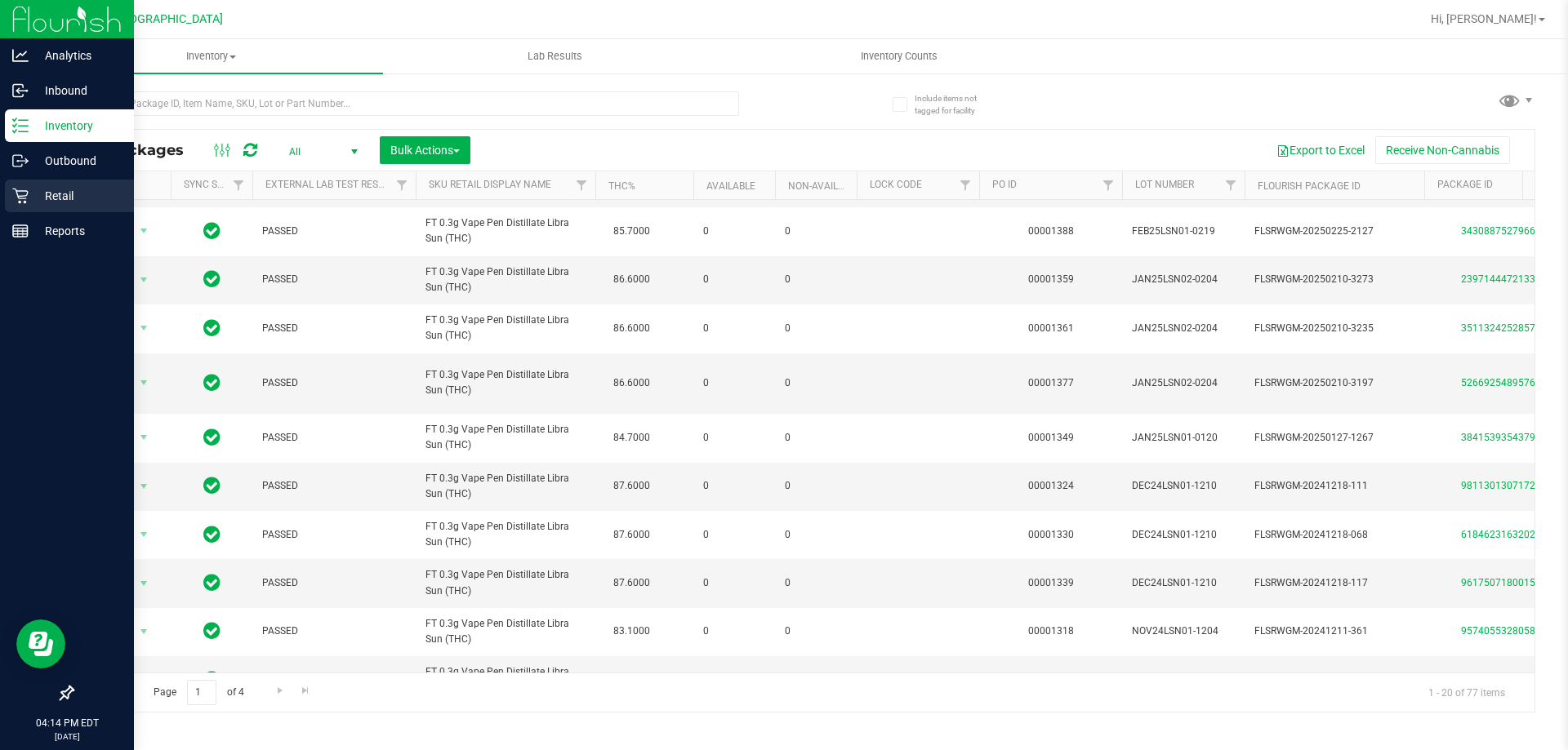
click at [17, 195] on icon at bounding box center [20, 197] width 15 height 15
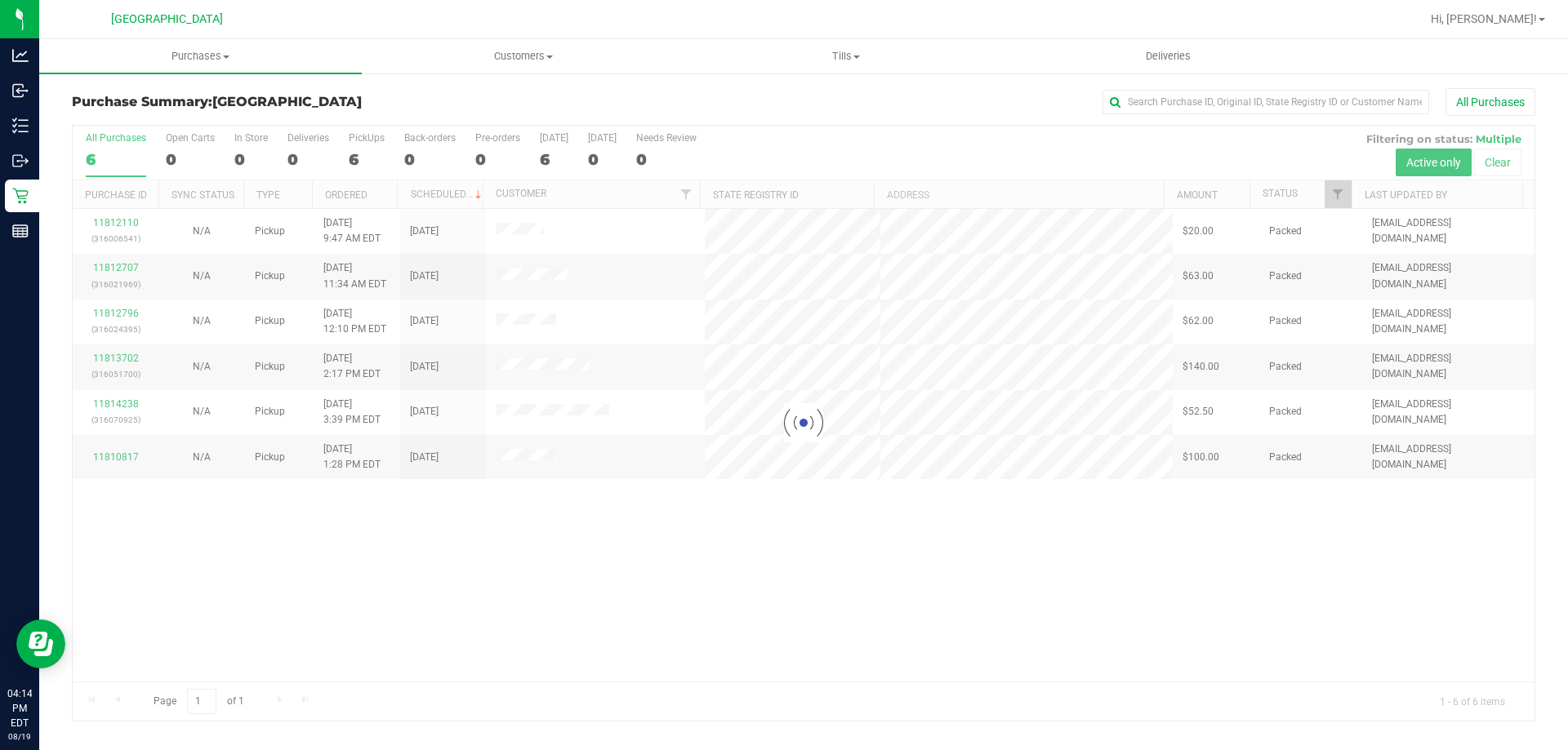
click at [180, 552] on div at bounding box center [803, 422] width 1462 height 595
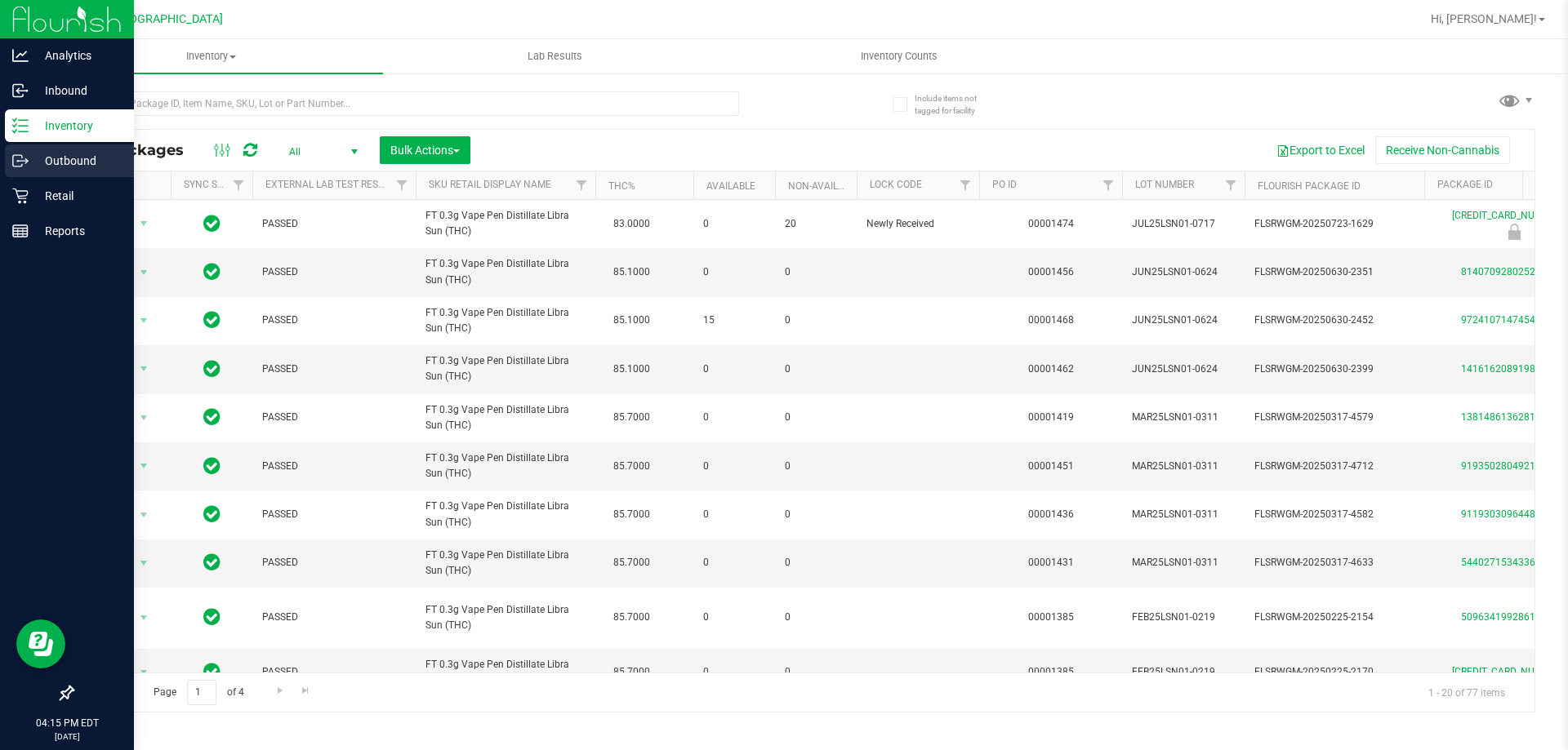
click at [15, 175] on div "Outbound" at bounding box center [69, 160] width 129 height 32
click at [14, 201] on icon at bounding box center [20, 196] width 16 height 16
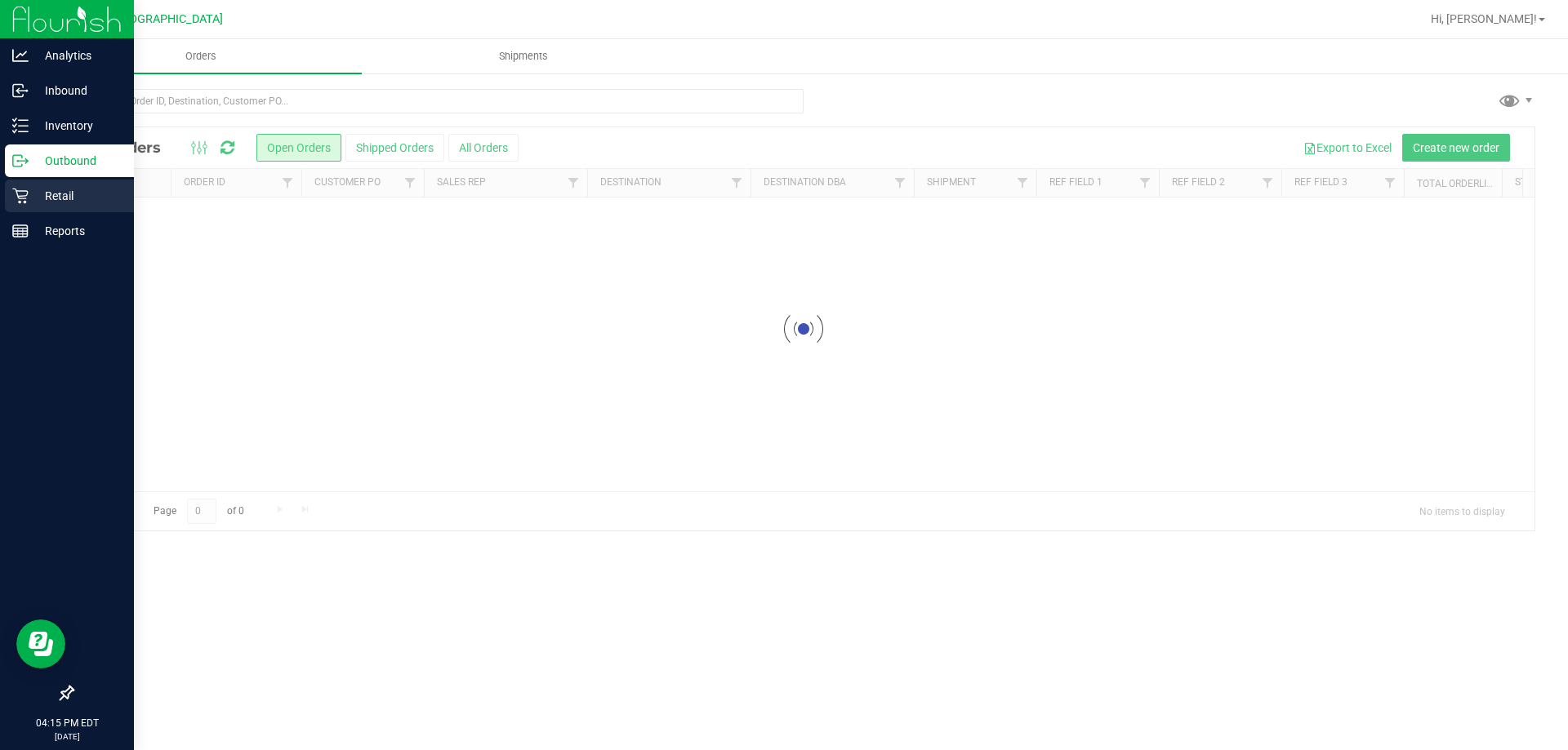
click at [47, 202] on p "Retail" at bounding box center [77, 196] width 98 height 20
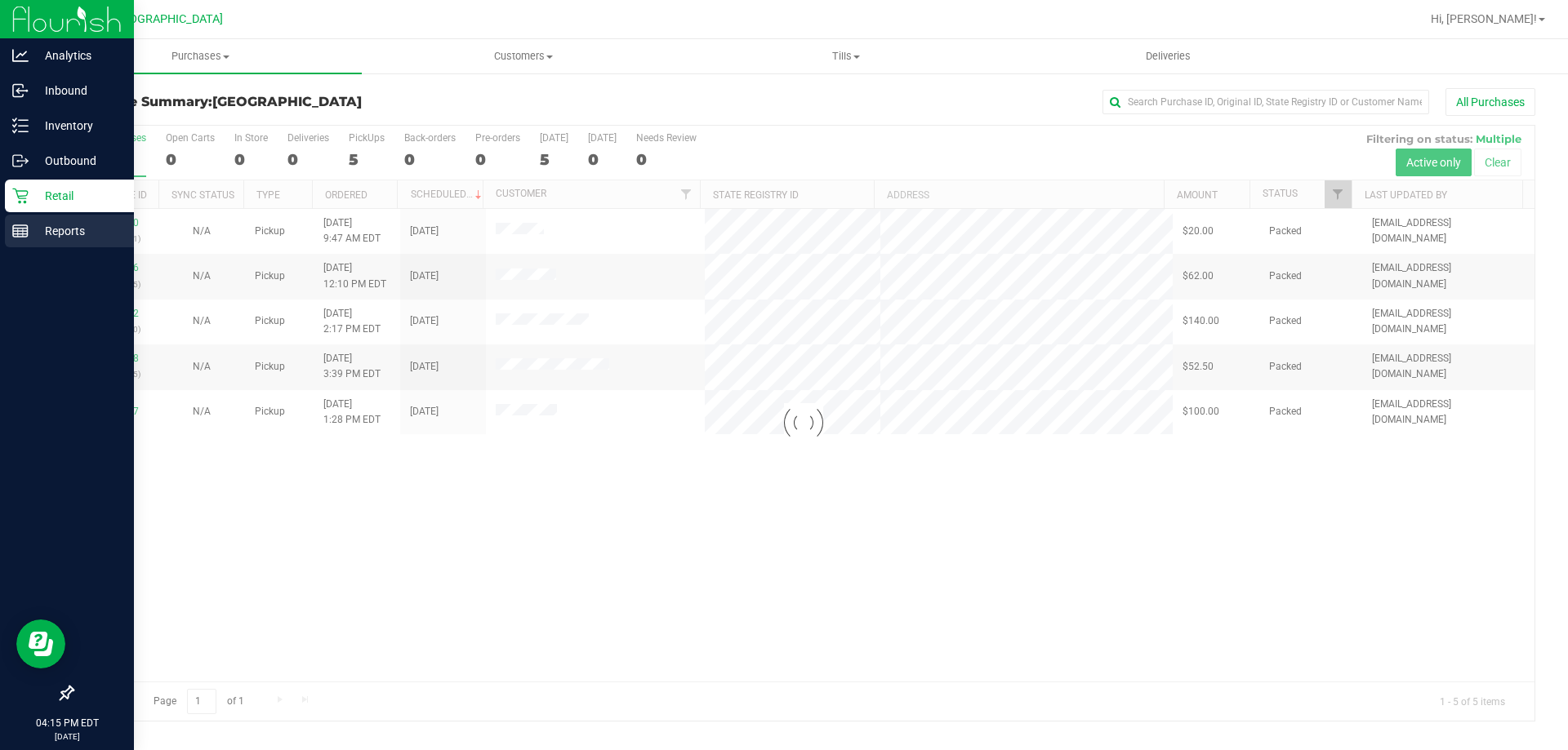
click at [31, 232] on p "Reports" at bounding box center [77, 231] width 98 height 20
click at [95, 241] on div "Reports" at bounding box center [69, 231] width 129 height 32
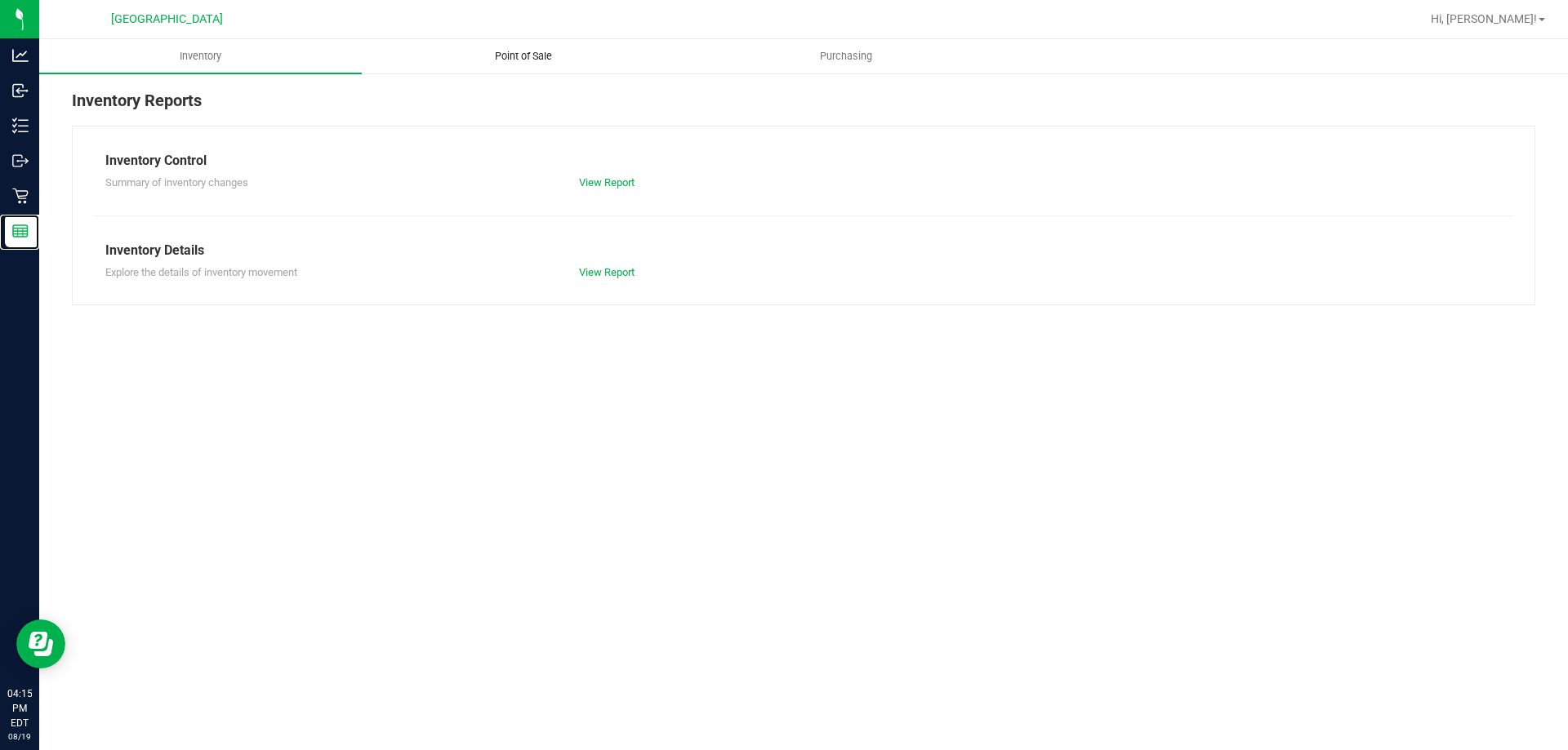
click at [443, 64] on uib-tab-heading "Point of Sale" at bounding box center [523, 56] width 321 height 32
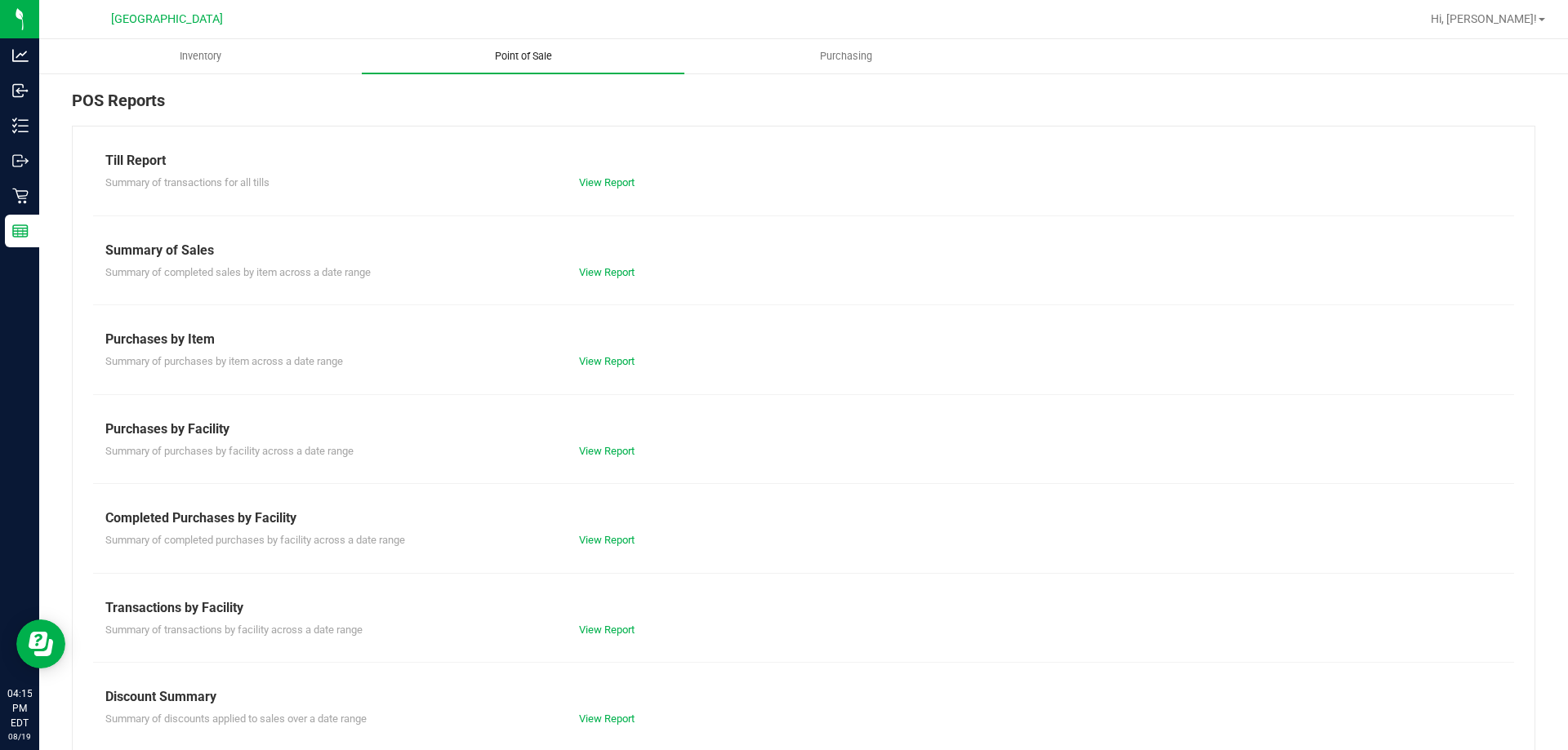
click at [600, 538] on link "View Report" at bounding box center [607, 539] width 55 height 12
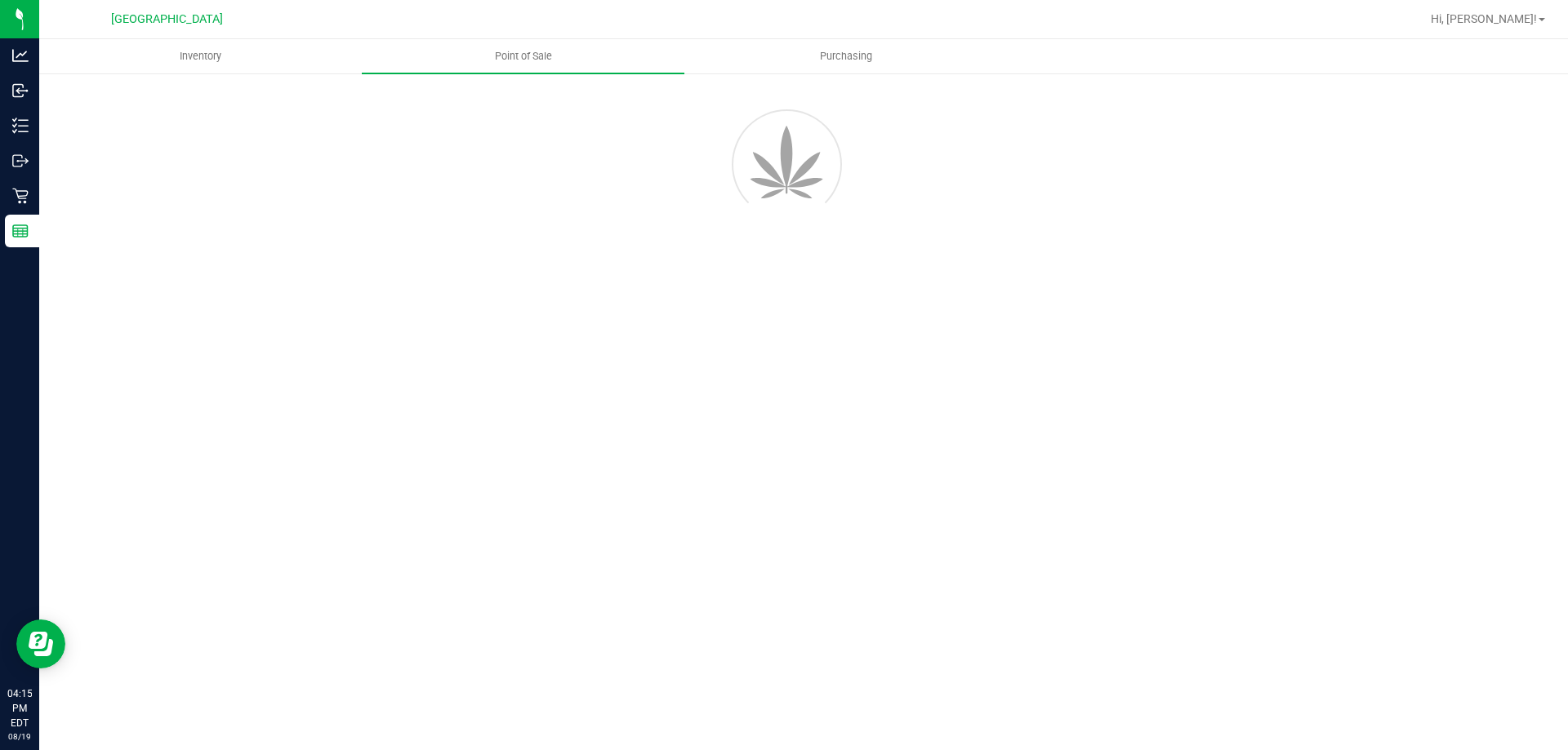
click at [607, 553] on div "Inventory Point of Sale Purchasing" at bounding box center [803, 394] width 1528 height 711
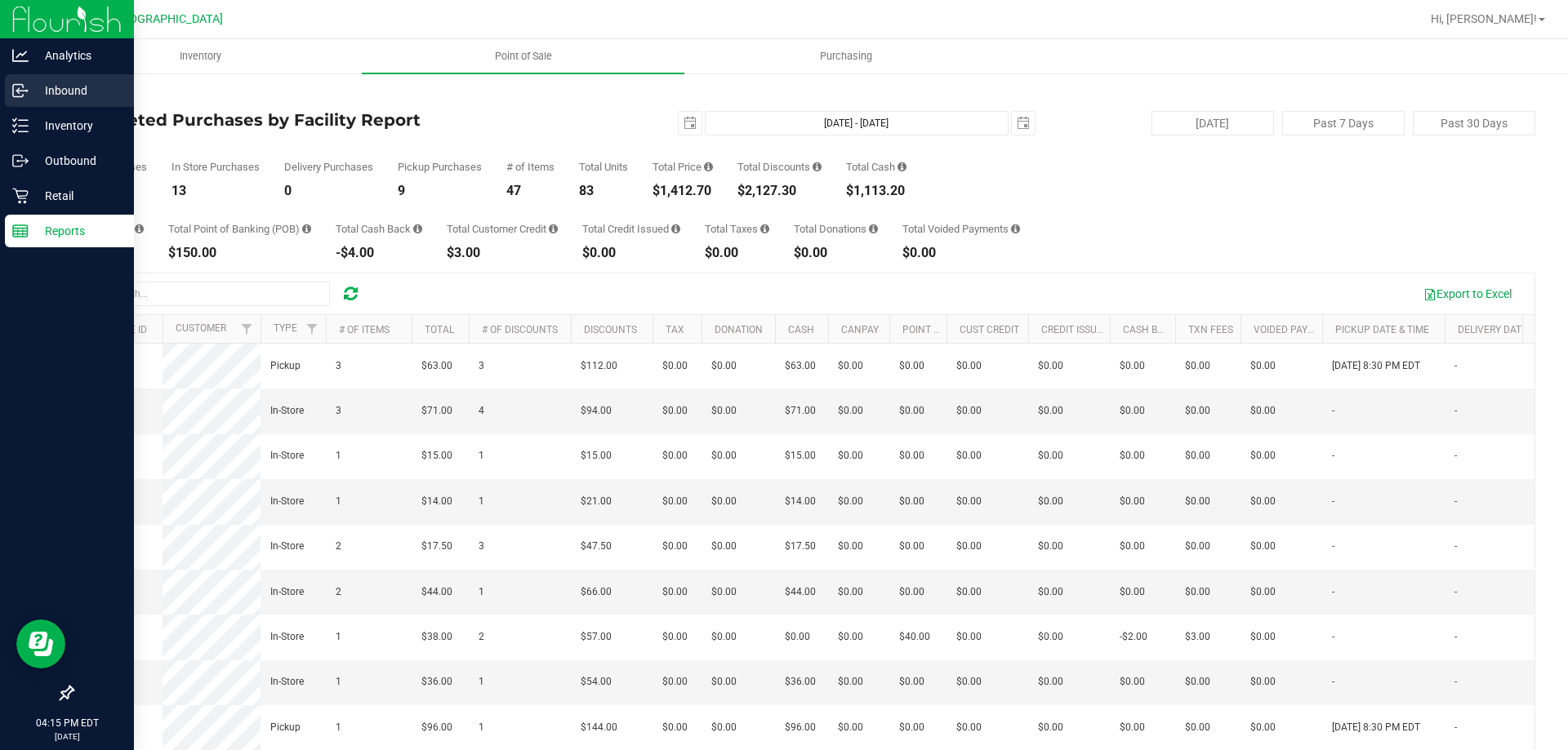
click at [16, 103] on div "Inbound" at bounding box center [69, 90] width 129 height 32
click at [13, 73] on link "Analytics" at bounding box center [66, 56] width 134 height 35
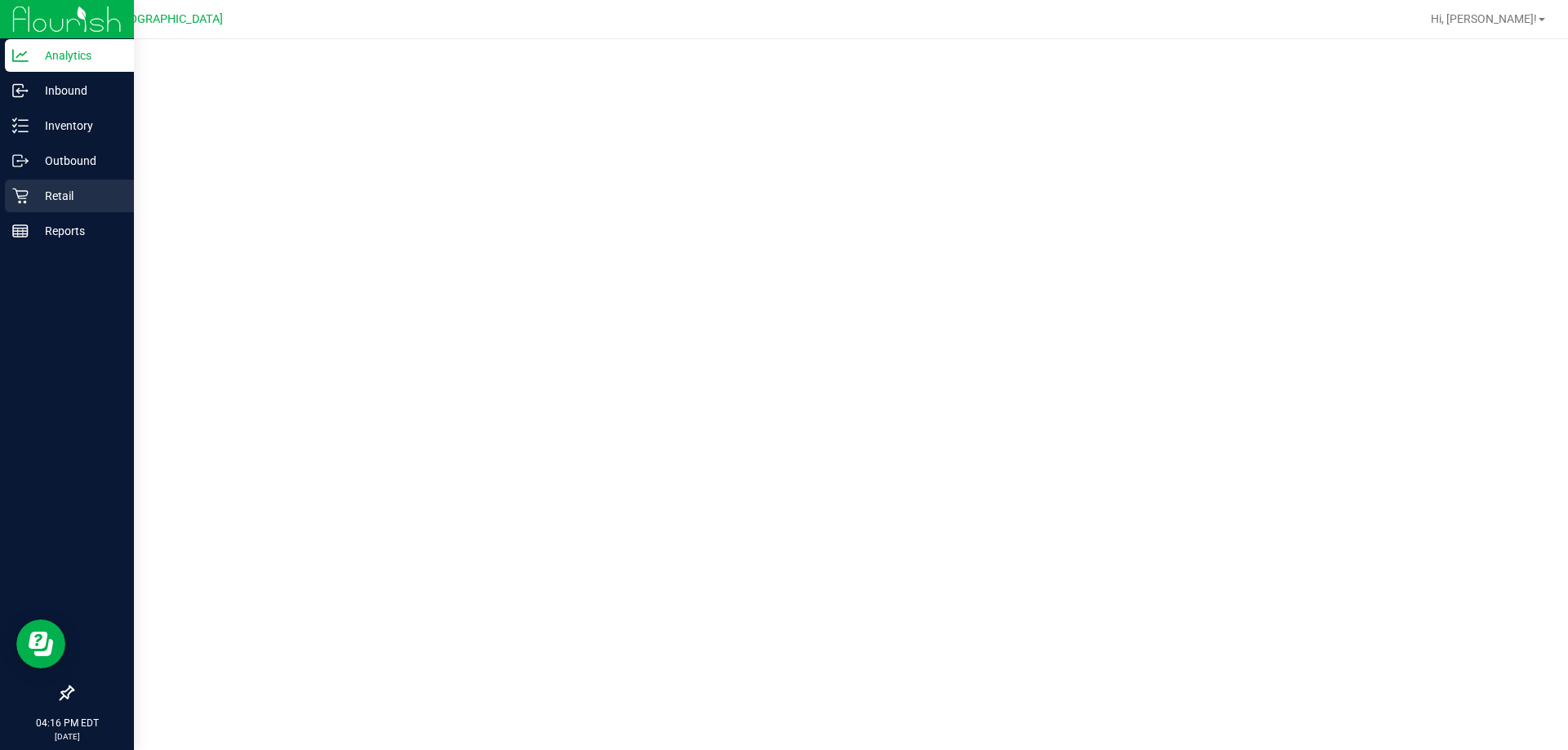
click at [21, 200] on icon at bounding box center [20, 196] width 16 height 16
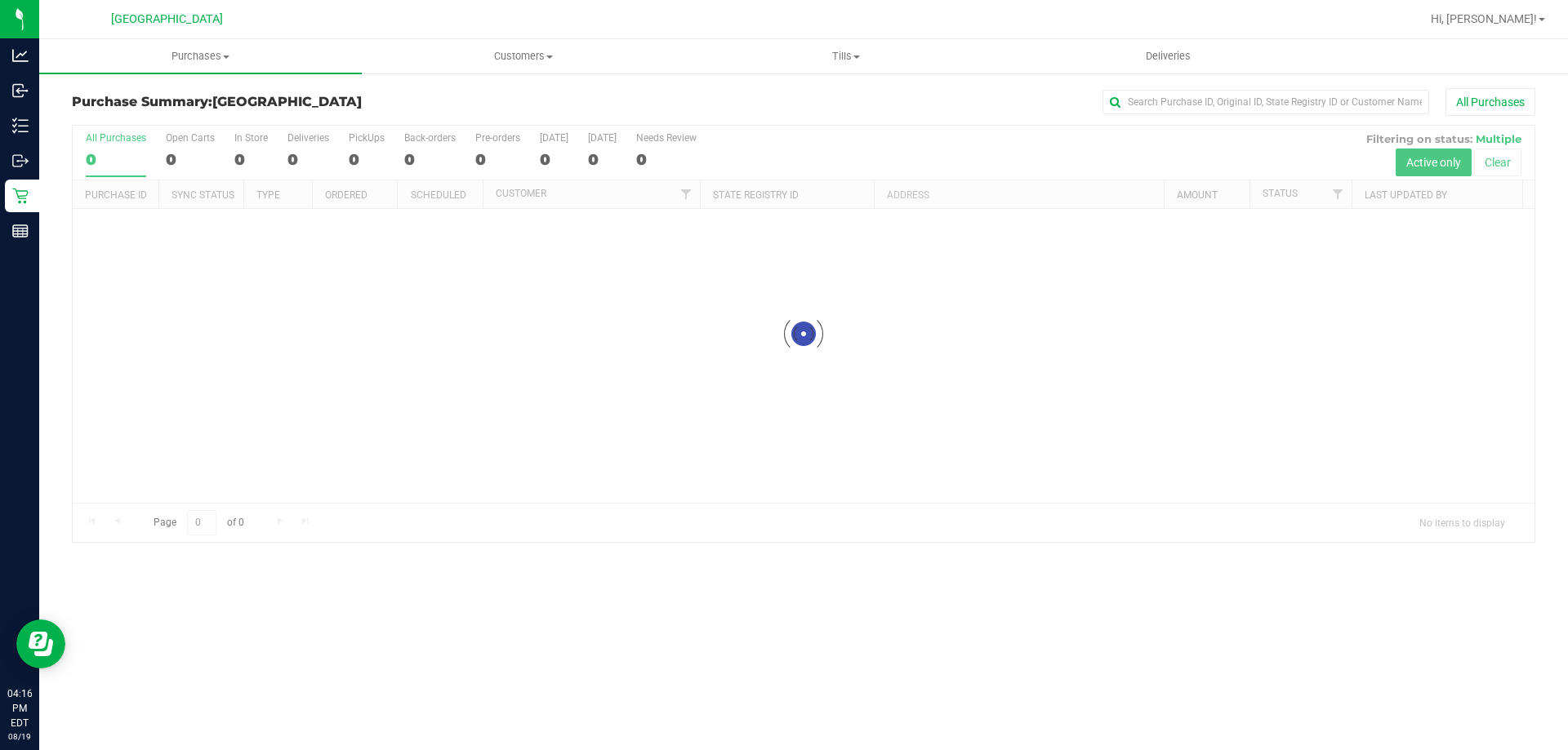
click at [585, 673] on div "Purchases Summary of purchases Fulfillment All purchases Customers All customer…" at bounding box center [803, 394] width 1528 height 711
click at [598, 478] on div at bounding box center [803, 333] width 1462 height 416
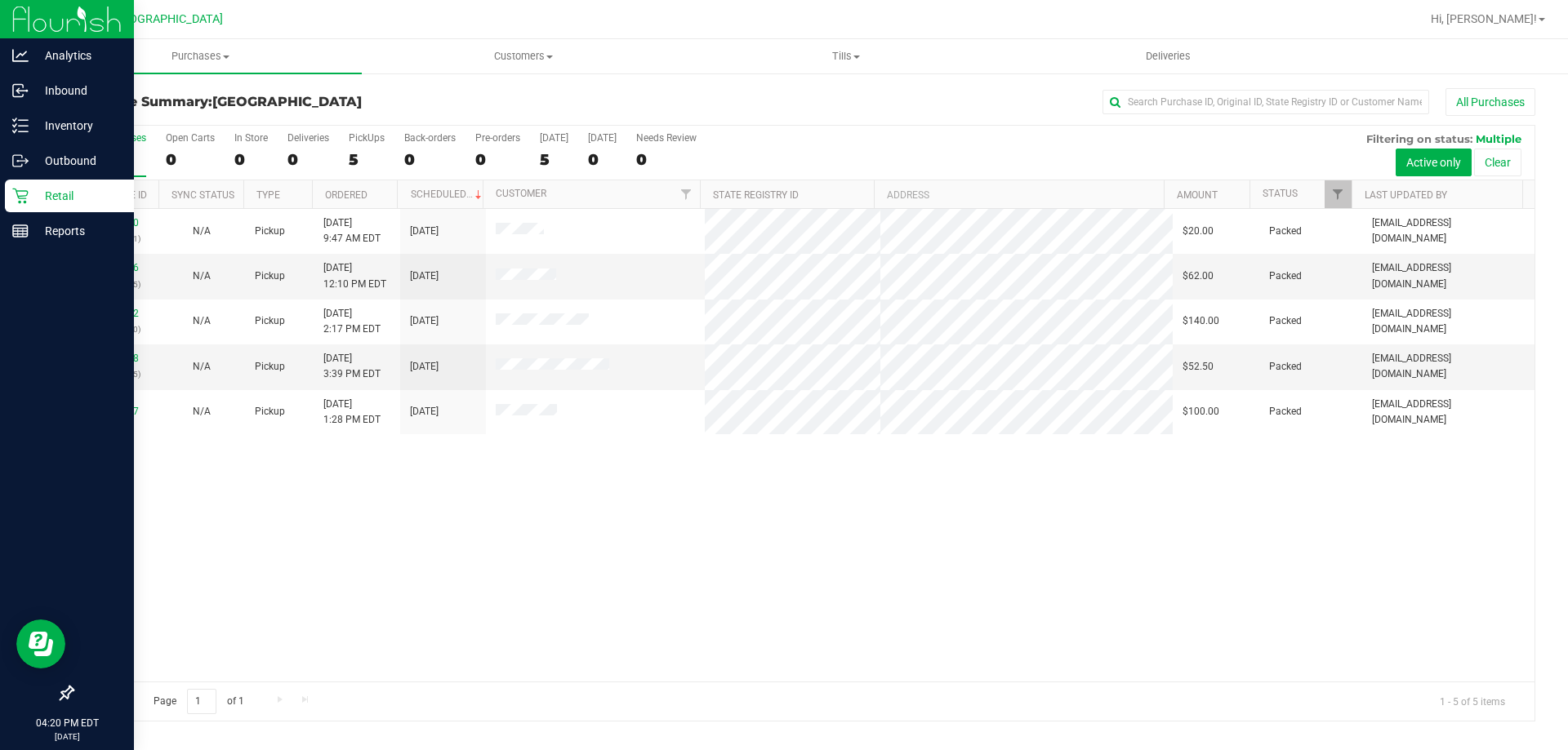
click at [26, 204] on div "Retail" at bounding box center [69, 196] width 129 height 32
click at [33, 138] on div "Inventory" at bounding box center [69, 125] width 129 height 32
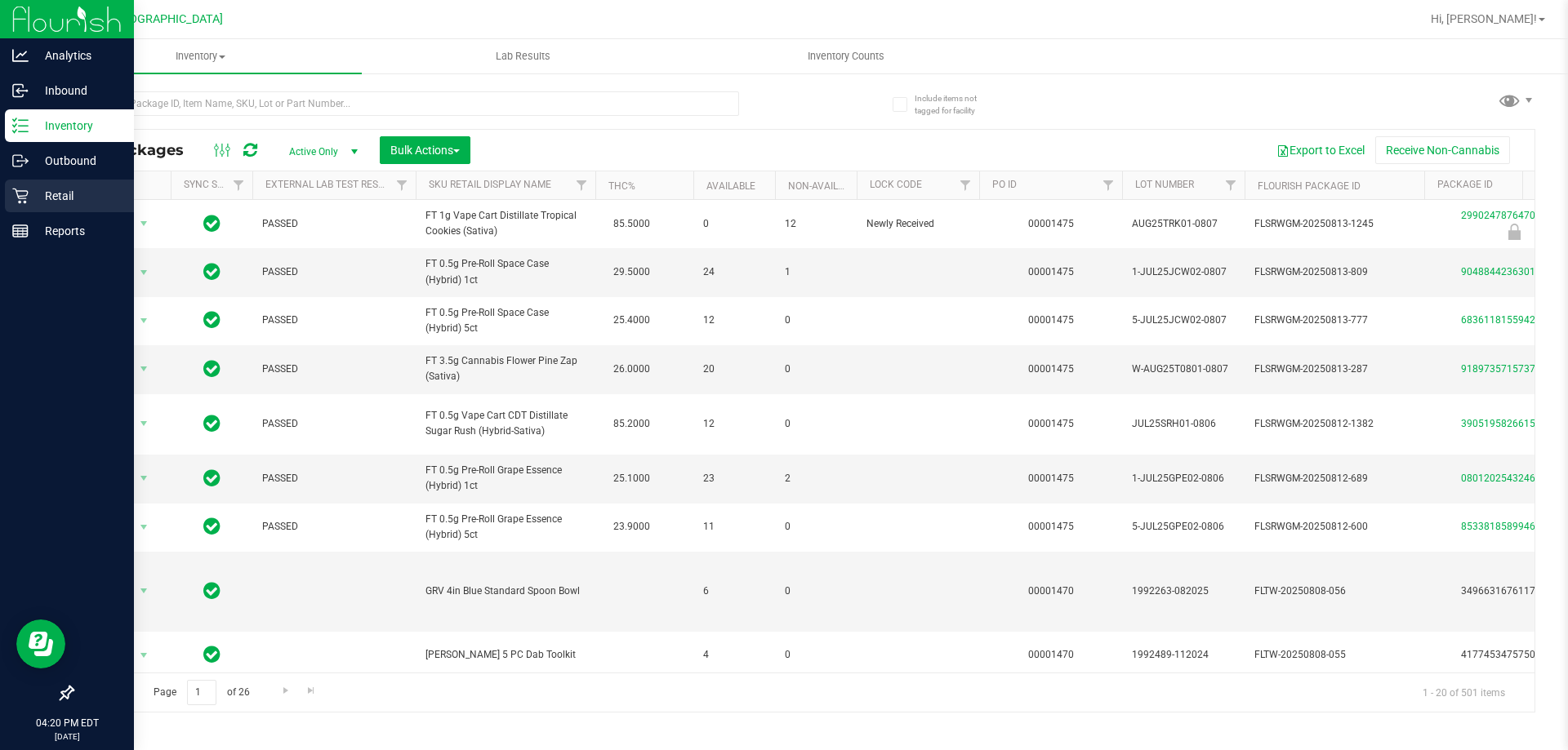
click at [74, 199] on p "Retail" at bounding box center [77, 196] width 98 height 20
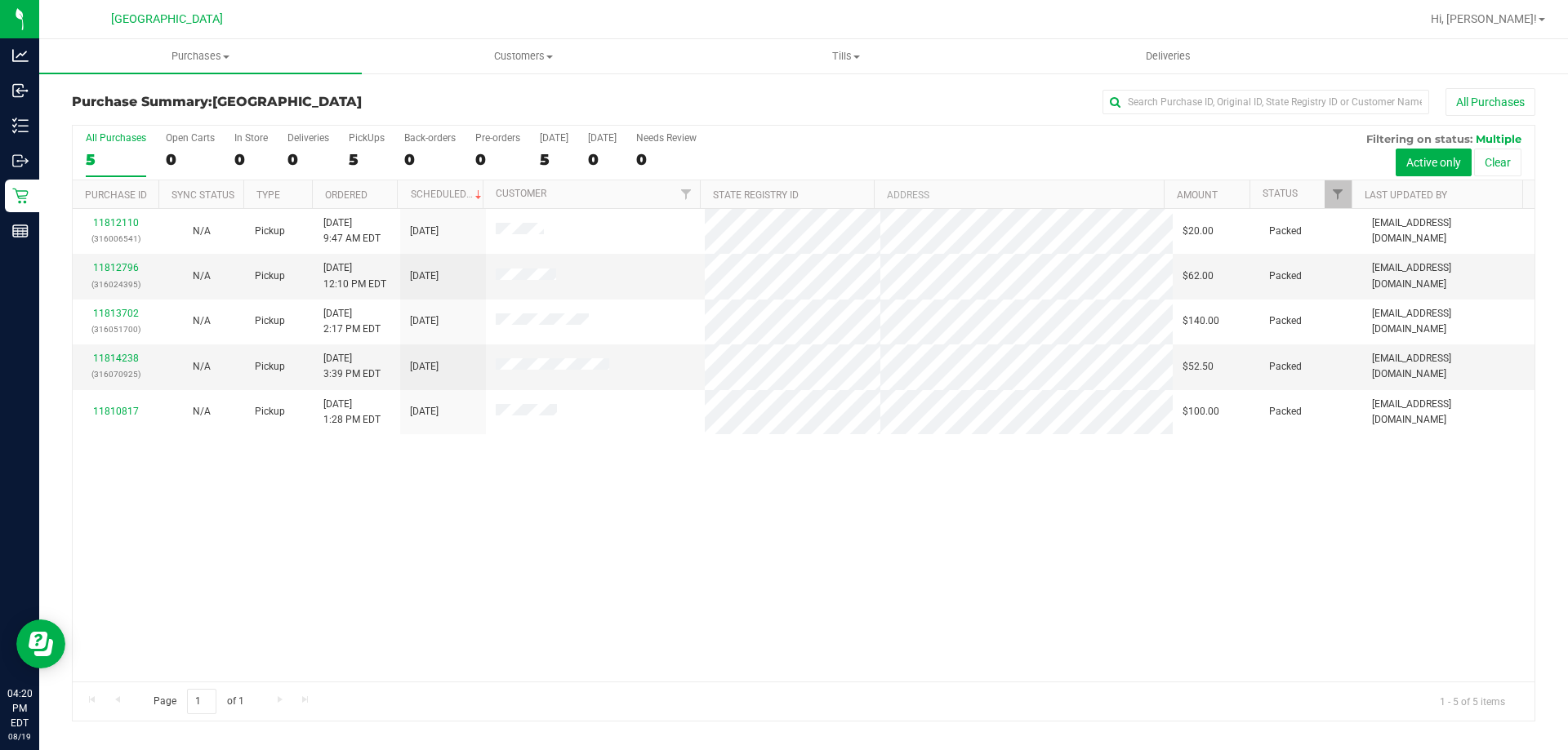
click at [572, 489] on div "11812110 (316006541) N/A Pickup [DATE] 9:47 AM EDT 8/19/2025 $20.00 Packed [EMA…" at bounding box center [803, 445] width 1462 height 473
click at [501, 505] on div "11812110 (316006541) N/A Pickup [DATE] 9:47 AM EDT 8/19/2025 $20.00 Packed [EMA…" at bounding box center [803, 445] width 1462 height 473
click at [1084, 501] on div "11812110 (316006541) N/A Pickup [DATE] 9:47 AM EDT 8/19/2025 $20.00 Packed [EMA…" at bounding box center [803, 445] width 1462 height 473
click at [610, 560] on div "11812110 (316006541) N/A Pickup [DATE] 9:47 AM EDT 8/19/2025 $20.00 Packed [EMA…" at bounding box center [803, 445] width 1462 height 473
click at [1081, 497] on div "11812110 (316006541) N/A Pickup [DATE] 9:47 AM EDT 8/19/2025 $20.00 Packed [EMA…" at bounding box center [803, 445] width 1462 height 473
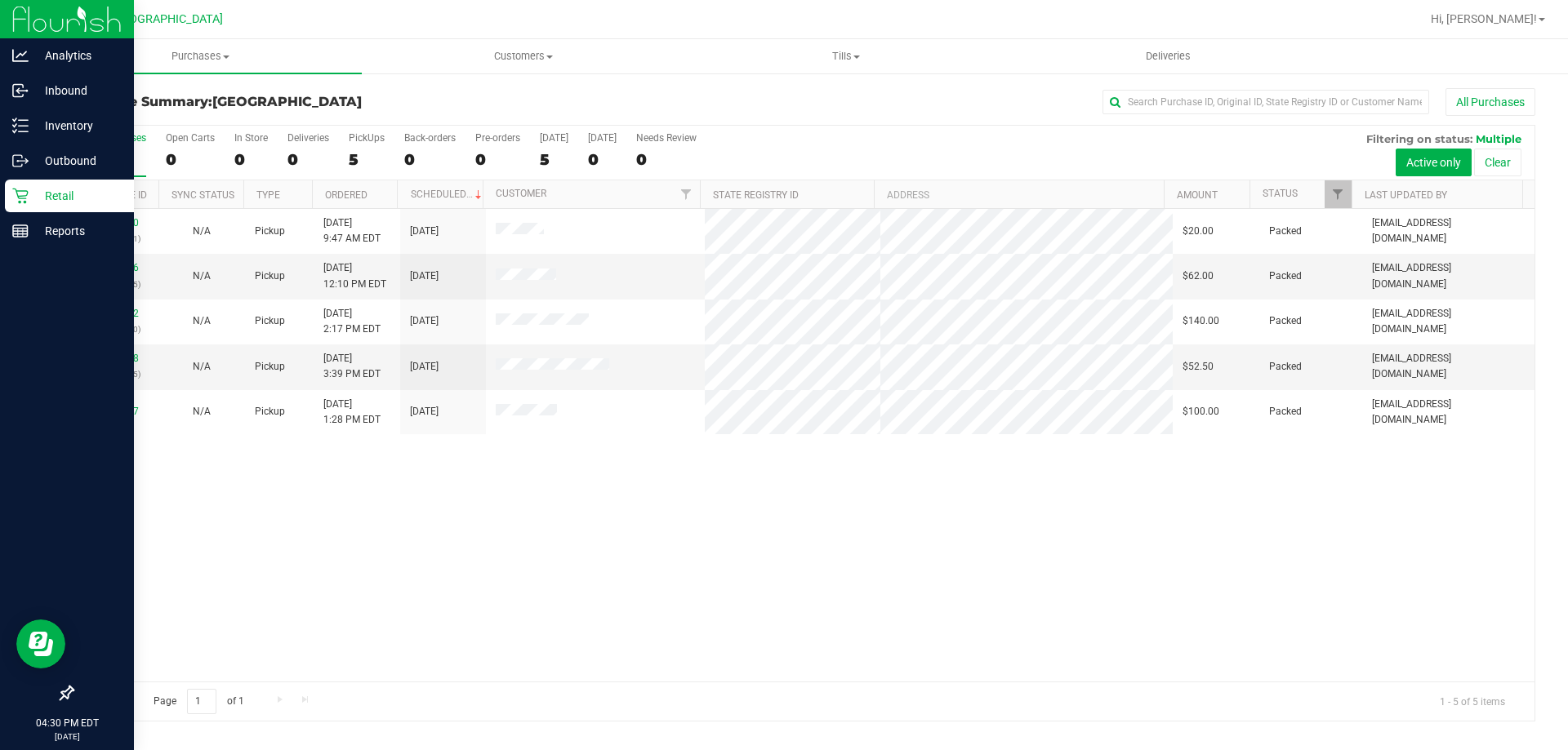
click at [13, 189] on icon at bounding box center [20, 197] width 15 height 15
click at [29, 238] on p "Reports" at bounding box center [77, 231] width 98 height 20
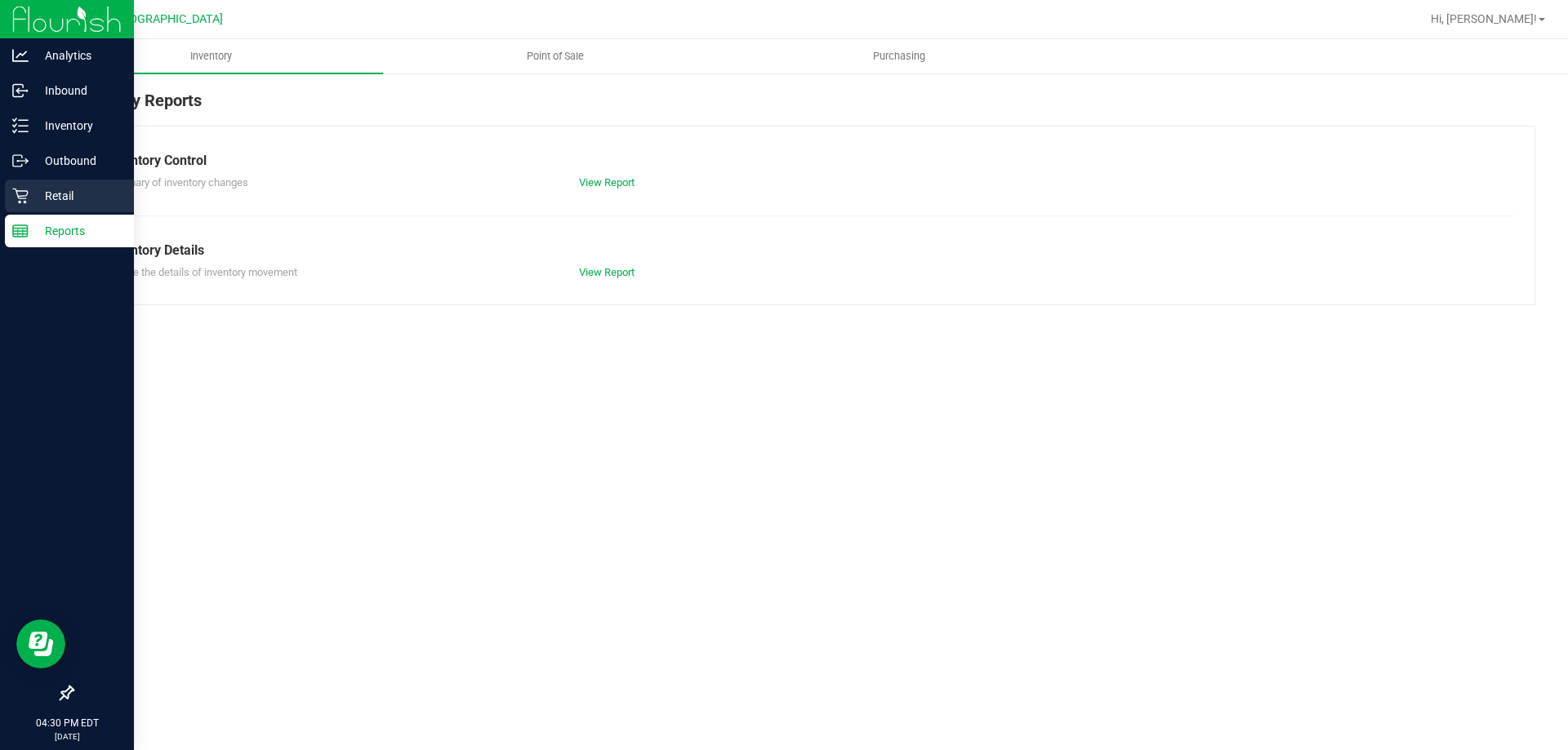
click at [12, 202] on icon at bounding box center [20, 196] width 16 height 16
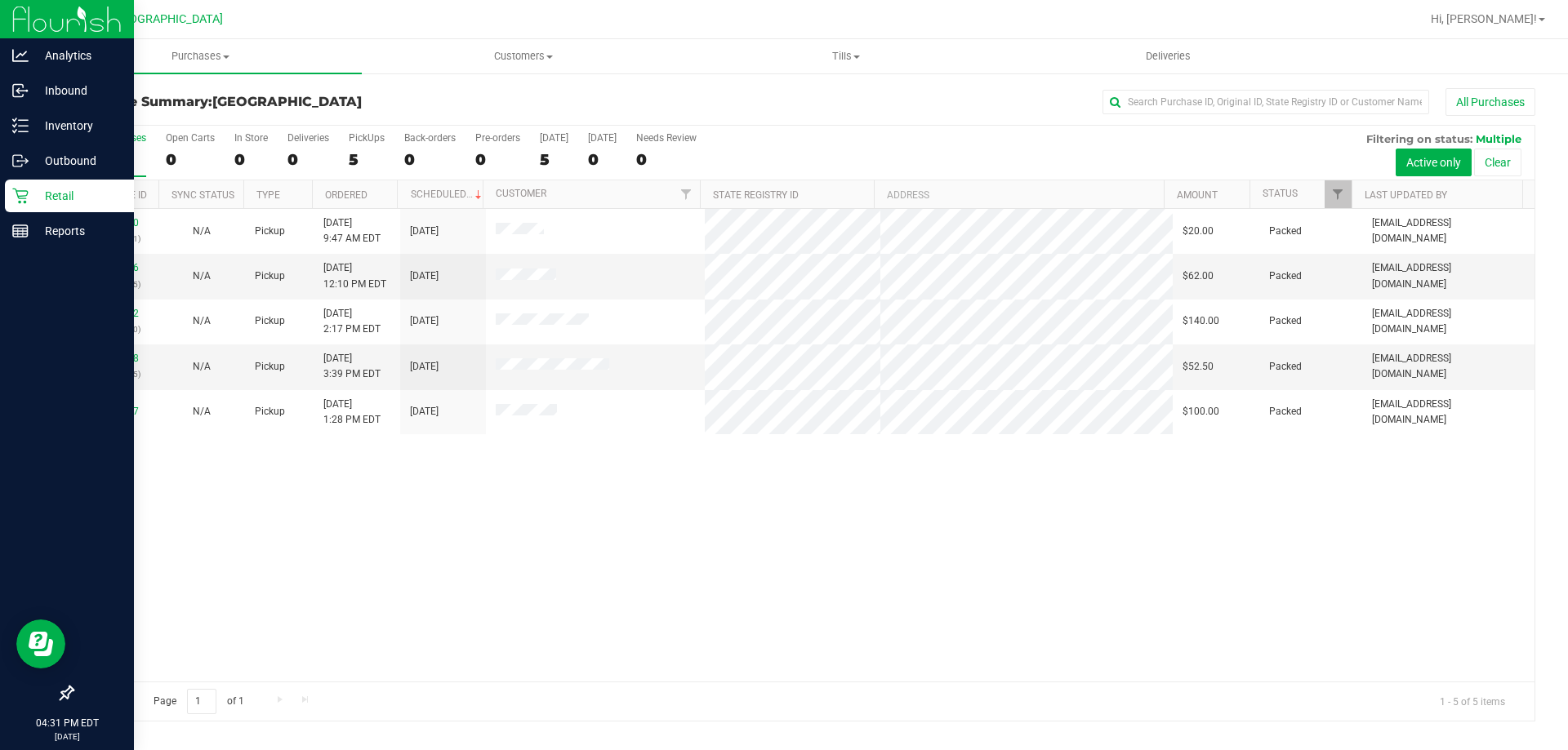
click at [94, 199] on p "Retail" at bounding box center [77, 196] width 98 height 20
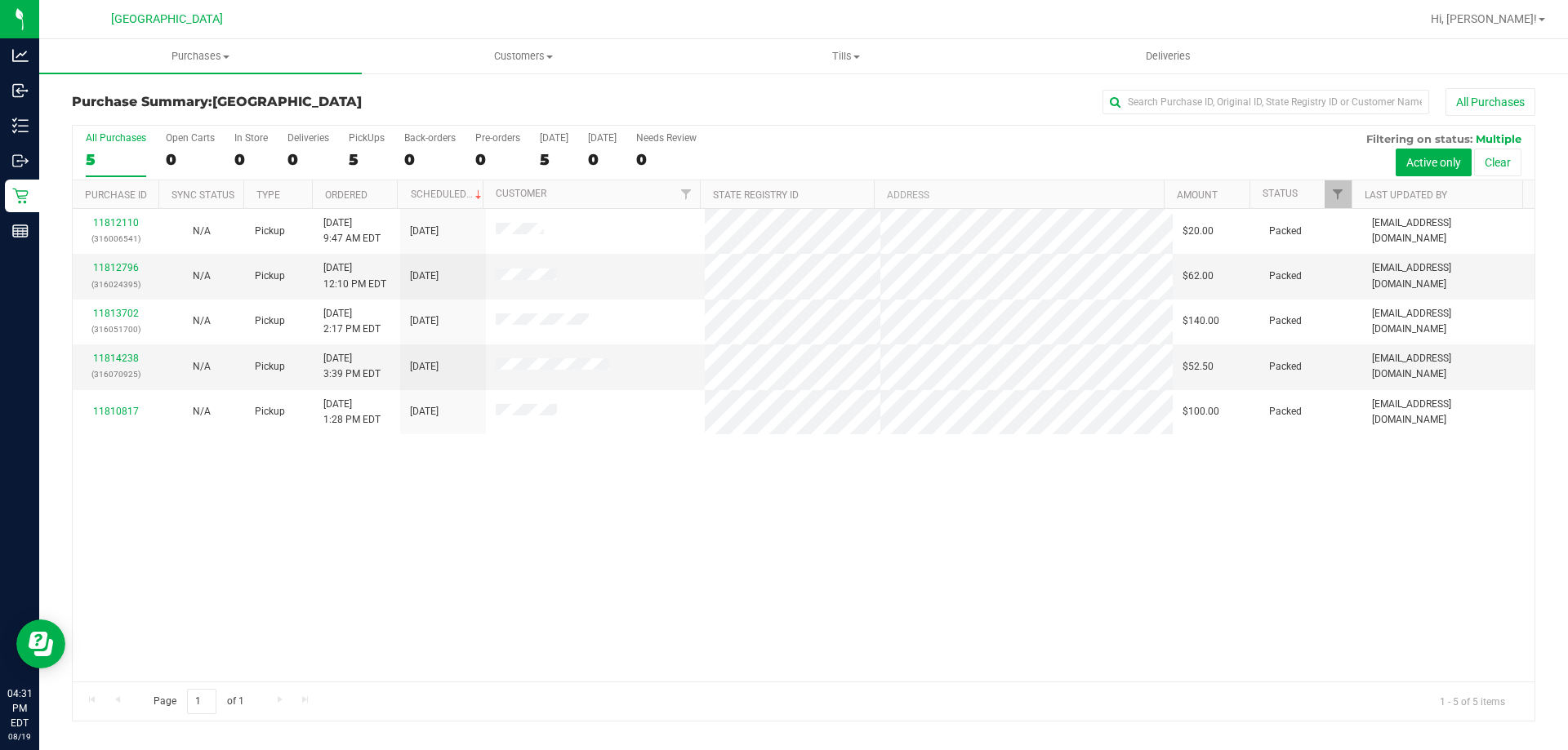
click at [548, 649] on div "11812110 (316006541) N/A Pickup [DATE] 9:47 AM EDT 8/19/2025 $20.00 Packed [EMA…" at bounding box center [803, 445] width 1462 height 473
click at [636, 585] on div "11812110 (316006541) N/A Pickup [DATE] 9:47 AM EDT 8/19/2025 $20.00 Packed [EMA…" at bounding box center [803, 445] width 1462 height 473
click at [1485, 14] on span "Hi, [PERSON_NAME]!" at bounding box center [1483, 19] width 106 height 13
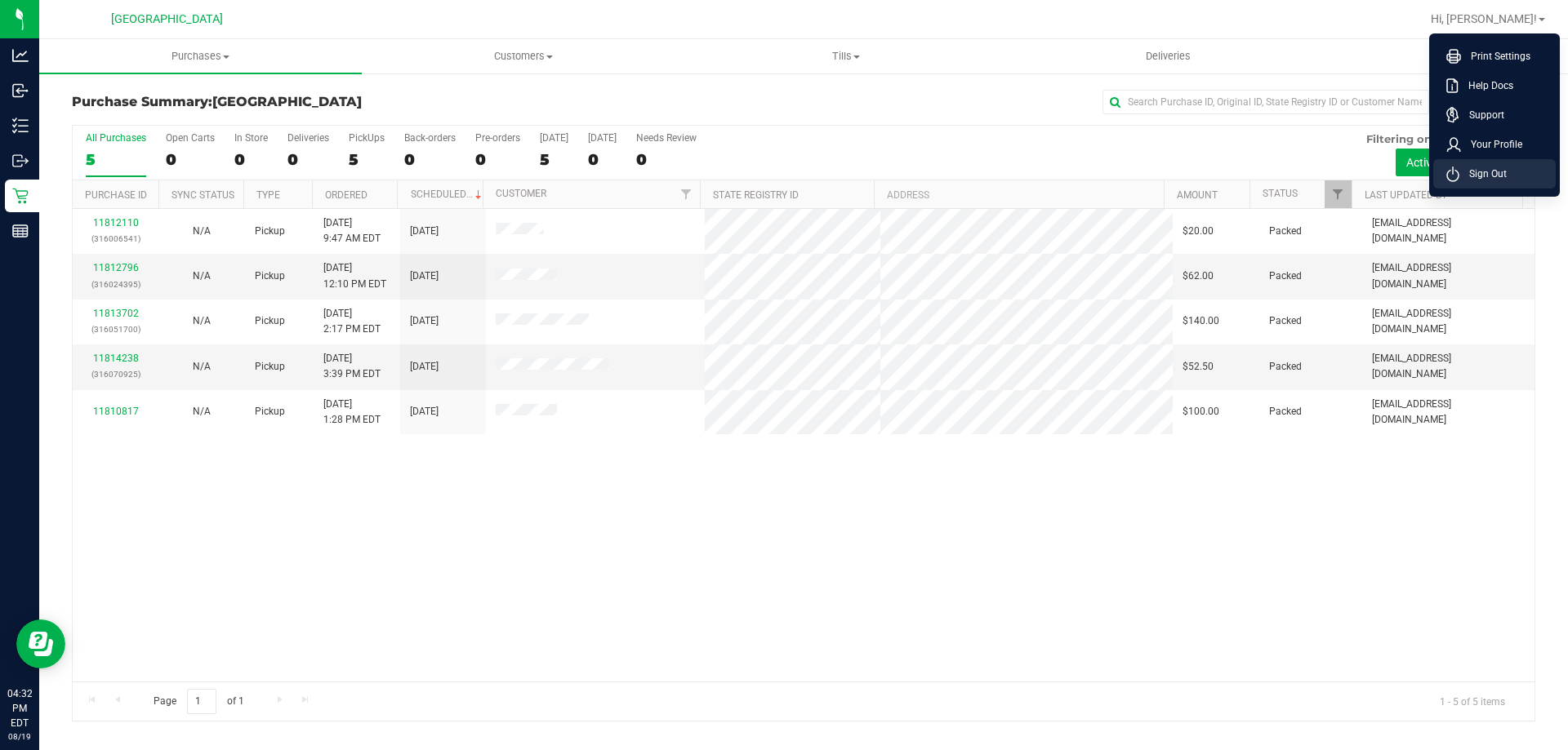
click at [1468, 164] on li "Sign Out" at bounding box center [1494, 174] width 123 height 29
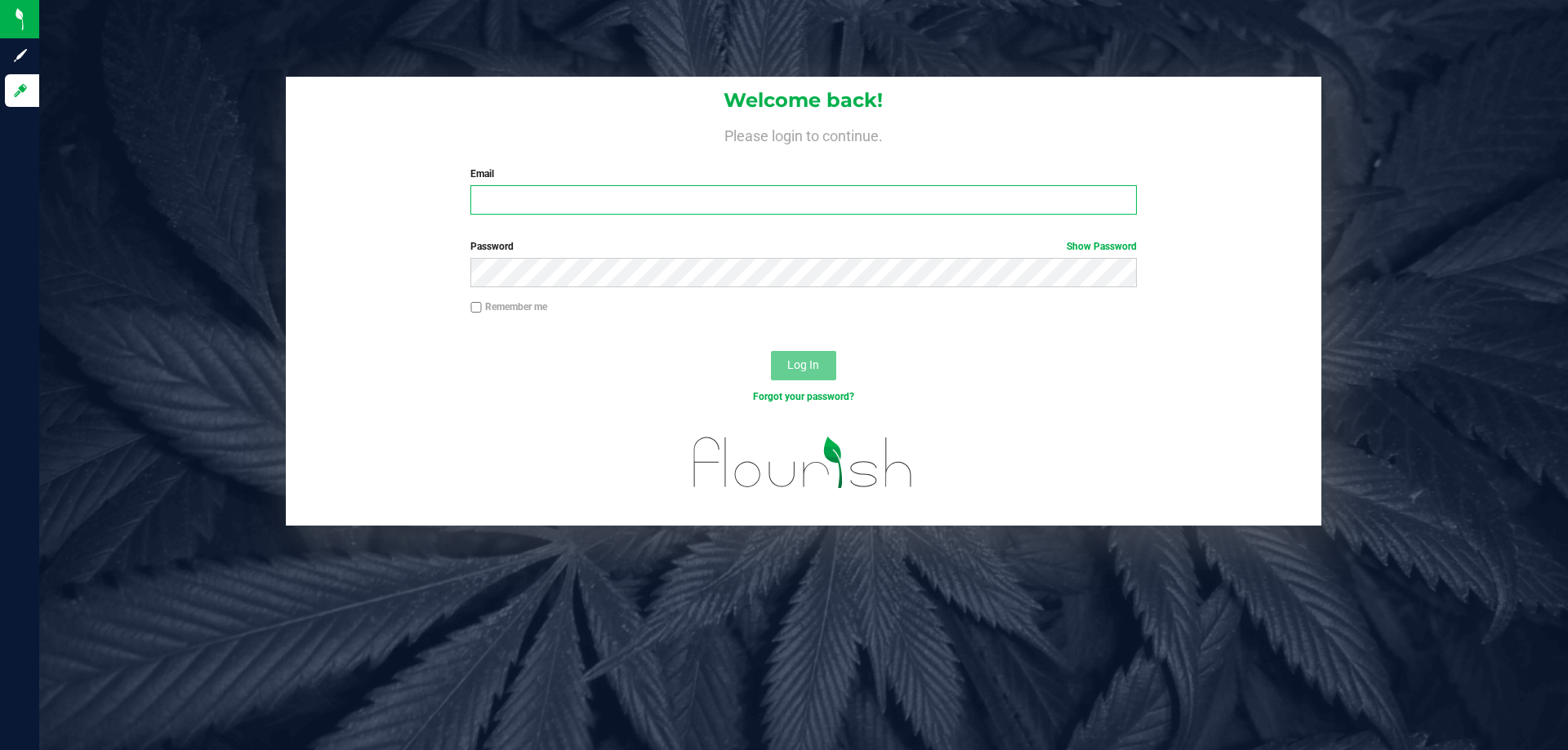
click at [879, 200] on input "Email" at bounding box center [803, 199] width 666 height 29
type input "[EMAIL_ADDRESS][DOMAIN_NAME]"
click at [771, 351] on button "Log In" at bounding box center [803, 366] width 66 height 29
